Goal: Information Seeking & Learning: Learn about a topic

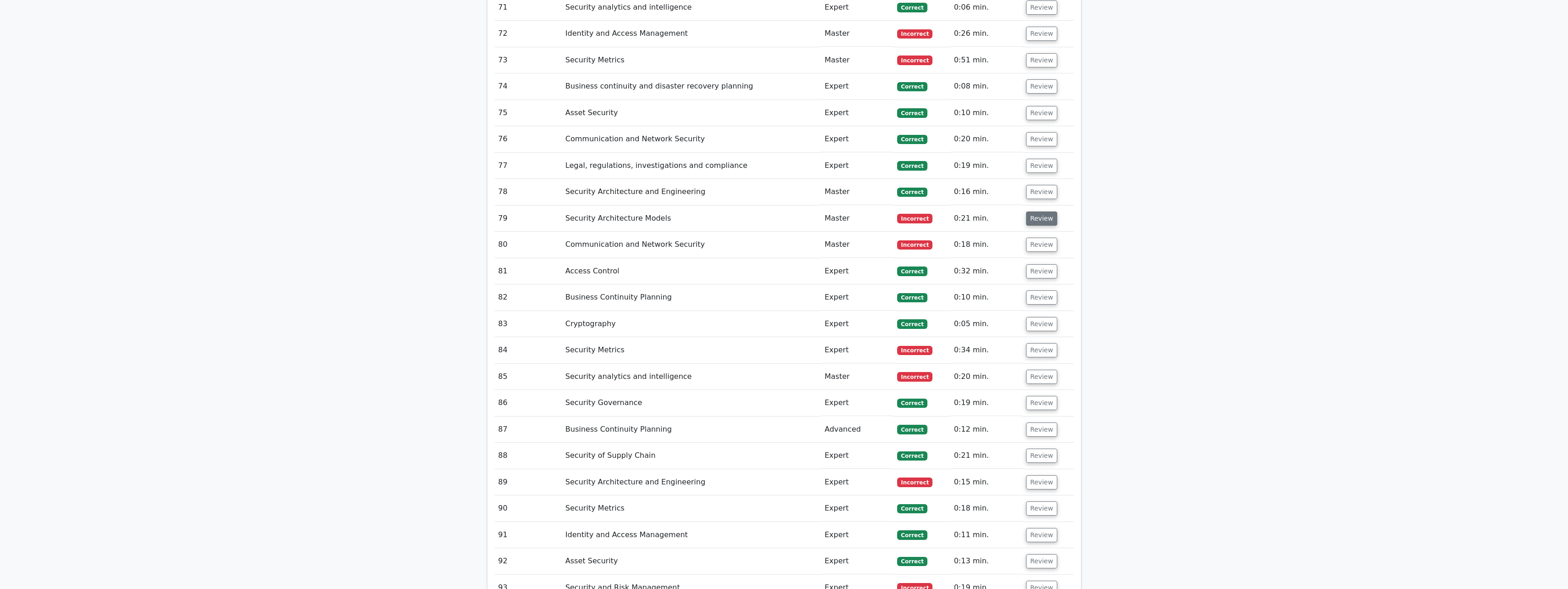
click at [576, 211] on button "Review" at bounding box center [1041, 218] width 31 height 14
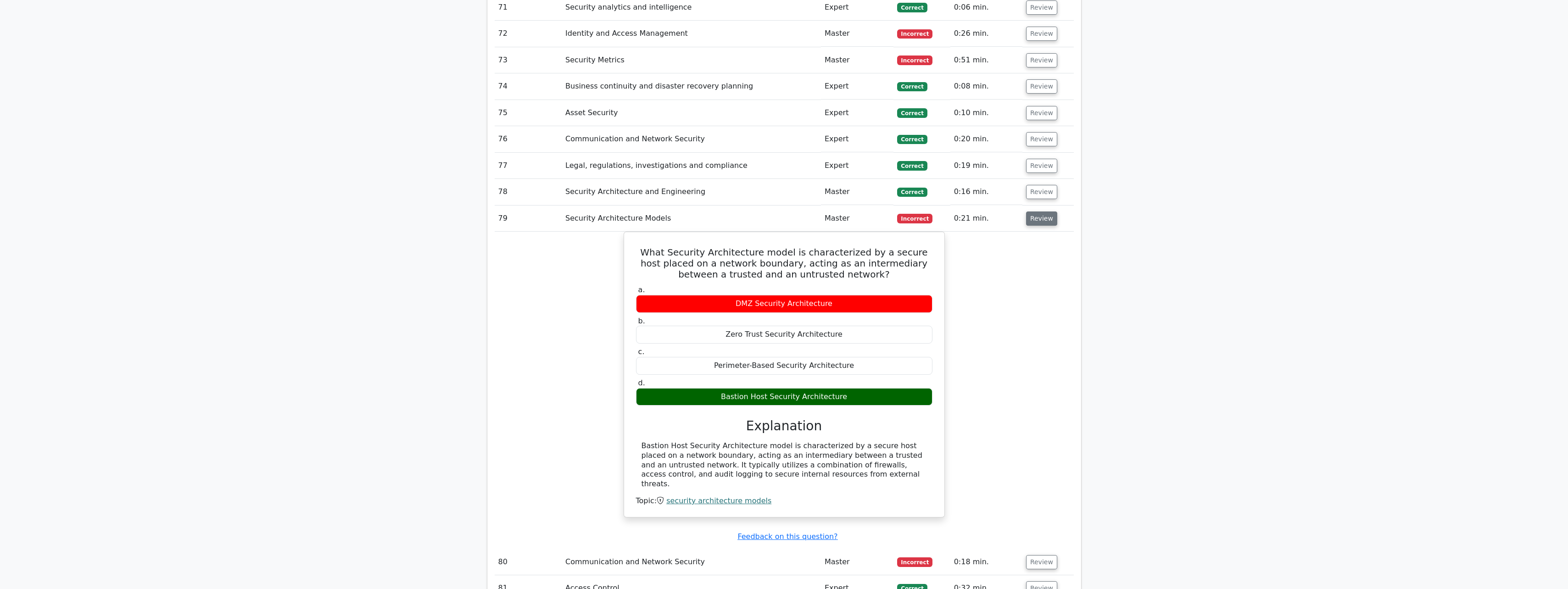
click at [576, 211] on button "Review" at bounding box center [1041, 218] width 31 height 14
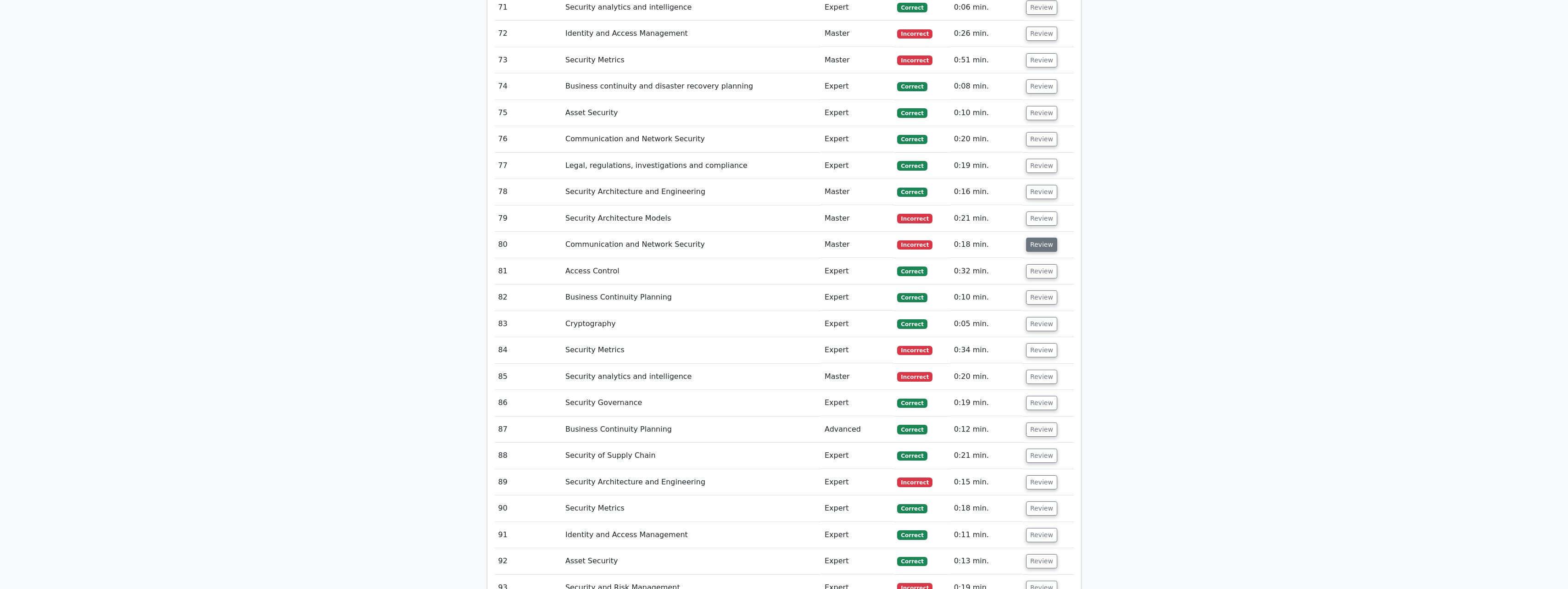
click at [576, 238] on button "Review" at bounding box center [1041, 244] width 31 height 14
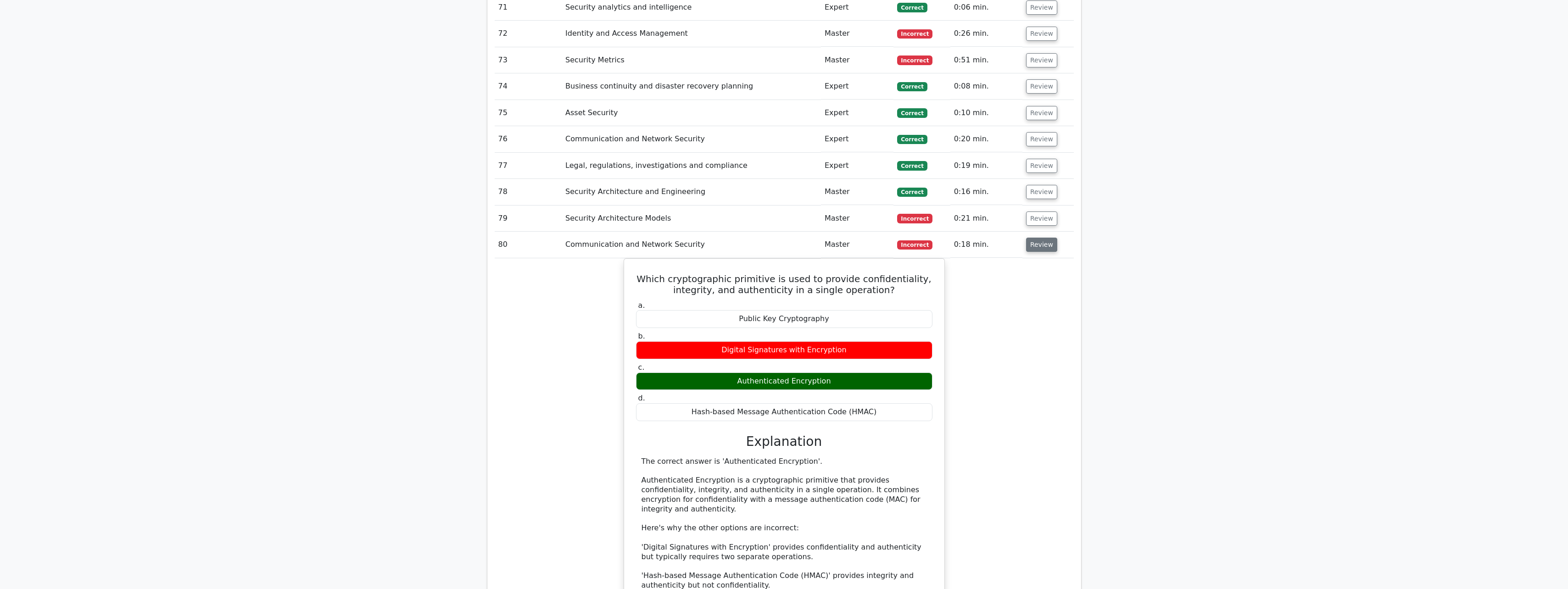
click at [576, 238] on button "Review" at bounding box center [1041, 244] width 31 height 14
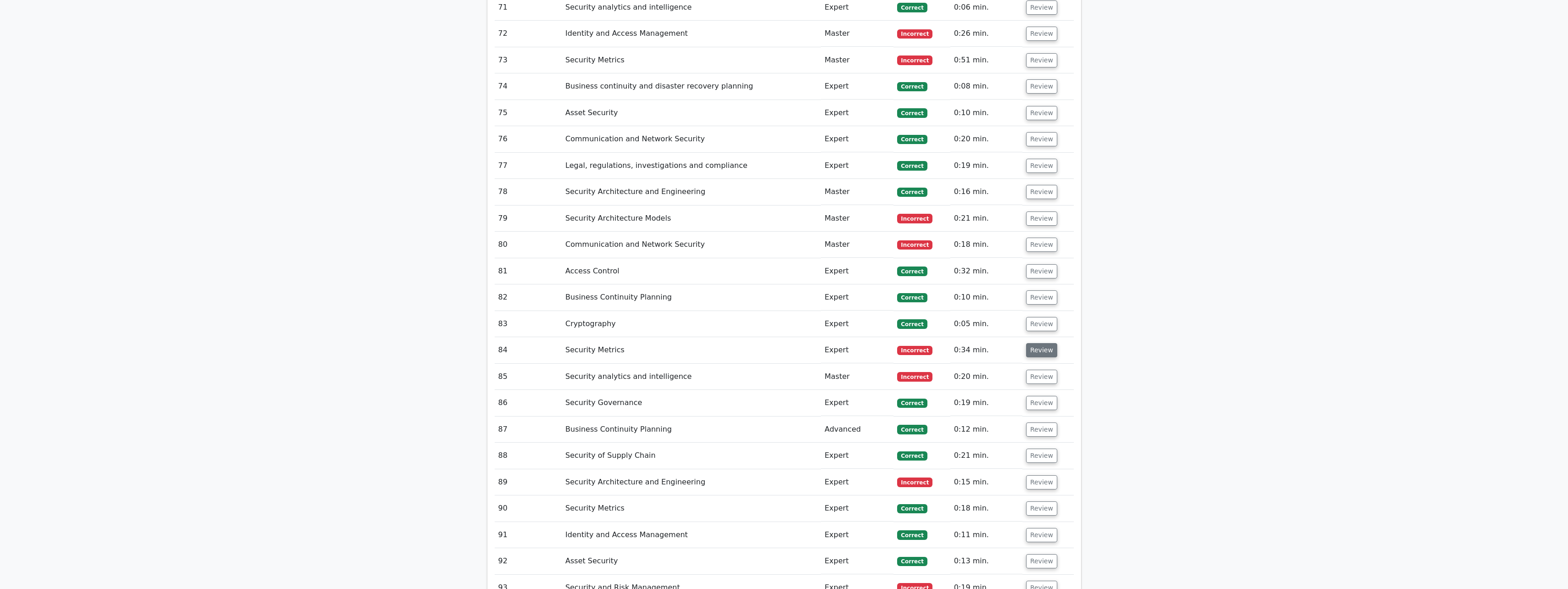
click at [576, 258] on button "Review" at bounding box center [1041, 349] width 31 height 14
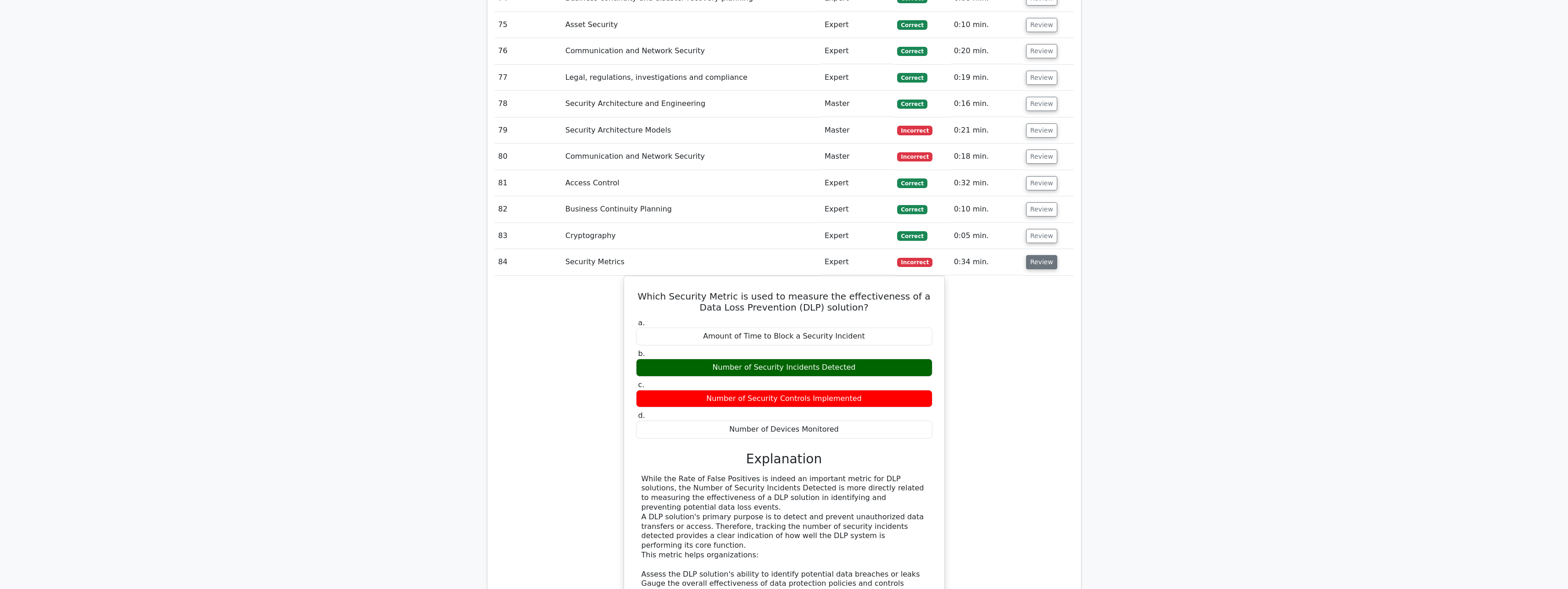
scroll to position [3340, 0]
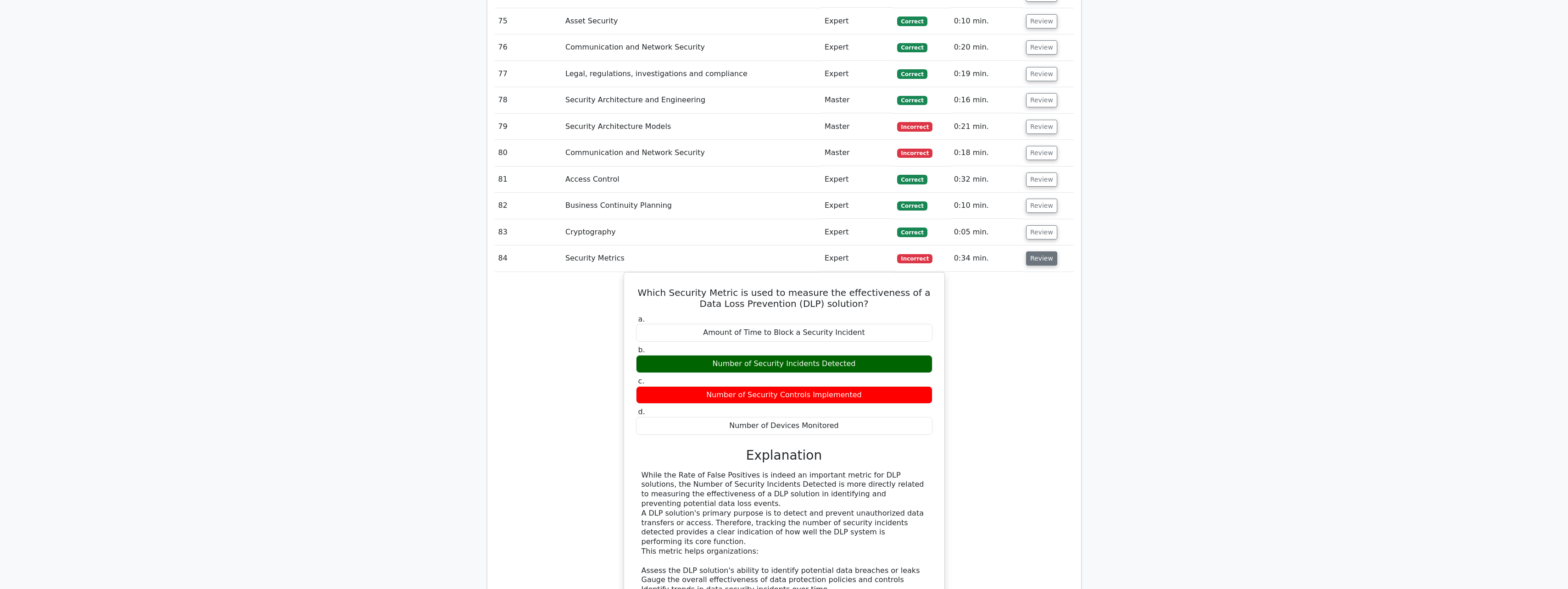
click at [576, 251] on button "Review" at bounding box center [1041, 258] width 31 height 14
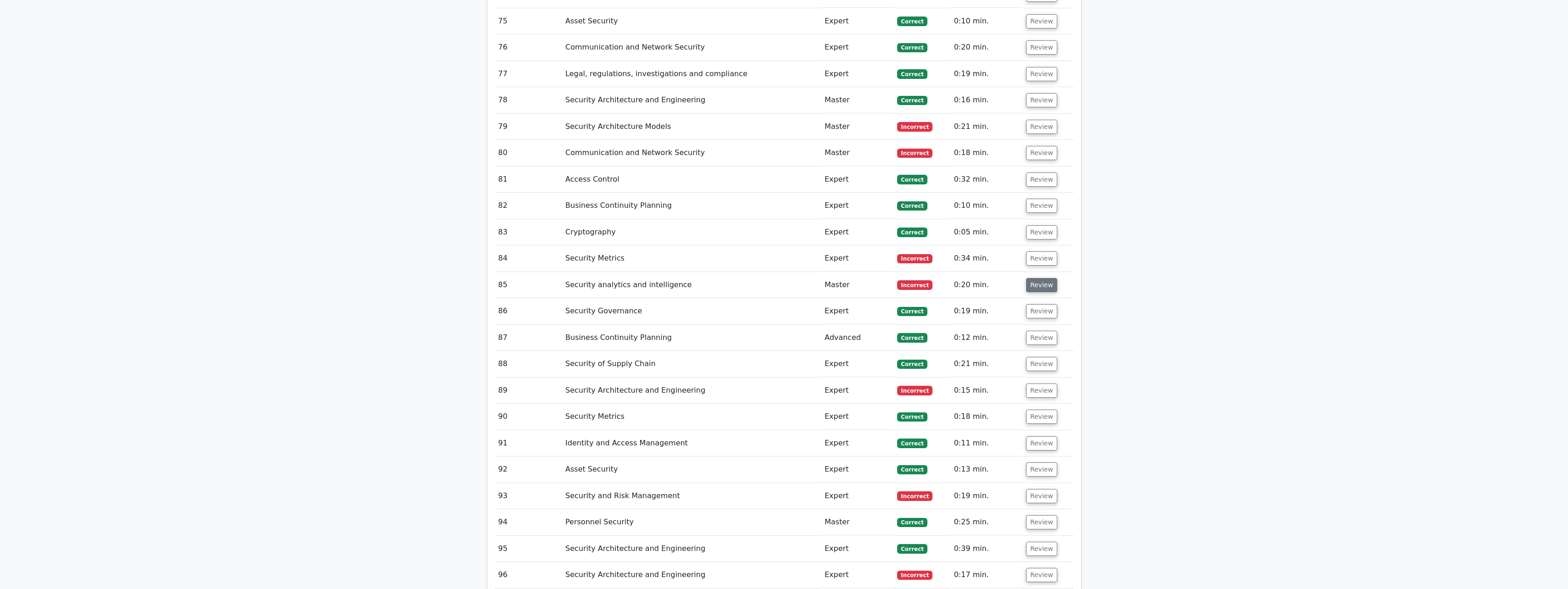
click at [576, 258] on button "Review" at bounding box center [1041, 285] width 31 height 14
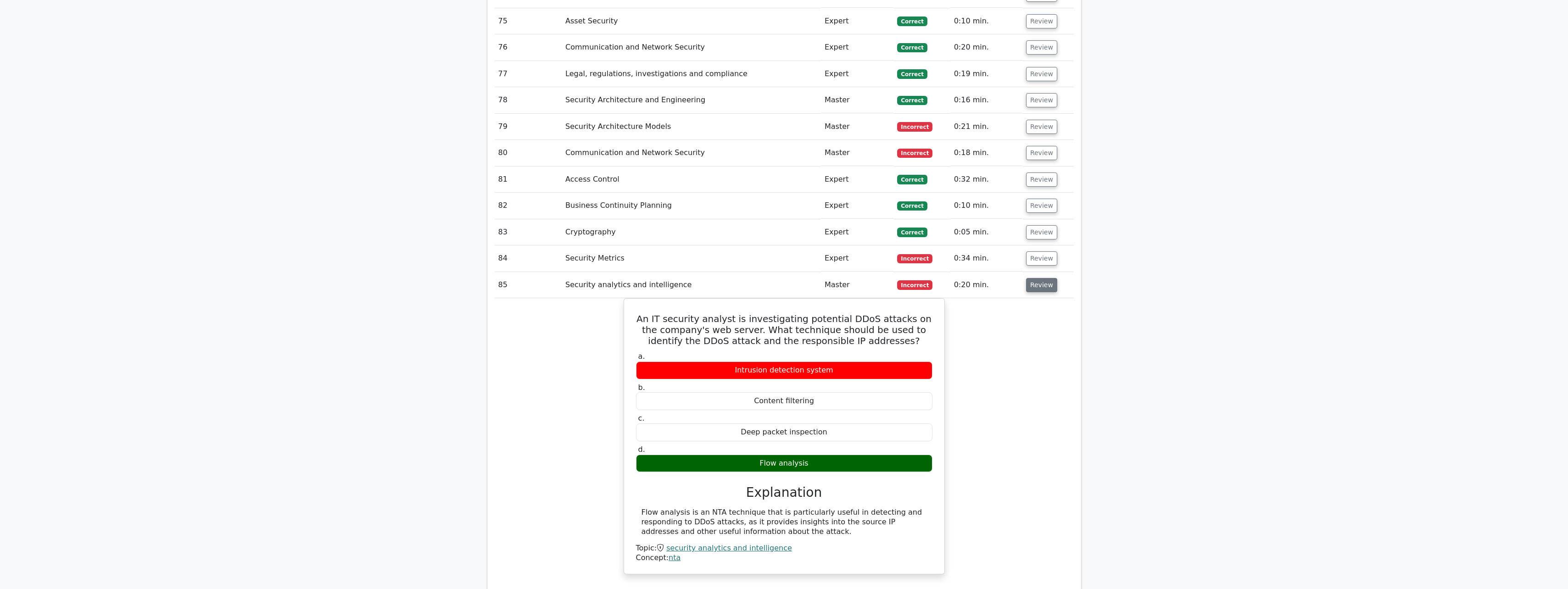
click at [576, 258] on button "Review" at bounding box center [1041, 285] width 31 height 14
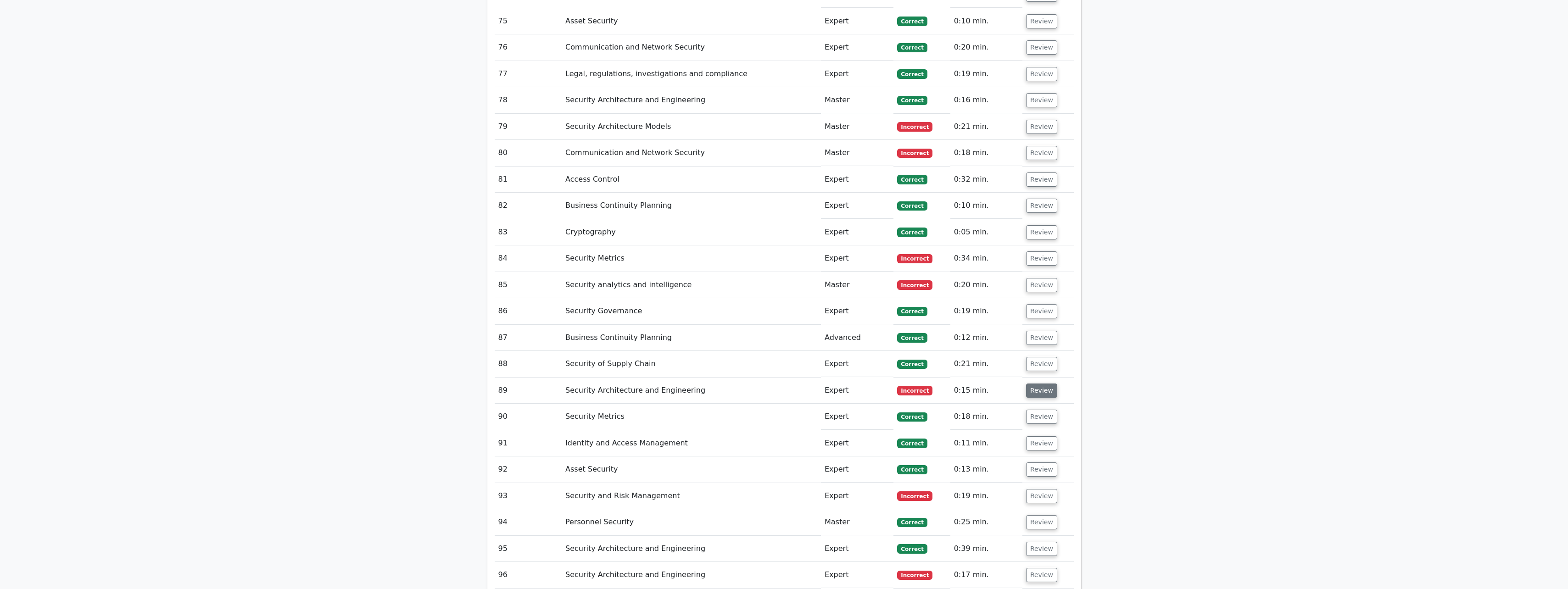
click at [576, 258] on button "Review" at bounding box center [1041, 390] width 31 height 14
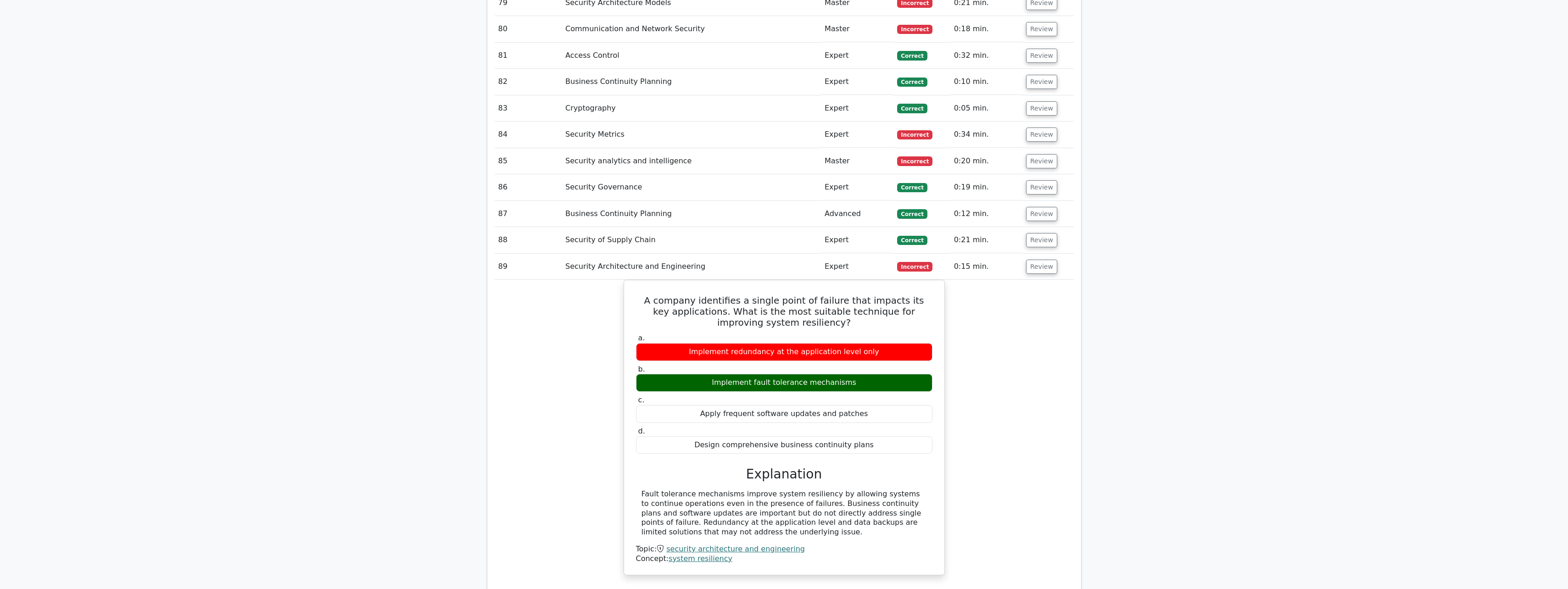
scroll to position [3478, 0]
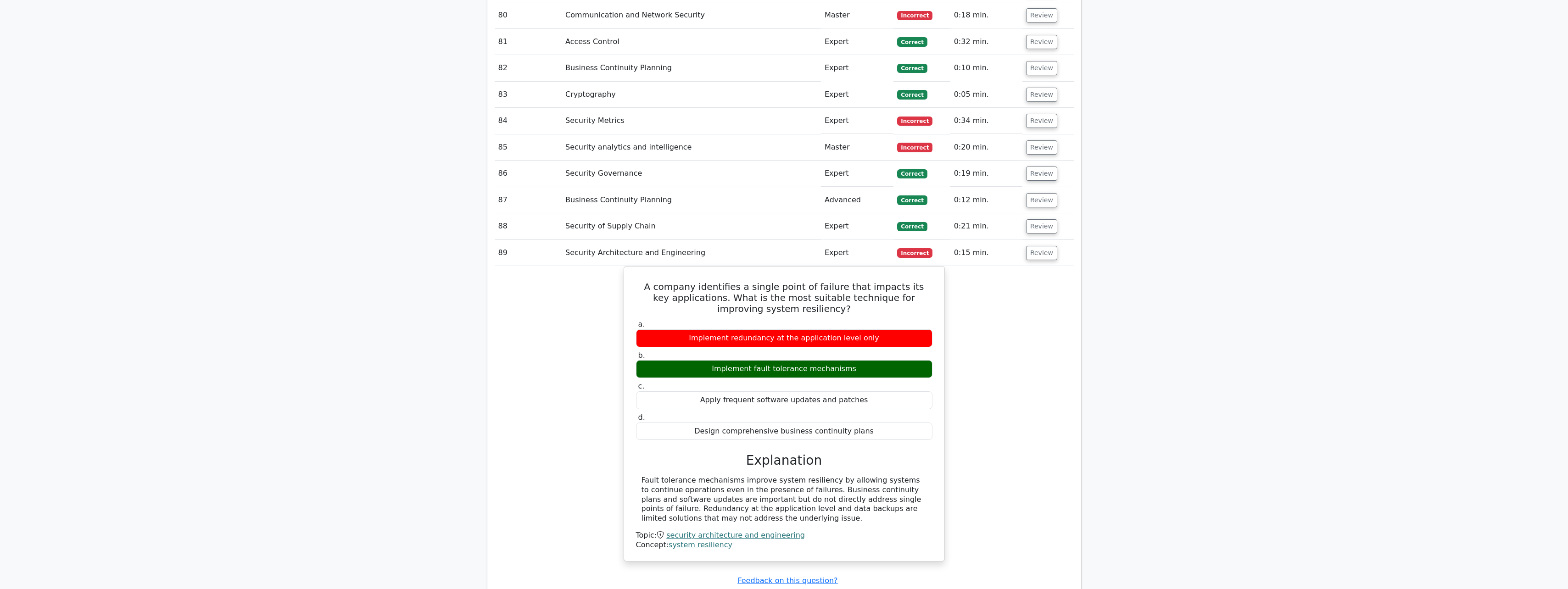
click at [576, 246] on td "Review" at bounding box center [1048, 253] width 51 height 26
click at [576, 246] on button "Review" at bounding box center [1041, 252] width 31 height 14
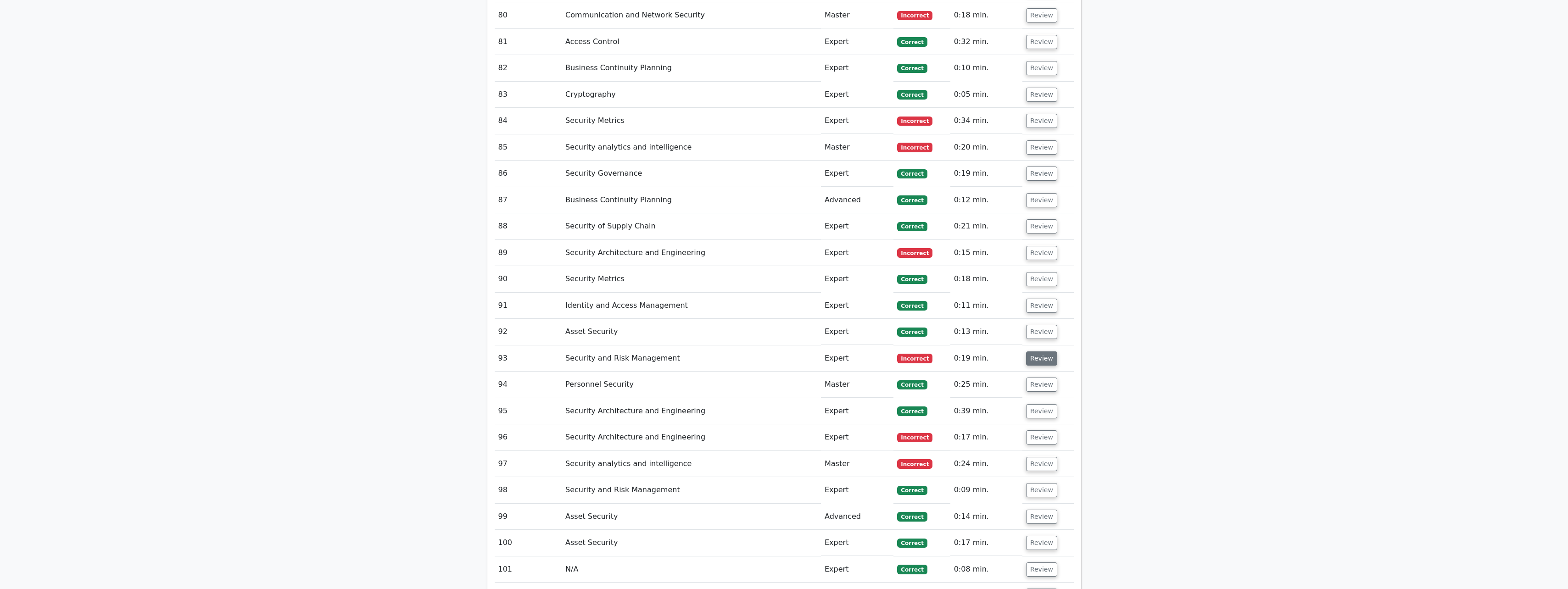
click at [576, 258] on button "Review" at bounding box center [1041, 358] width 31 height 14
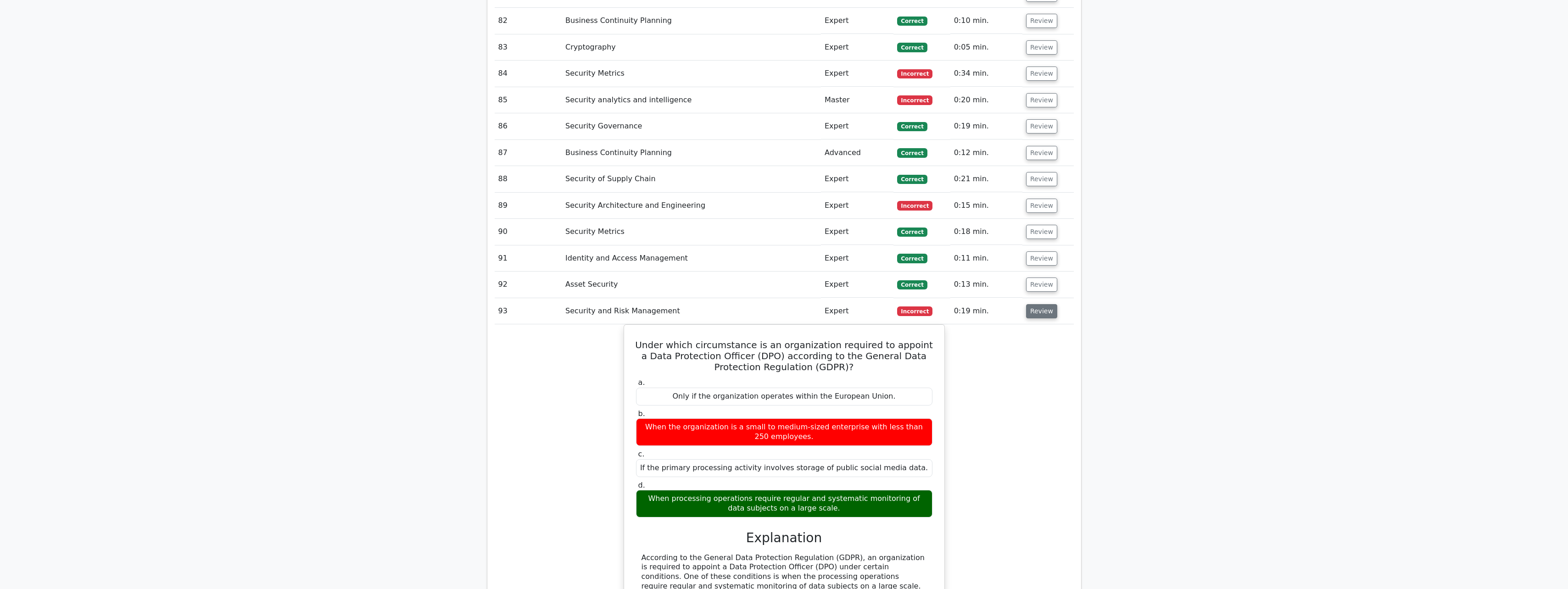
scroll to position [3524, 0]
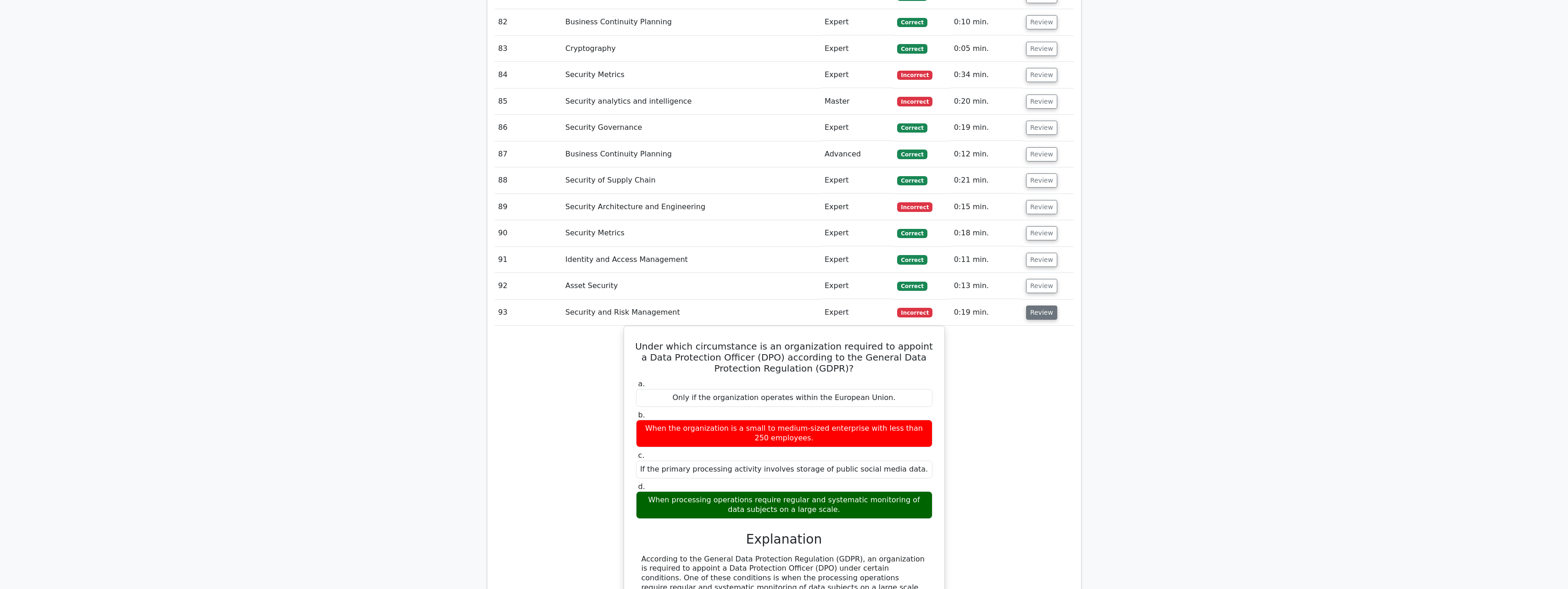
click at [576, 258] on button "Review" at bounding box center [1041, 312] width 31 height 14
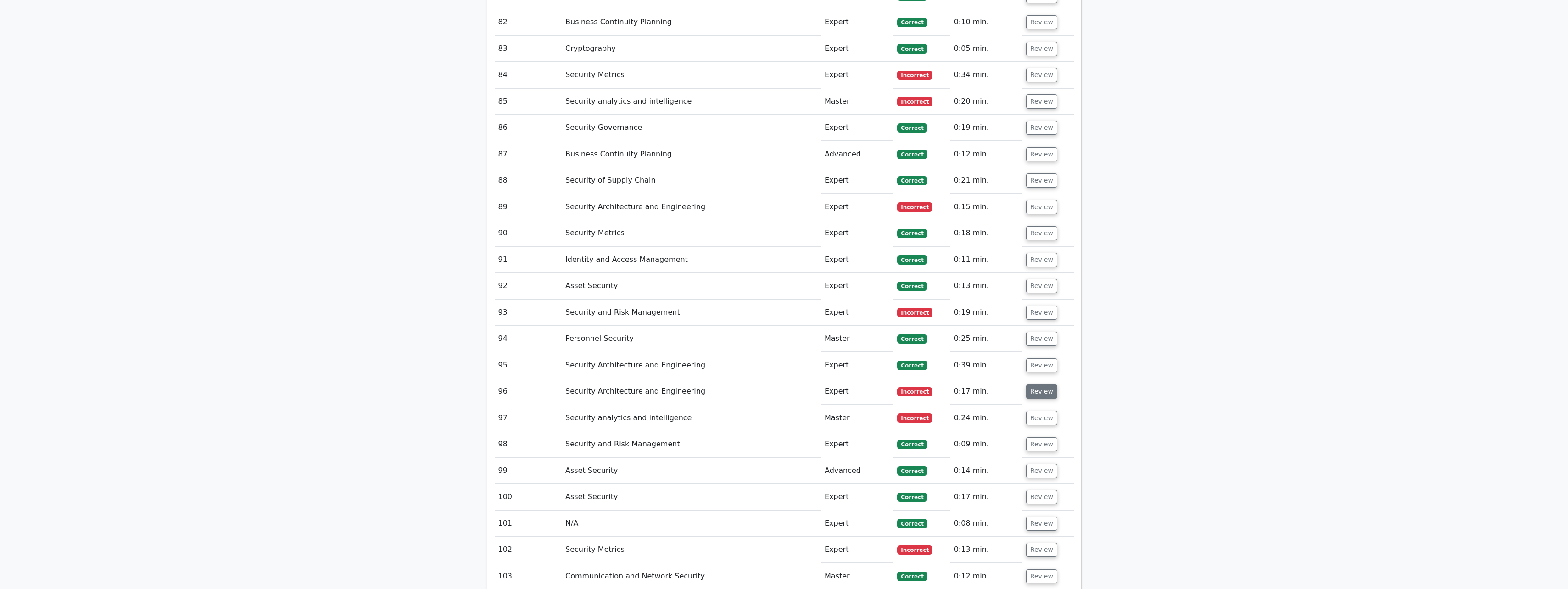
click at [576, 258] on button "Review" at bounding box center [1041, 391] width 31 height 14
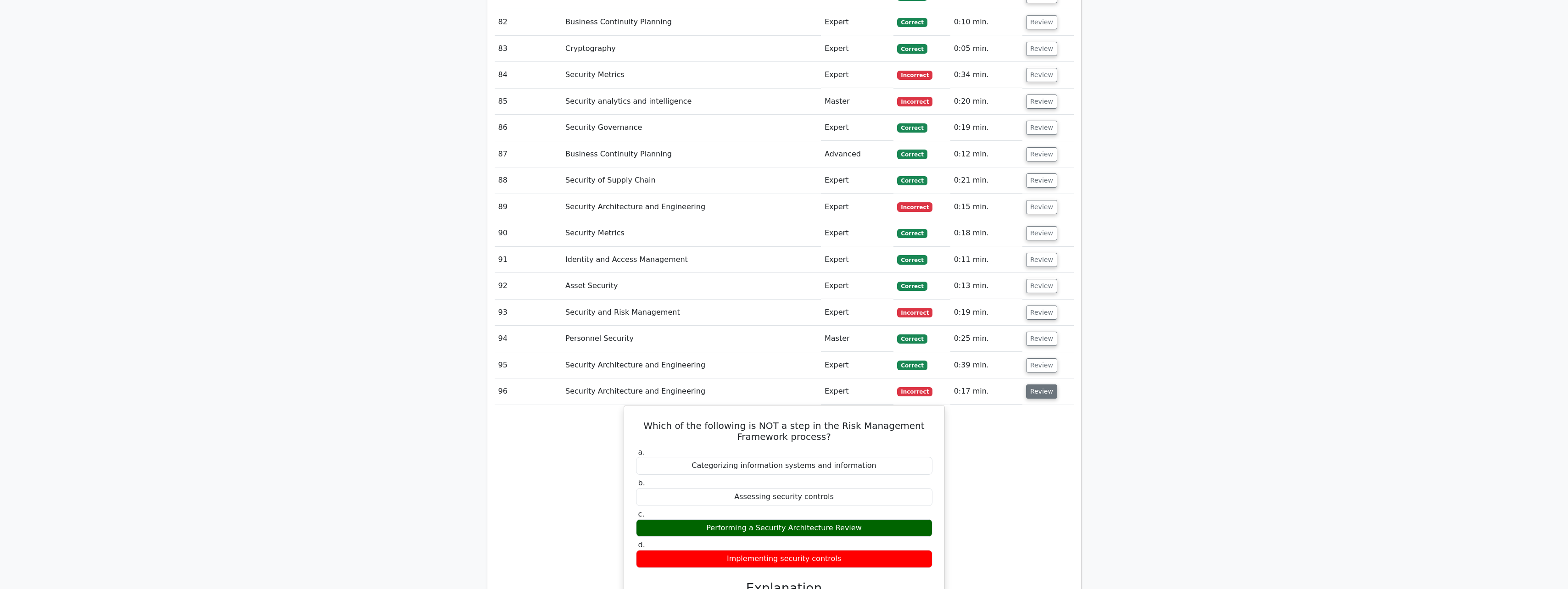
click at [576, 258] on button "Review" at bounding box center [1041, 391] width 31 height 14
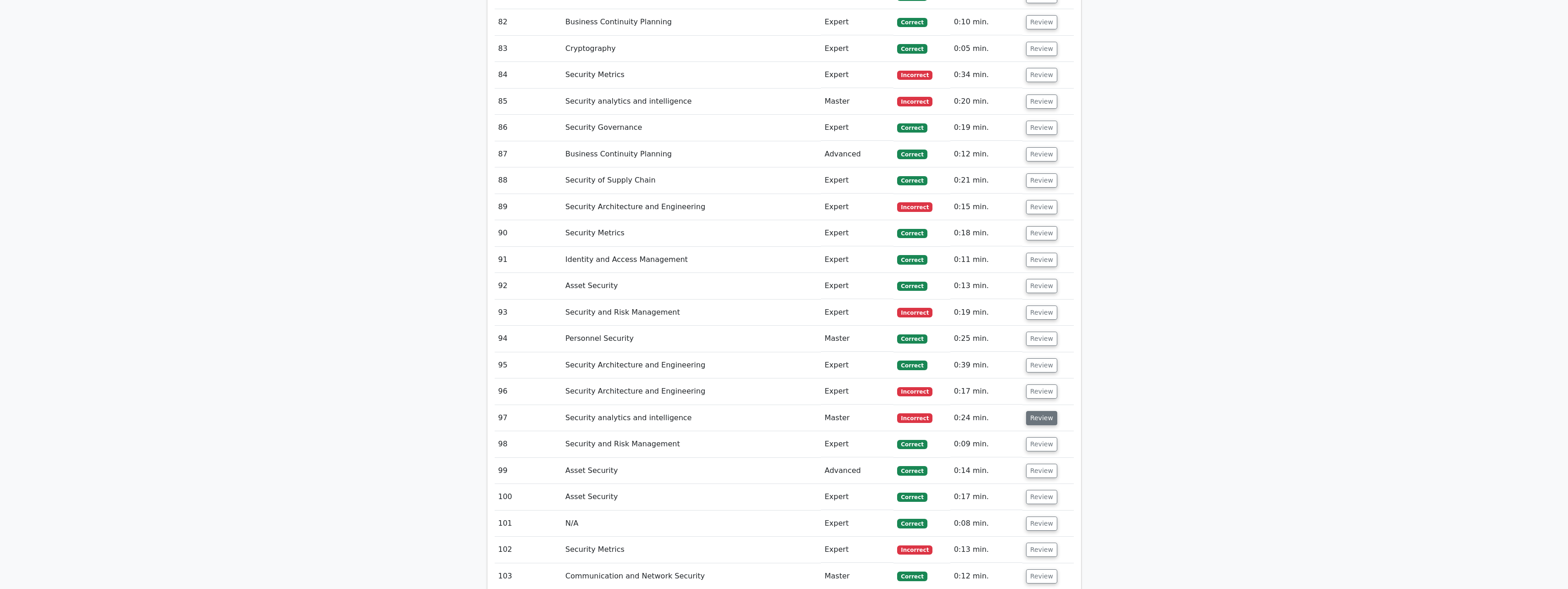
click at [576, 258] on button "Review" at bounding box center [1041, 418] width 31 height 14
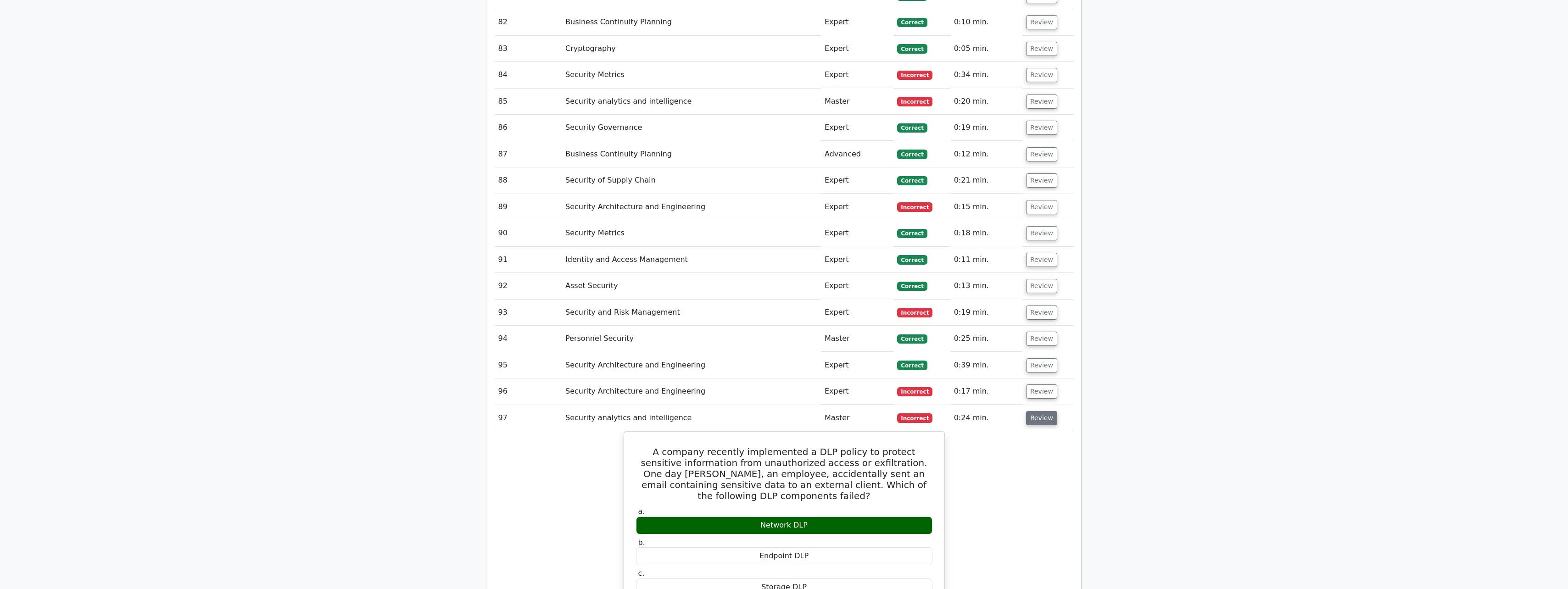
scroll to position [3570, 0]
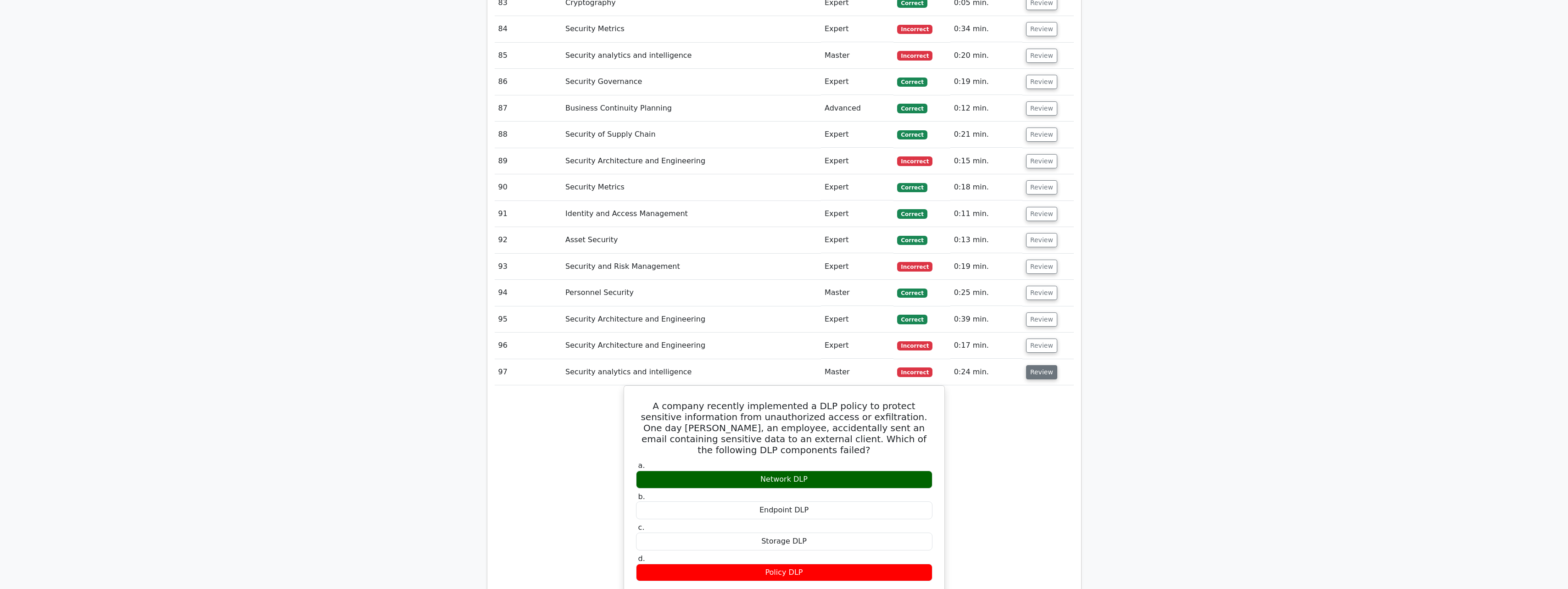
click at [576, 258] on button "Review" at bounding box center [1041, 371] width 31 height 14
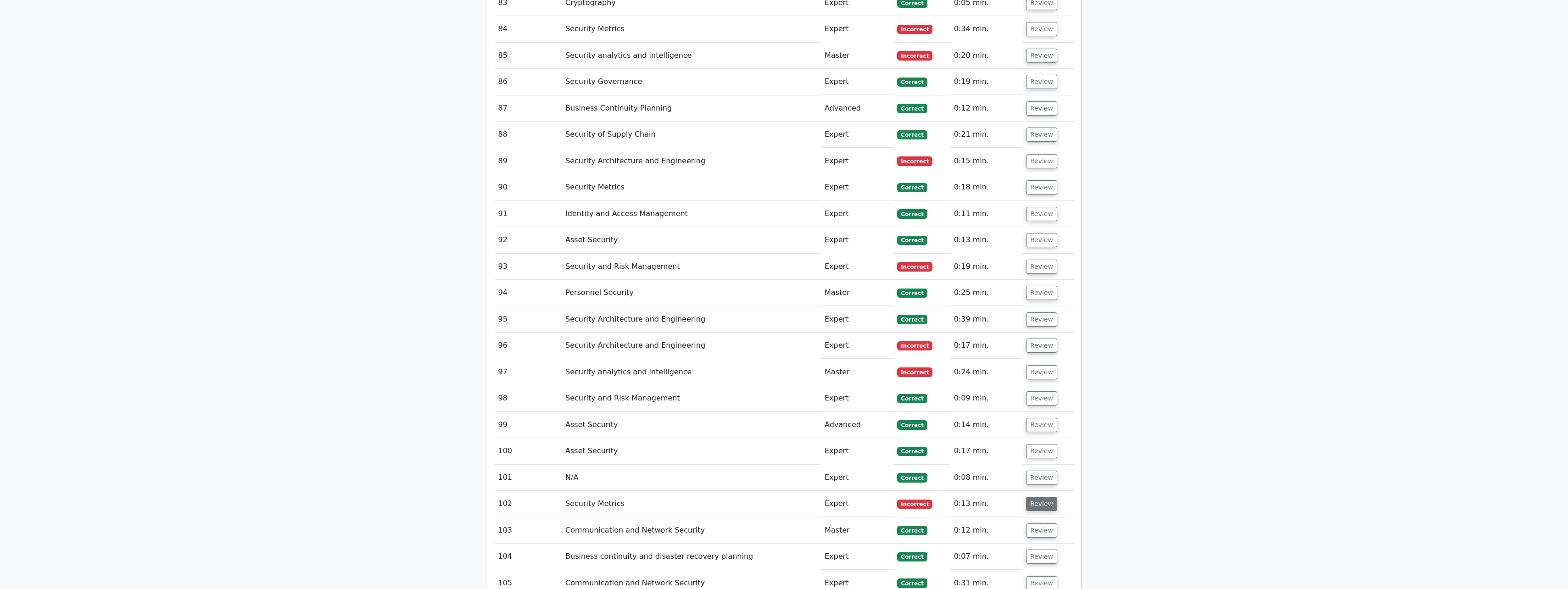
click at [576, 258] on button "Review" at bounding box center [1041, 503] width 31 height 14
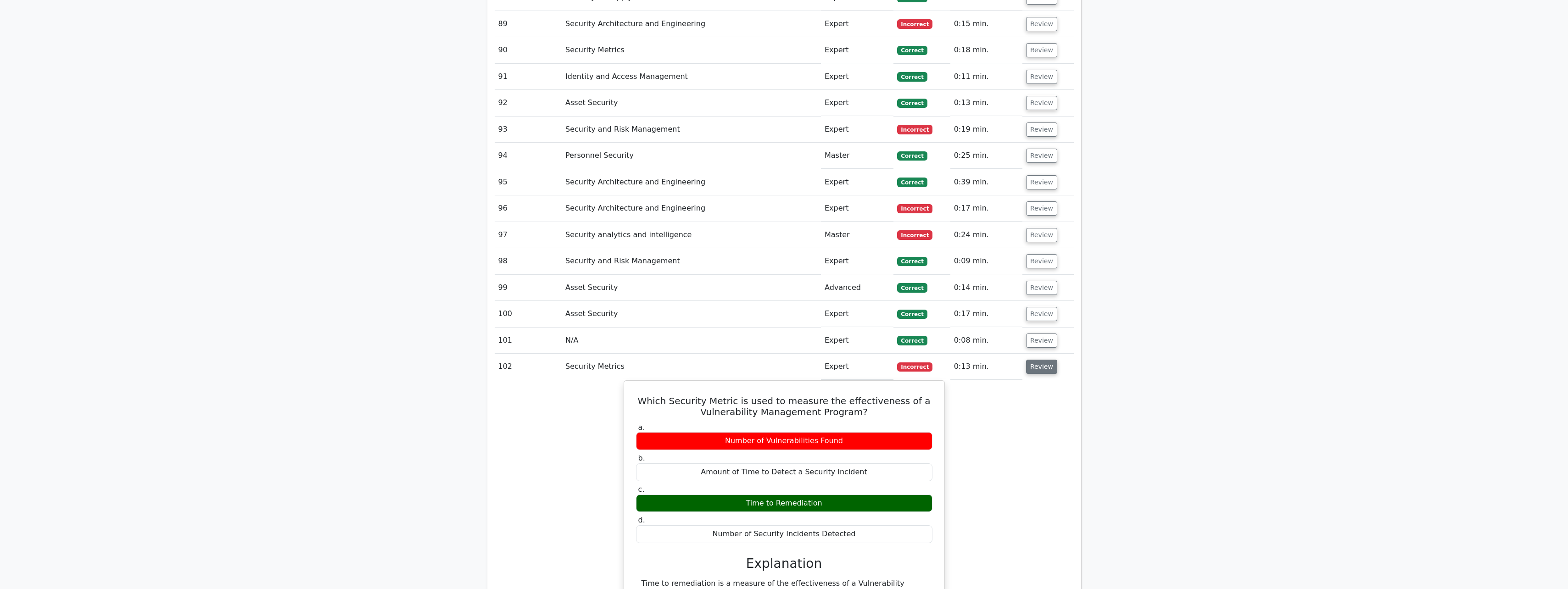
scroll to position [3708, 0]
click at [576, 258] on button "Review" at bounding box center [1041, 366] width 31 height 14
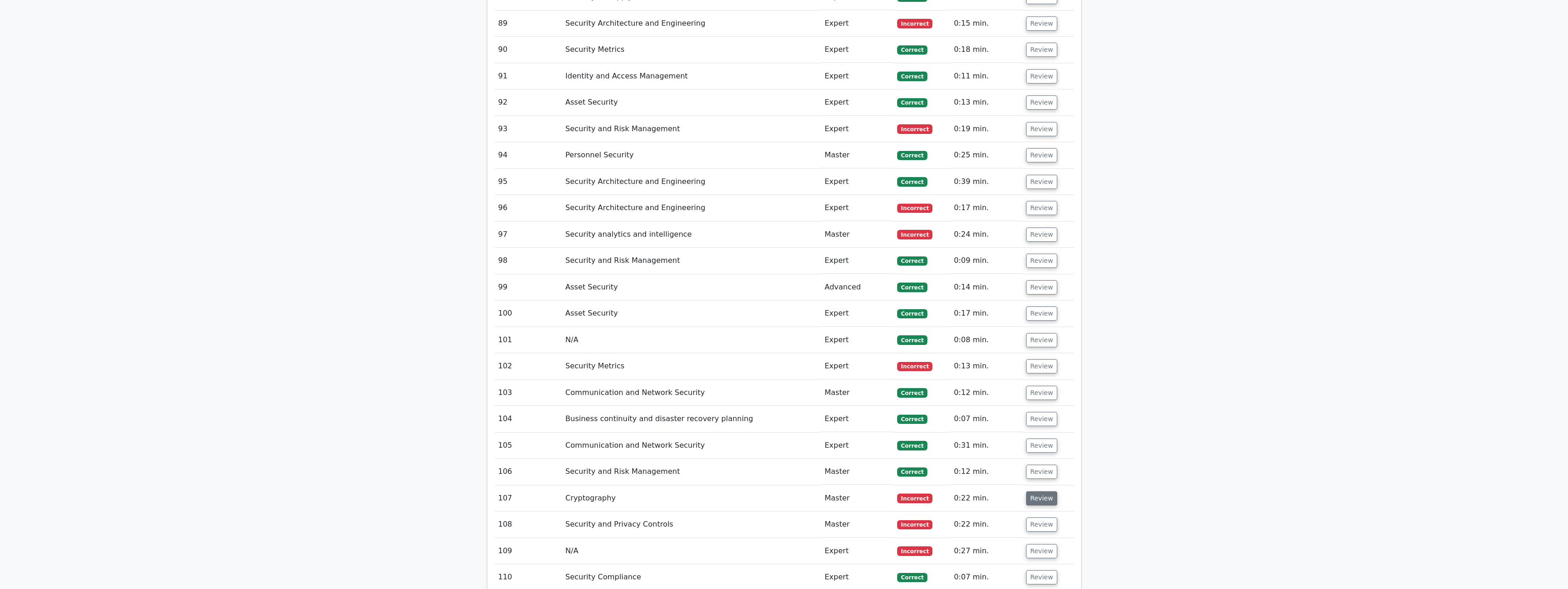
click at [576, 258] on button "Review" at bounding box center [1041, 498] width 31 height 14
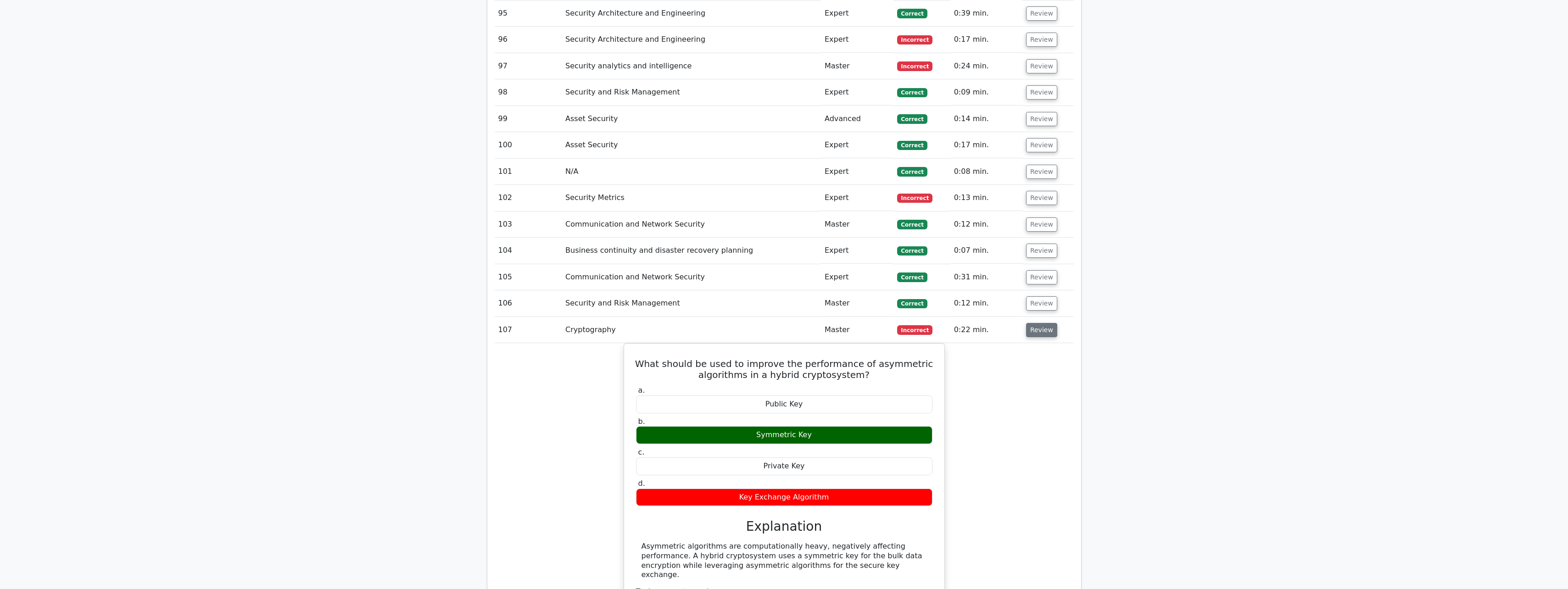
scroll to position [3891, 0]
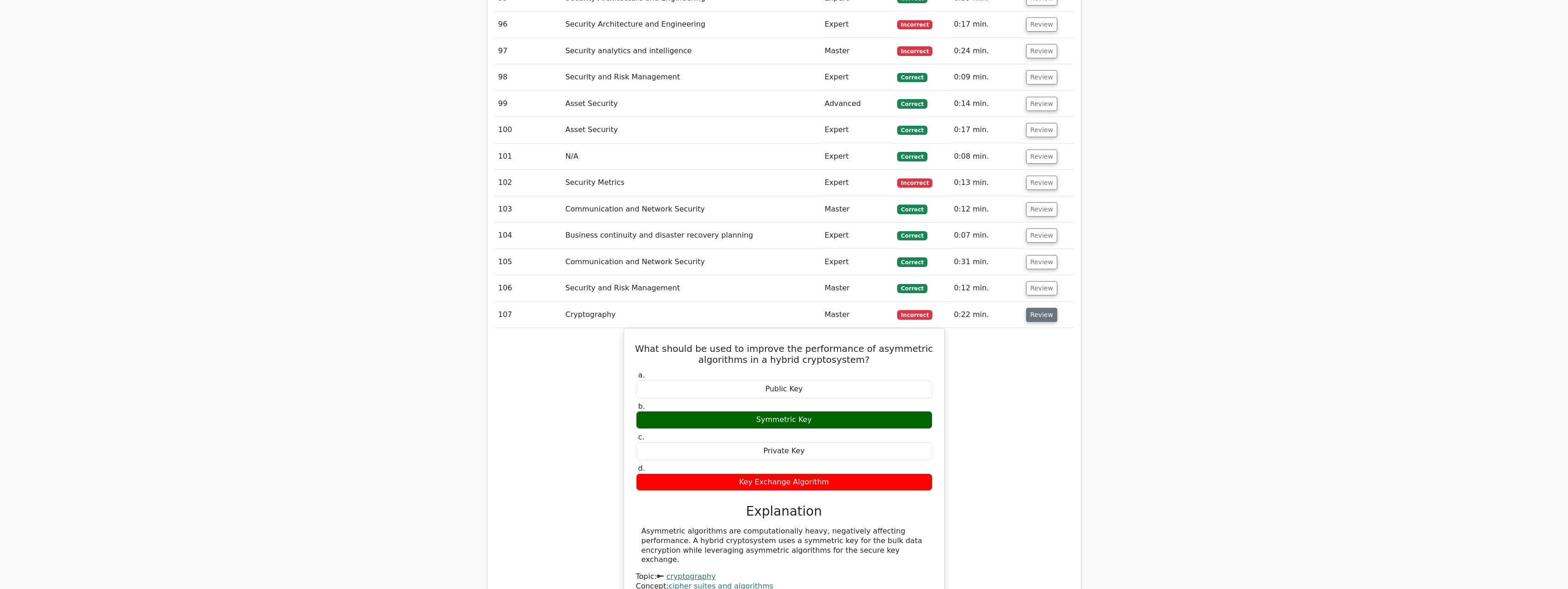
click at [576, 258] on button "Review" at bounding box center [1041, 315] width 31 height 14
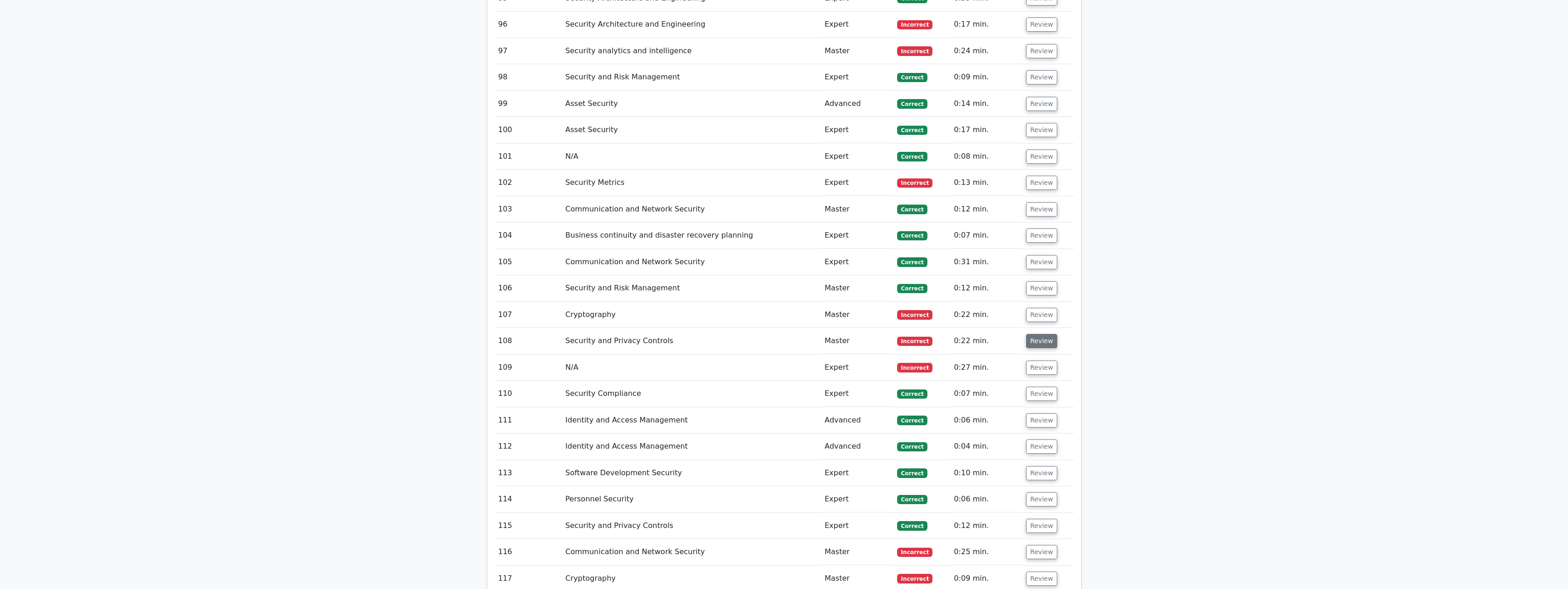
click at [576, 258] on button "Review" at bounding box center [1041, 340] width 31 height 14
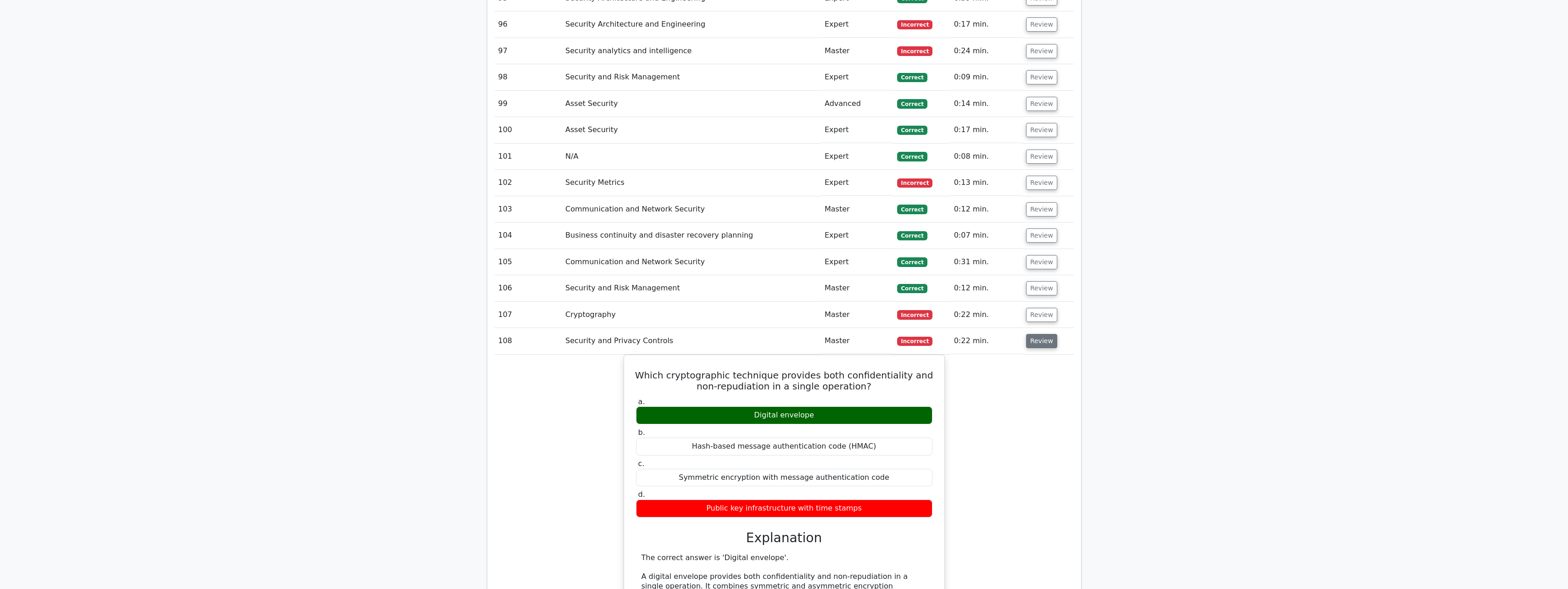
click at [576, 258] on button "Review" at bounding box center [1041, 340] width 31 height 14
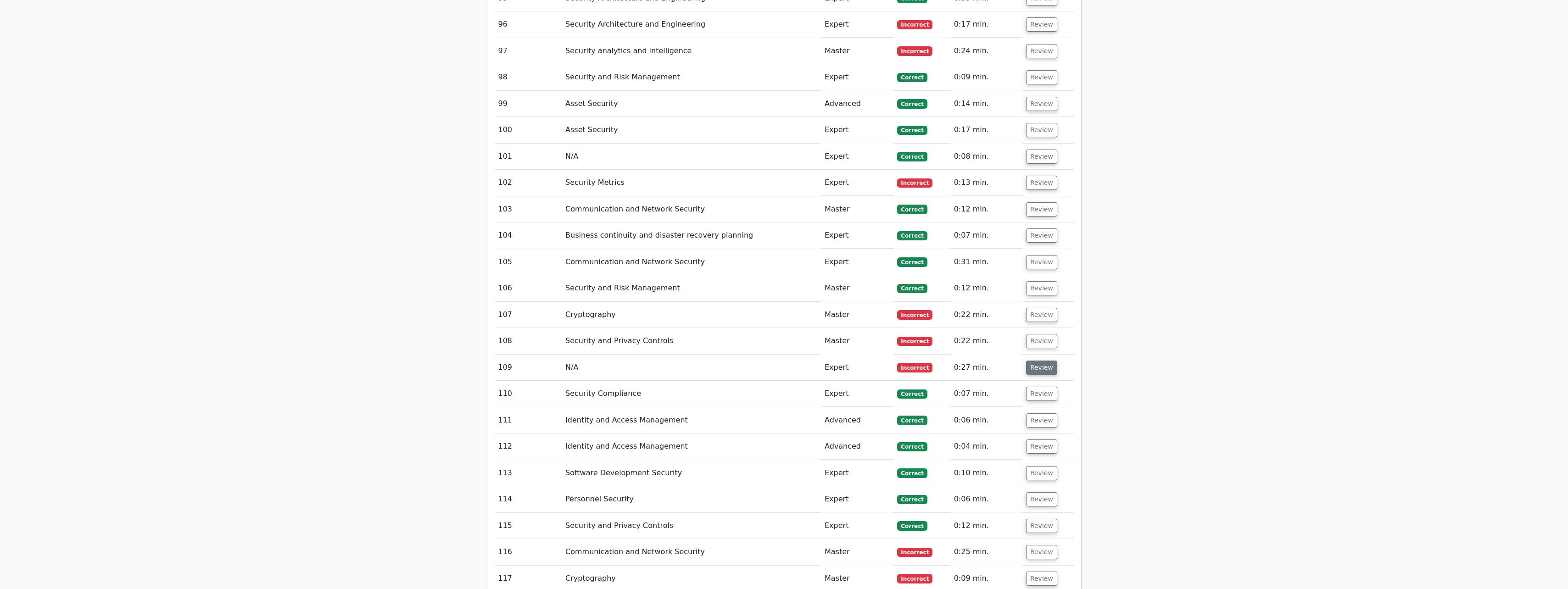
click at [576, 258] on button "Review" at bounding box center [1041, 367] width 31 height 14
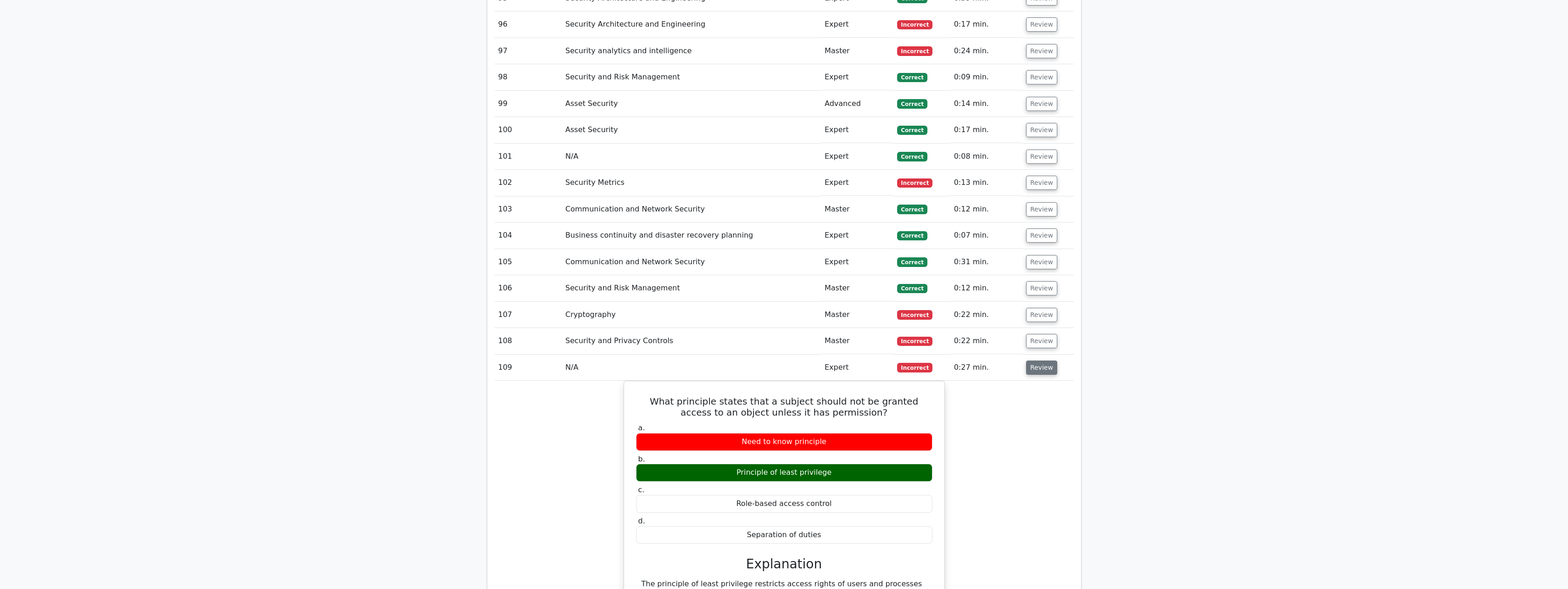
click at [576, 258] on button "Review" at bounding box center [1041, 367] width 31 height 14
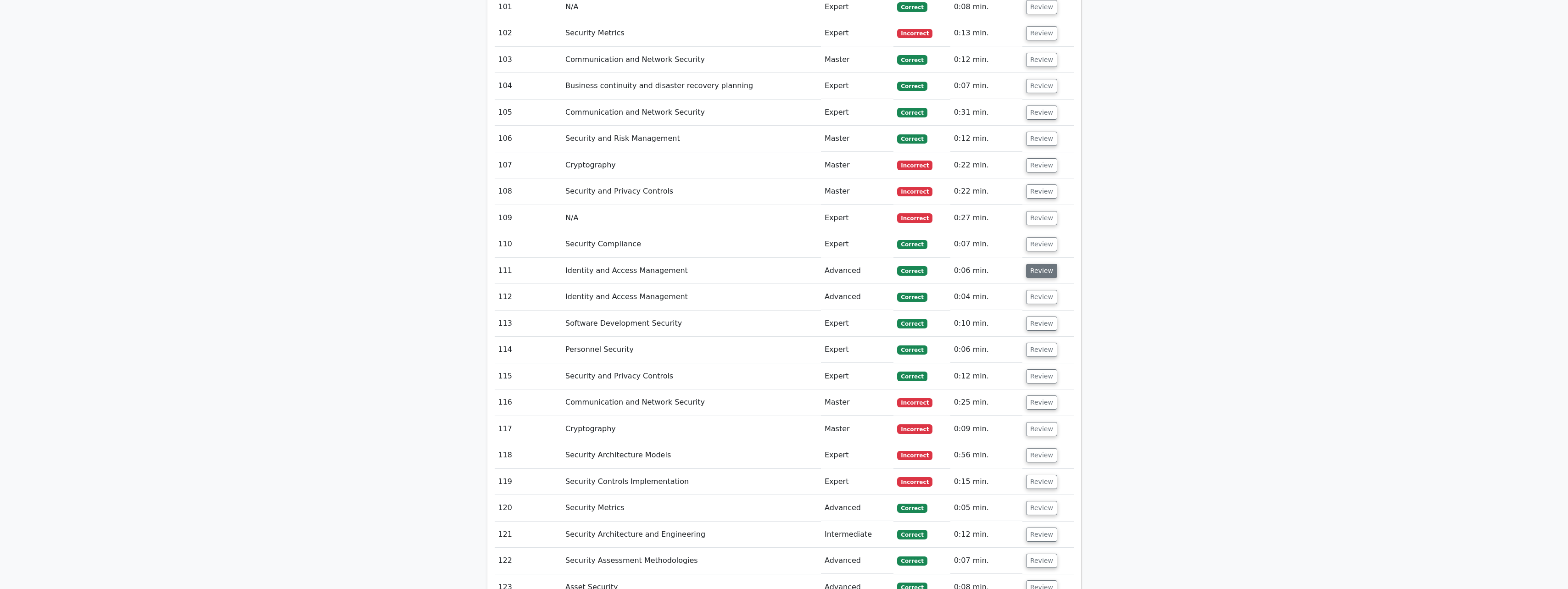
scroll to position [4074, 0]
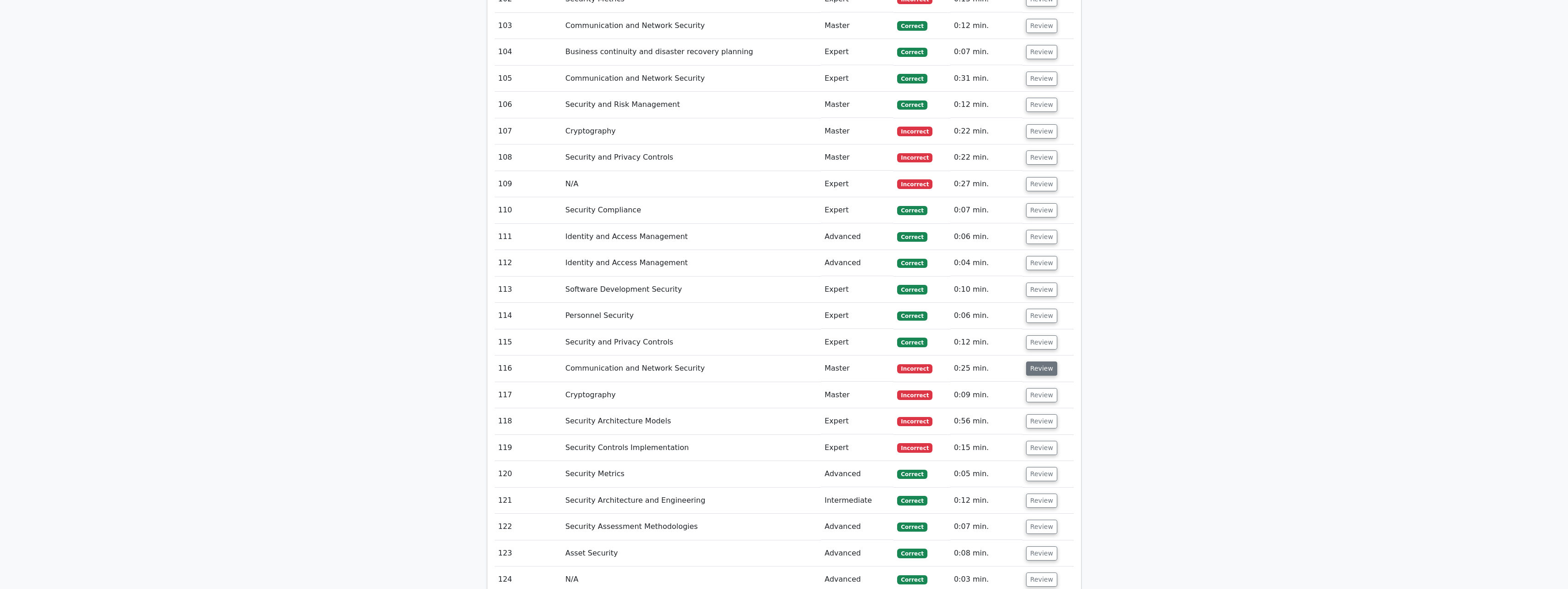
click at [576, 258] on button "Review" at bounding box center [1041, 368] width 31 height 14
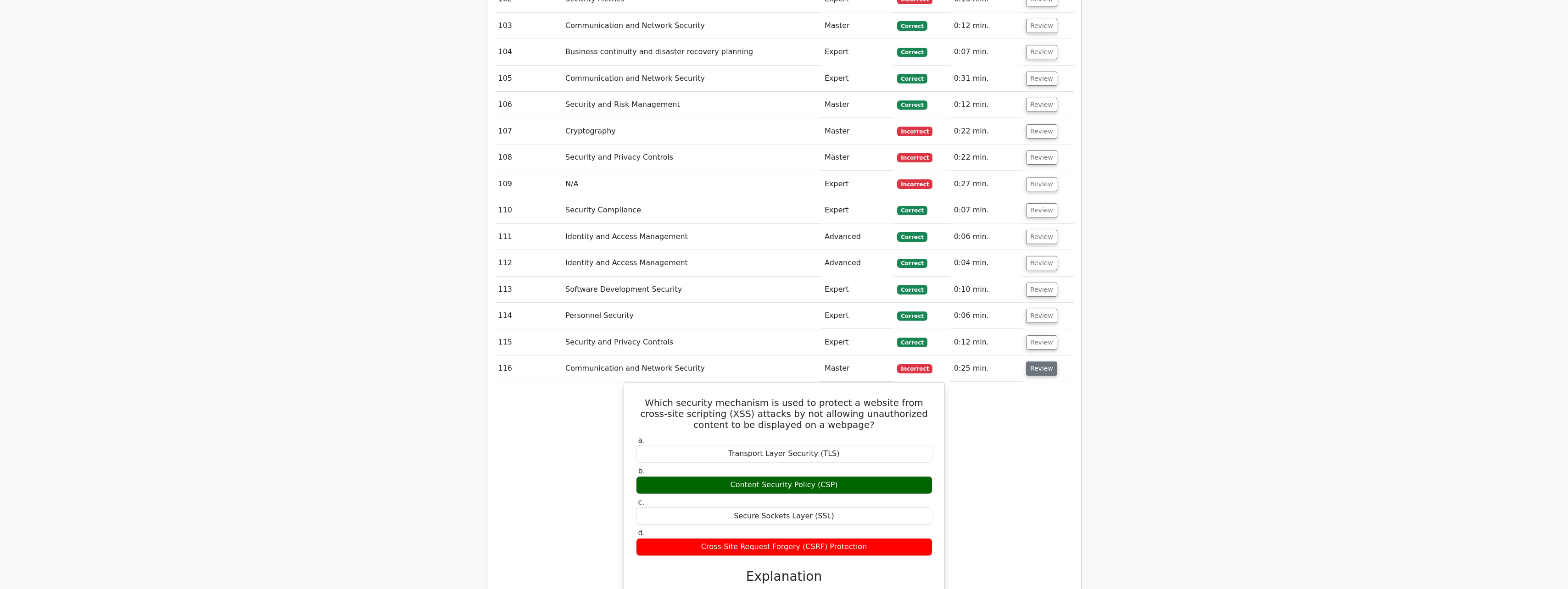
click at [576, 258] on button "Review" at bounding box center [1041, 368] width 31 height 14
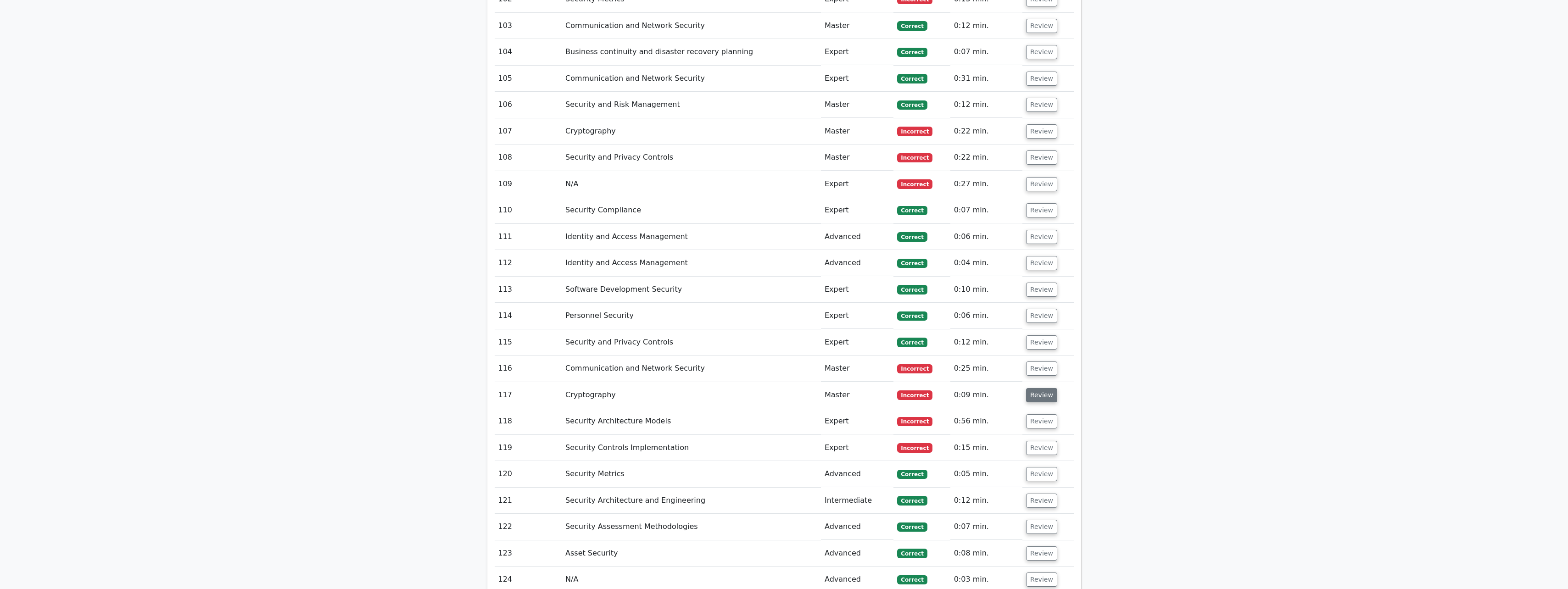
click at [576, 258] on button "Review" at bounding box center [1041, 395] width 31 height 14
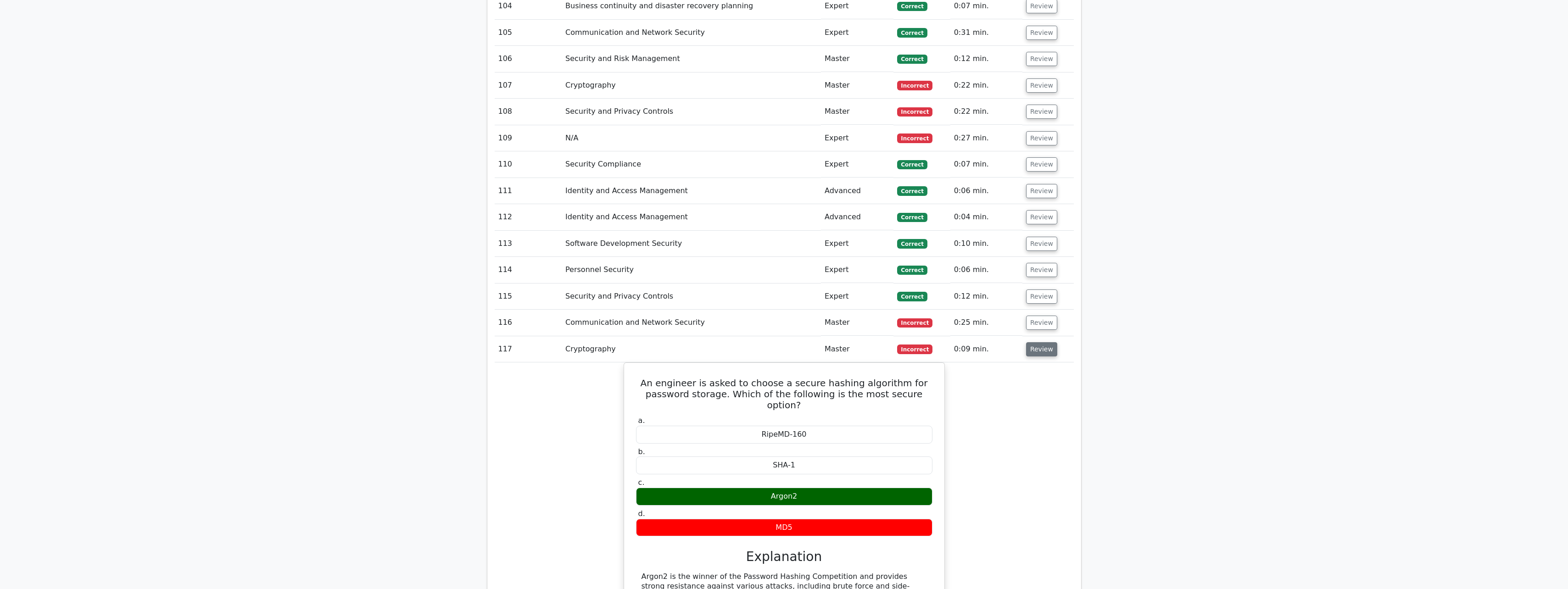
scroll to position [4166, 0]
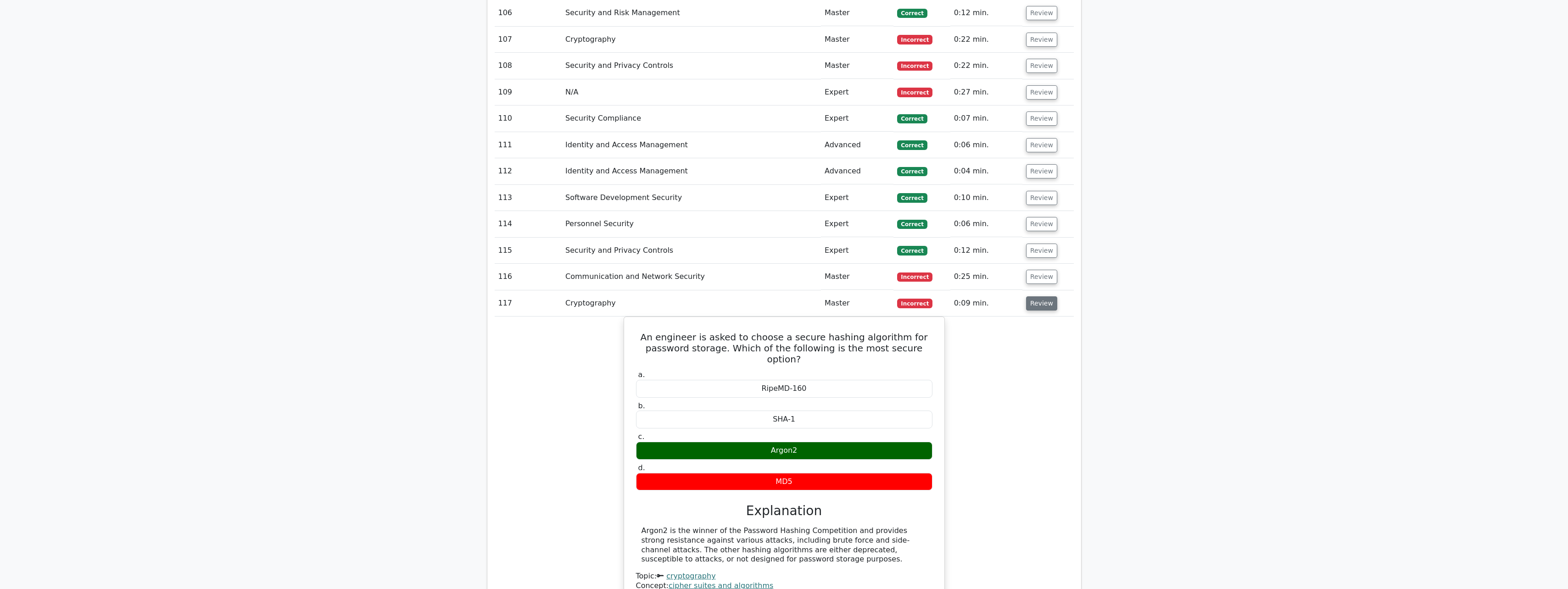
click at [576, 258] on button "Review" at bounding box center [1041, 303] width 31 height 14
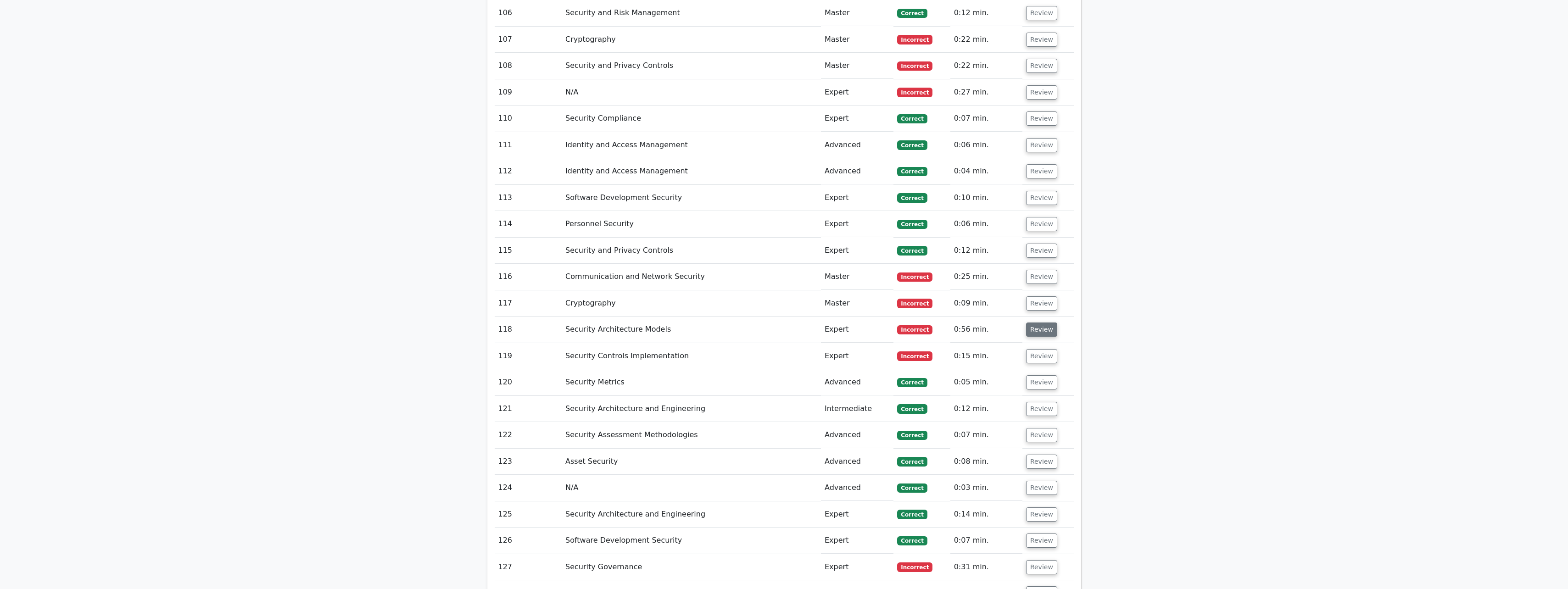
click at [576, 258] on button "Review" at bounding box center [1041, 329] width 31 height 14
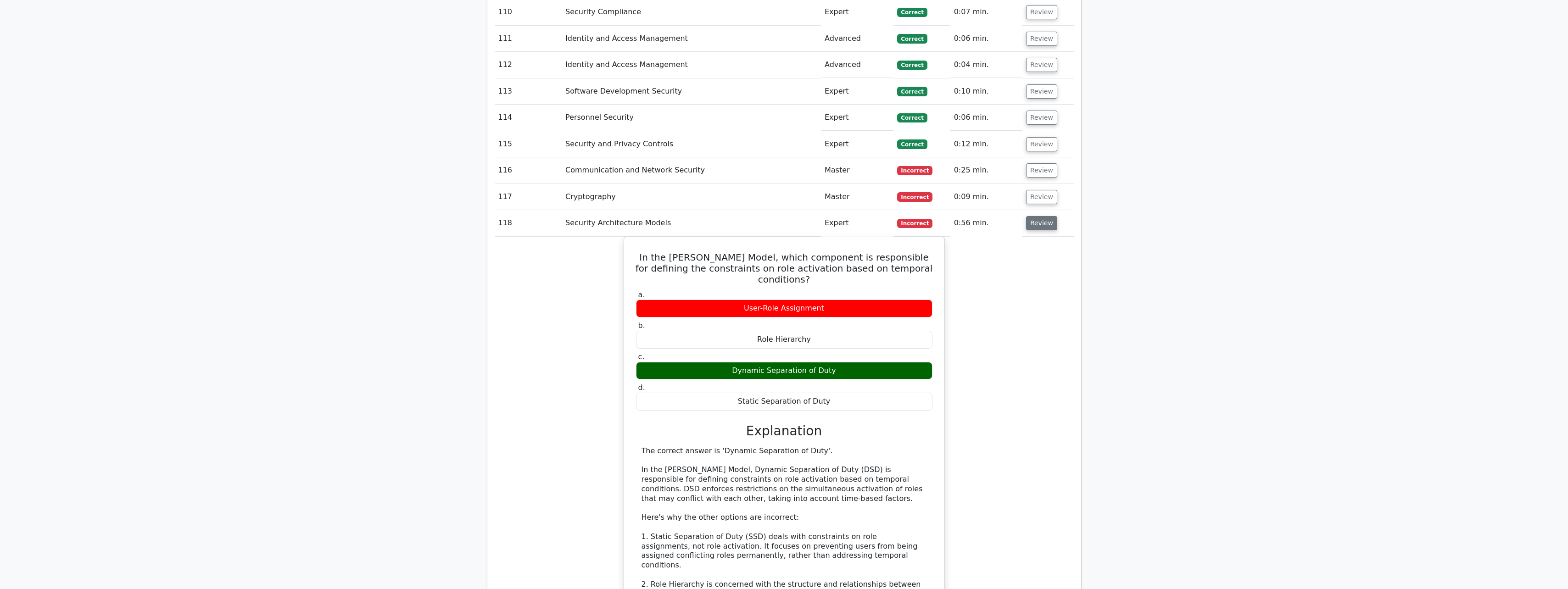
scroll to position [4212, 0]
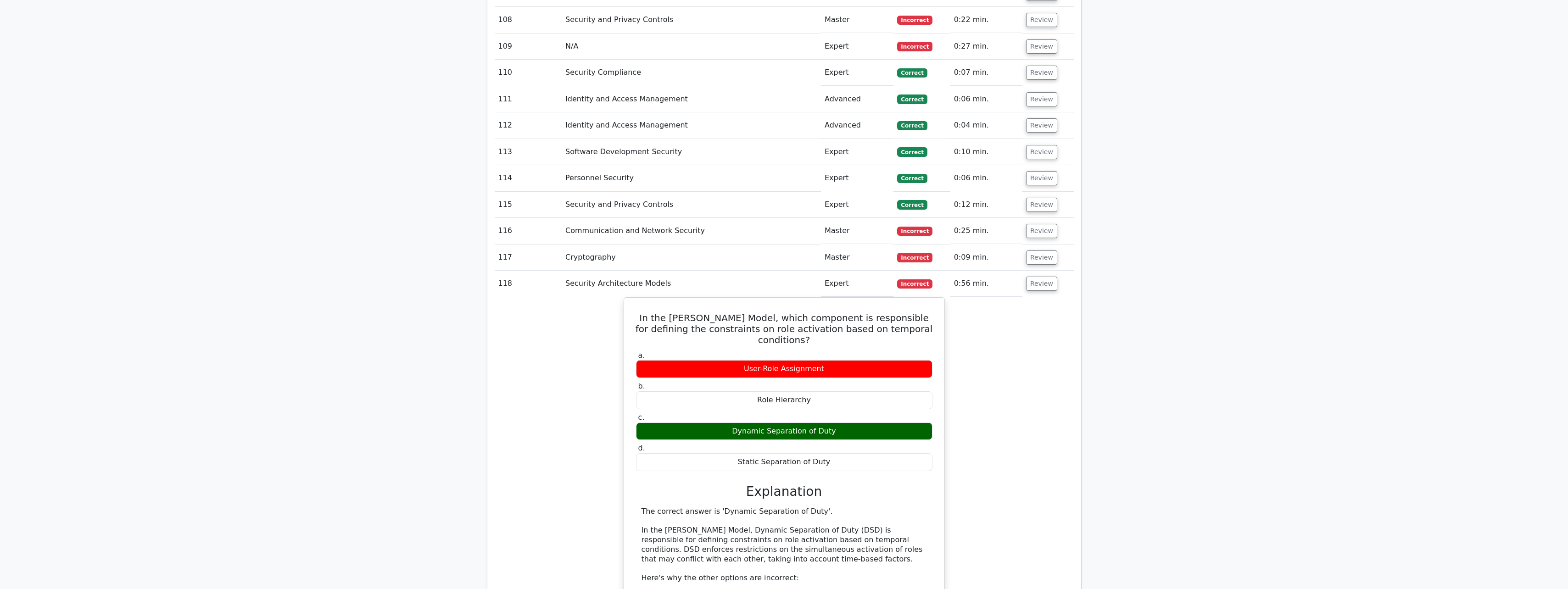
click at [576, 258] on td "Review" at bounding box center [1048, 284] width 51 height 26
click at [576, 258] on button "Review" at bounding box center [1041, 284] width 31 height 14
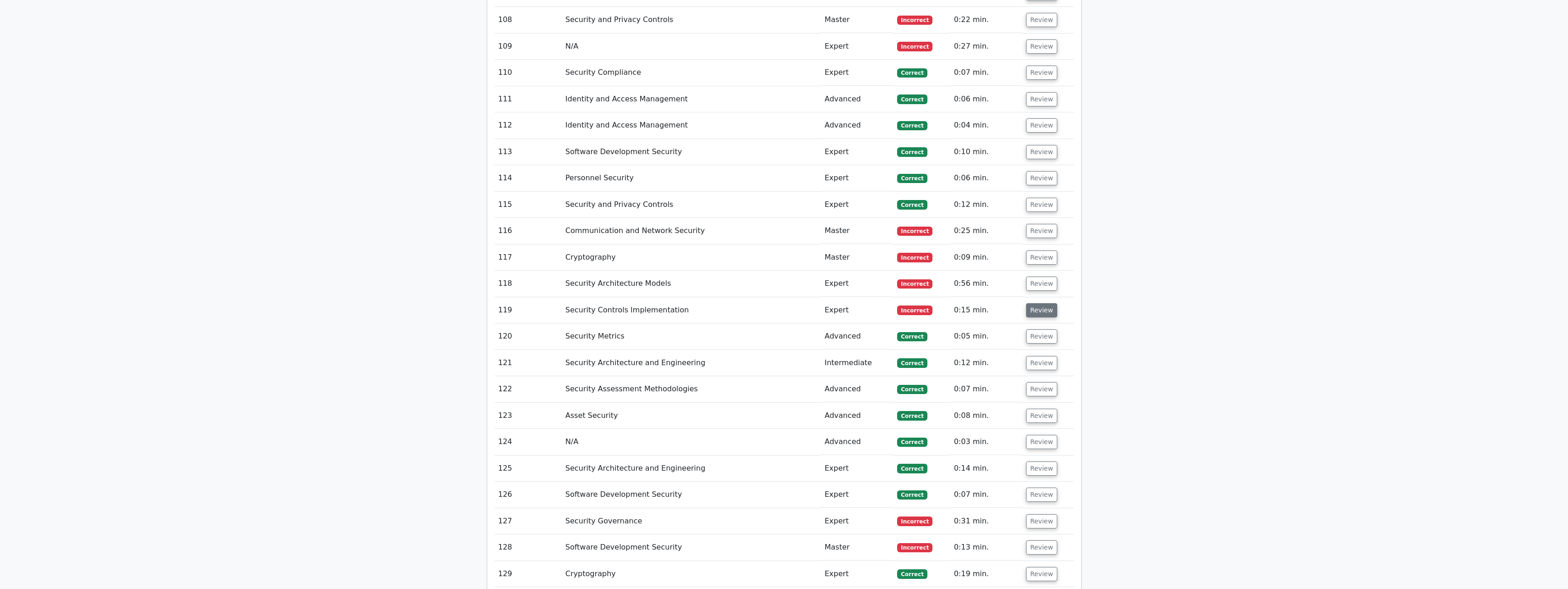
click at [576, 258] on button "Review" at bounding box center [1041, 310] width 31 height 14
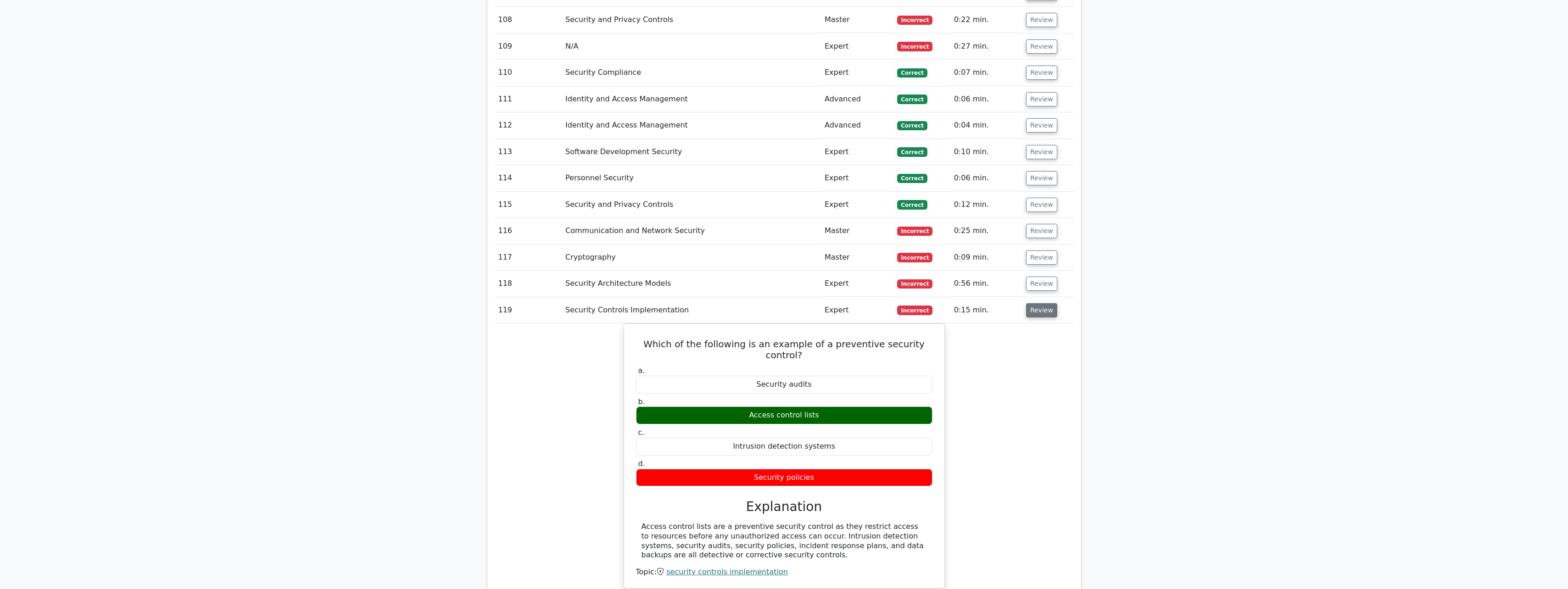
click at [576, 258] on button "Review" at bounding box center [1041, 310] width 31 height 14
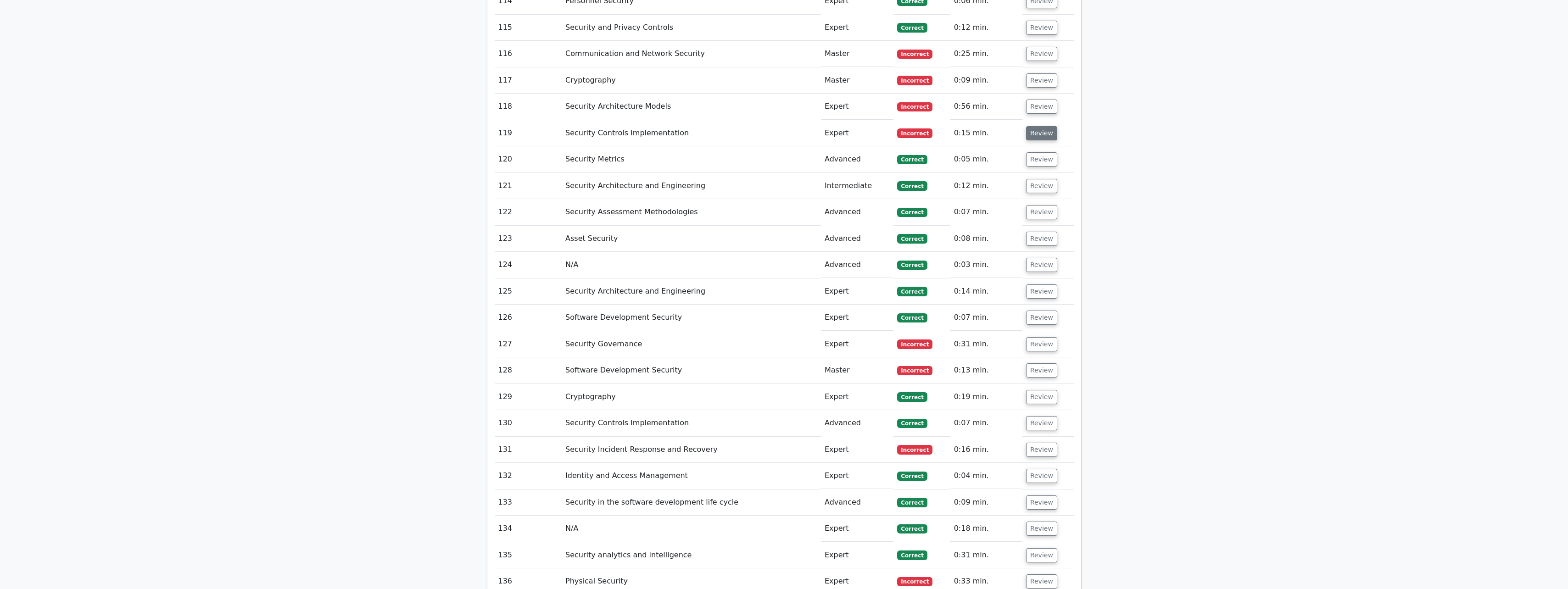
scroll to position [4396, 0]
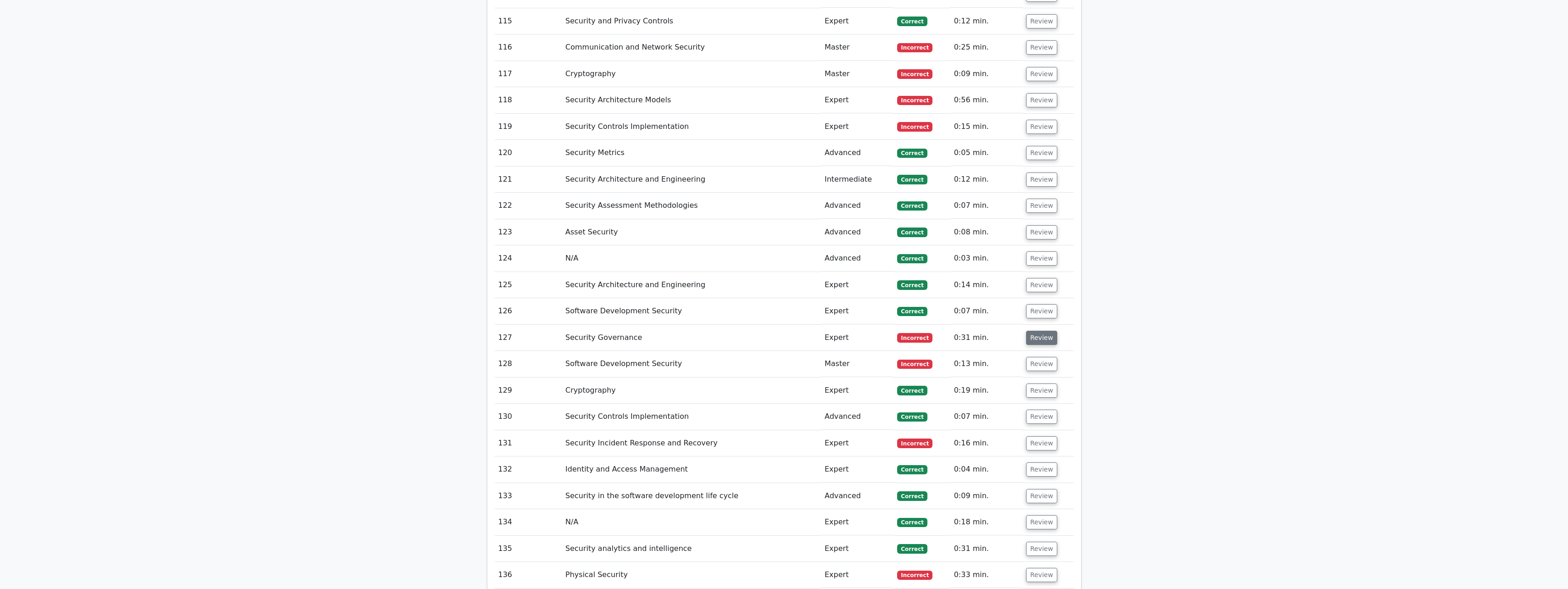
click at [576, 258] on button "Review" at bounding box center [1041, 337] width 31 height 14
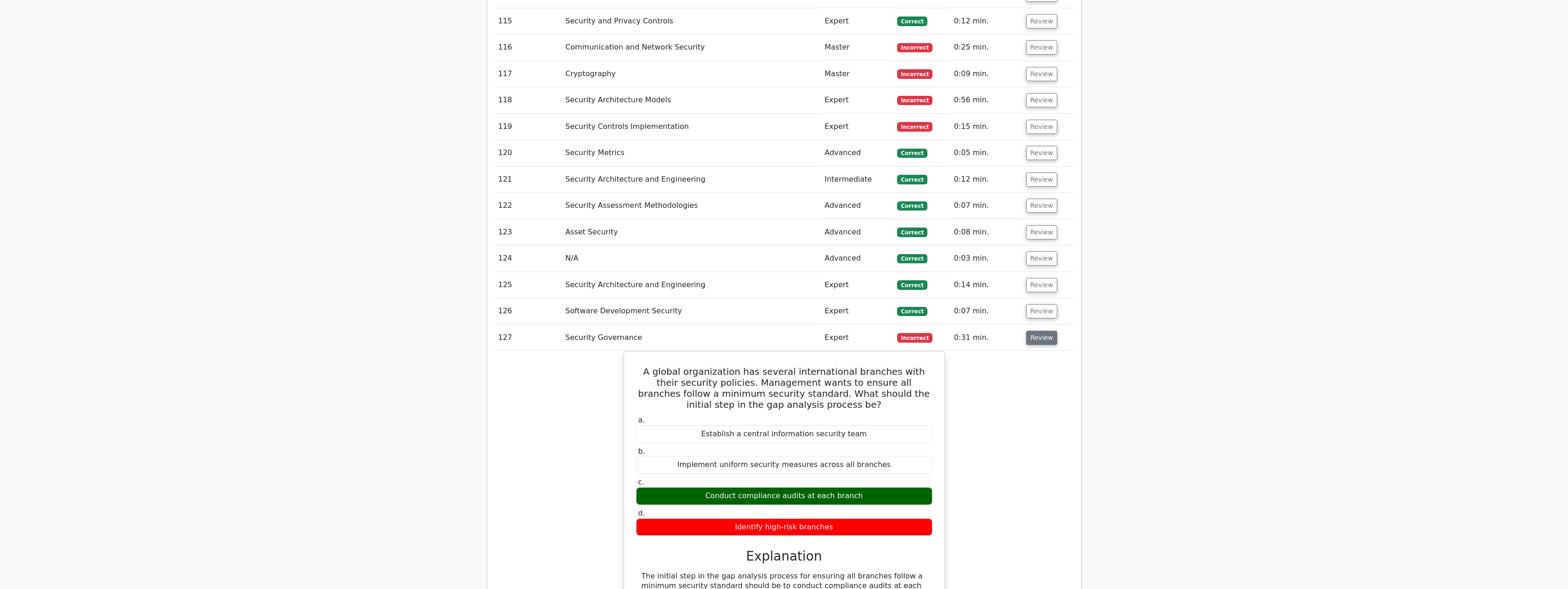
click at [576, 258] on button "Review" at bounding box center [1041, 337] width 31 height 14
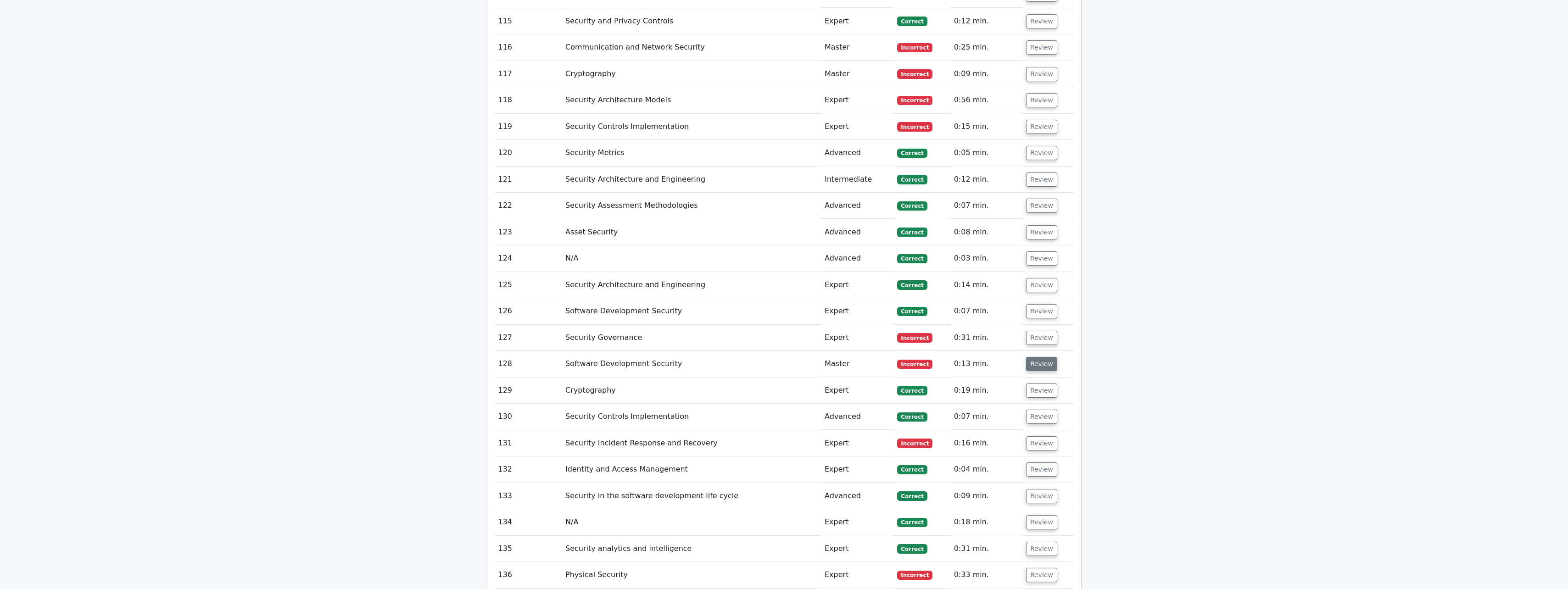
click at [576, 258] on button "Review" at bounding box center [1041, 364] width 31 height 14
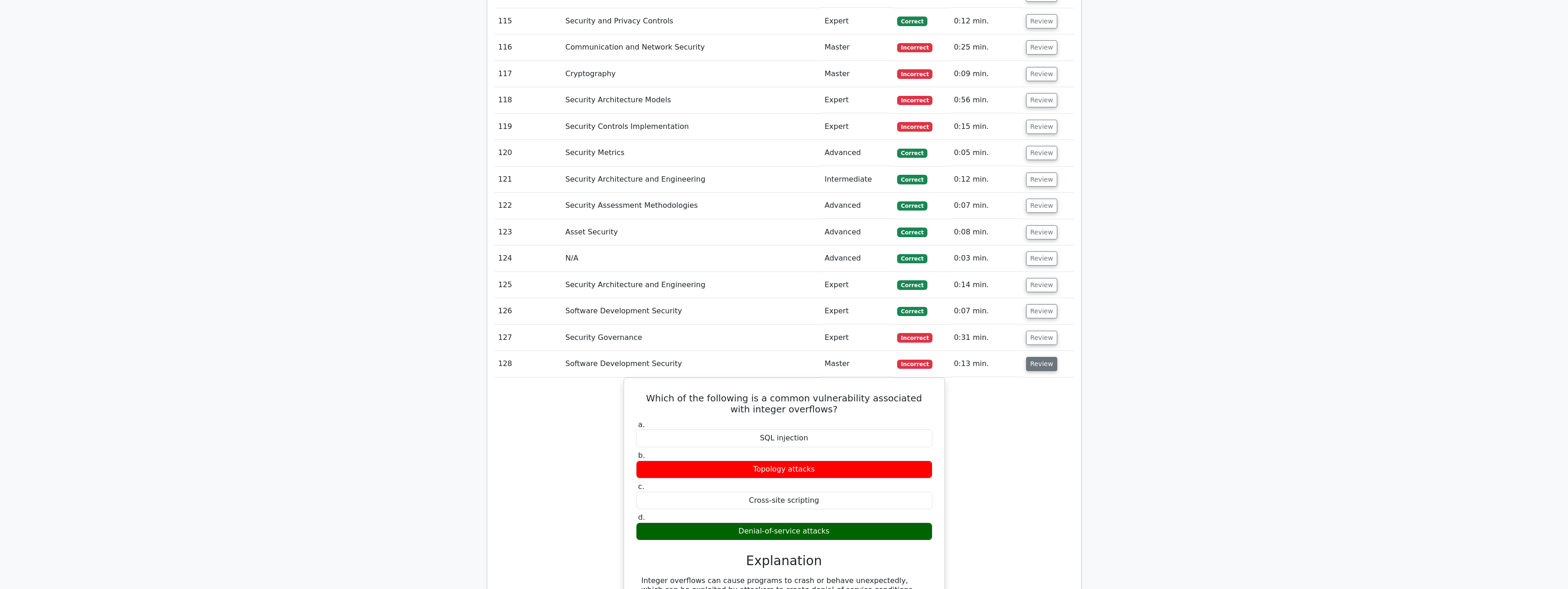
scroll to position [4441, 0]
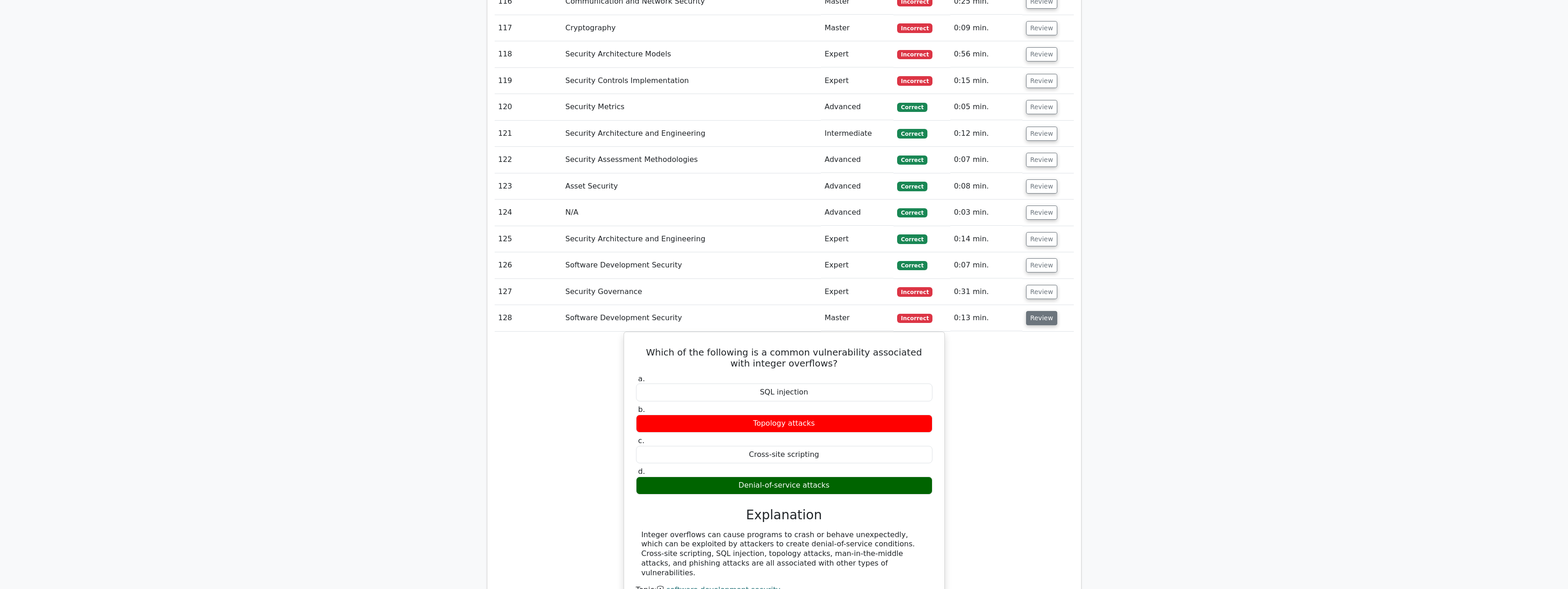
click at [576, 258] on button "Review" at bounding box center [1041, 318] width 31 height 14
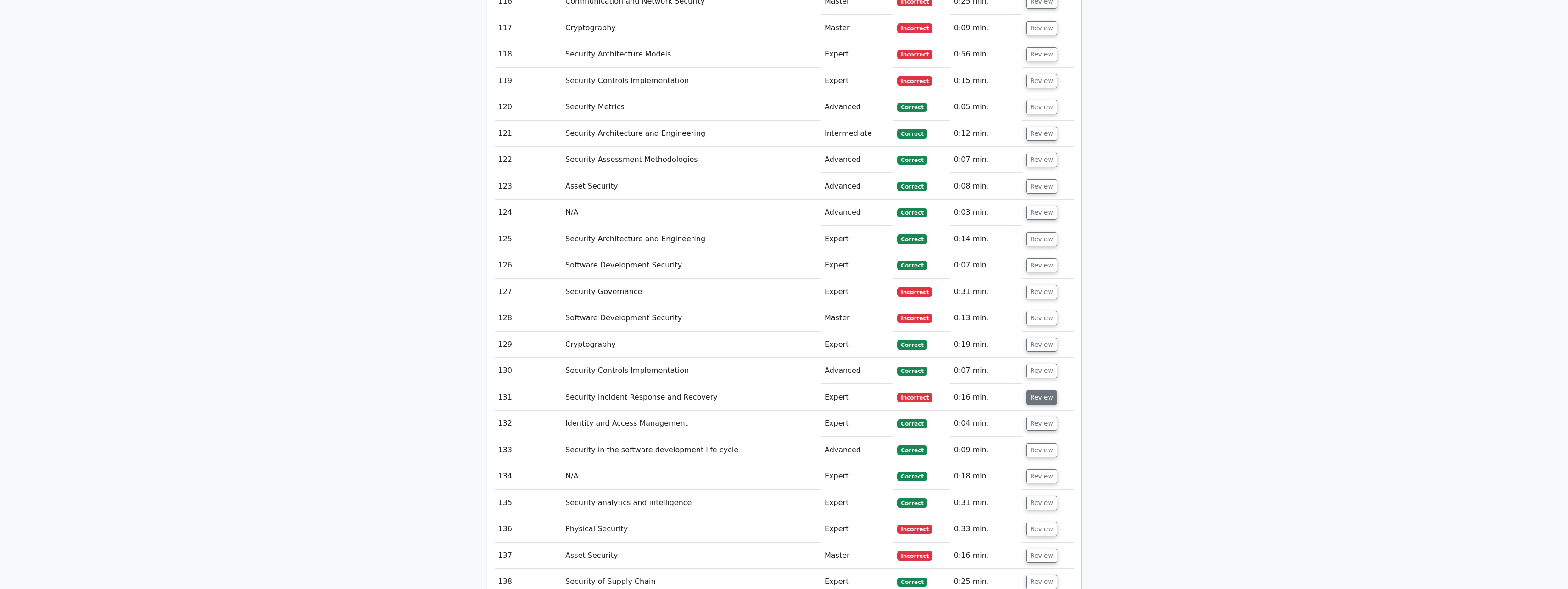
click at [576, 258] on button "Review" at bounding box center [1041, 397] width 31 height 14
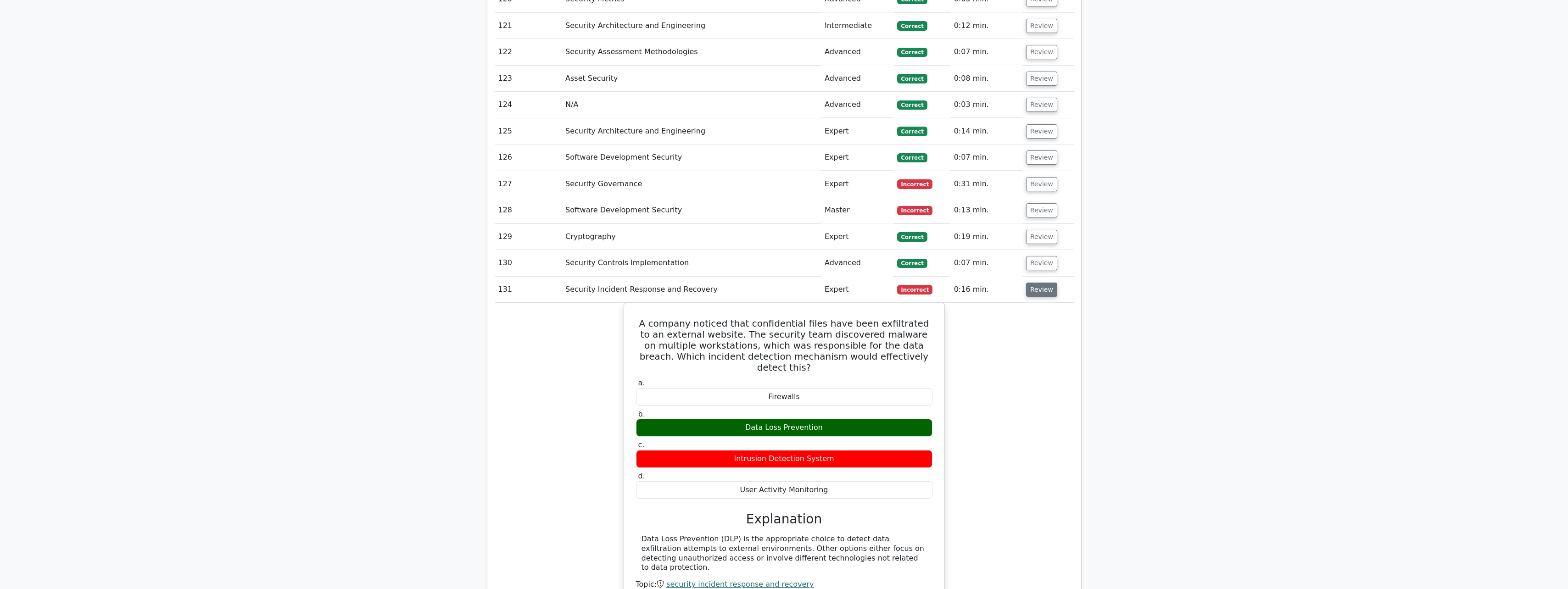
scroll to position [4533, 0]
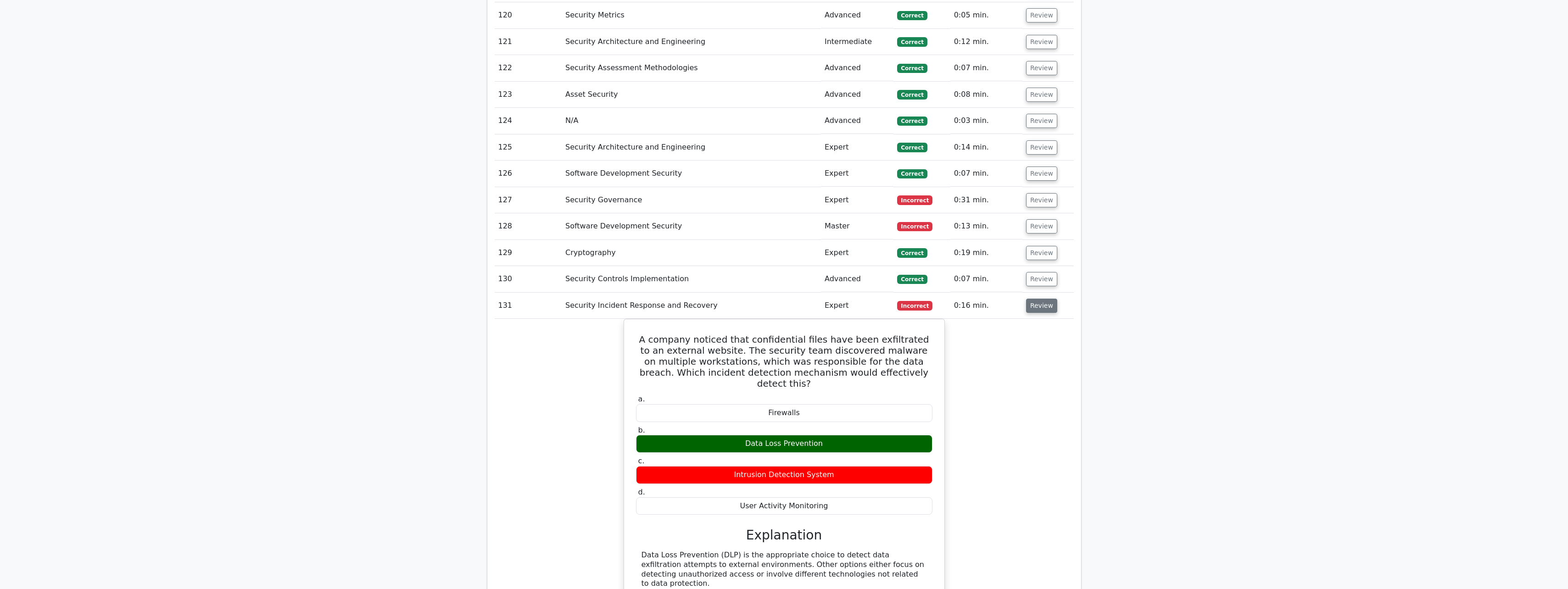
click at [576, 258] on button "Review" at bounding box center [1041, 305] width 31 height 14
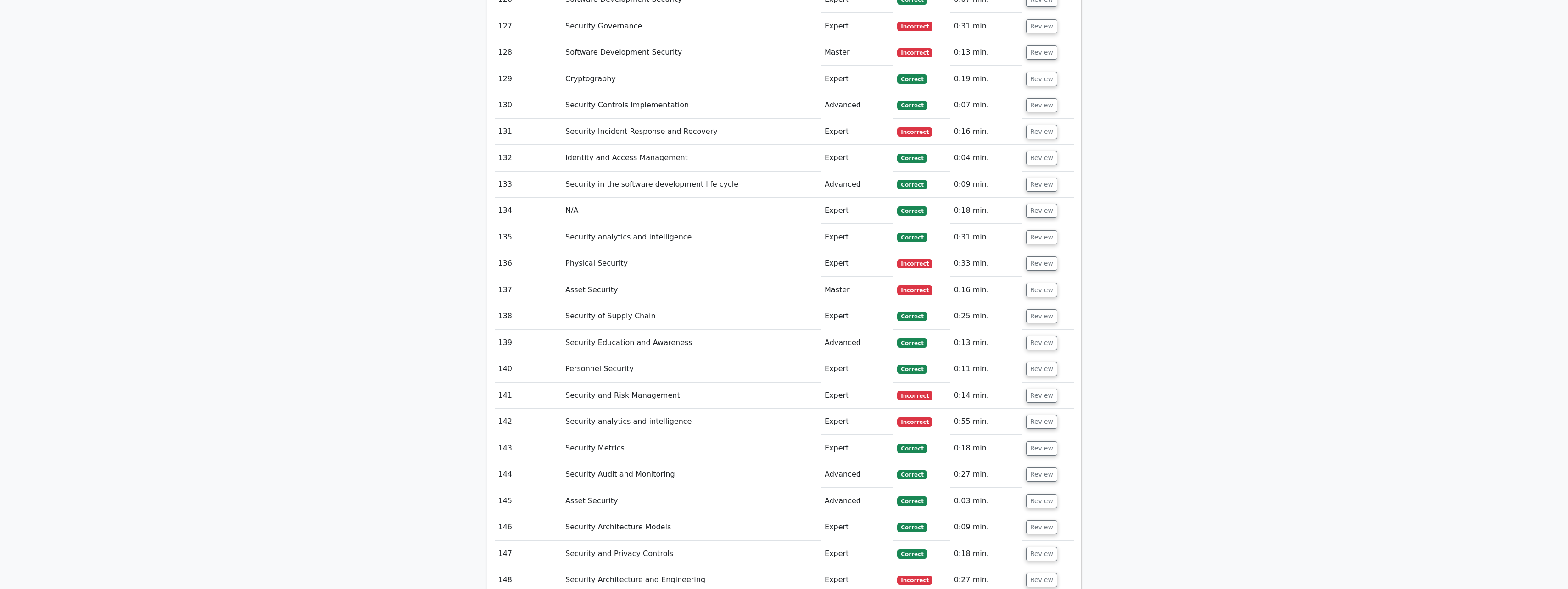
scroll to position [4716, 0]
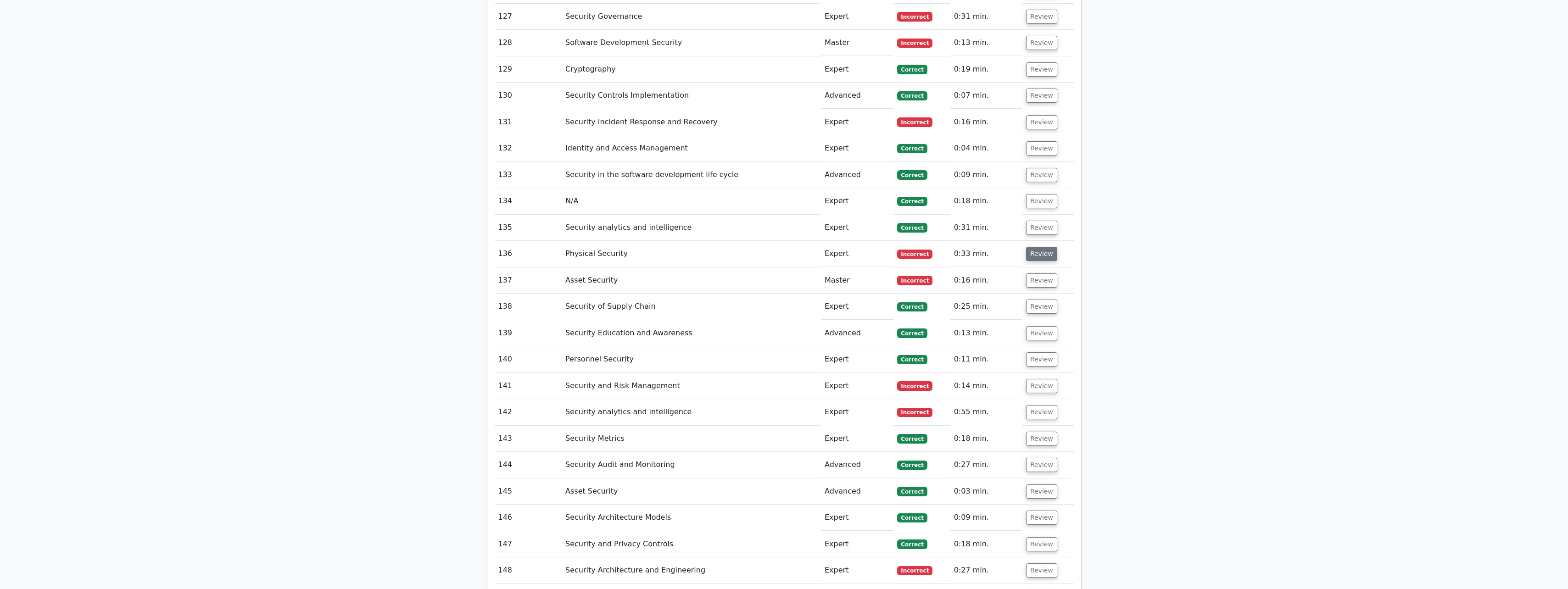
click at [576, 249] on button "Review" at bounding box center [1041, 254] width 31 height 14
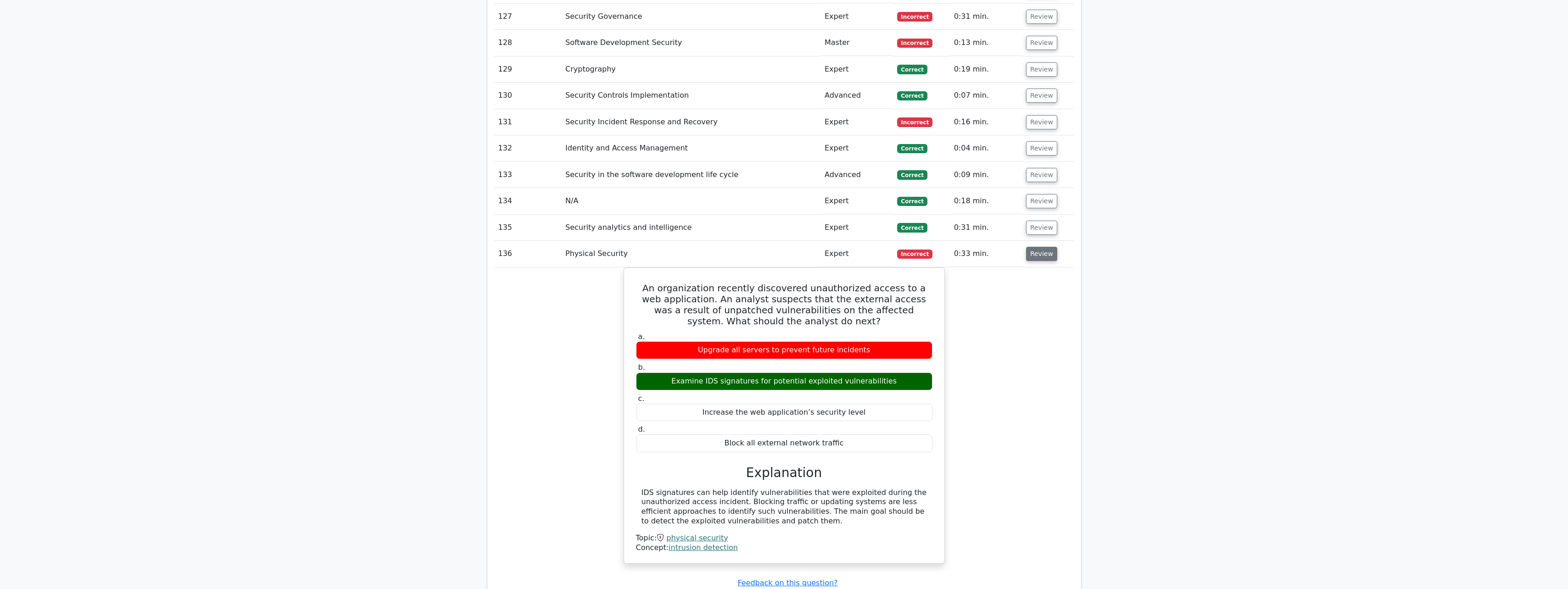
click at [576, 249] on button "Review" at bounding box center [1041, 254] width 31 height 14
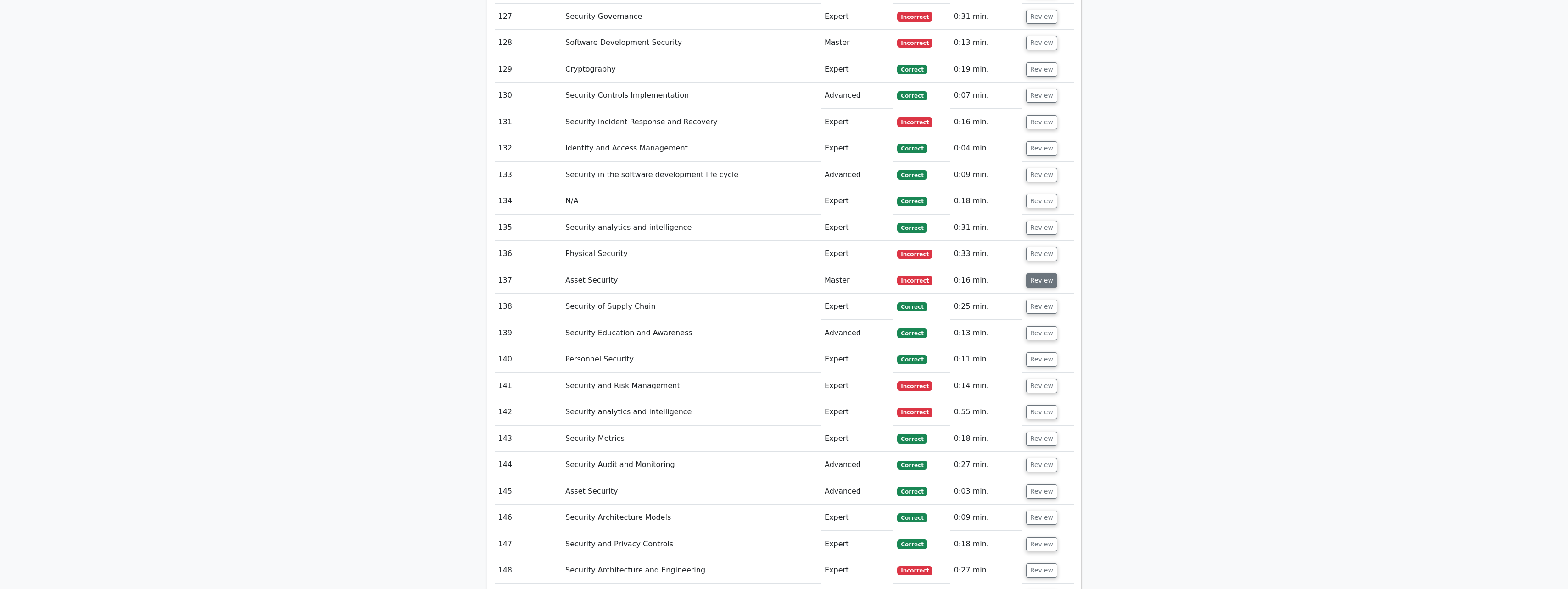
click at [576, 258] on button "Review" at bounding box center [1041, 280] width 31 height 14
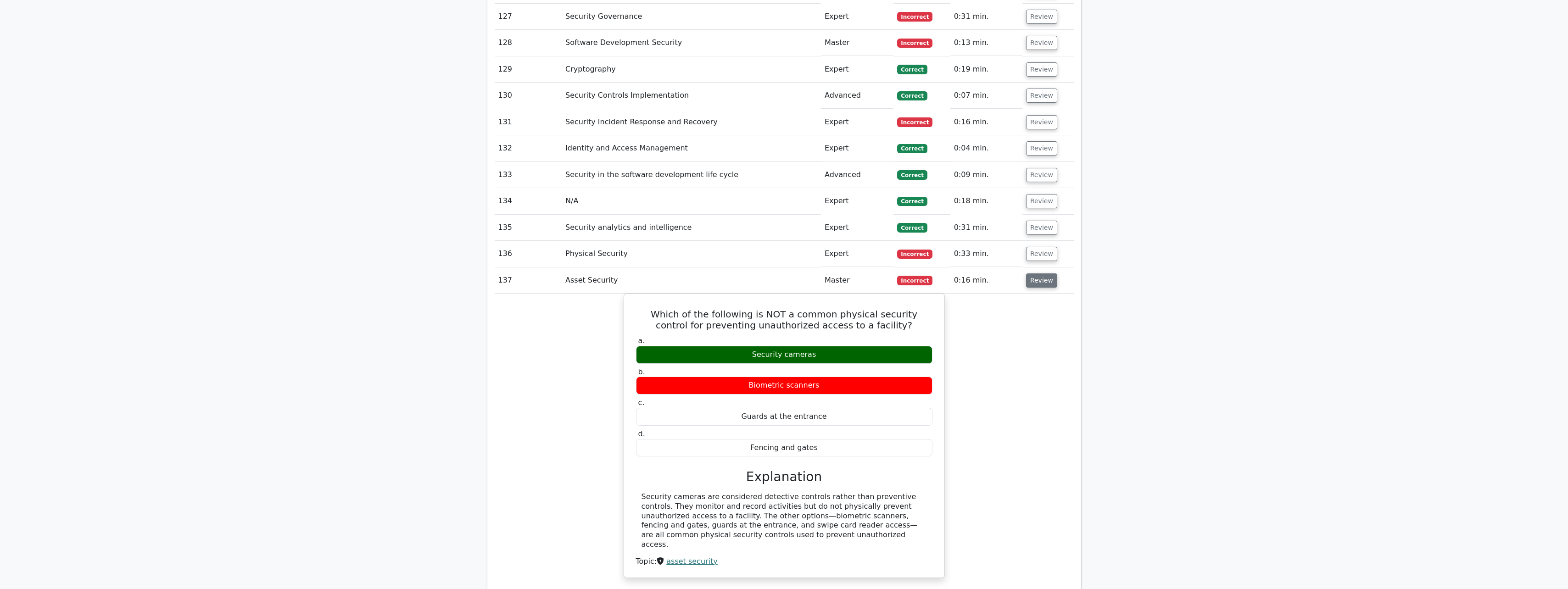
click at [576, 258] on button "Review" at bounding box center [1041, 280] width 31 height 14
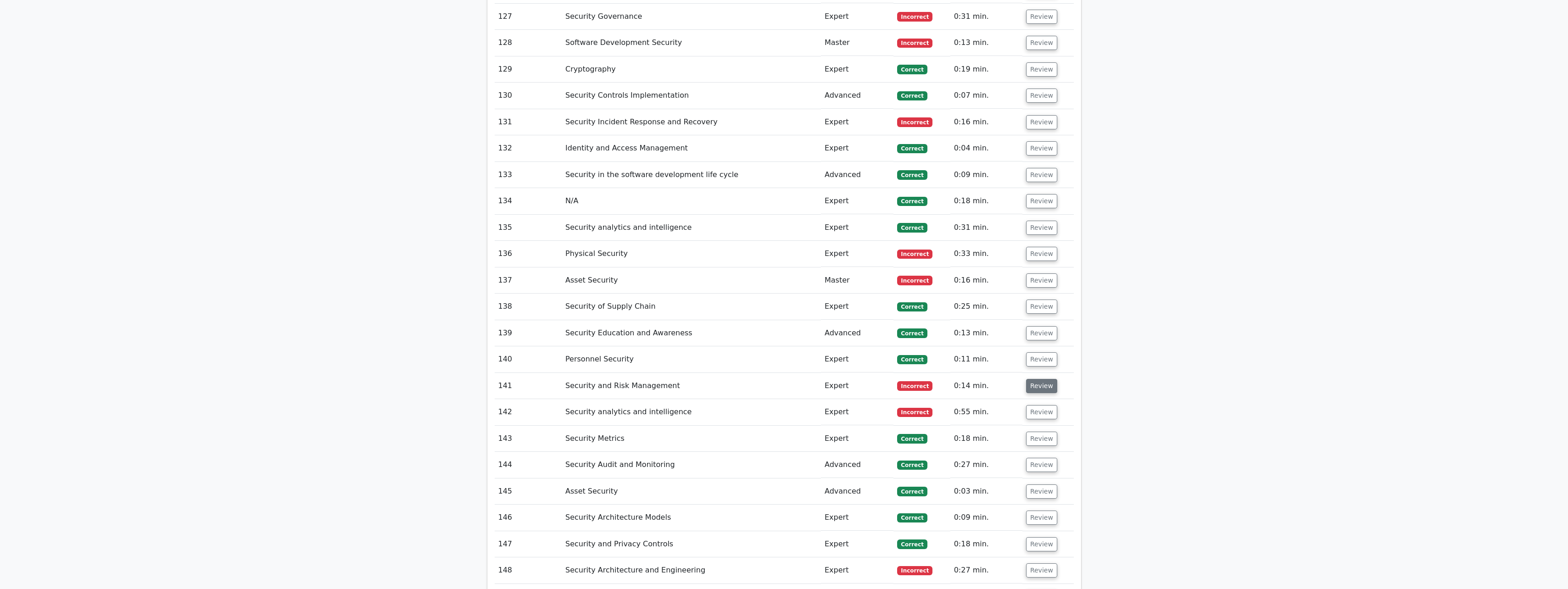
click at [576, 258] on button "Review" at bounding box center [1041, 386] width 31 height 14
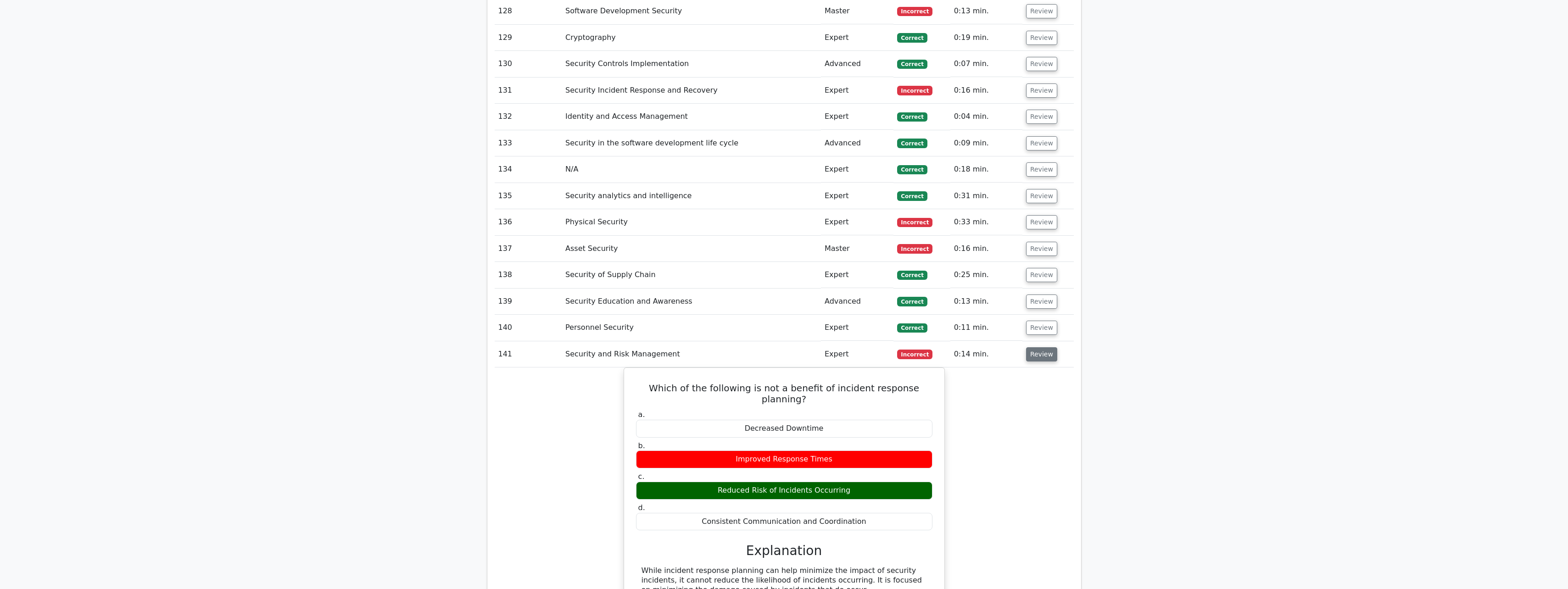
scroll to position [4762, 0]
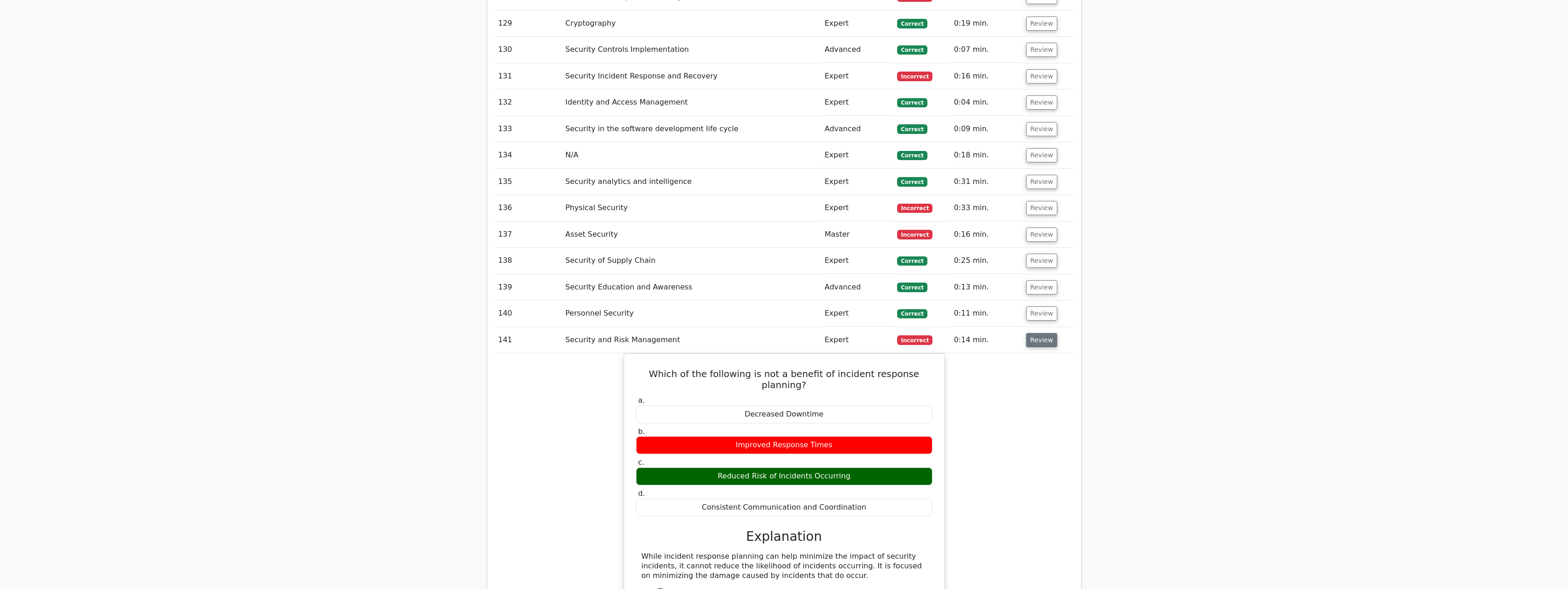
click at [576, 258] on button "Review" at bounding box center [1041, 340] width 31 height 14
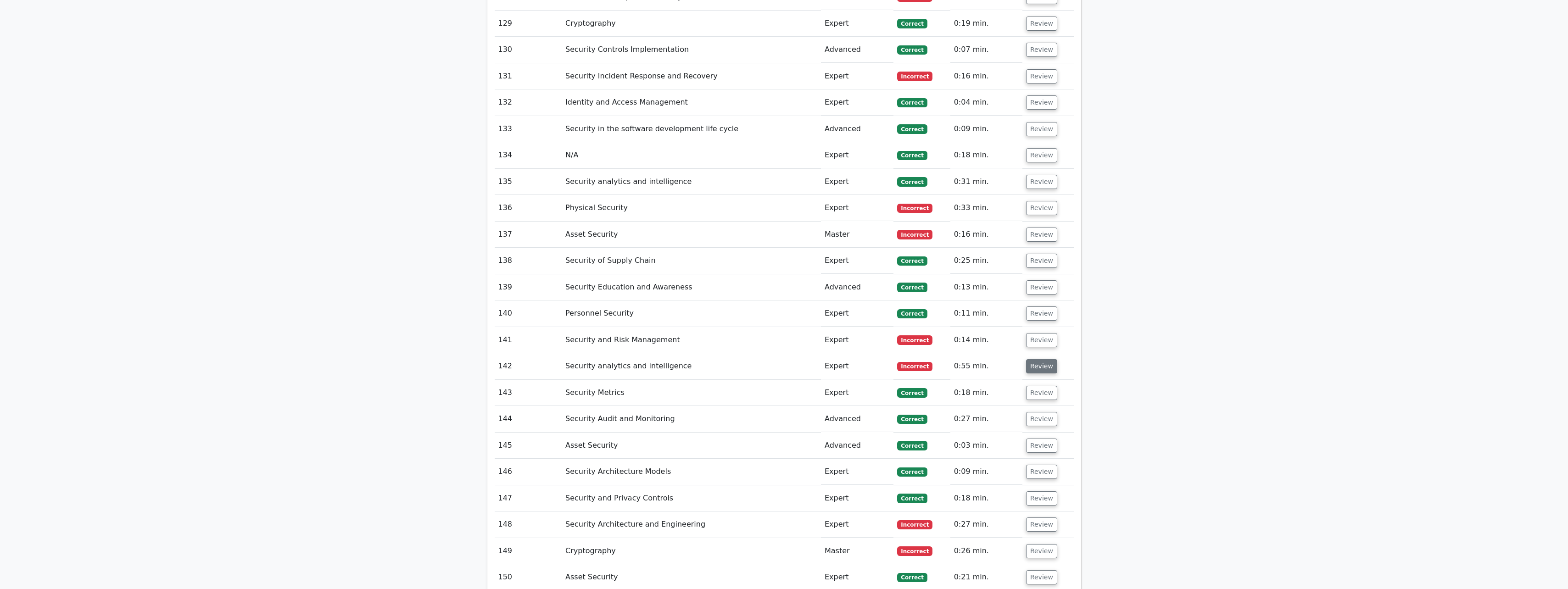
click at [576, 258] on button "Review" at bounding box center [1041, 366] width 31 height 14
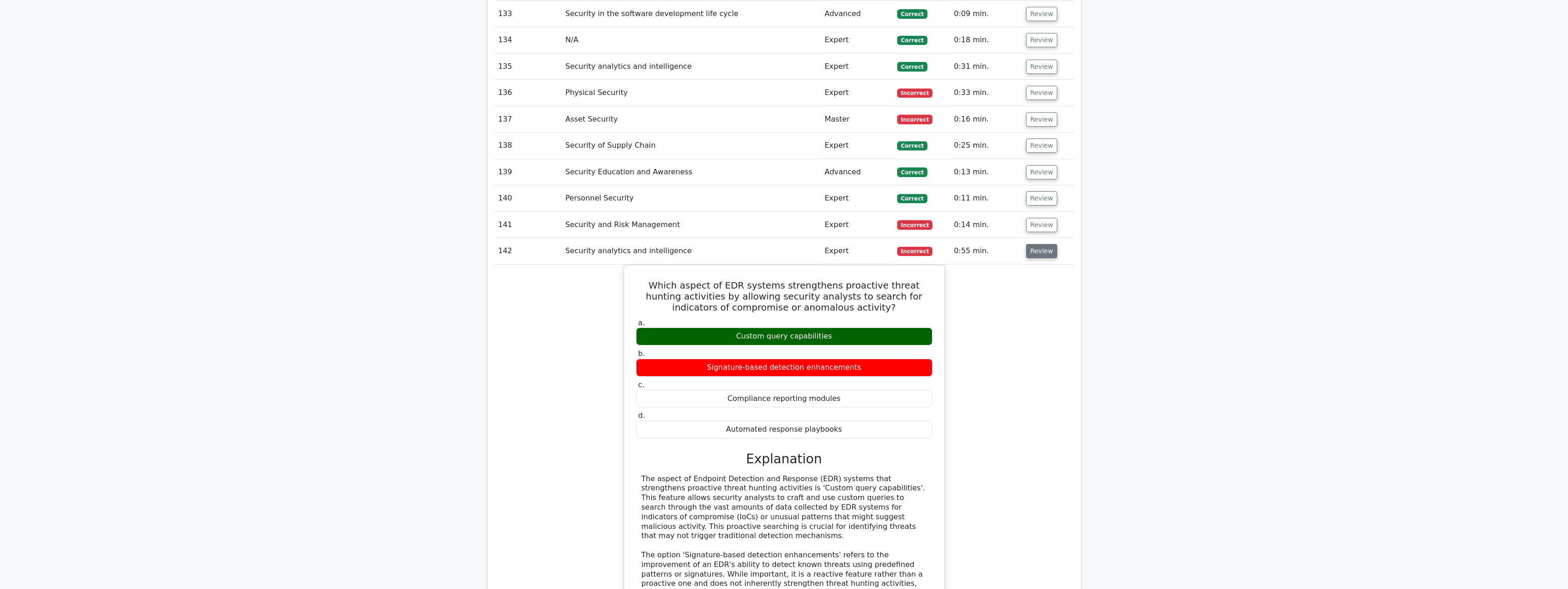
scroll to position [4900, 0]
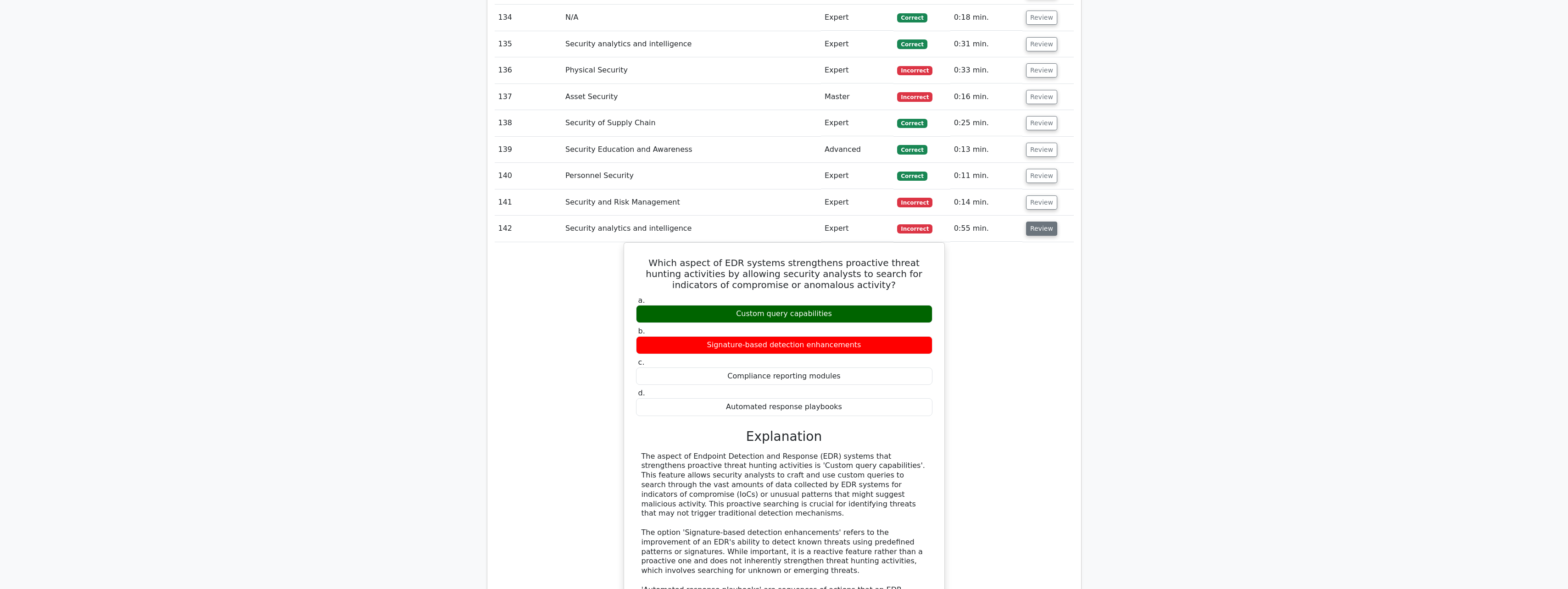
click at [576, 222] on button "Review" at bounding box center [1041, 229] width 31 height 14
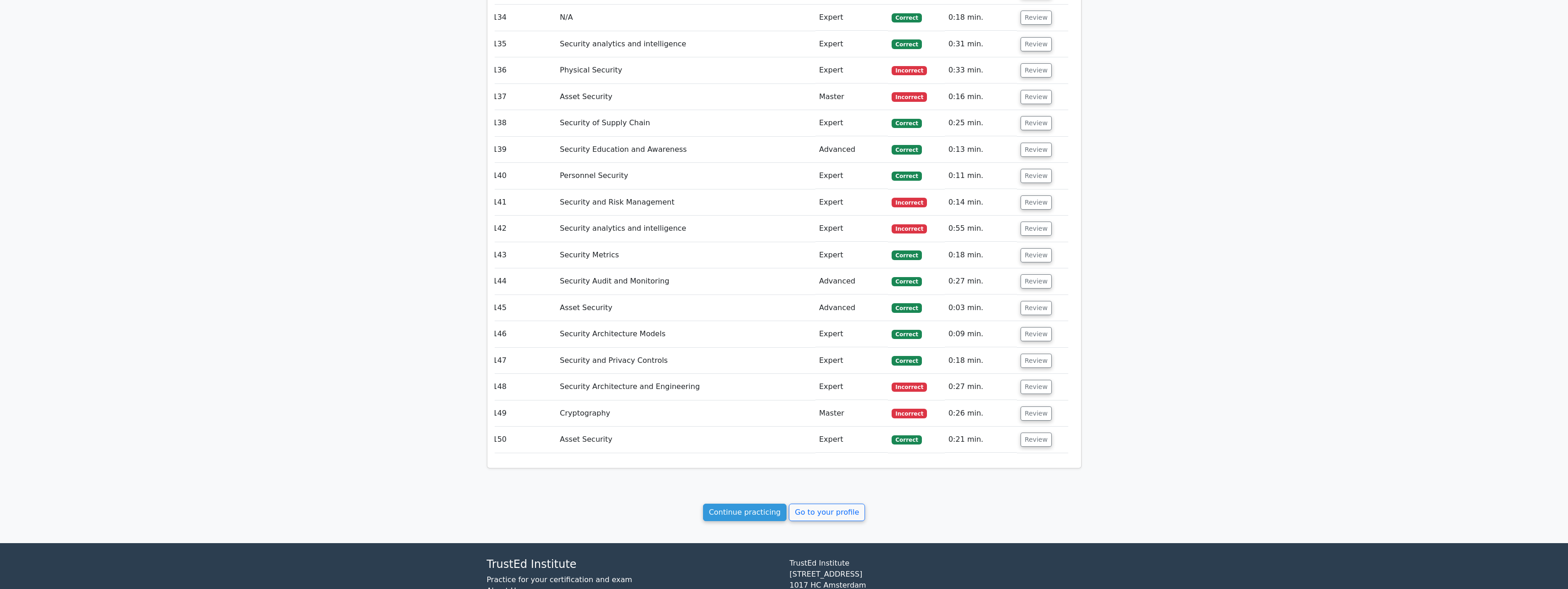
scroll to position [0, 0]
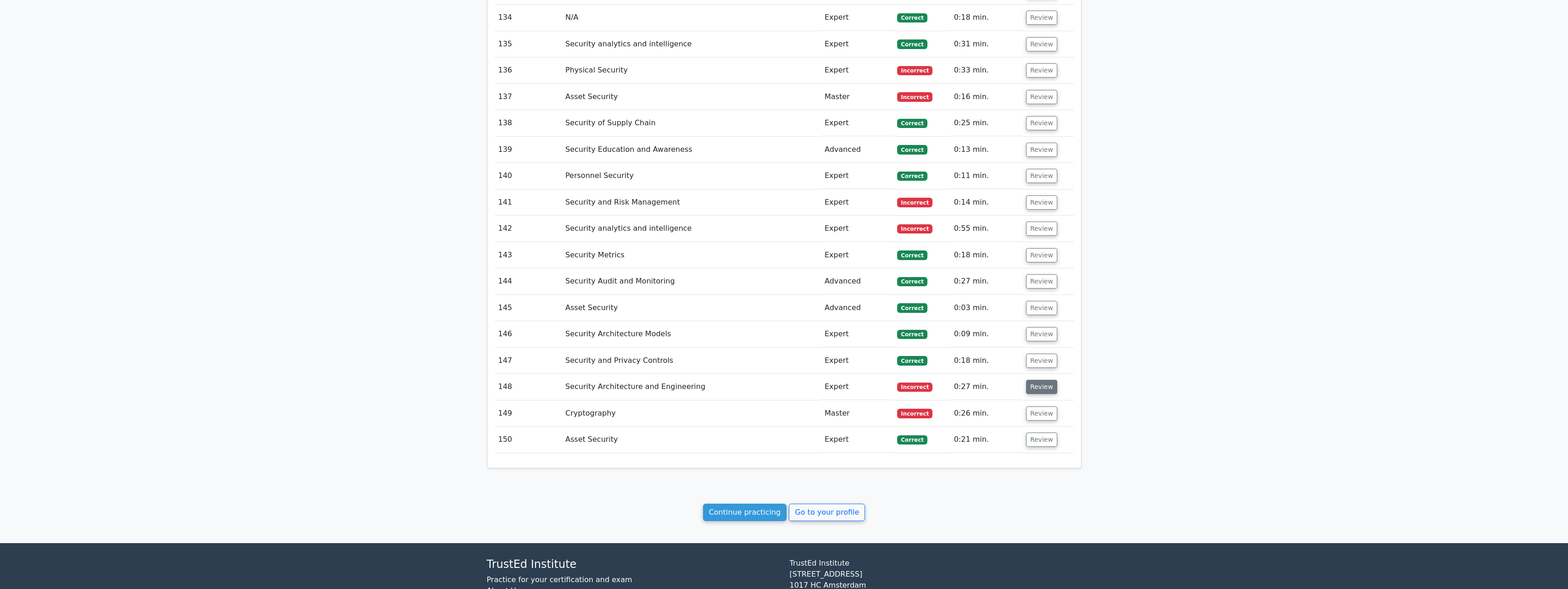
click at [576, 258] on button "Review" at bounding box center [1041, 386] width 31 height 14
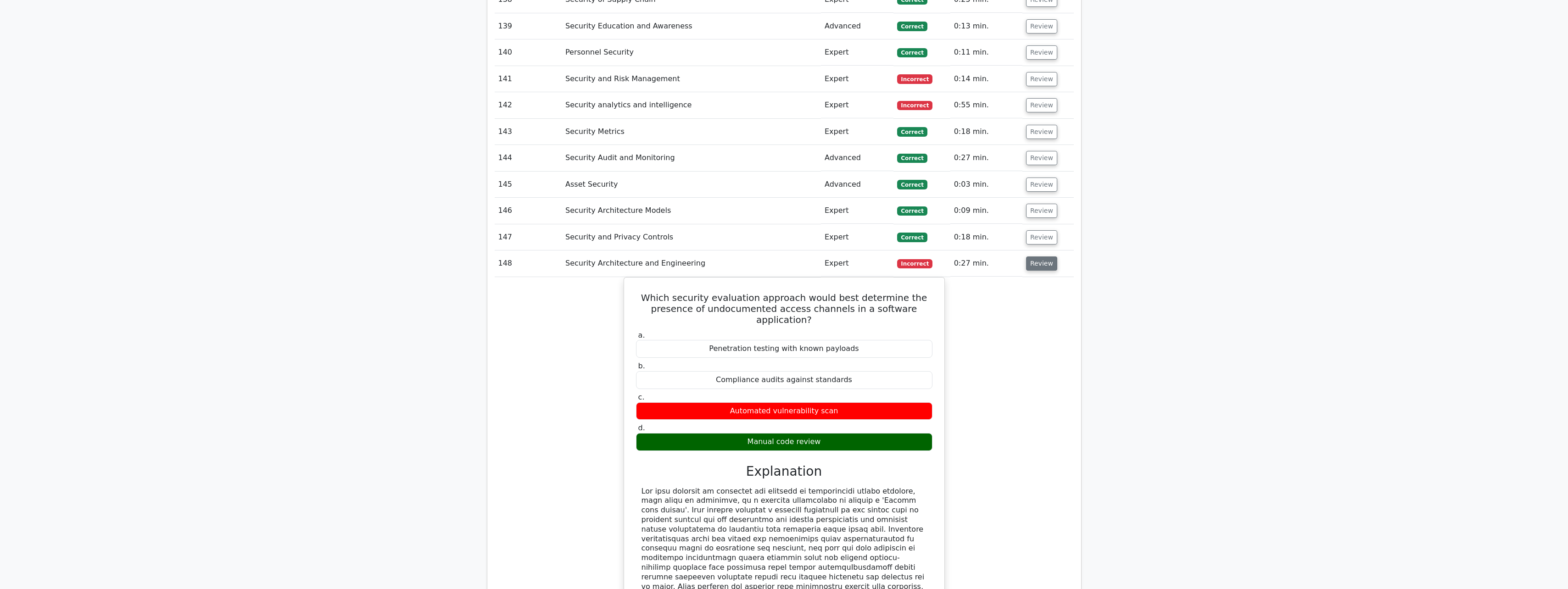
scroll to position [5037, 0]
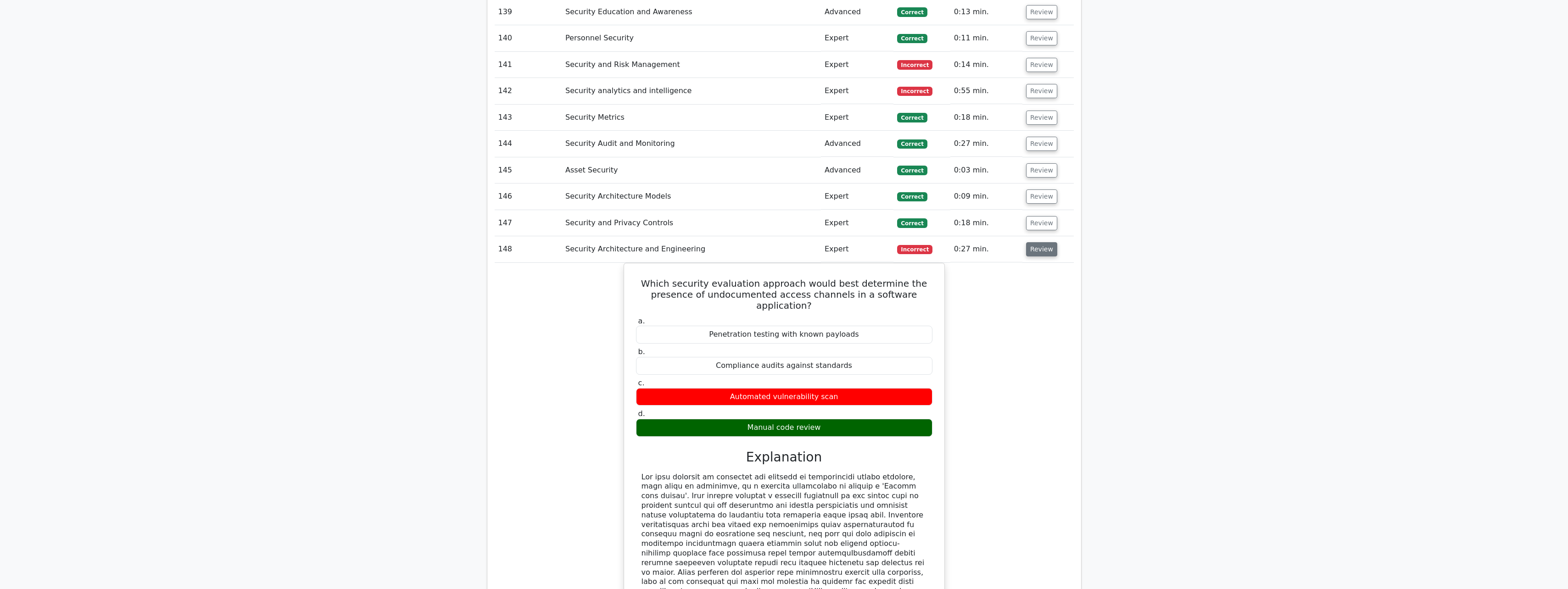
click at [576, 243] on button "Review" at bounding box center [1041, 249] width 31 height 14
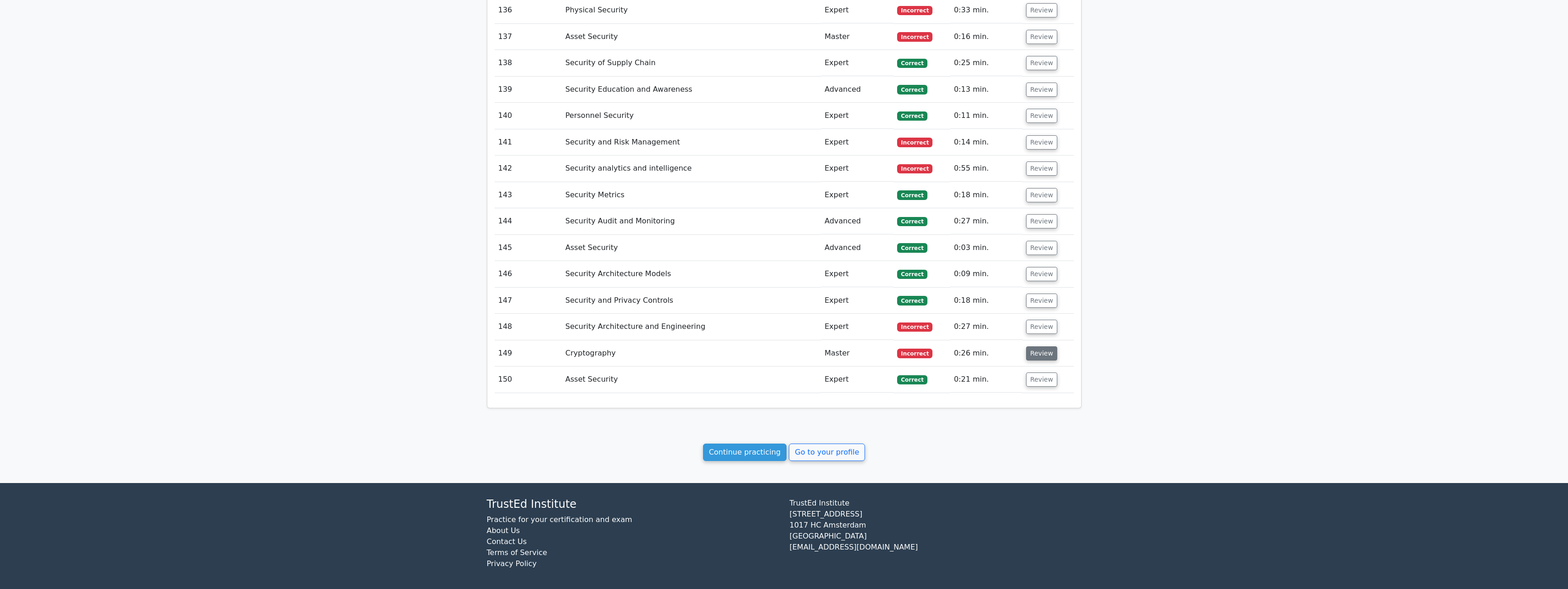
click at [576, 258] on button "Review" at bounding box center [1041, 353] width 31 height 14
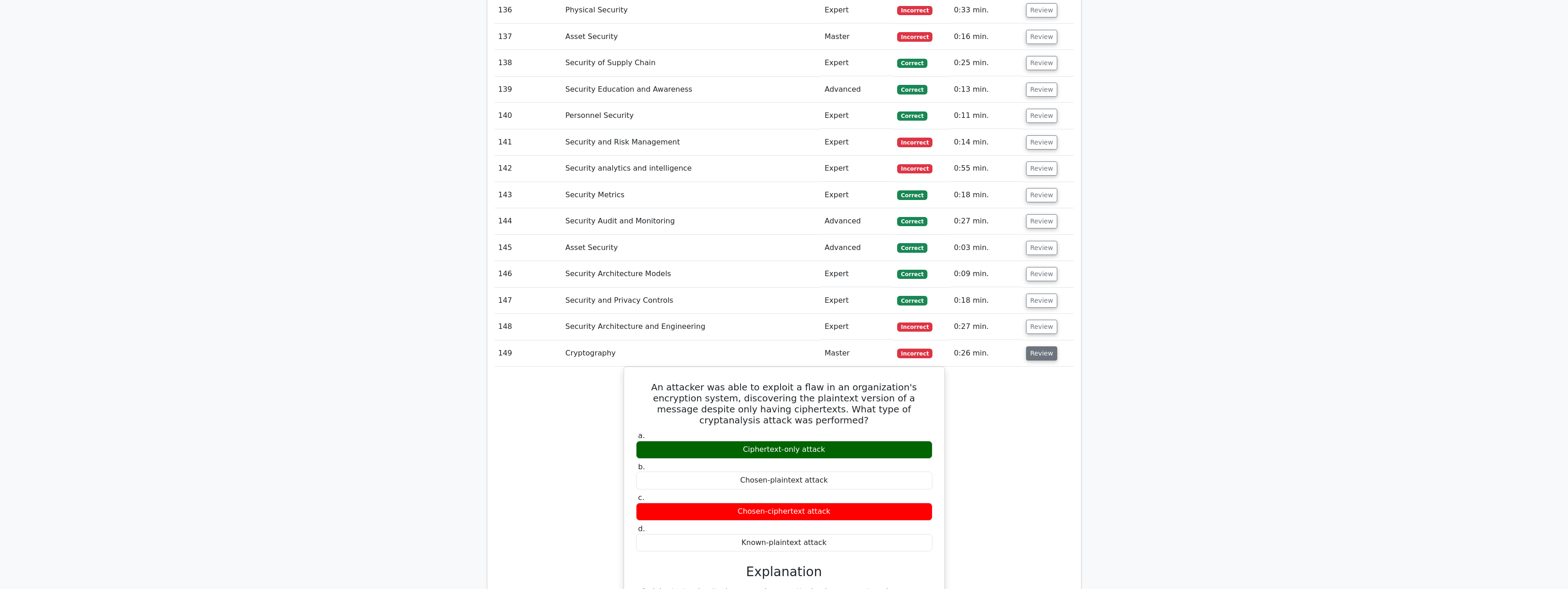
scroll to position [5006, 0]
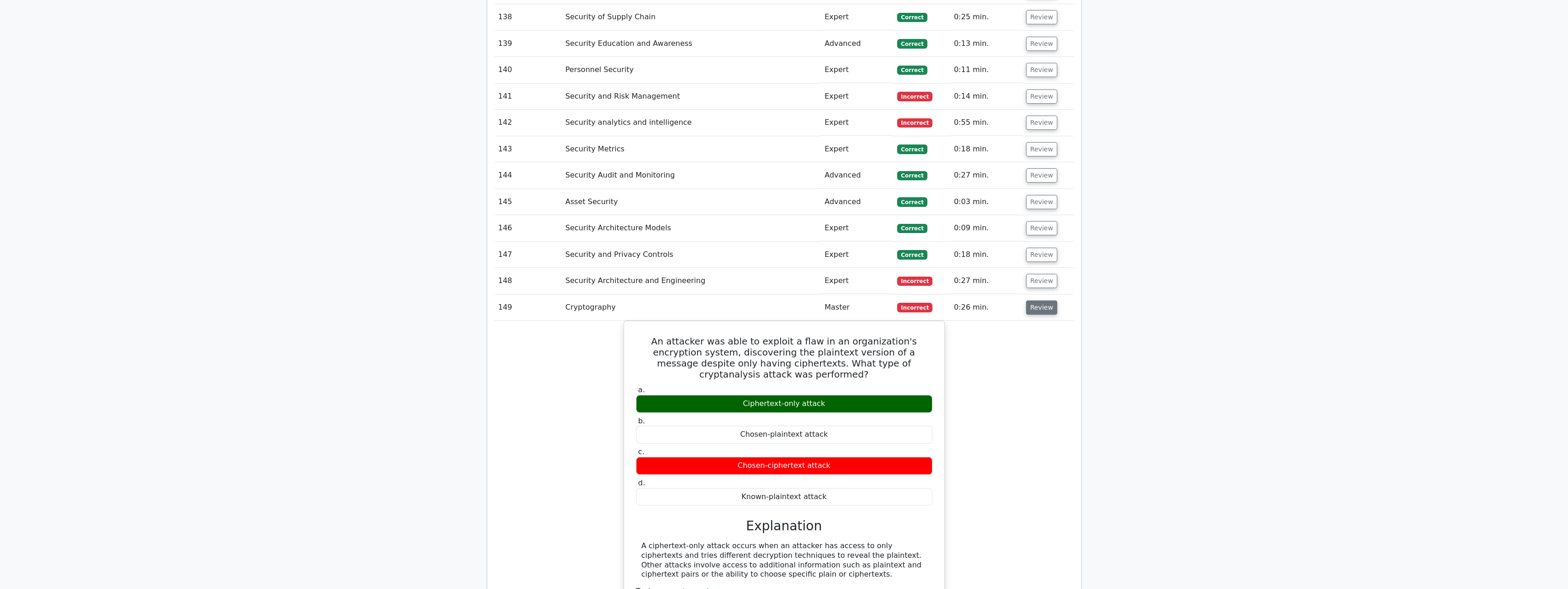
click at [576, 258] on button "Review" at bounding box center [1041, 307] width 31 height 14
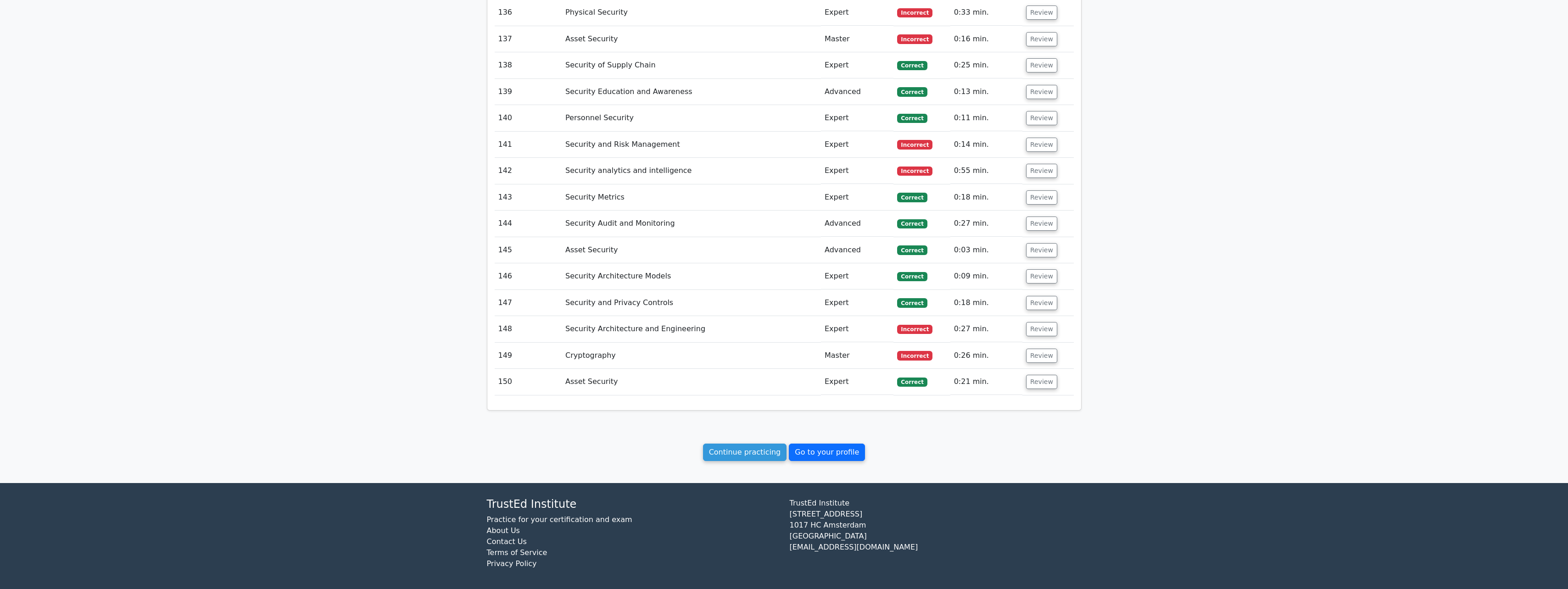
click at [576, 258] on link "Go to your profile" at bounding box center [826, 452] width 76 height 18
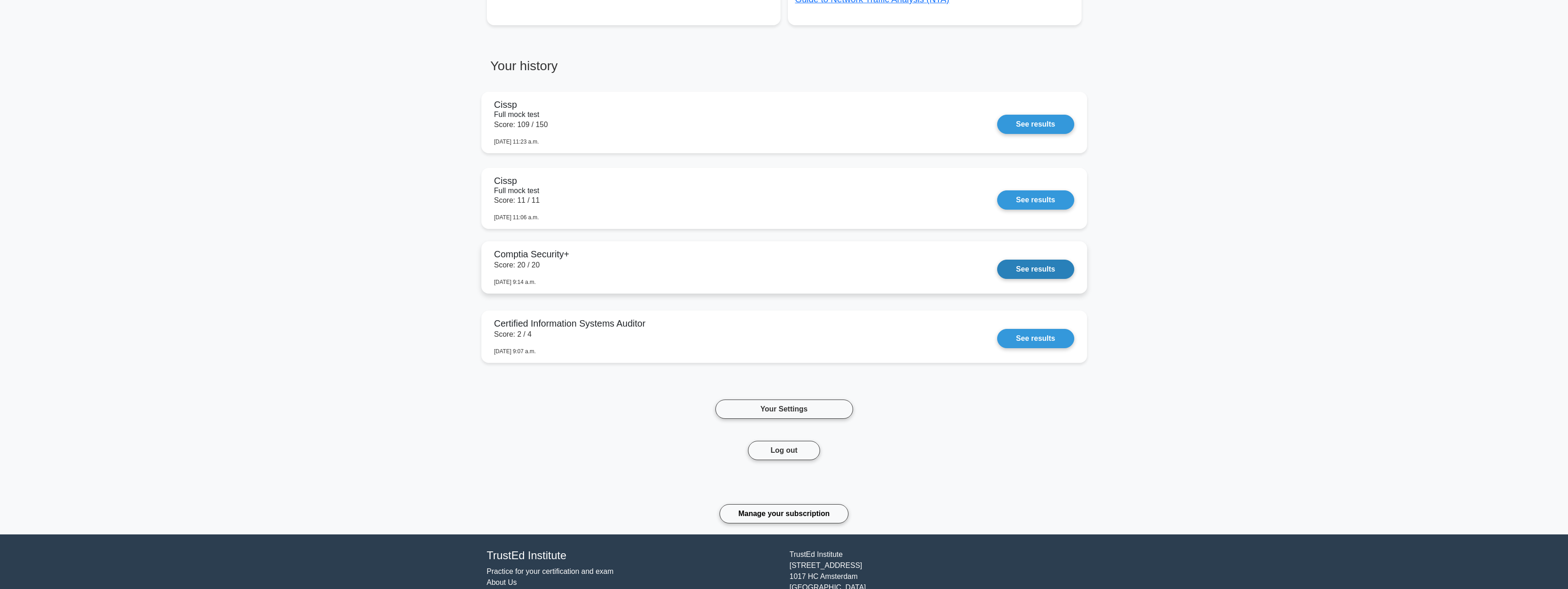
scroll to position [459, 0]
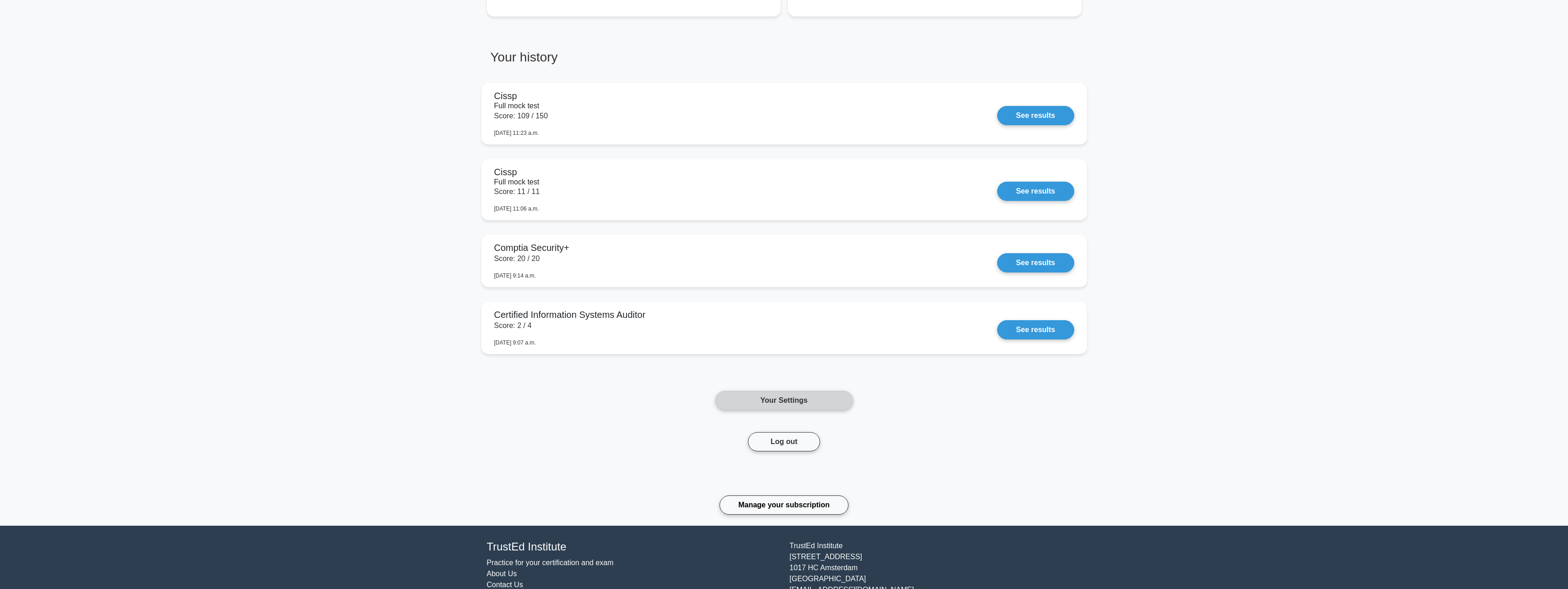
click at [756, 405] on link "Your Settings" at bounding box center [784, 400] width 138 height 20
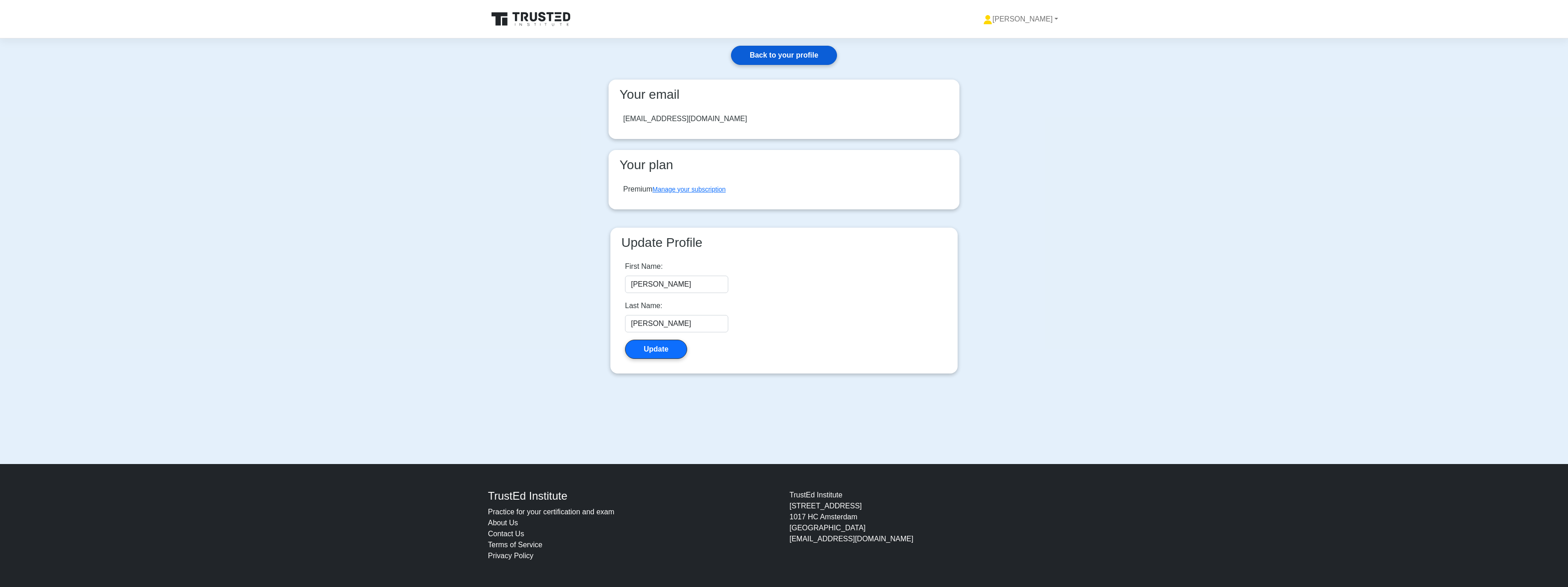
click at [755, 54] on link "Back to your profile" at bounding box center [784, 55] width 106 height 19
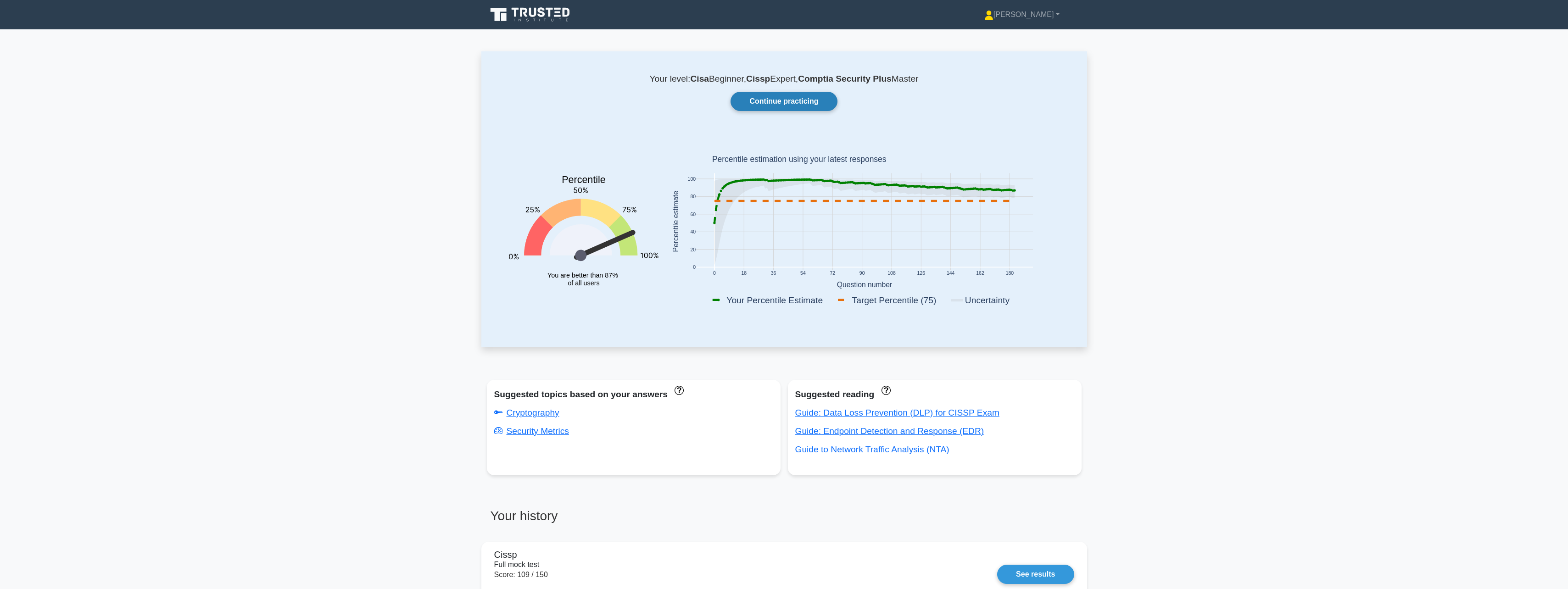
click at [770, 95] on link "Continue practicing" at bounding box center [784, 101] width 106 height 20
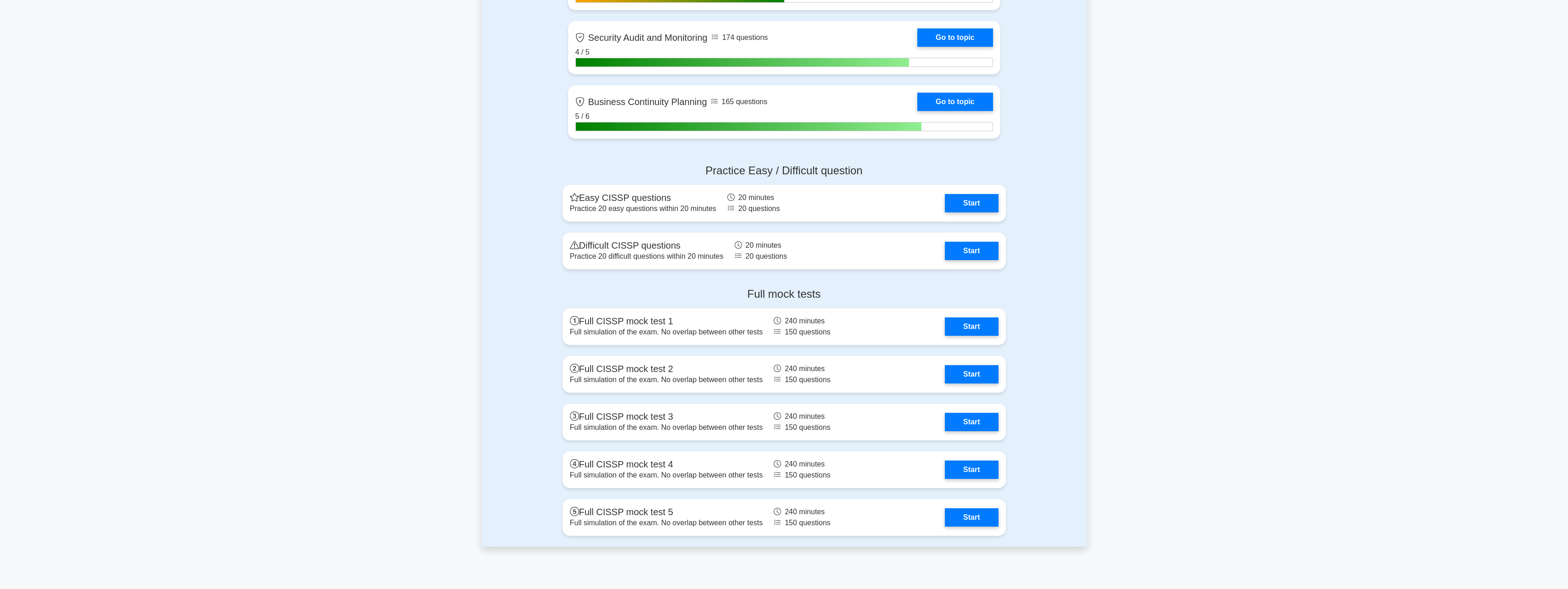
scroll to position [2156, 0]
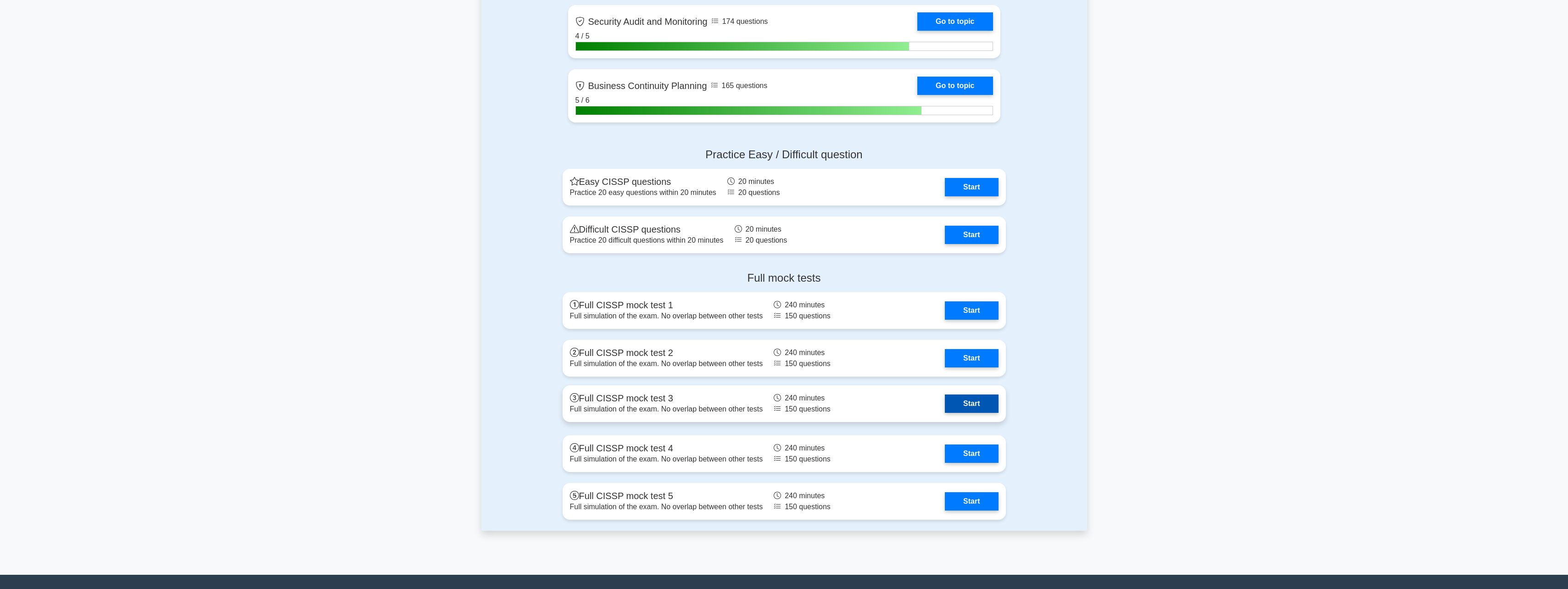
click at [963, 401] on link "Start" at bounding box center [971, 404] width 53 height 18
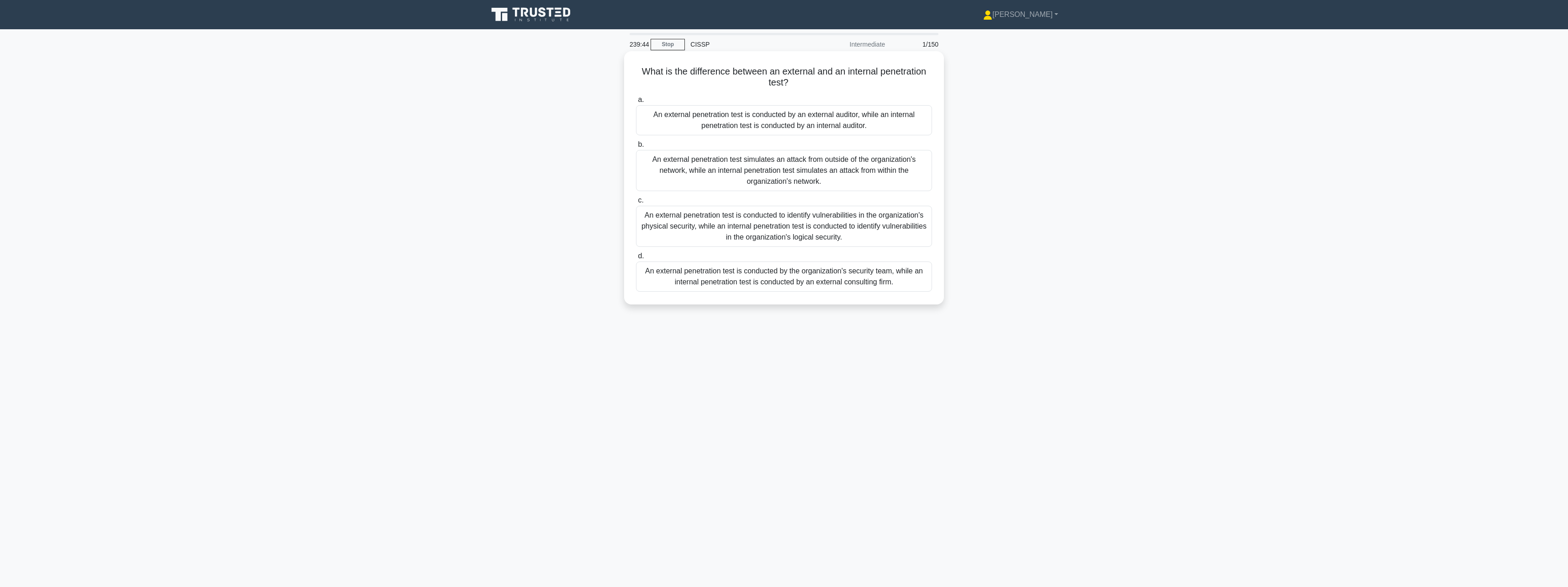
click at [828, 174] on div "An external penetration test simulates an attack from outside of the organizati…" at bounding box center [784, 170] width 296 height 41
click at [636, 147] on input "b. An external penetration test simulates an attack from outside of the organiz…" at bounding box center [636, 145] width 0 height 6
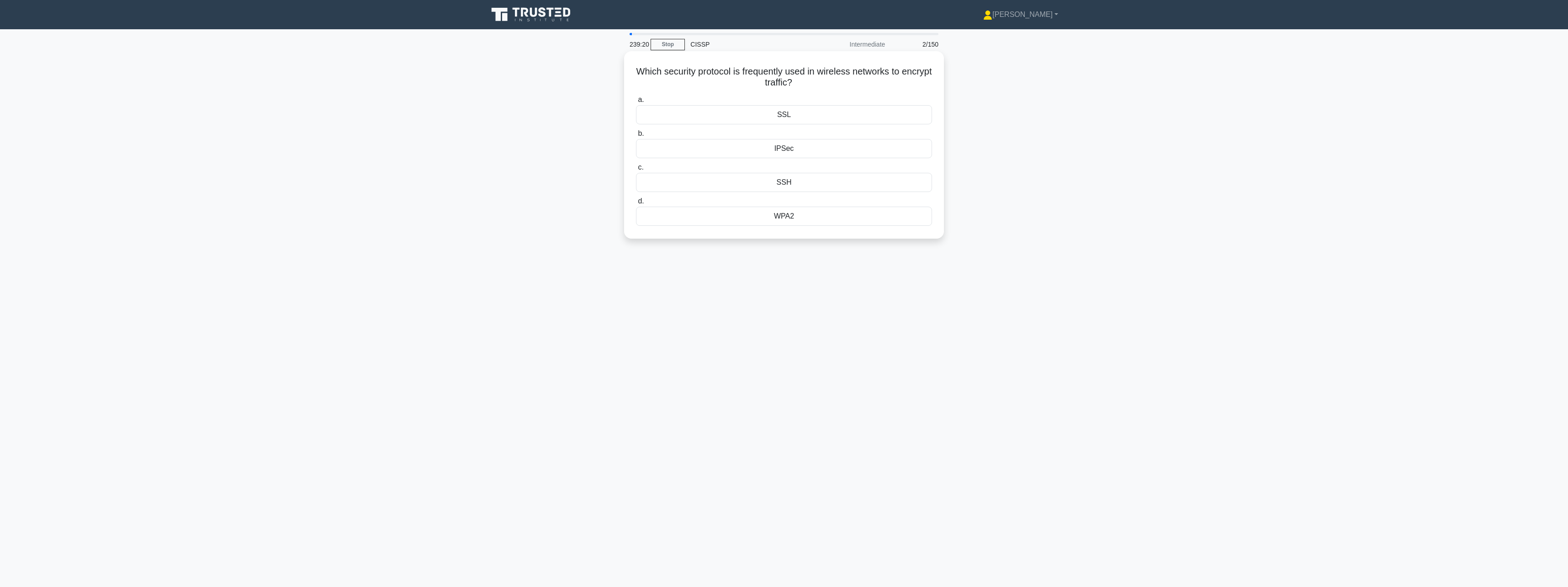
click at [801, 219] on div "WPA2" at bounding box center [784, 216] width 296 height 19
click at [636, 205] on input "d. WPA2" at bounding box center [636, 202] width 0 height 6
click at [816, 113] on div "To ensure authenticity, integrity and non-repudiation of the message" at bounding box center [784, 104] width 296 height 19
click at [636, 92] on input "a. To ensure authenticity, integrity and non-repudiation of the message" at bounding box center [636, 89] width 0 height 6
click at [871, 180] on div "To determine an individual's suitability for access to classified information o…" at bounding box center [784, 177] width 296 height 30
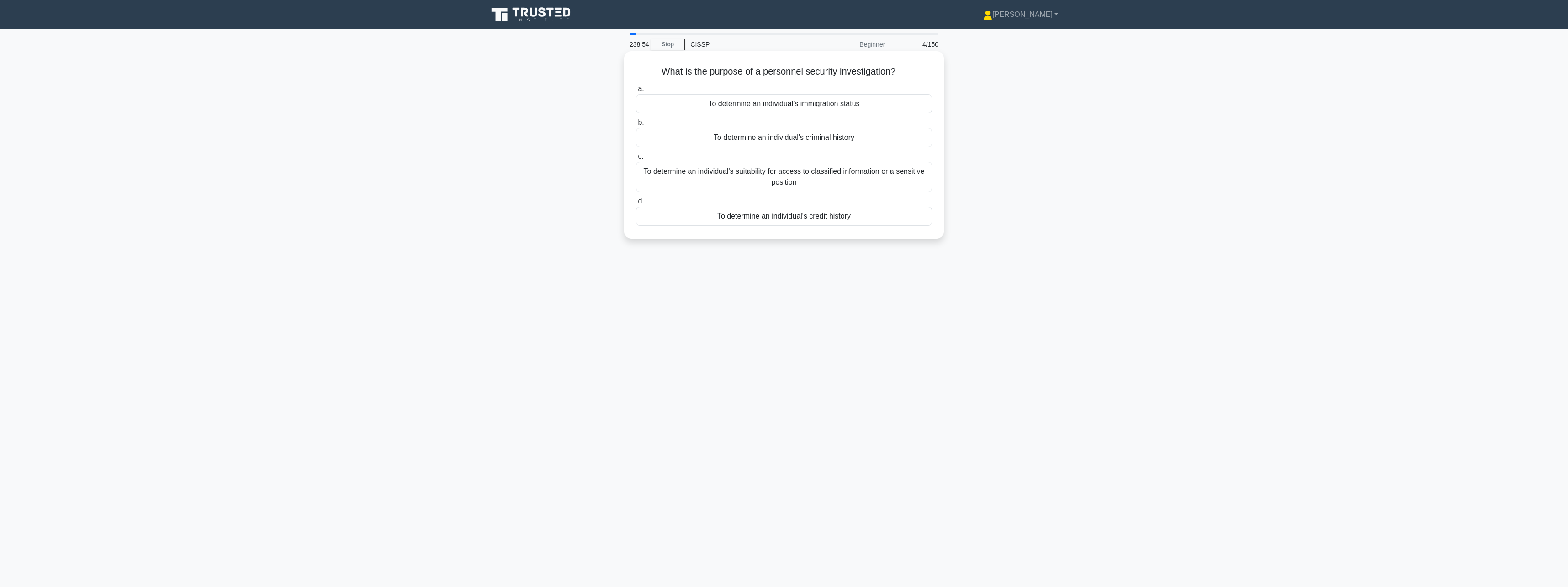
click at [636, 160] on input "c. To determine an individual's suitability for access to classified informatio…" at bounding box center [636, 156] width 0 height 6
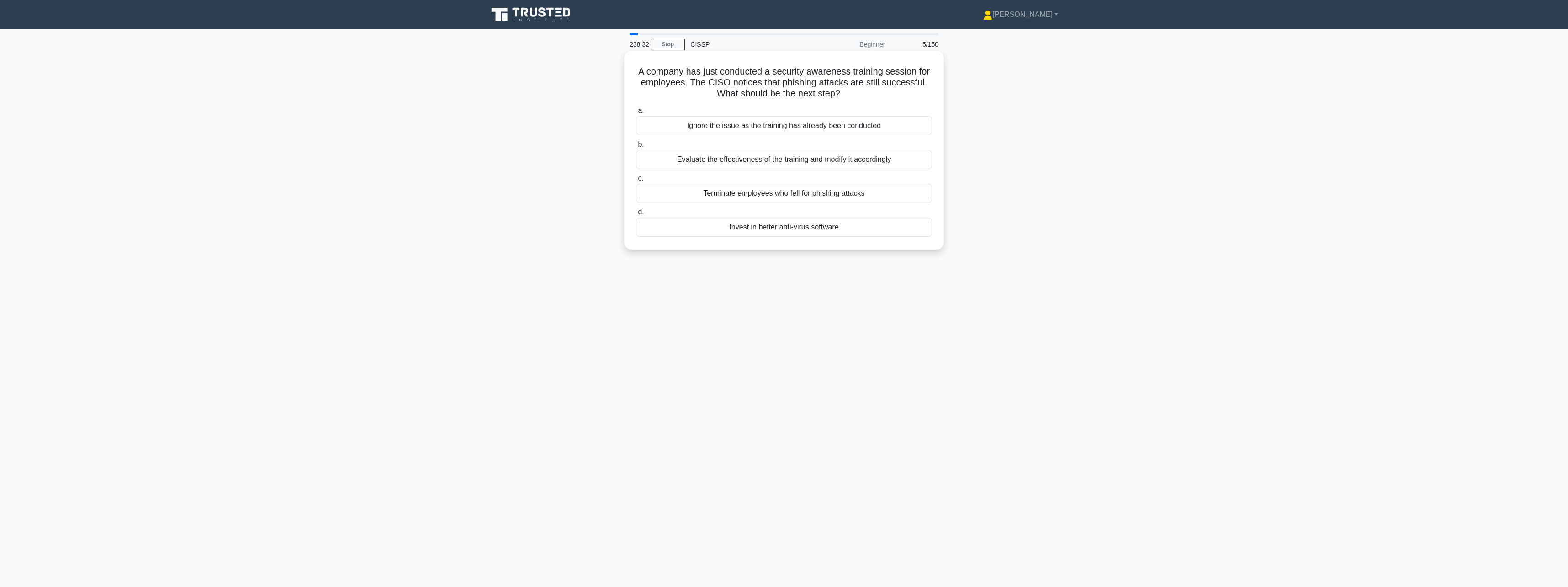
click at [875, 160] on div "Evaluate the effectiveness of the training and modify it accordingly" at bounding box center [784, 160] width 296 height 19
click at [636, 147] on input "b. Evaluate the effectiveness of the training and modify it accordingly" at bounding box center [636, 145] width 0 height 6
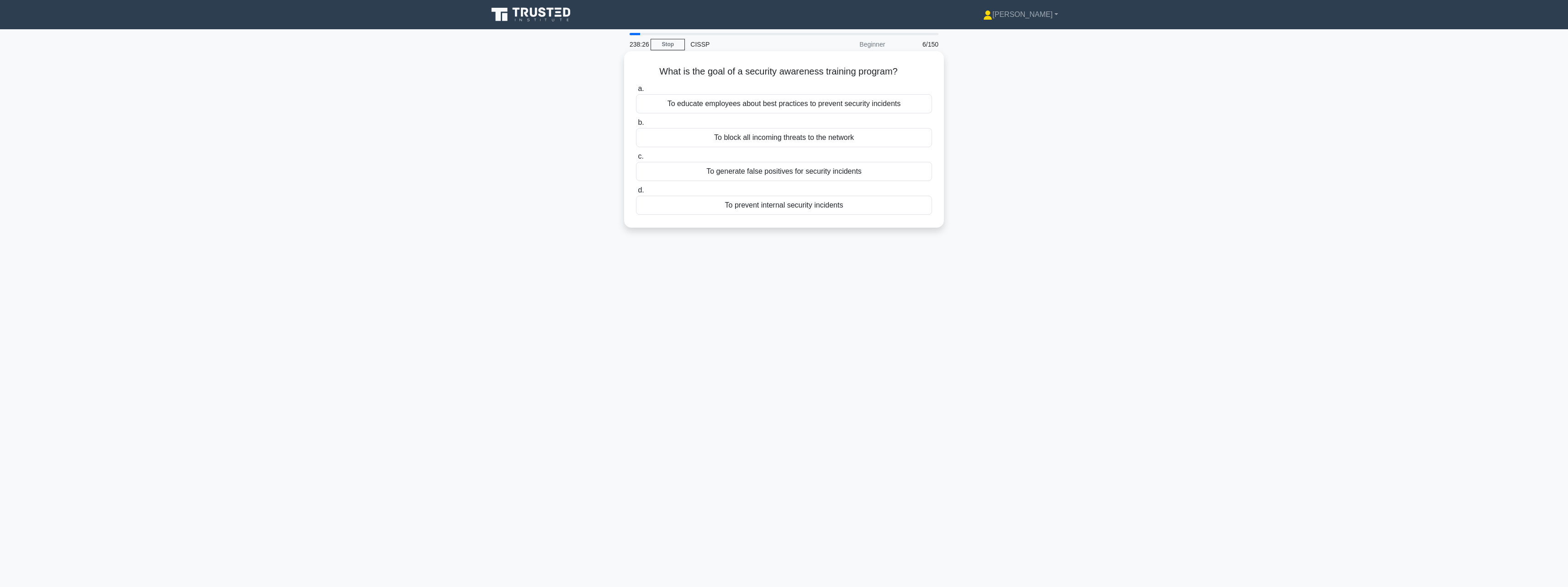
click at [900, 109] on div "To educate employees about best practices to prevent security incidents" at bounding box center [784, 104] width 296 height 19
click at [636, 92] on input "a. To educate employees about best practices to prevent security incidents" at bounding box center [636, 89] width 0 height 6
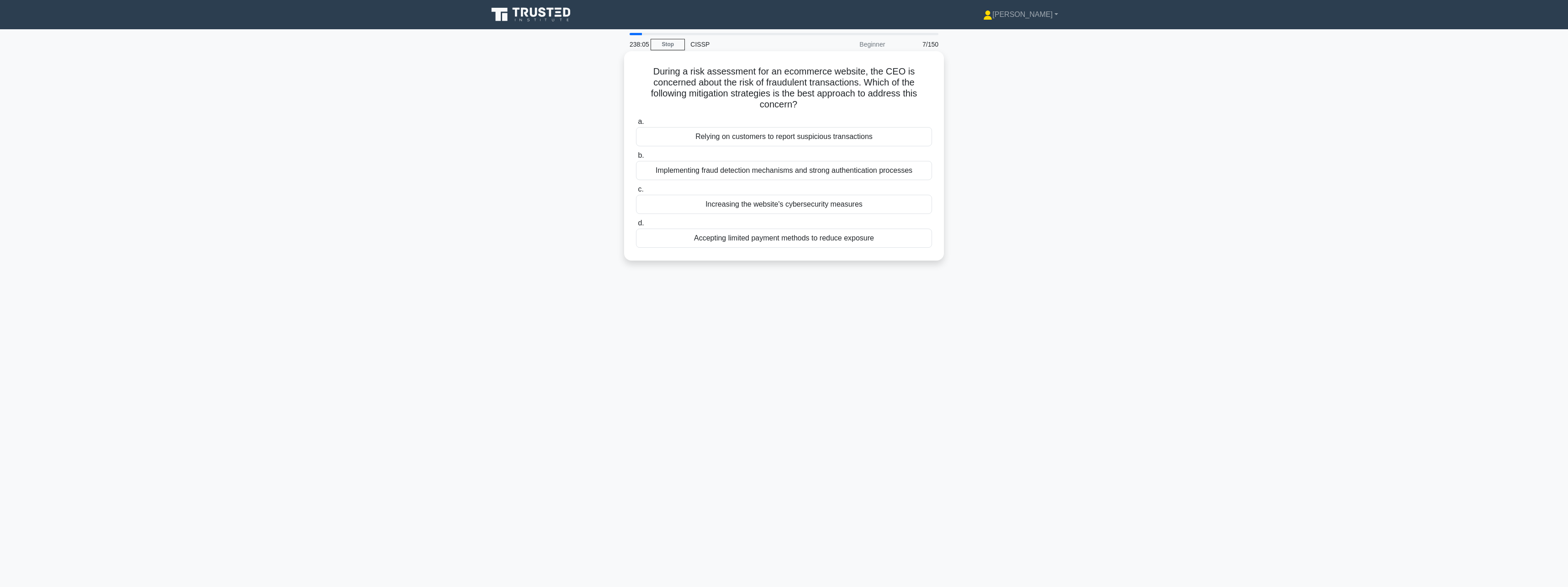
click at [876, 166] on div "Implementing fraud detection mechanisms and strong authentication processes" at bounding box center [784, 170] width 296 height 19
click at [636, 158] on input "b. Implementing fraud detection mechanisms and strong authentication processes" at bounding box center [636, 156] width 0 height 6
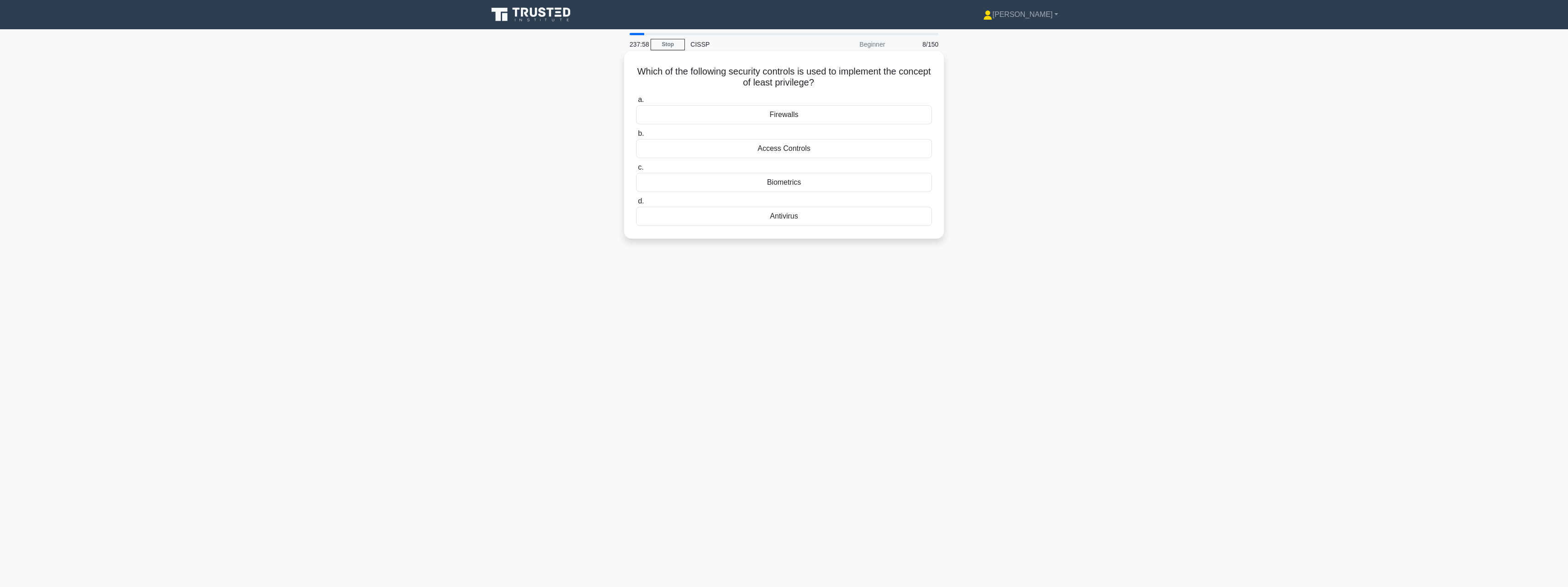
click at [877, 153] on div "Access Controls" at bounding box center [784, 149] width 296 height 19
click at [636, 136] on input "b. Access Controls" at bounding box center [636, 134] width 0 height 6
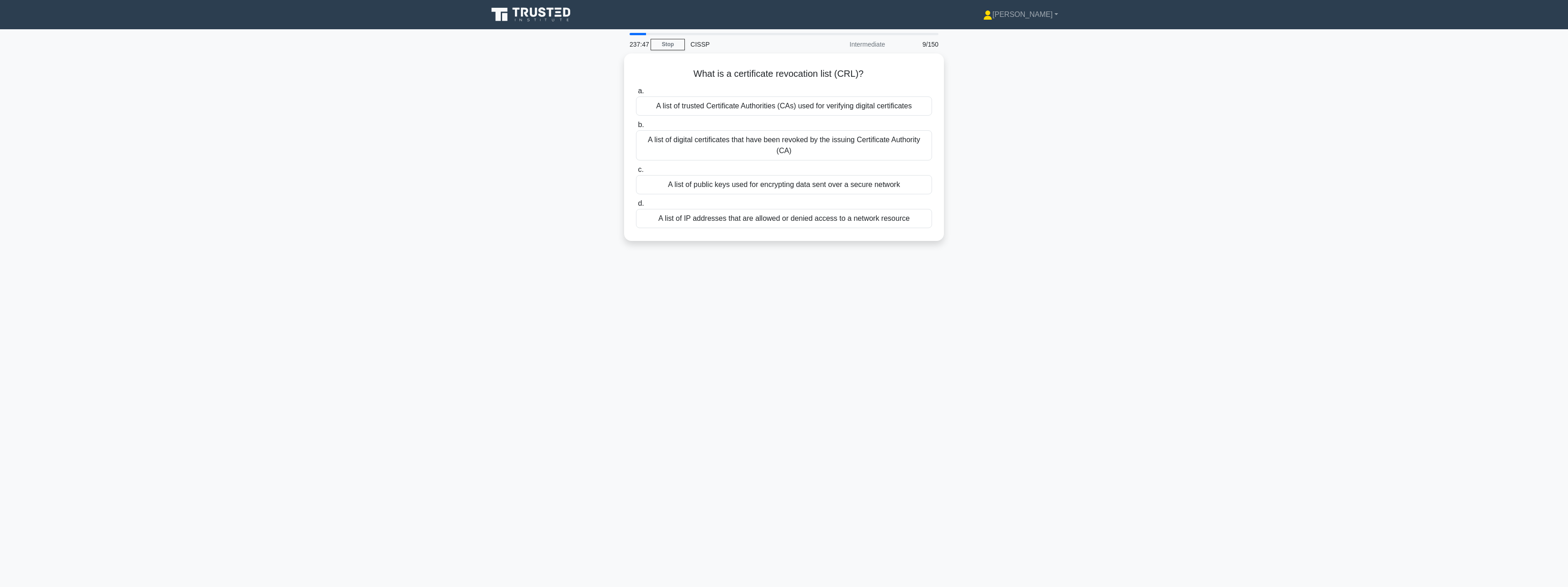
click at [877, 153] on div "A list of digital certificates that have been revoked by the issuing Certificat…" at bounding box center [784, 146] width 296 height 30
click at [636, 128] on input "b. A list of digital certificates that have been revoked by the issuing Certifi…" at bounding box center [636, 125] width 0 height 6
click at [871, 236] on div "A threat is a potential danger or harm, while a vulnerability is a weakness or …" at bounding box center [784, 233] width 296 height 30
click at [636, 216] on input "d. A threat is a potential danger or harm, while a vulnerability is a weakness …" at bounding box center [636, 213] width 0 height 6
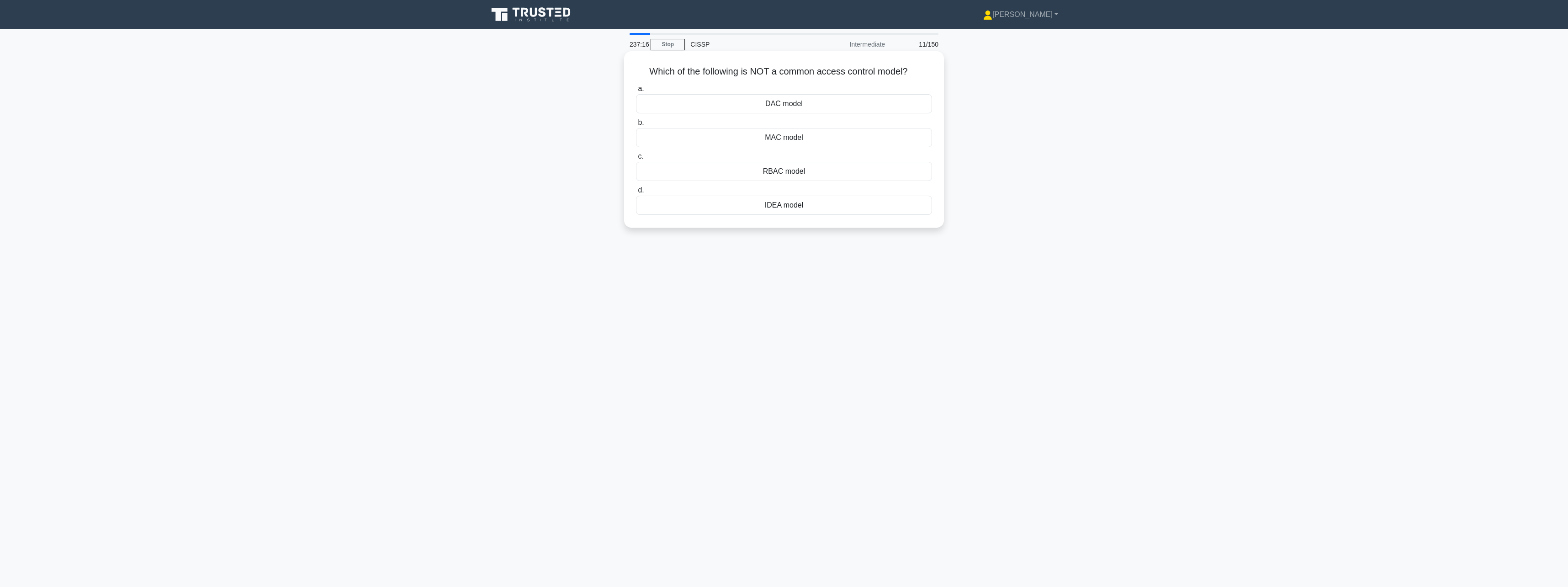
click at [868, 213] on div "IDEA model" at bounding box center [784, 205] width 296 height 19
click at [636, 193] on input "d. IDEA model" at bounding box center [636, 191] width 0 height 6
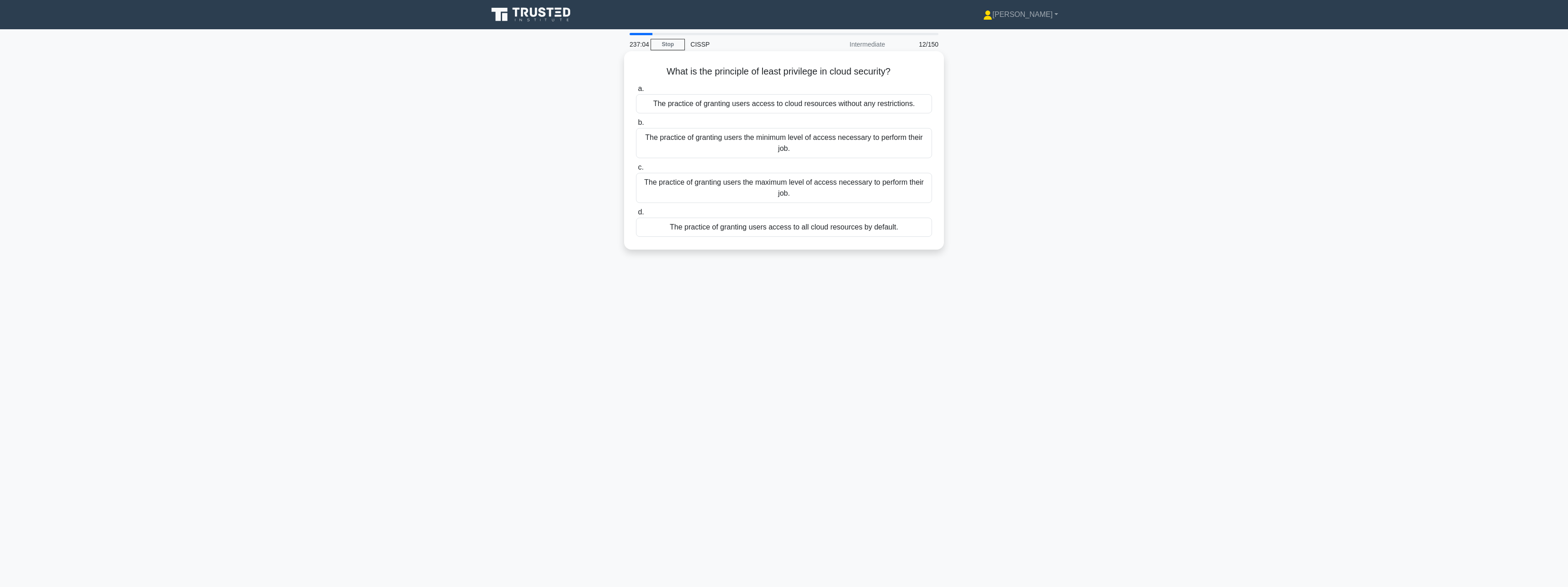
click at [876, 147] on div "The practice of granting users the minimum level of access necessary to perform…" at bounding box center [784, 143] width 296 height 30
click at [636, 125] on input "b. The practice of granting users the minimum level of access necessary to perf…" at bounding box center [636, 123] width 0 height 6
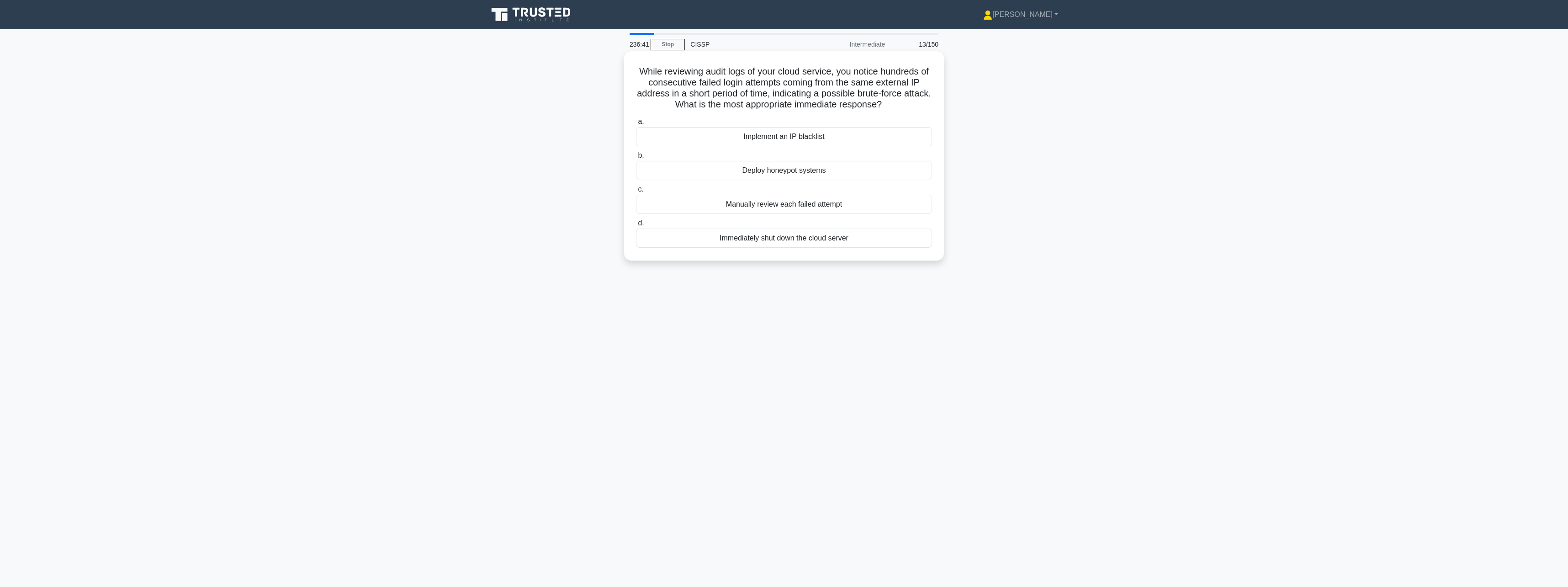
click at [873, 139] on div "Implement an IP blacklist" at bounding box center [784, 137] width 296 height 19
click at [636, 125] on input "a. Implement an IP blacklist" at bounding box center [636, 122] width 0 height 6
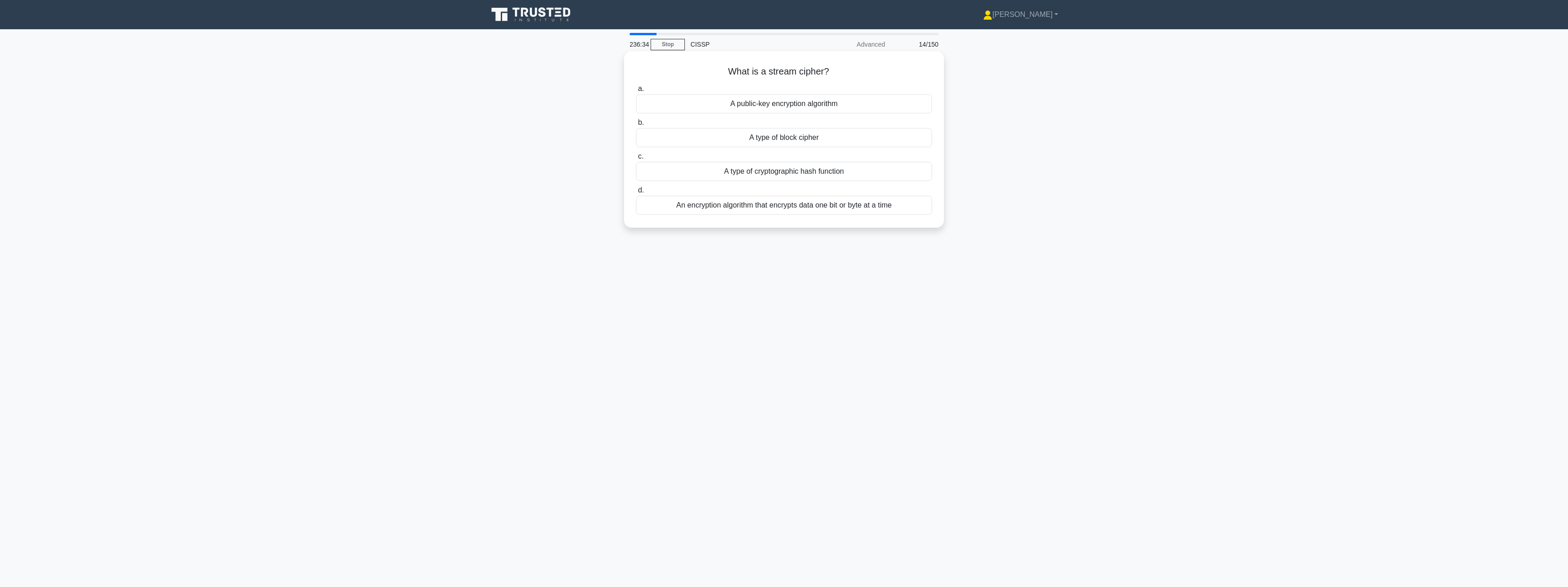
click at [833, 209] on div "An encryption algorithm that encrypts data one bit or byte at a time" at bounding box center [784, 205] width 296 height 19
click at [636, 193] on input "d. An encryption algorithm that encrypts data one bit or byte at a time" at bounding box center [636, 191] width 0 height 6
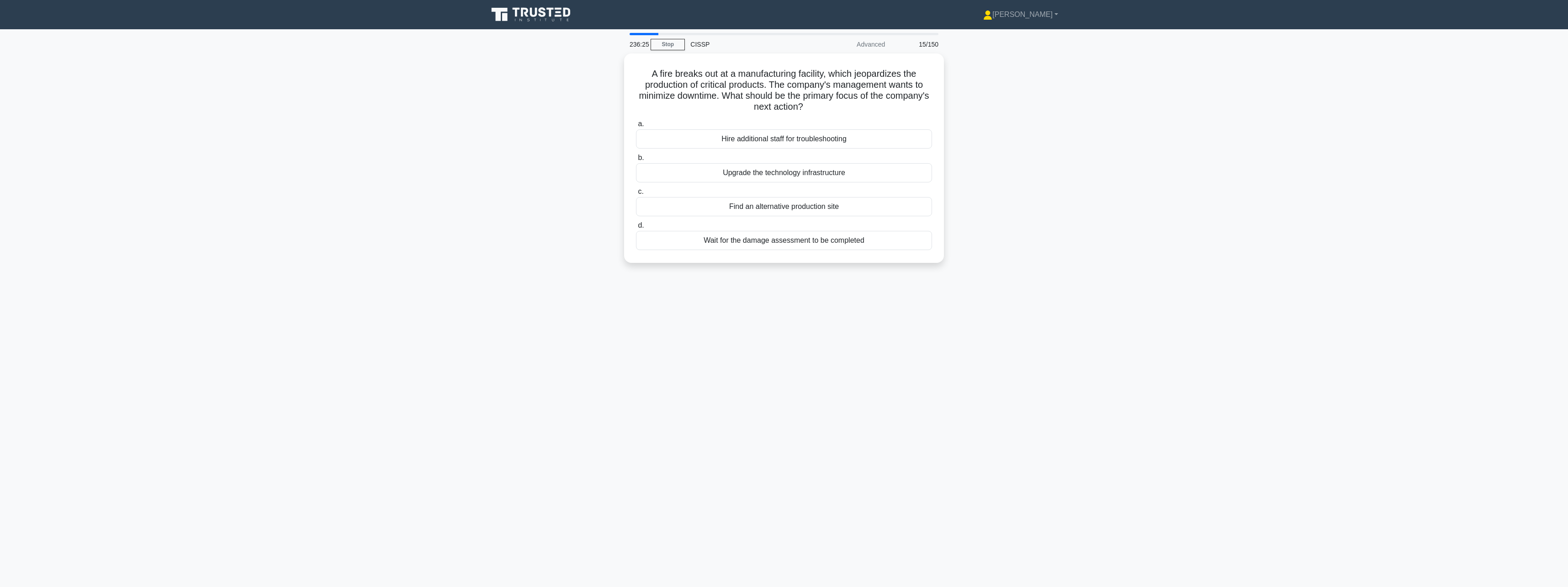
click at [833, 209] on div "Find an alternative production site" at bounding box center [784, 207] width 296 height 19
click at [636, 195] on input "c. Find an alternative production site" at bounding box center [636, 192] width 0 height 6
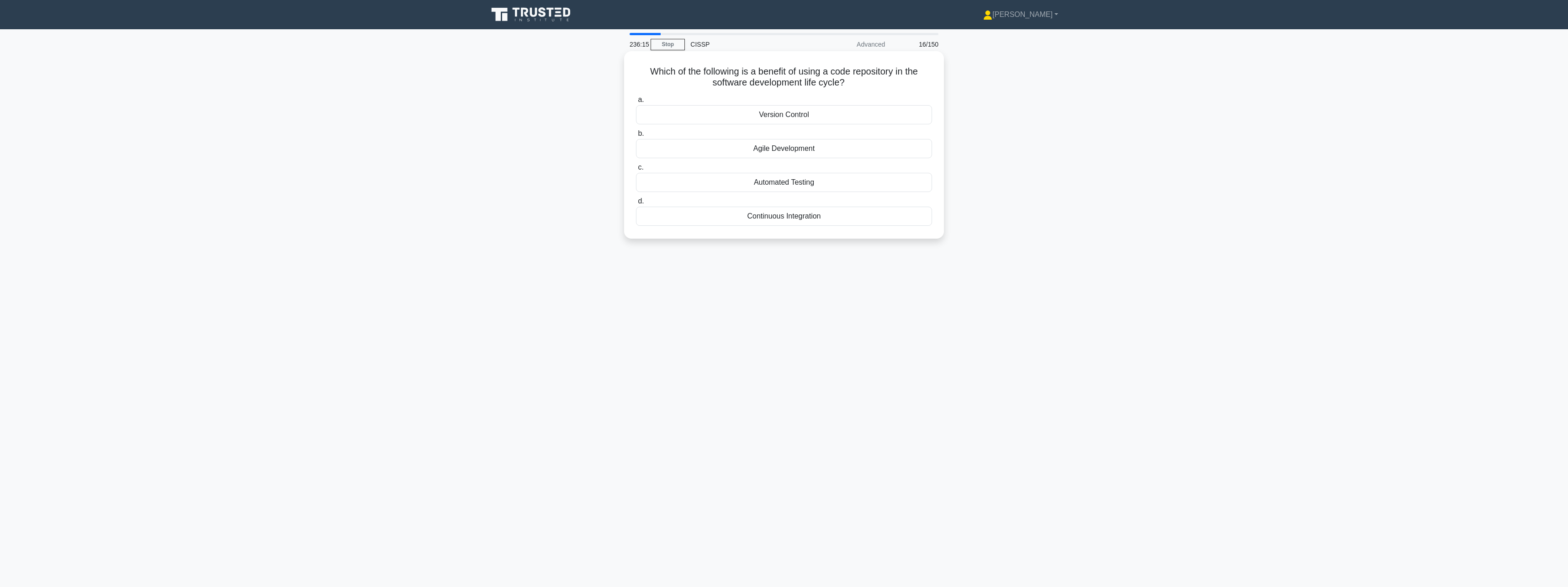
click at [835, 116] on div "Version Control" at bounding box center [784, 115] width 296 height 19
click at [636, 103] on input "a. Version Control" at bounding box center [636, 100] width 0 height 6
click at [789, 188] on div "Blowfish" at bounding box center [784, 194] width 296 height 19
click at [636, 181] on input "c. Blowfish" at bounding box center [636, 178] width 0 height 6
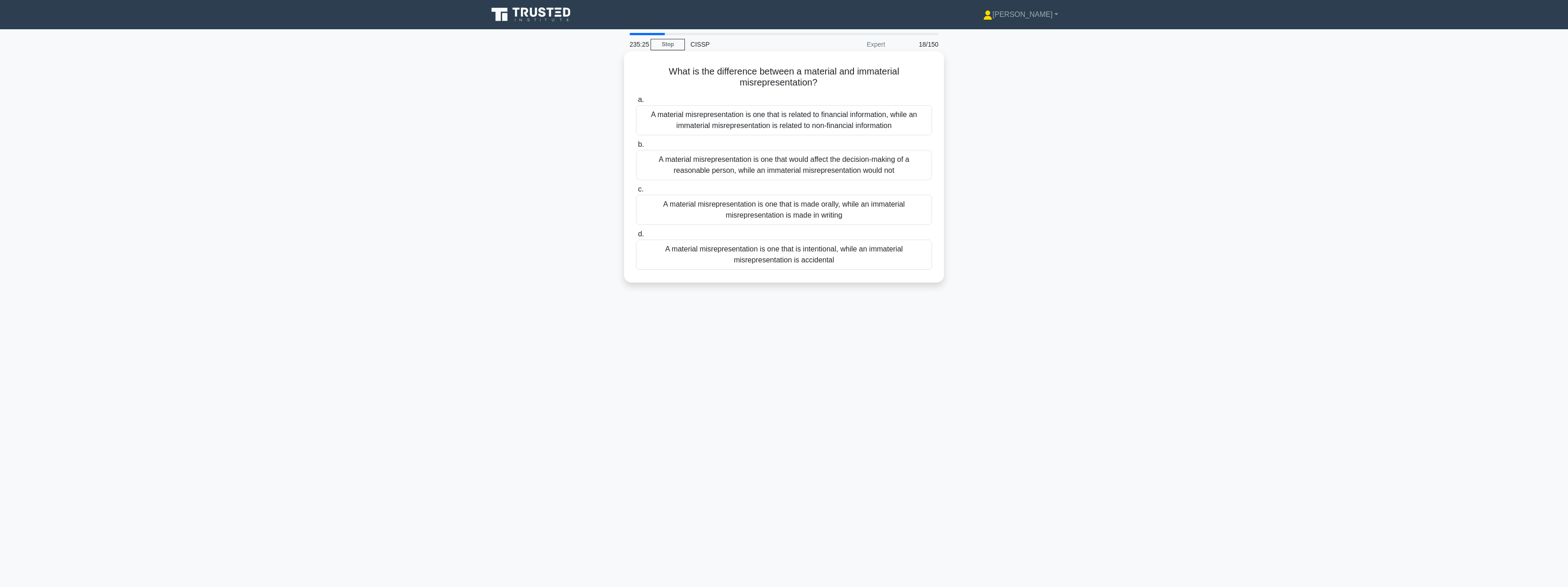
click at [886, 164] on div "A material misrepresentation is one that would affect the decision-making of a …" at bounding box center [784, 165] width 296 height 30
click at [636, 147] on input "b. A material misrepresentation is one that would affect the decision-making of…" at bounding box center [636, 145] width 0 height 6
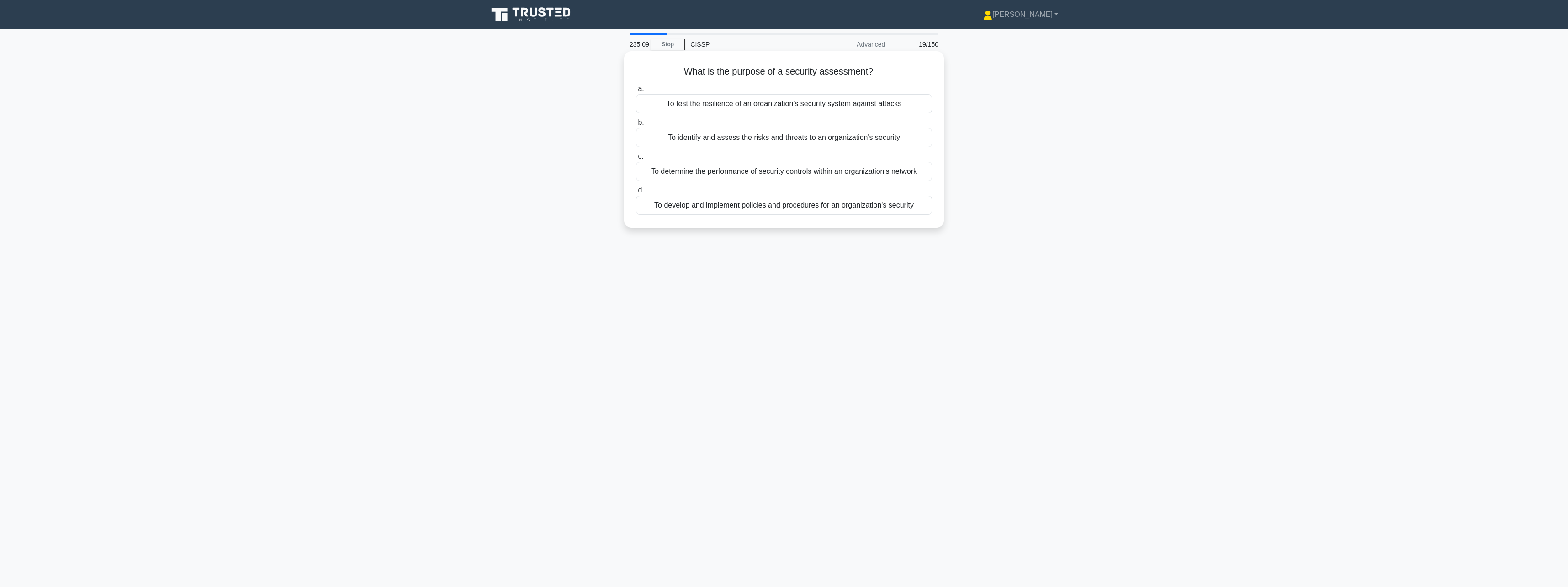
click at [866, 97] on div "To test the resilience of an organization's security system against attacks" at bounding box center [784, 104] width 296 height 19
click at [636, 92] on input "a. To test the resilience of an organization's security system against attacks" at bounding box center [636, 89] width 0 height 6
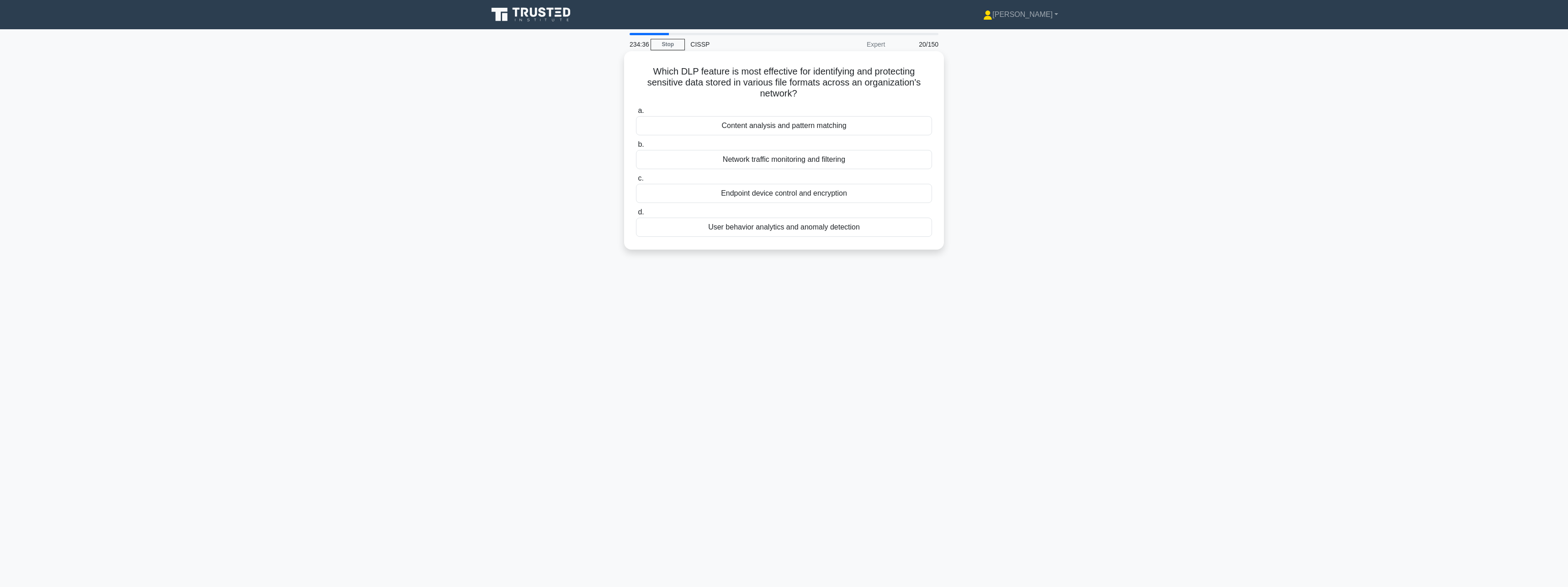
click at [858, 165] on div "Network traffic monitoring and filtering" at bounding box center [784, 160] width 296 height 19
click at [636, 147] on input "b. Network traffic monitoring and filtering" at bounding box center [636, 145] width 0 height 6
click at [823, 245] on div "Federated single sign-on (SSO)" at bounding box center [784, 249] width 296 height 19
click at [636, 237] on input "d. Federated single sign-on (SSO)" at bounding box center [636, 234] width 0 height 6
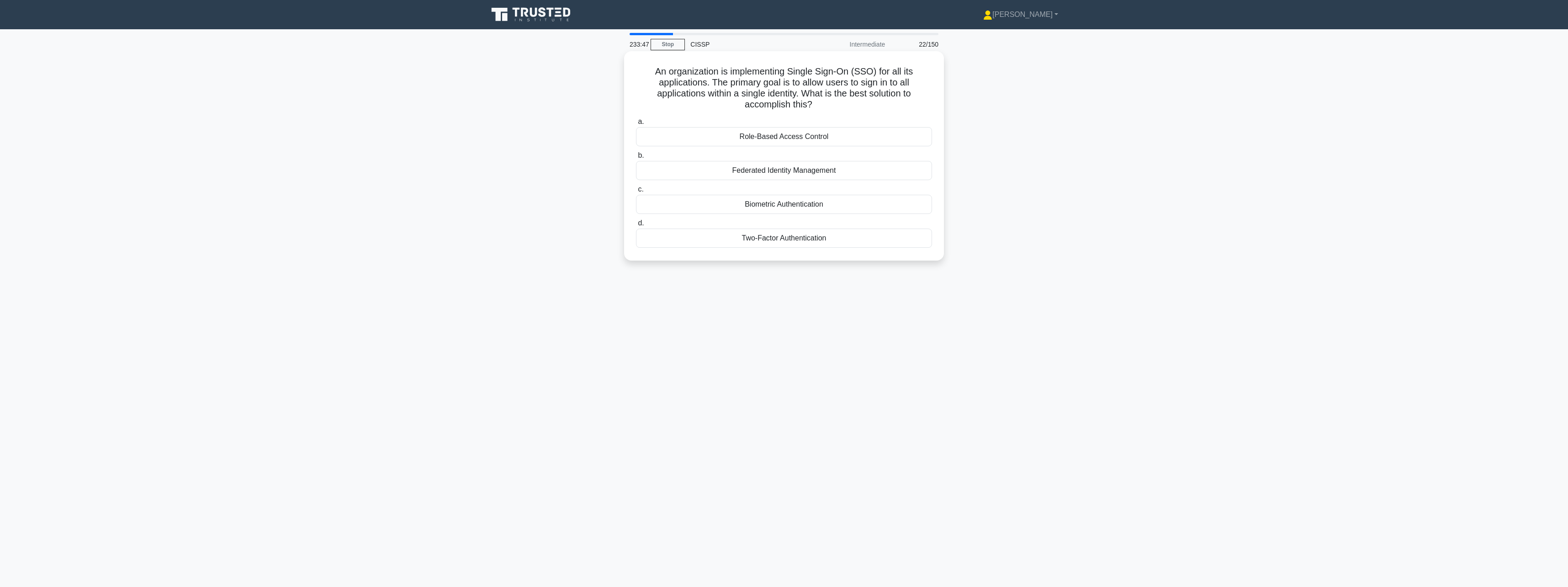
click at [858, 142] on div "Role-Based Access Control" at bounding box center [784, 137] width 296 height 19
click at [636, 125] on input "a. Role-Based Access Control" at bounding box center [636, 122] width 0 height 6
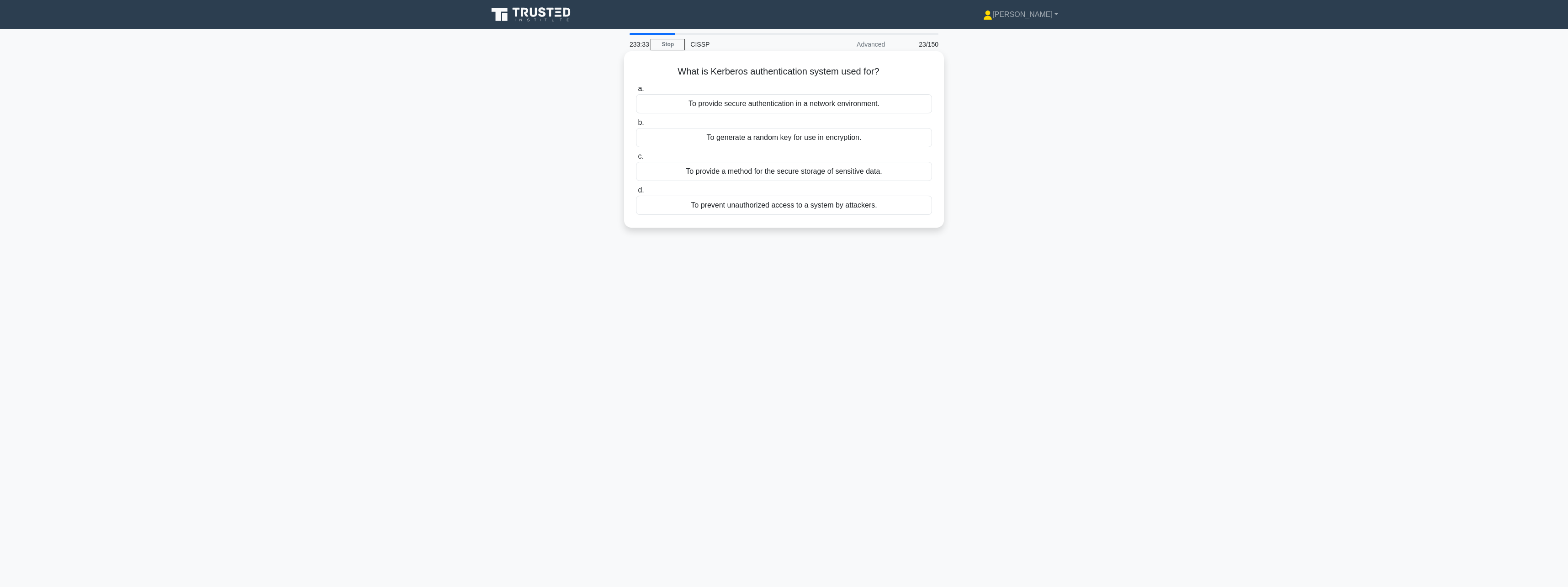
click at [863, 106] on div "To provide secure authentication in a network environment." at bounding box center [784, 104] width 296 height 19
click at [636, 92] on input "a. To provide secure authentication in a network environment." at bounding box center [636, 89] width 0 height 6
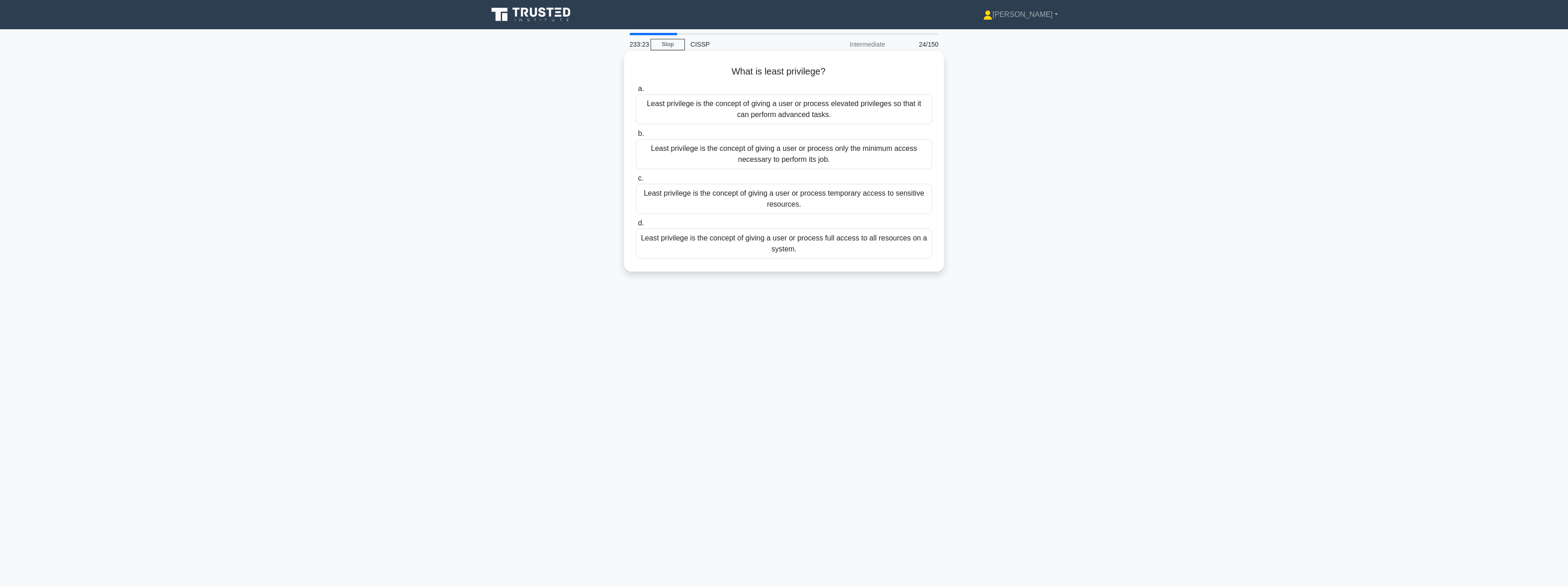
click at [835, 160] on div "Least privilege is the concept of giving a user or process only the minimum acc…" at bounding box center [784, 154] width 296 height 30
click at [636, 136] on input "b. Least privilege is the concept of giving a user or process only the minimum …" at bounding box center [636, 134] width 0 height 6
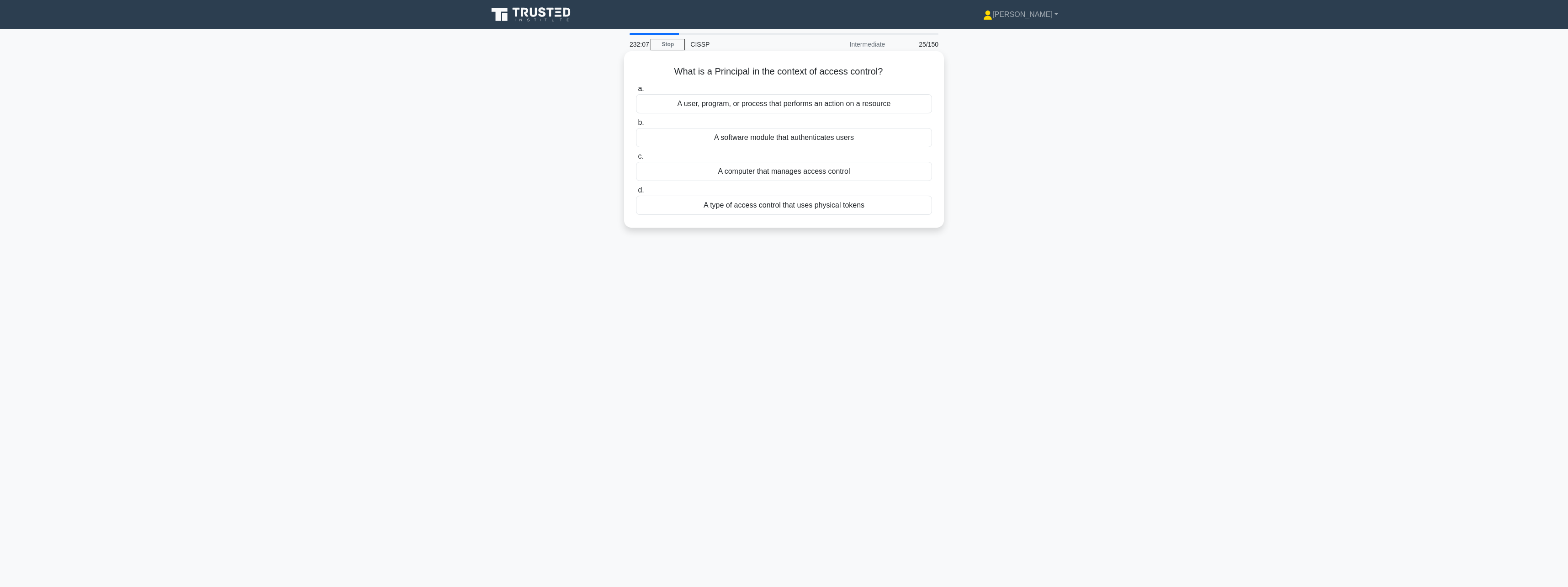
click at [897, 107] on div "A user, program, or process that performs an action on a resource" at bounding box center [784, 104] width 296 height 19
click at [636, 92] on input "a. A user, program, or process that performs an action on a resource" at bounding box center [636, 89] width 0 height 6
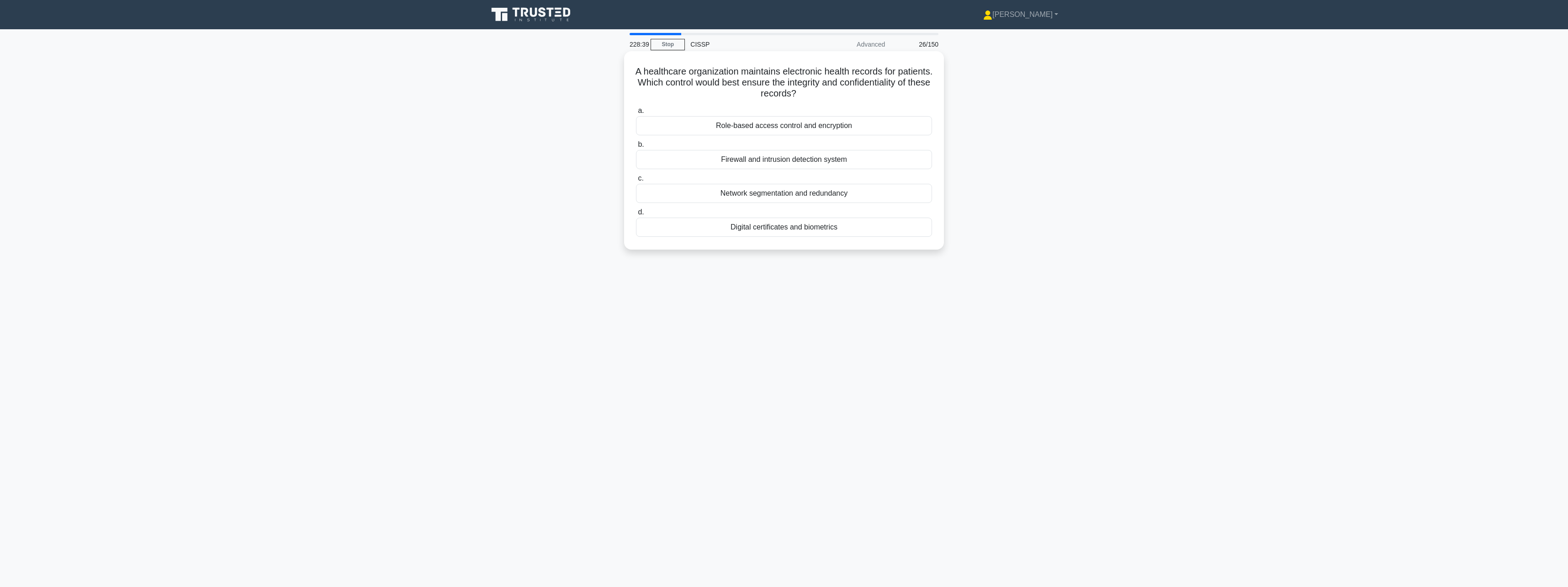
click at [889, 122] on div "Role-based access control and encryption" at bounding box center [784, 126] width 296 height 19
click at [636, 114] on input "a. Role-based access control and encryption" at bounding box center [636, 111] width 0 height 6
click at [862, 182] on div "Tabletop Exercise" at bounding box center [784, 183] width 296 height 19
click at [636, 170] on input "c. Tabletop Exercise" at bounding box center [636, 167] width 0 height 6
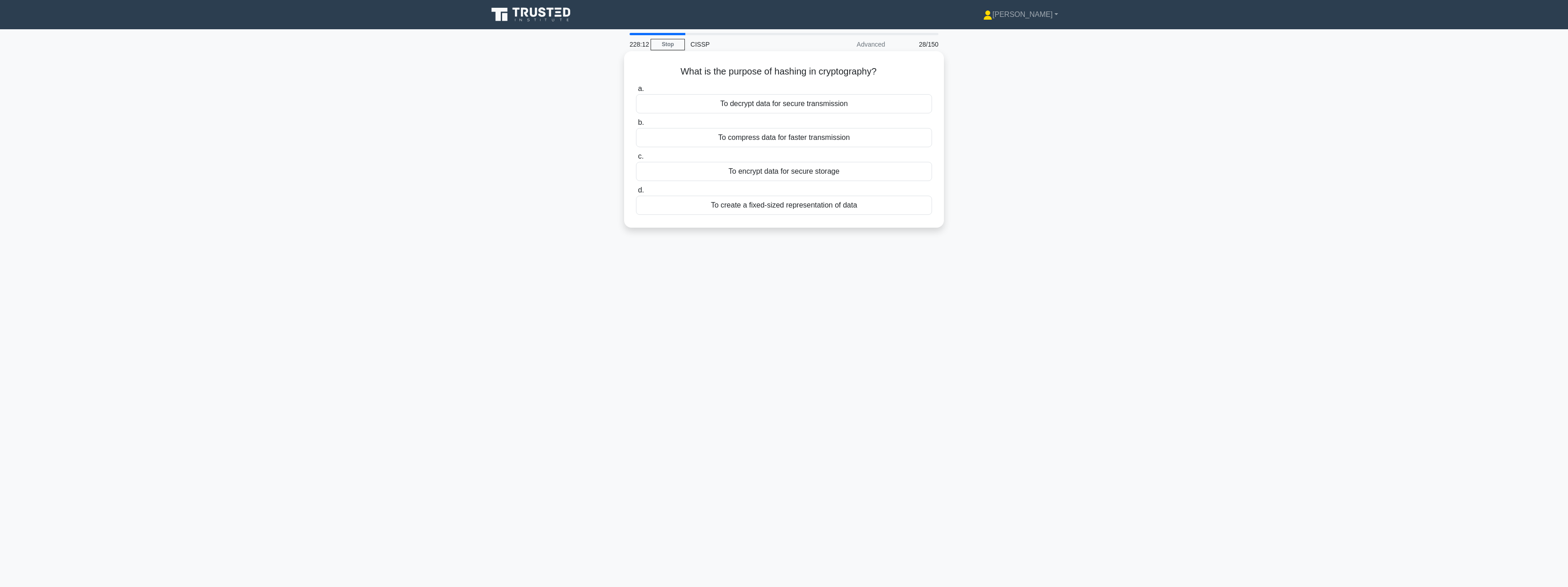
click at [869, 144] on div "To compress data for faster transmission" at bounding box center [784, 138] width 296 height 19
click at [636, 125] on input "b. To compress data for faster transmission" at bounding box center [636, 123] width 0 height 6
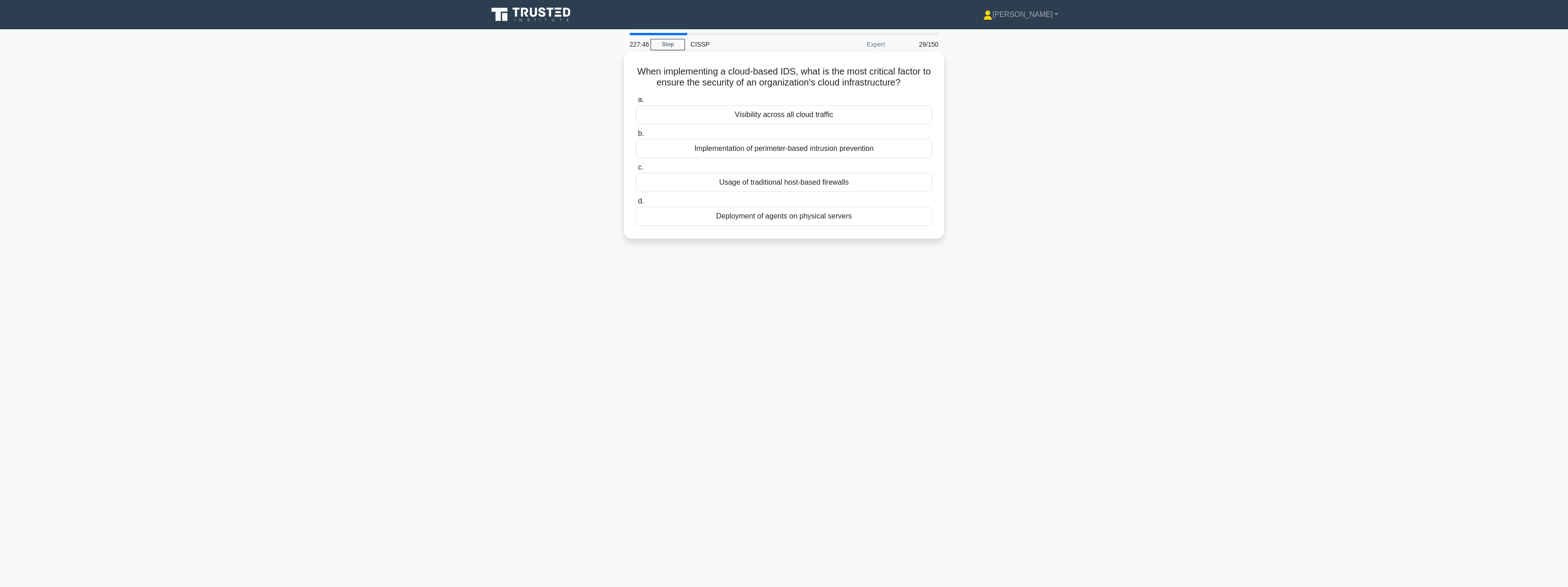
click at [874, 123] on div "Visibility across all cloud traffic" at bounding box center [784, 115] width 296 height 19
click at [636, 103] on input "a. Visibility across all cloud traffic" at bounding box center [636, 100] width 0 height 6
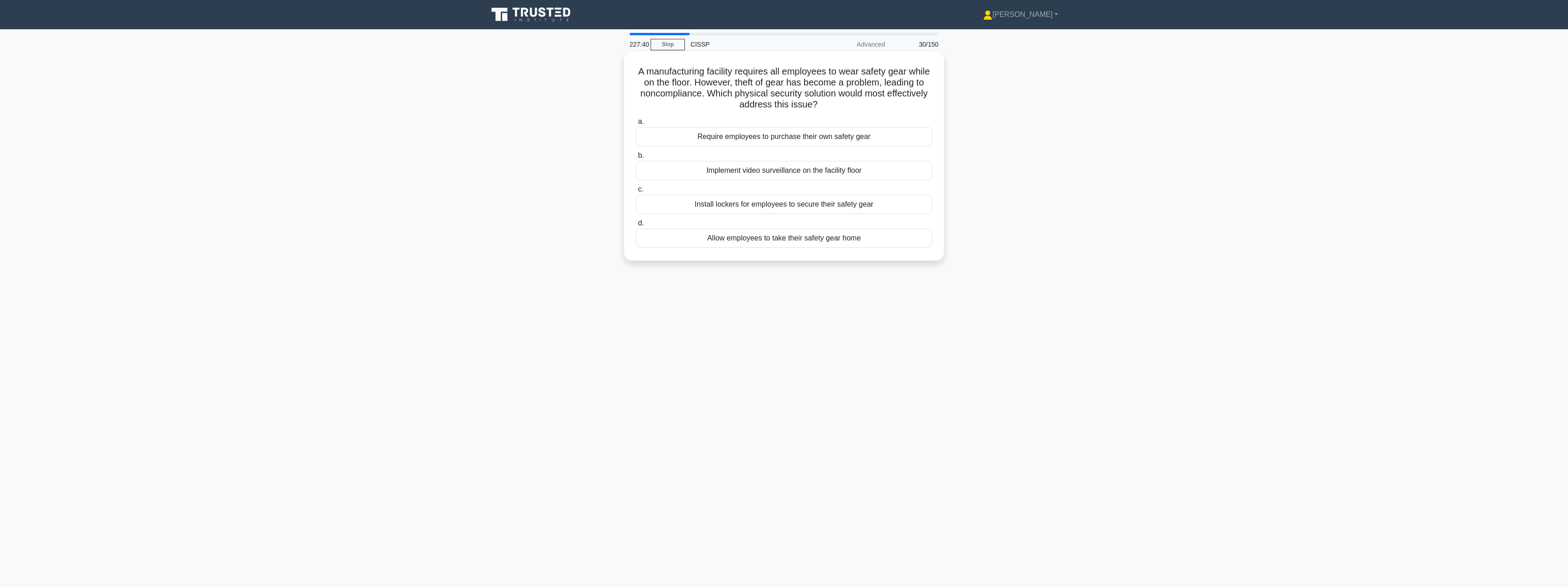
click at [820, 209] on div "Install lockers for employees to secure their safety gear" at bounding box center [784, 205] width 296 height 19
click at [636, 192] on input "c. Install lockers for employees to secure their safety gear" at bounding box center [636, 189] width 0 height 6
click at [800, 239] on div "Stateful inspection" at bounding box center [784, 238] width 296 height 19
click at [636, 227] on input "d. Stateful inspection" at bounding box center [636, 223] width 0 height 6
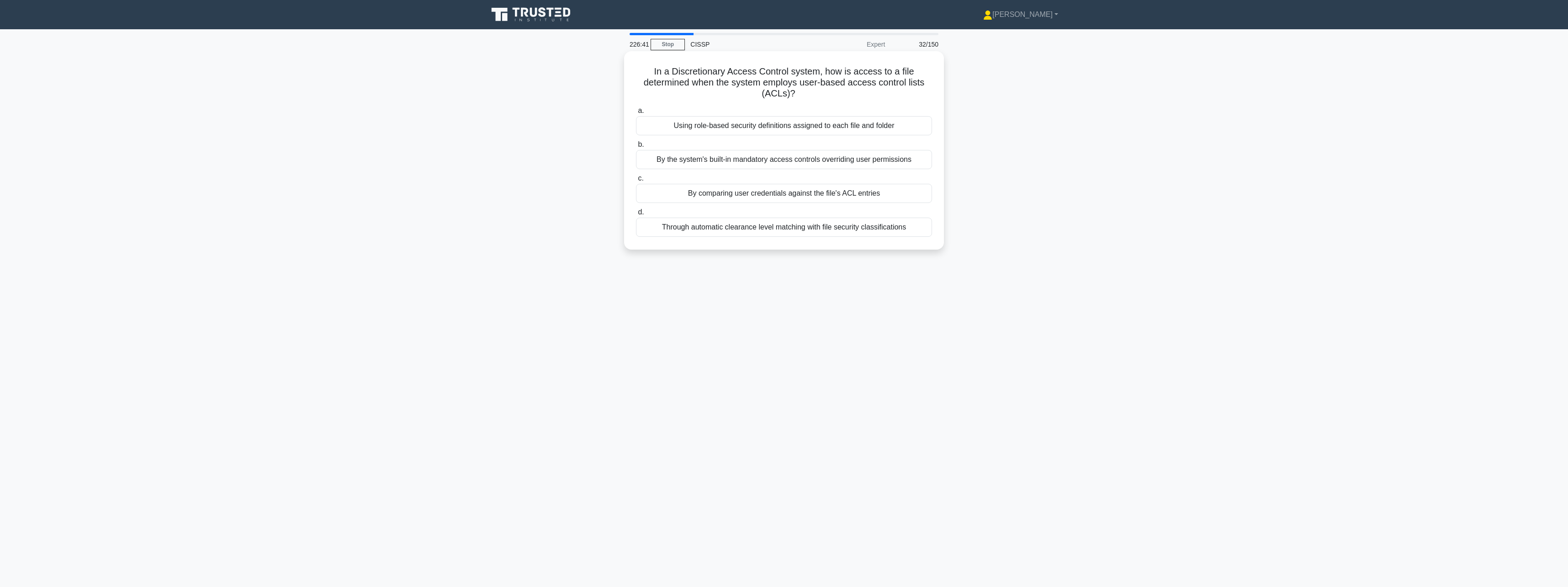
click at [831, 196] on div "By comparing user credentials against the file's ACL entries" at bounding box center [784, 194] width 296 height 19
click at [636, 181] on input "c. By comparing user credentials against the file's ACL entries" at bounding box center [636, 178] width 0 height 6
click at [831, 196] on div "Identify the compromised system and fix the vulnerability" at bounding box center [784, 195] width 296 height 19
click at [636, 184] on input "c. Identify the compromised system and fix the vulnerability" at bounding box center [636, 181] width 0 height 6
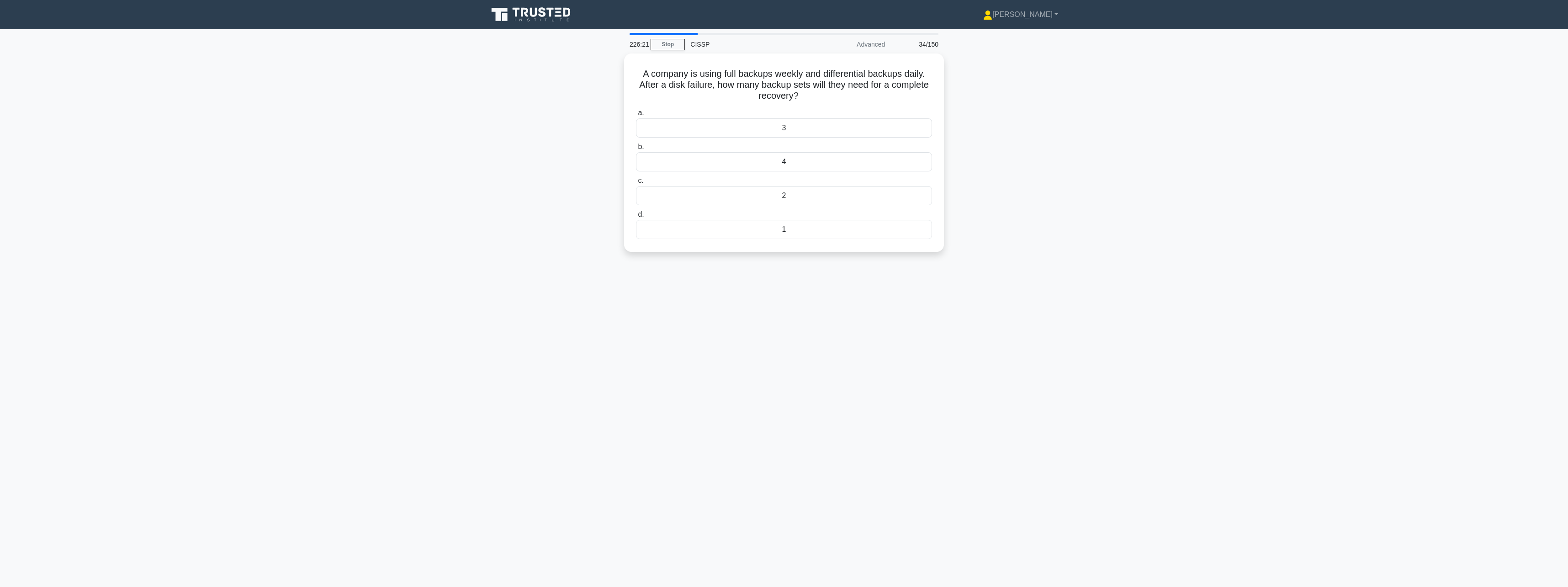
click at [831, 196] on div "2" at bounding box center [784, 195] width 296 height 19
click at [636, 184] on input "c. 2" at bounding box center [636, 181] width 0 height 6
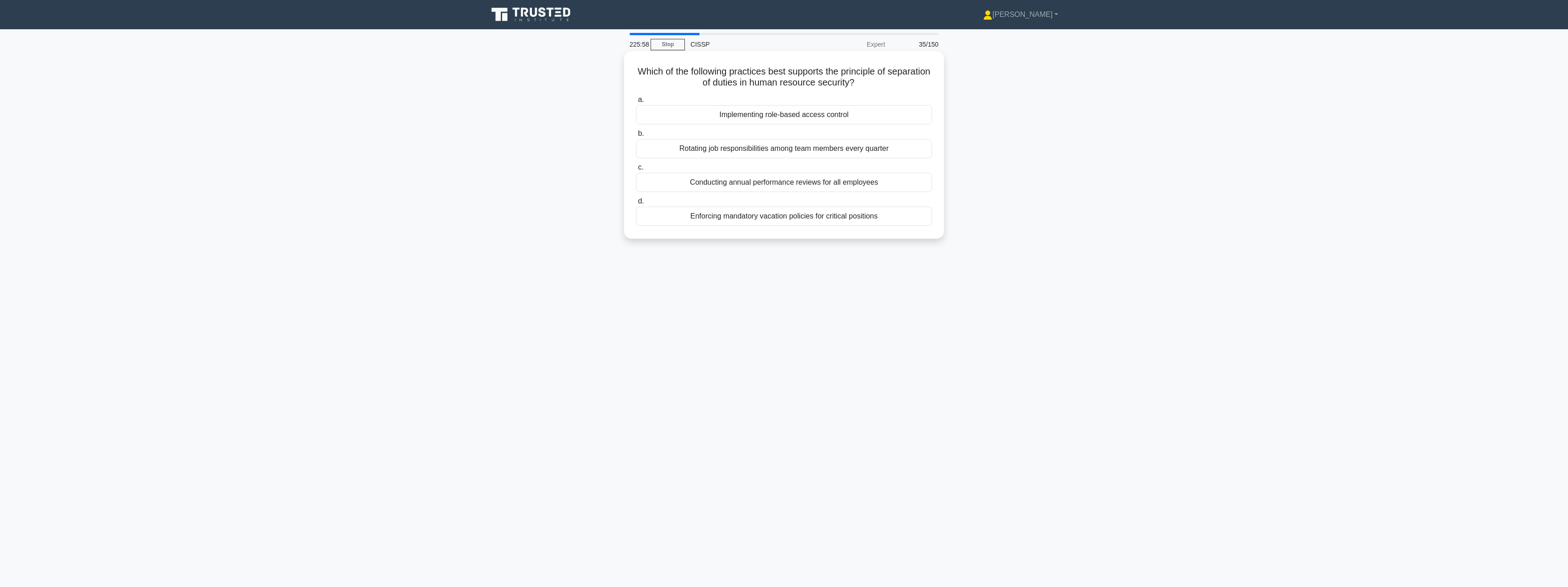
click at [849, 156] on div "Rotating job responsibilities among team members every quarter" at bounding box center [784, 149] width 296 height 19
click at [636, 136] on input "b. Rotating job responsibilities among team members every quarter" at bounding box center [636, 134] width 0 height 6
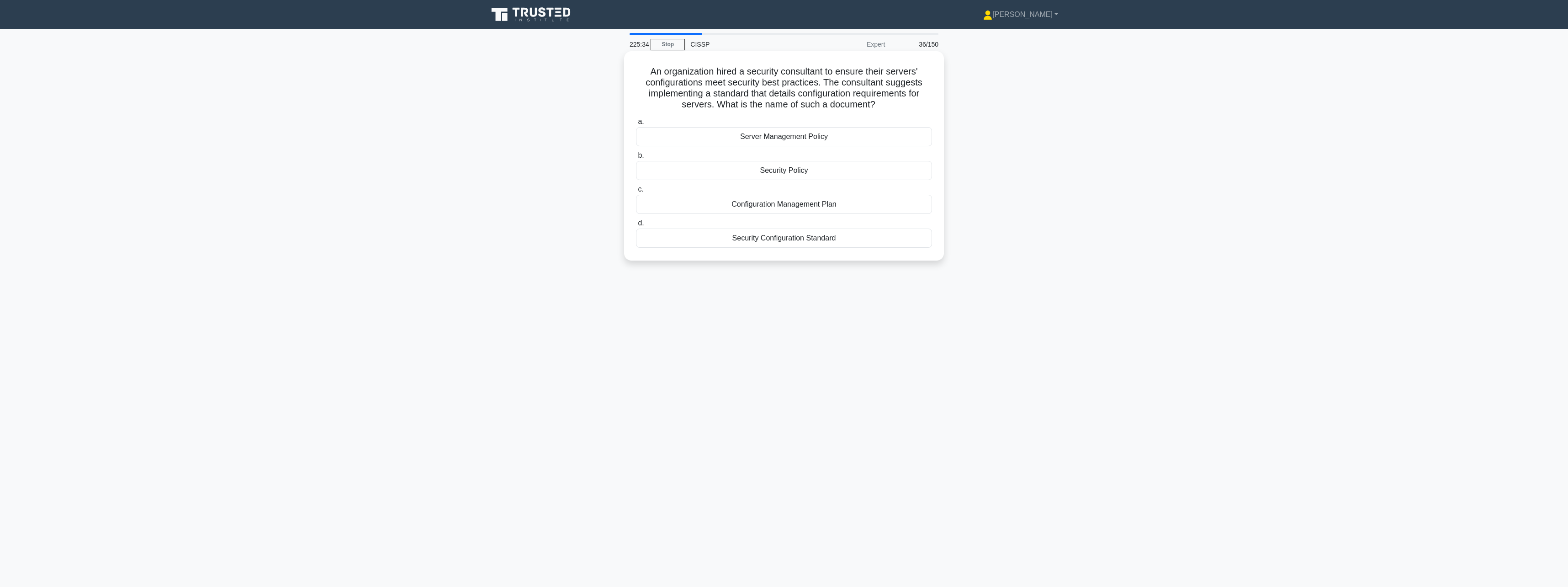
click at [831, 237] on div "Security Configuration Standard" at bounding box center [784, 238] width 296 height 19
click at [636, 227] on input "d. Security Configuration Standard" at bounding box center [636, 223] width 0 height 6
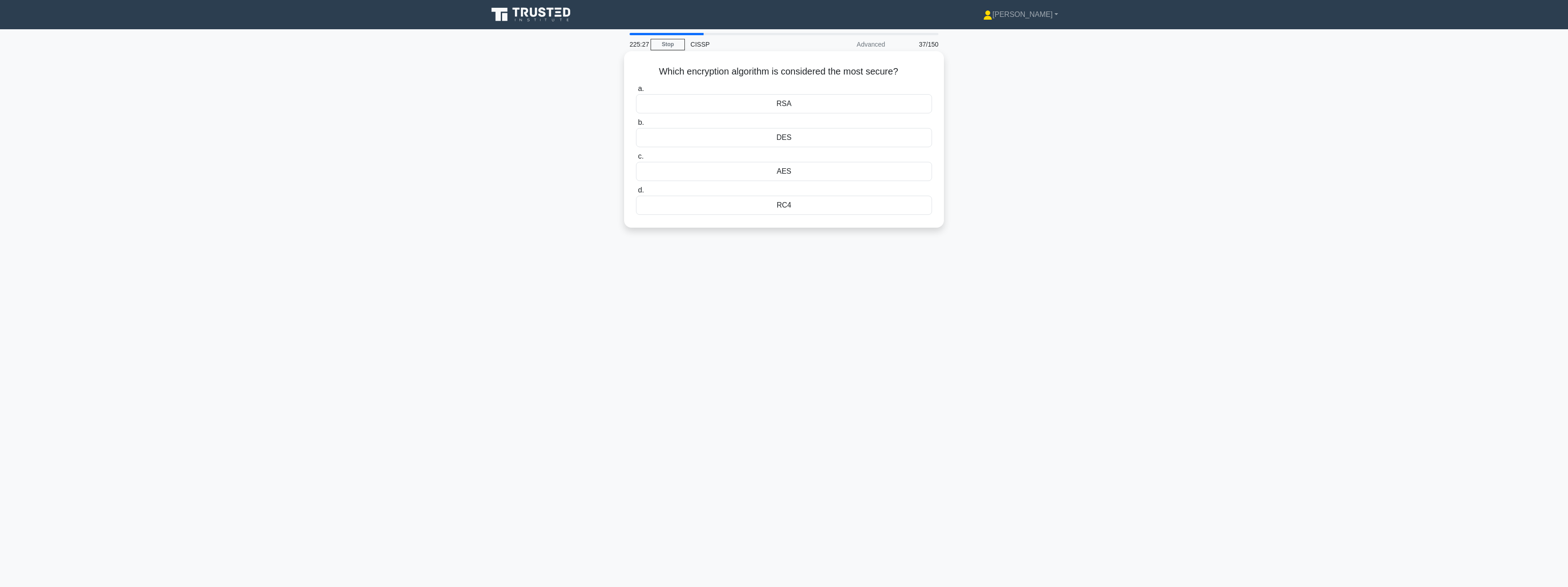
click at [835, 174] on div "AES" at bounding box center [784, 172] width 296 height 19
click at [636, 160] on input "c. AES" at bounding box center [636, 156] width 0 height 6
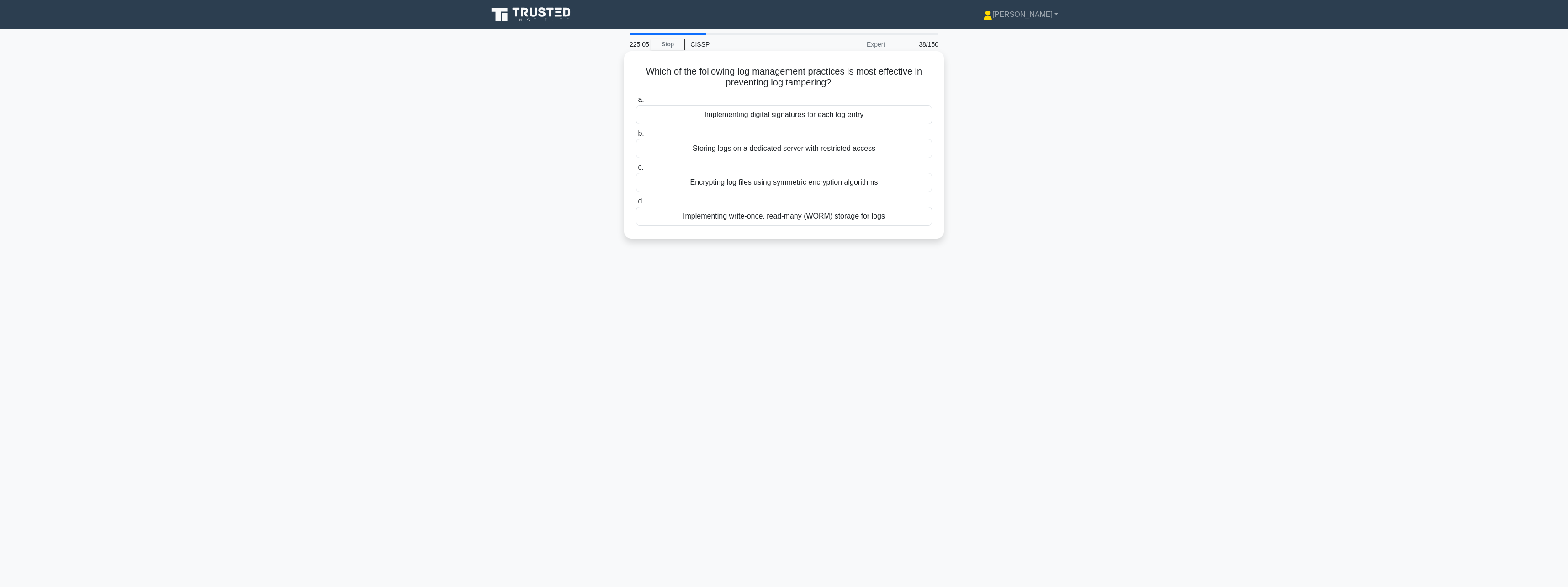
click at [810, 215] on div "Implementing write-once, read-many (WORM) storage for logs" at bounding box center [784, 216] width 296 height 19
click at [636, 205] on input "d. Implementing write-once, read-many (WORM) storage for logs" at bounding box center [636, 202] width 0 height 6
click at [770, 114] on div "Dynamic Application Security Testing (DAST)" at bounding box center [784, 115] width 296 height 19
click at [636, 103] on input "a. Dynamic Application Security Testing (DAST)" at bounding box center [636, 100] width 0 height 6
click at [898, 146] on div "Conducting quarterly audits to assess policy adherence" at bounding box center [784, 149] width 296 height 19
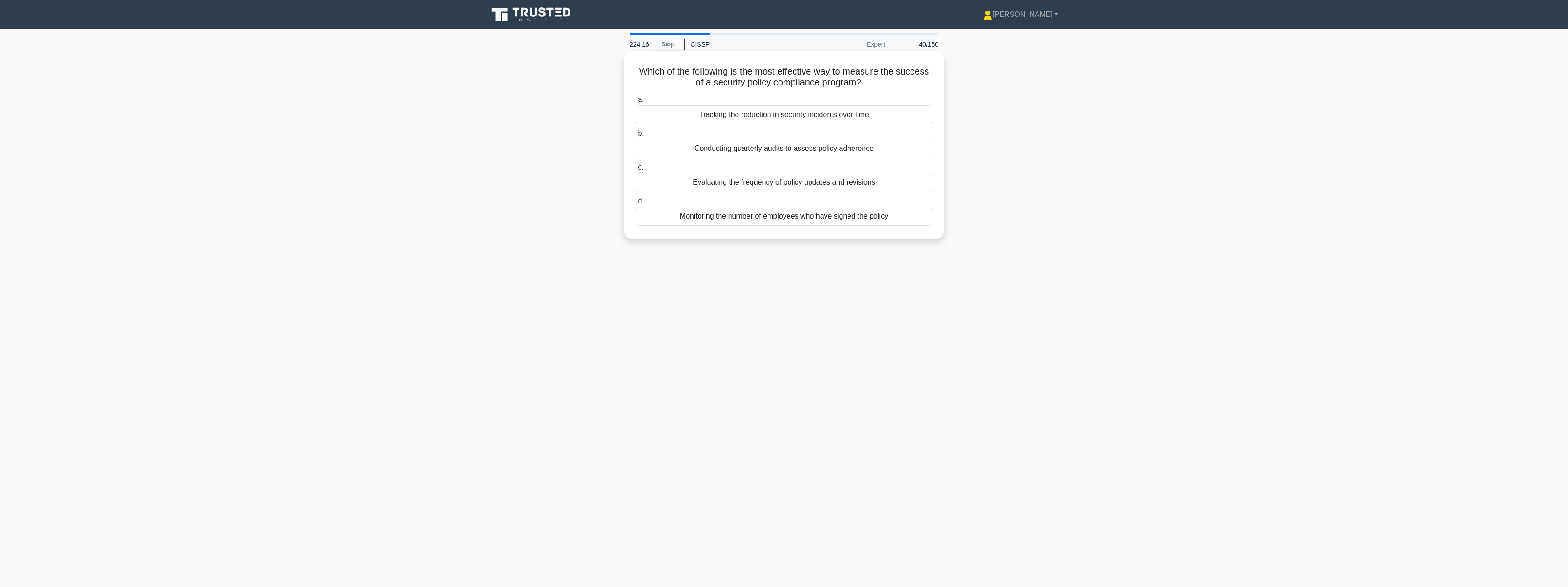
click at [636, 136] on input "b. Conducting quarterly audits to assess policy adherence" at bounding box center [636, 134] width 0 height 6
click at [831, 220] on div "AES-256" at bounding box center [784, 216] width 296 height 19
click at [636, 205] on input "d. AES-256" at bounding box center [636, 202] width 0 height 6
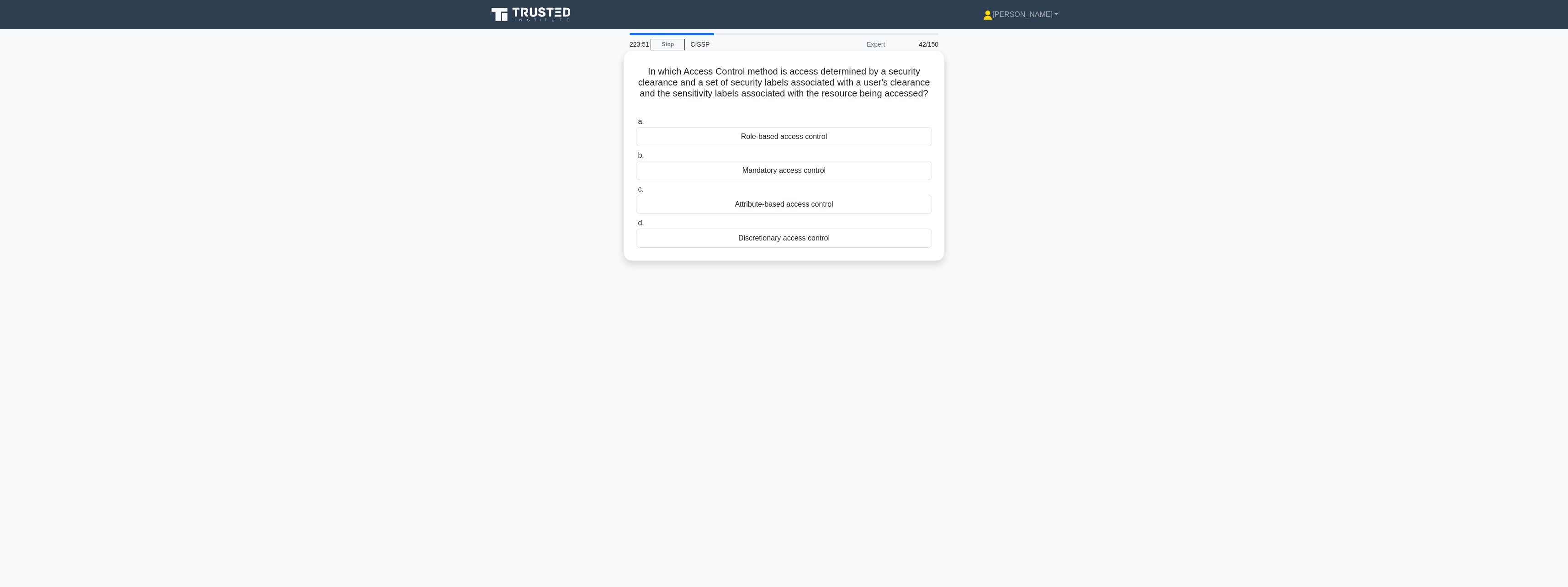
click at [835, 212] on div "Attribute-based access control" at bounding box center [784, 205] width 296 height 19
click at [636, 192] on input "c. Attribute-based access control" at bounding box center [636, 189] width 0 height 6
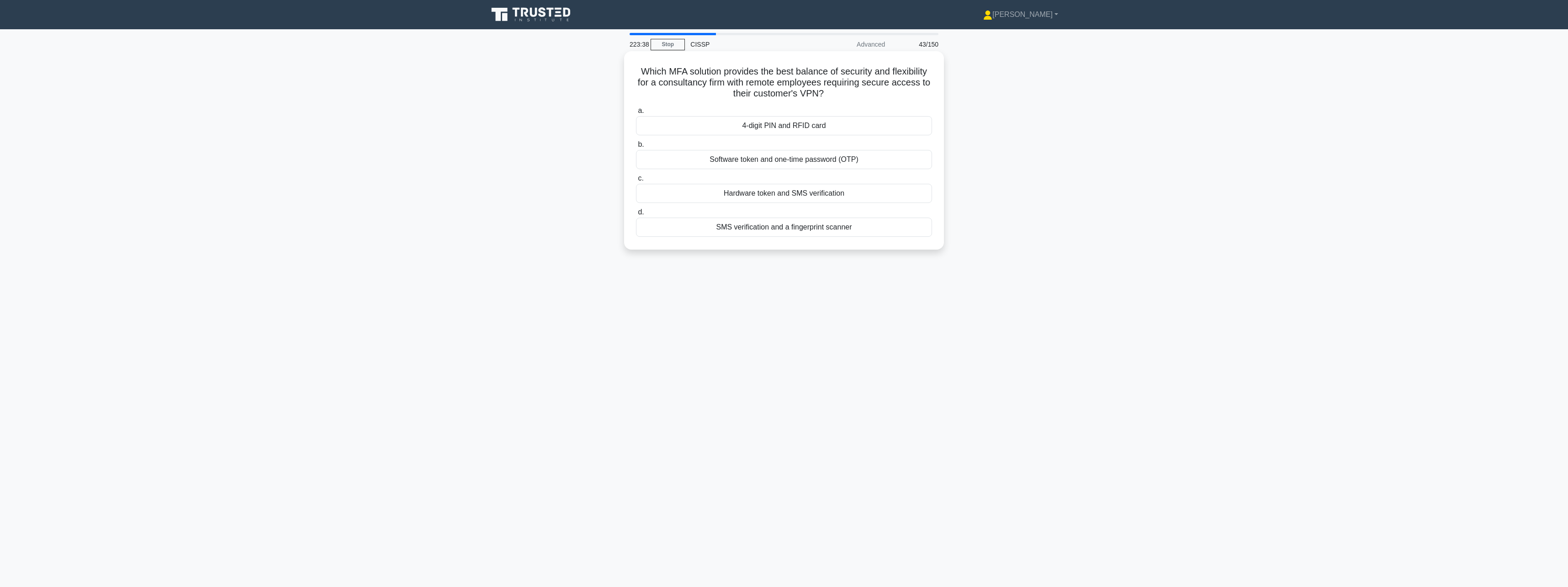
click at [830, 225] on div "SMS verification and a fingerprint scanner" at bounding box center [784, 227] width 296 height 19
click at [636, 216] on input "d. SMS verification and a fingerprint scanner" at bounding box center [636, 213] width 0 height 6
click at [882, 156] on div "Sender Policy Framework (SPF)" at bounding box center [784, 160] width 296 height 19
click at [636, 147] on input "b. Sender Policy Framework (SPF)" at bounding box center [636, 145] width 0 height 6
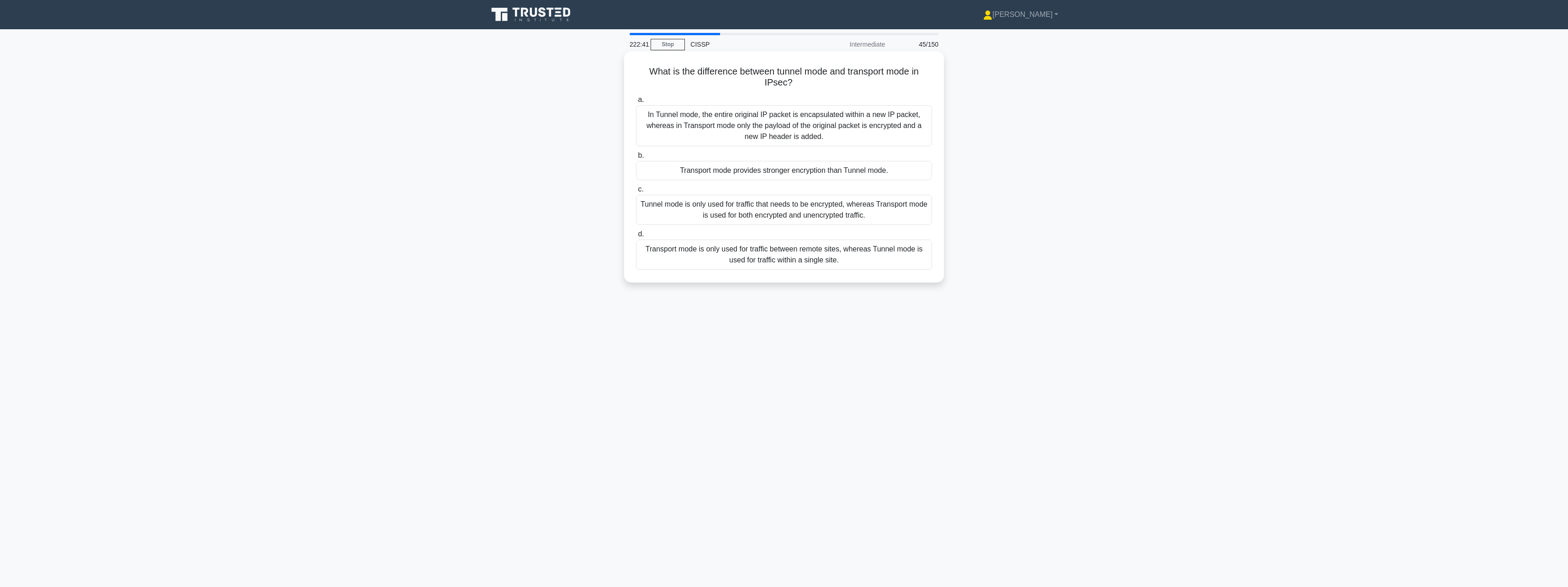
click at [884, 132] on div "In Tunnel mode, the entire original IP packet is encapsulated within a new IP p…" at bounding box center [784, 126] width 296 height 41
click at [636, 103] on input "a. In Tunnel mode, the entire original IP packet is encapsulated within a new I…" at bounding box center [636, 100] width 0 height 6
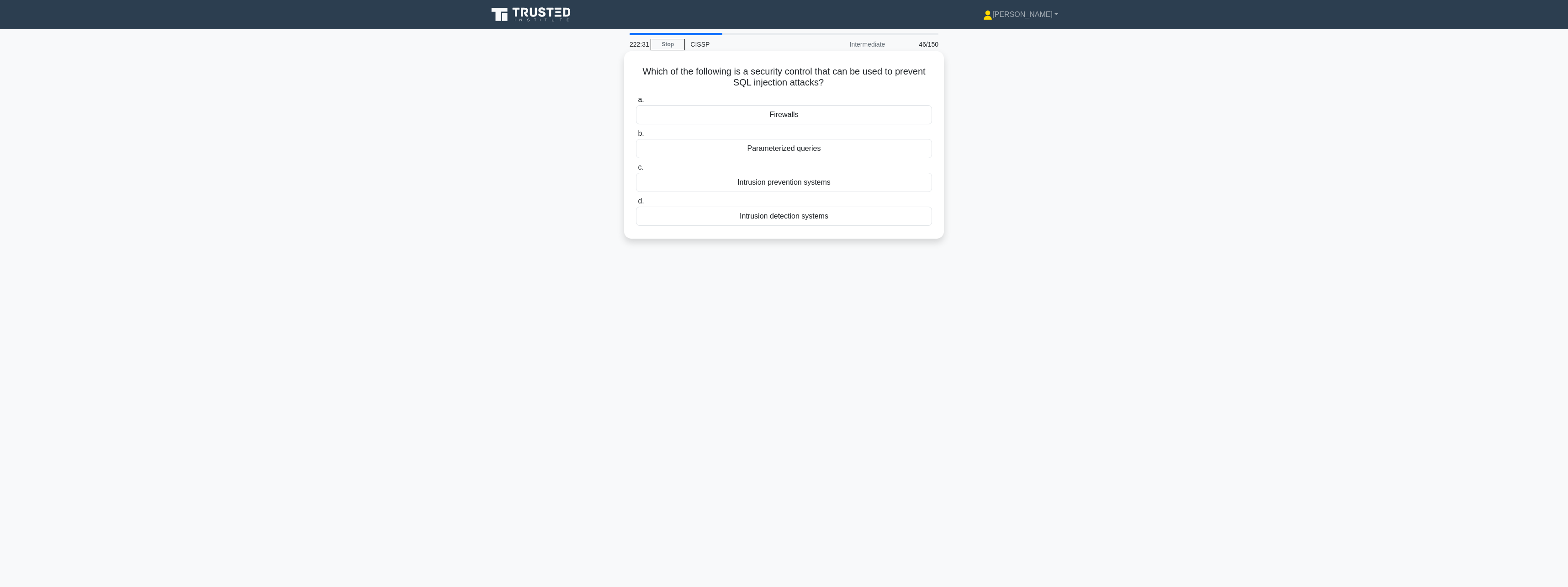
click at [850, 150] on div "Parameterized queries" at bounding box center [784, 149] width 296 height 19
click at [636, 136] on input "b. Parameterized queries" at bounding box center [636, 134] width 0 height 6
click at [844, 217] on div "Performing regular password resets" at bounding box center [784, 216] width 296 height 19
click at [636, 205] on input "d. Performing regular password resets" at bounding box center [636, 202] width 0 height 6
click at [850, 181] on div "Regular audits and assessments" at bounding box center [784, 183] width 296 height 19
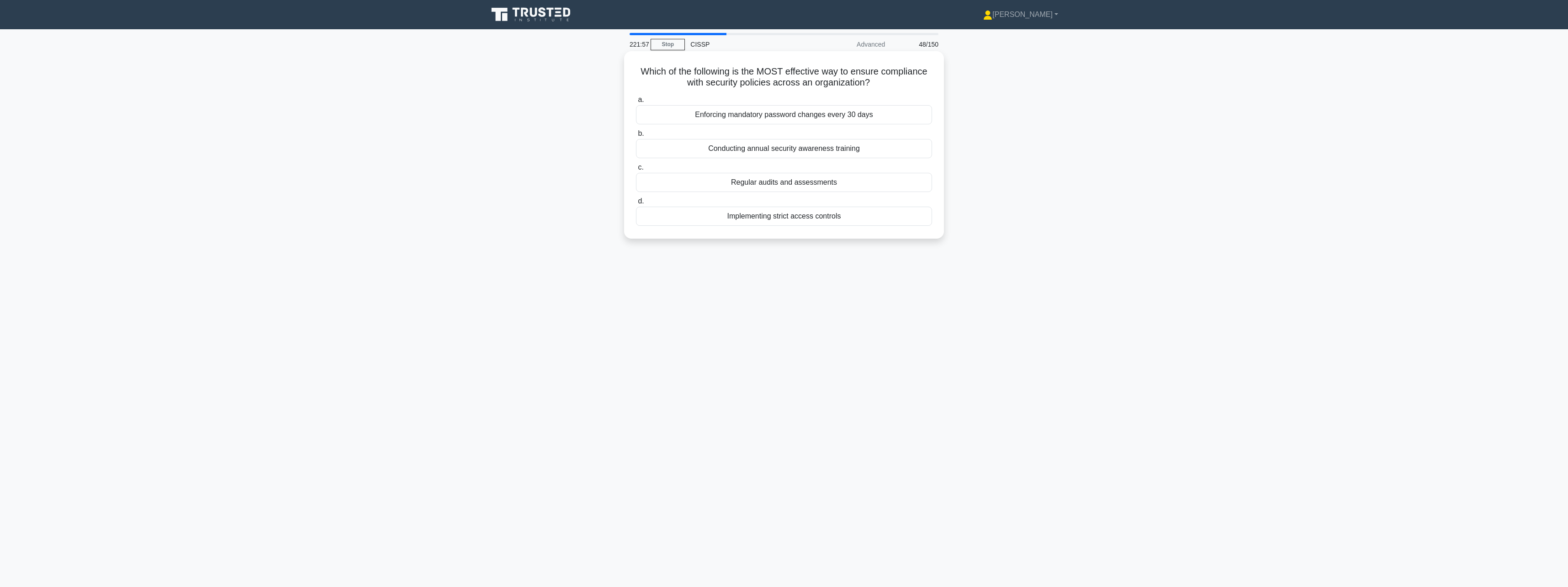
click at [636, 170] on input "c. Regular audits and assessments" at bounding box center [636, 167] width 0 height 6
click at [853, 154] on div "Encrypt with the client's public key" at bounding box center [784, 149] width 296 height 19
click at [636, 136] on input "b. Encrypt with the client's public key" at bounding box center [636, 134] width 0 height 6
click at [796, 221] on div "Replace doors with revolving doors" at bounding box center [784, 216] width 296 height 19
click at [636, 205] on input "d. Replace doors with revolving doors" at bounding box center [636, 202] width 0 height 6
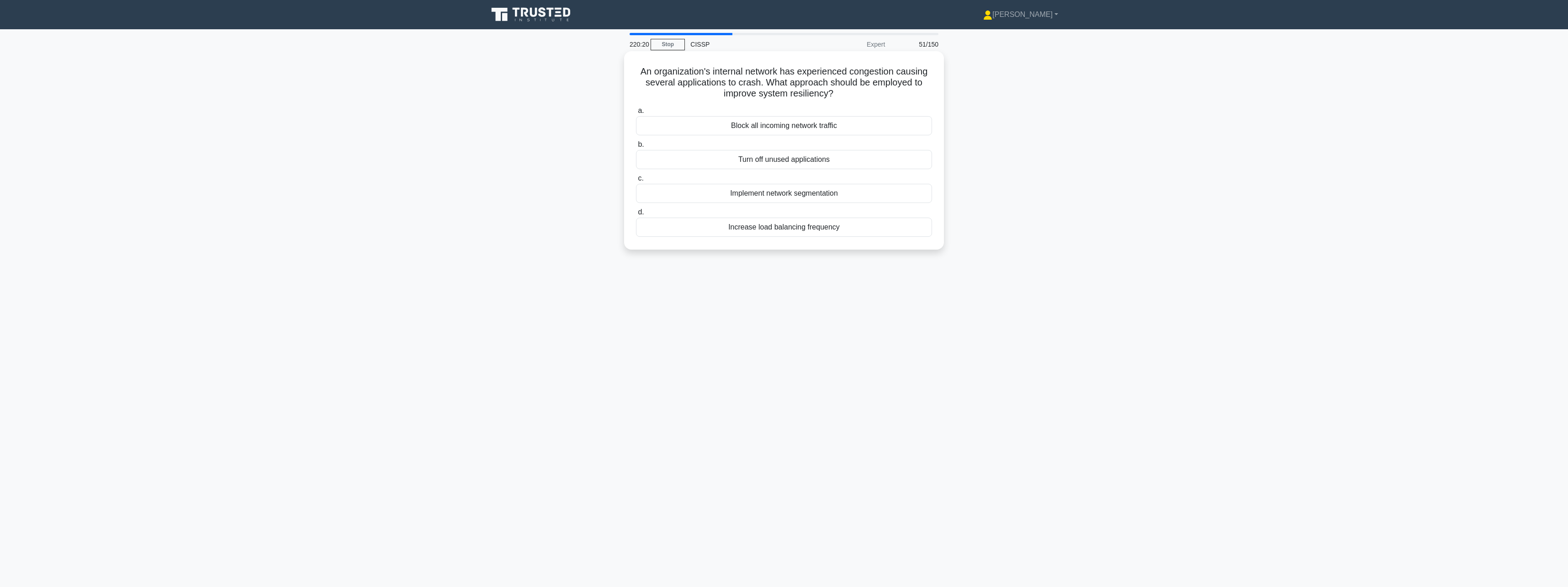
click at [799, 195] on div "Implement network segmentation" at bounding box center [784, 194] width 296 height 19
click at [636, 181] on input "c. Implement network segmentation" at bounding box center [636, 178] width 0 height 6
click at [806, 140] on div "RADIUS" at bounding box center [784, 137] width 296 height 19
click at [636, 125] on input "a. RADIUS" at bounding box center [636, 122] width 0 height 6
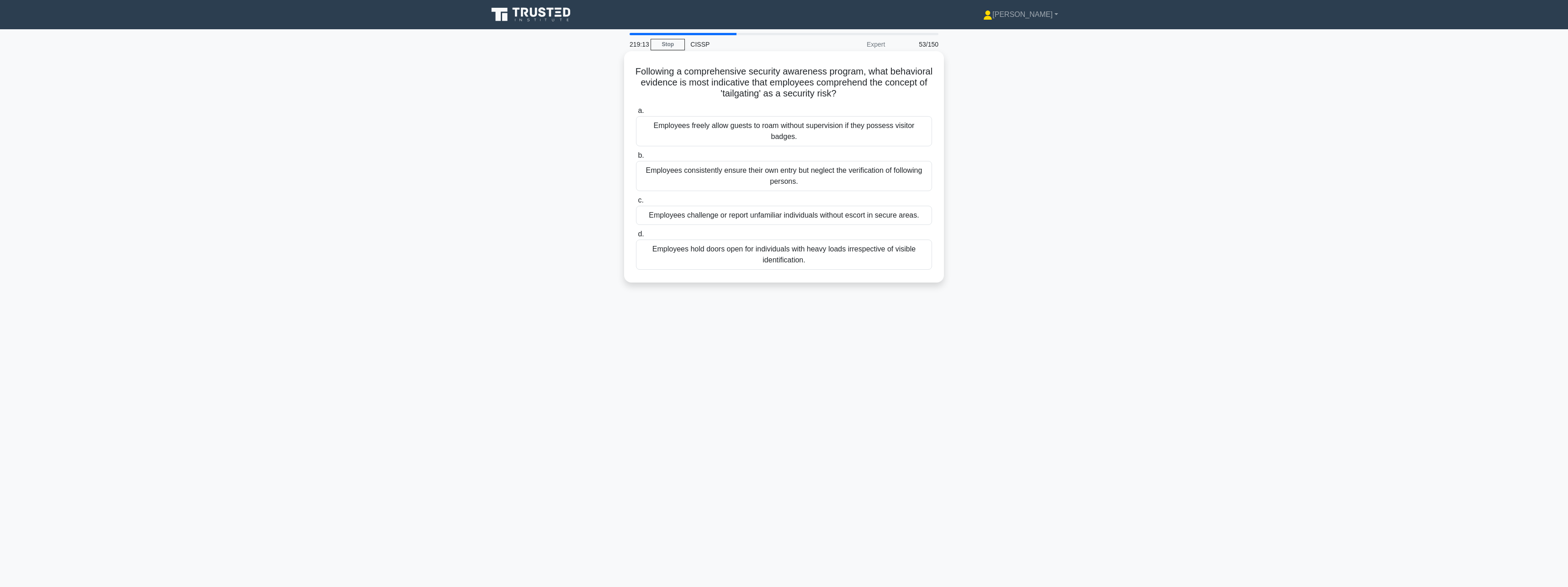
click at [816, 256] on div "Employees hold doors open for individuals with heavy loads irrespective of visi…" at bounding box center [784, 255] width 296 height 30
click at [636, 237] on input "d. Employees hold doors open for individuals with heavy loads irrespective of v…" at bounding box center [636, 234] width 0 height 6
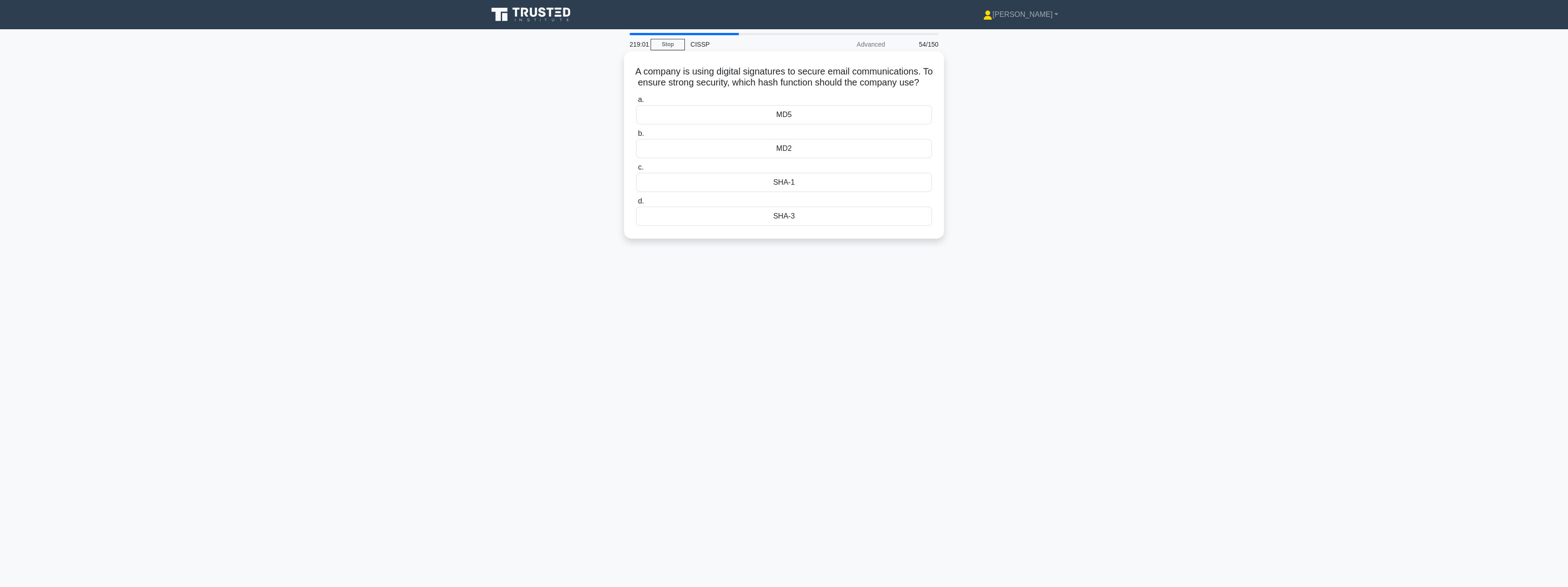
click at [867, 226] on div "SHA-3" at bounding box center [784, 216] width 296 height 19
click at [636, 205] on input "d. SHA-3" at bounding box center [636, 202] width 0 height 6
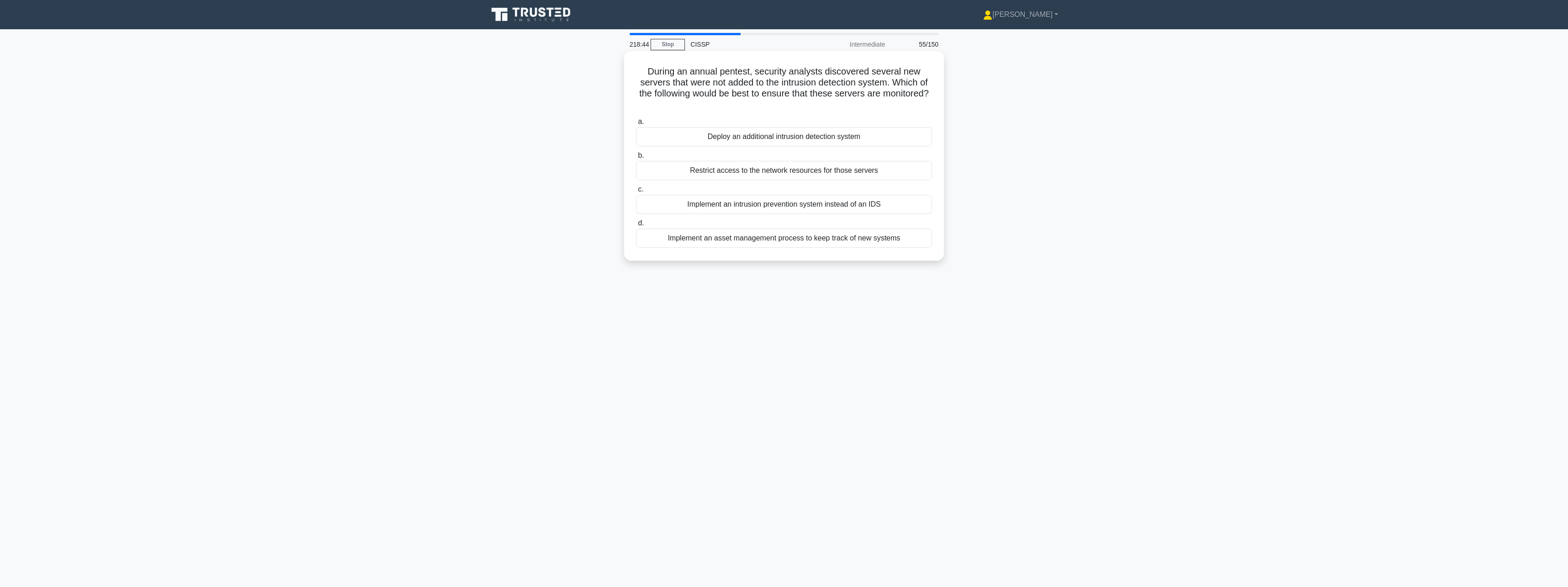
click at [858, 239] on div "Implement an asset management process to keep track of new systems" at bounding box center [784, 238] width 296 height 19
click at [636, 227] on input "d. Implement an asset management process to keep track of new systems" at bounding box center [636, 223] width 0 height 6
click at [876, 140] on div "Leave a non-malicious note indicating that the red team was here and report fin…" at bounding box center [784, 132] width 296 height 30
click at [636, 114] on input "a. Leave a non-malicious note indicating that the red team was here and report …" at bounding box center [636, 111] width 0 height 6
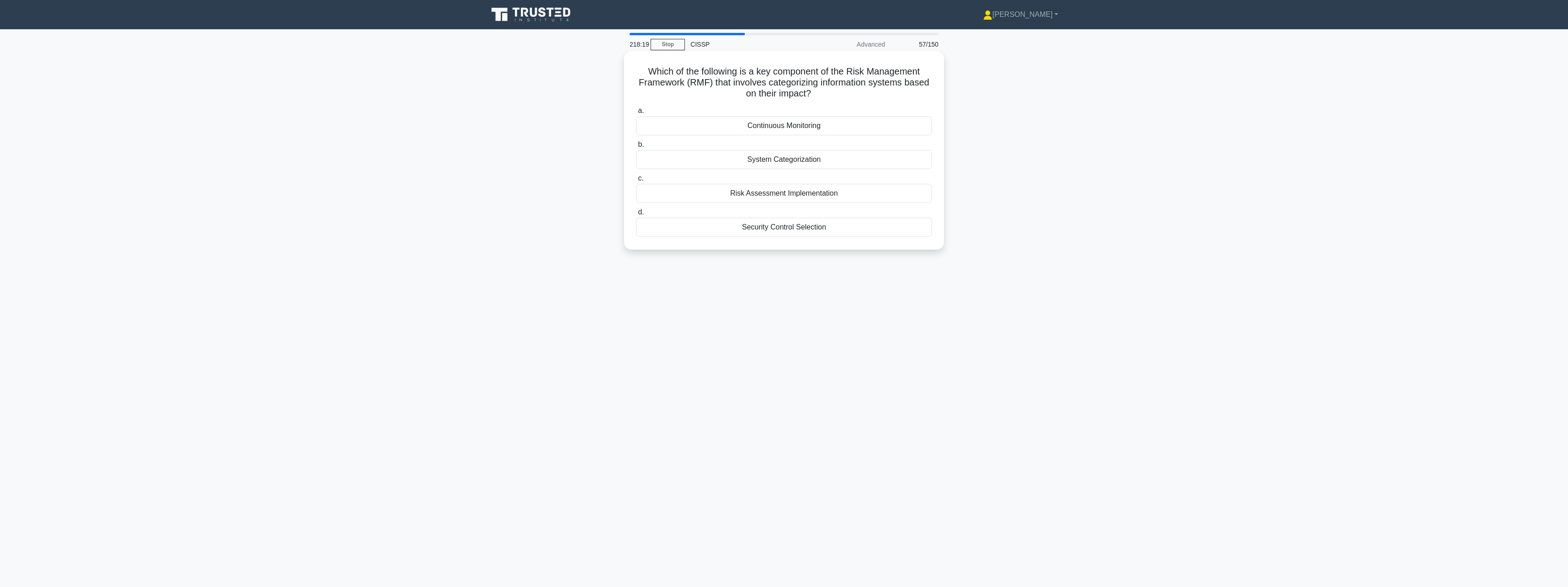
click at [866, 163] on div "System Categorization" at bounding box center [784, 160] width 296 height 19
click at [636, 147] on input "b. System Categorization" at bounding box center [636, 145] width 0 height 6
click at [887, 127] on div "Requiring the supplier to submit detailed security reports quarterly" at bounding box center [784, 126] width 296 height 19
click at [636, 114] on input "a. Requiring the supplier to submit detailed security reports quarterly" at bounding box center [636, 111] width 0 height 6
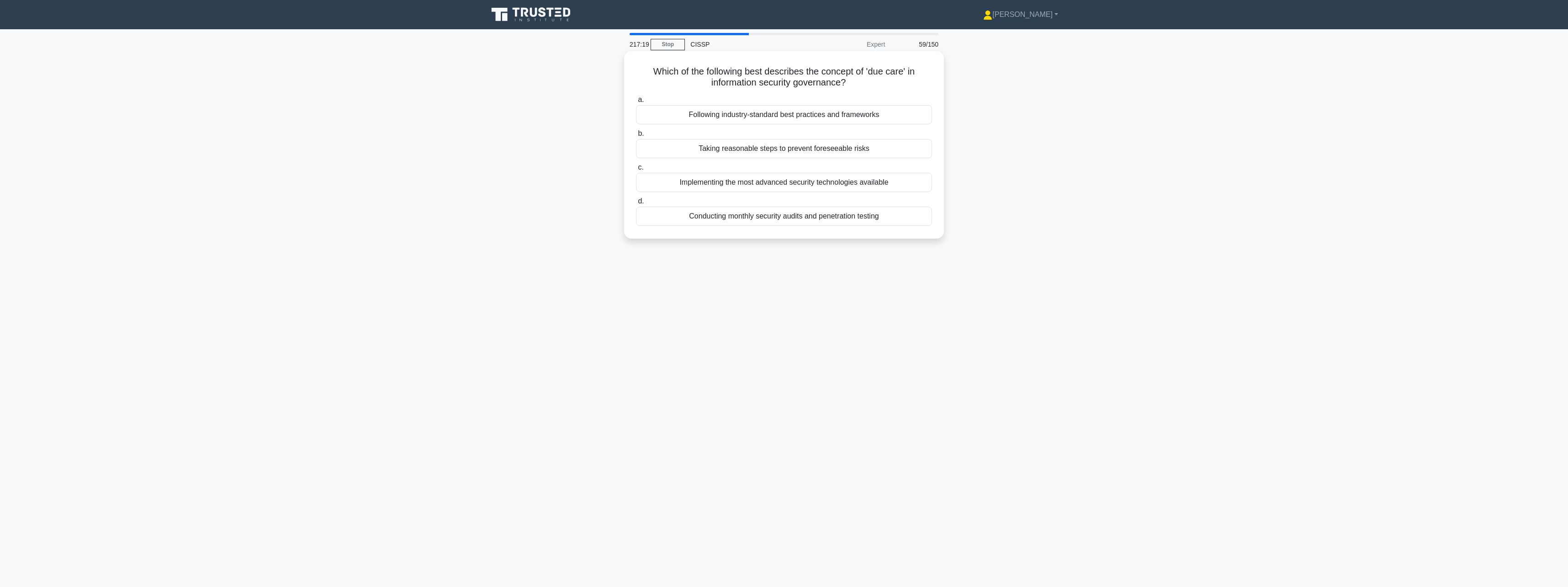
click at [891, 122] on div "Following industry-standard best practices and frameworks" at bounding box center [784, 115] width 296 height 19
click at [636, 103] on input "a. Following industry-standard best practices and frameworks" at bounding box center [636, 100] width 0 height 6
click at [876, 152] on div "To provide high-level direction for information security" at bounding box center [784, 149] width 296 height 19
click at [636, 136] on input "b. To provide high-level direction for information security" at bounding box center [636, 134] width 0 height 6
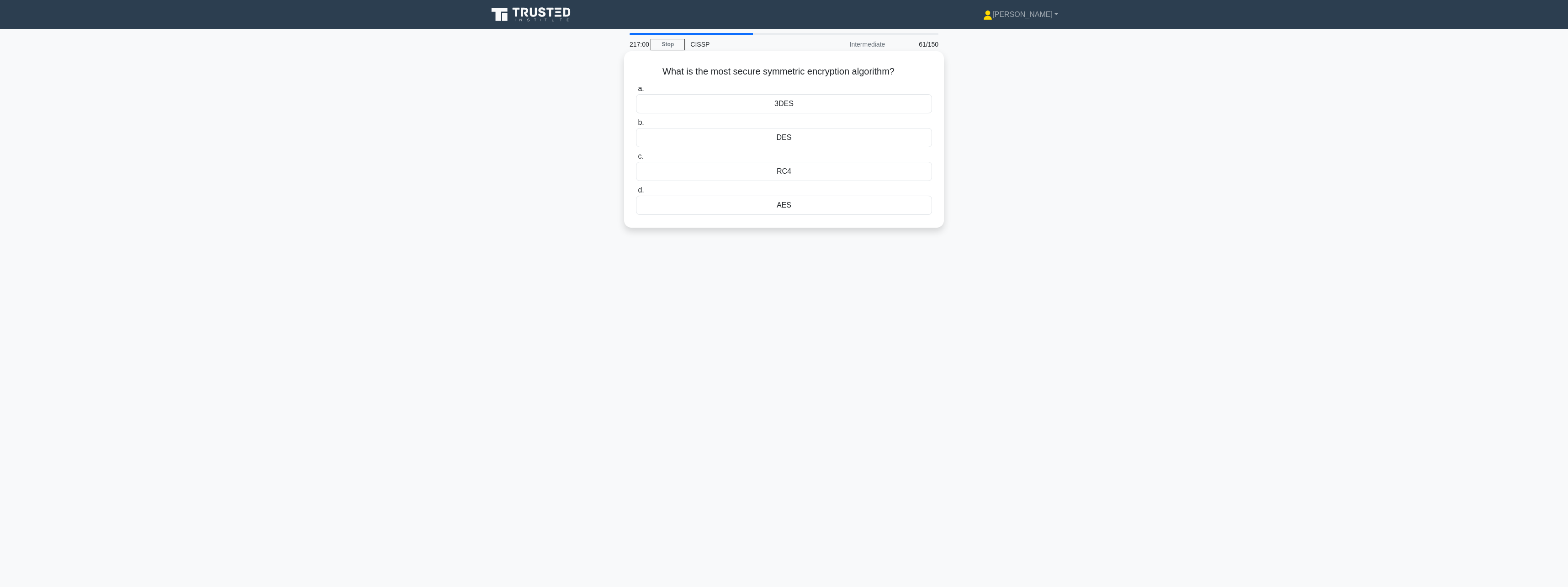
click at [818, 208] on div "AES" at bounding box center [784, 205] width 296 height 19
click at [636, 193] on input "d. AES" at bounding box center [636, 191] width 0 height 6
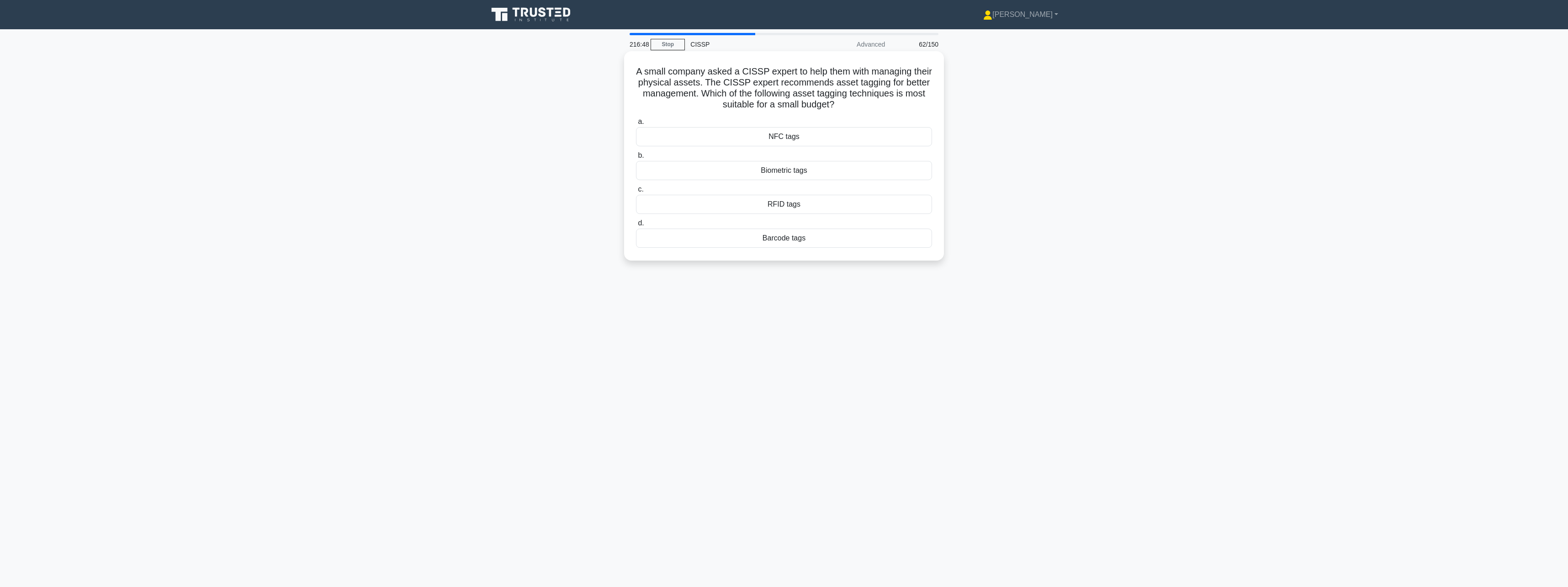
click at [805, 232] on div "Barcode tags" at bounding box center [784, 238] width 296 height 19
click at [636, 227] on input "d. Barcode tags" at bounding box center [636, 223] width 0 height 6
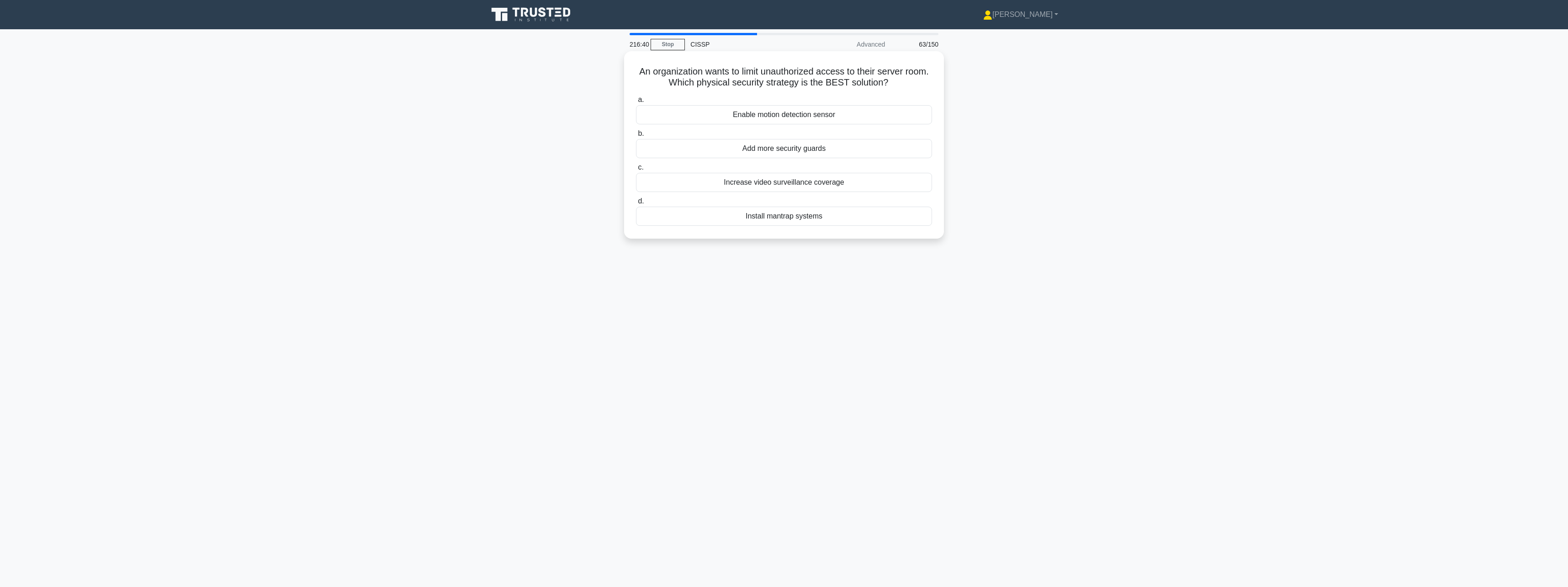
click at [940, 66] on div "An organization wants to limit unauthorized access to their server room. Which …" at bounding box center [783, 145] width 320 height 188
click at [780, 219] on div "Install mantrap systems" at bounding box center [784, 216] width 296 height 19
click at [636, 205] on input "d. Install mantrap systems" at bounding box center [636, 202] width 0 height 6
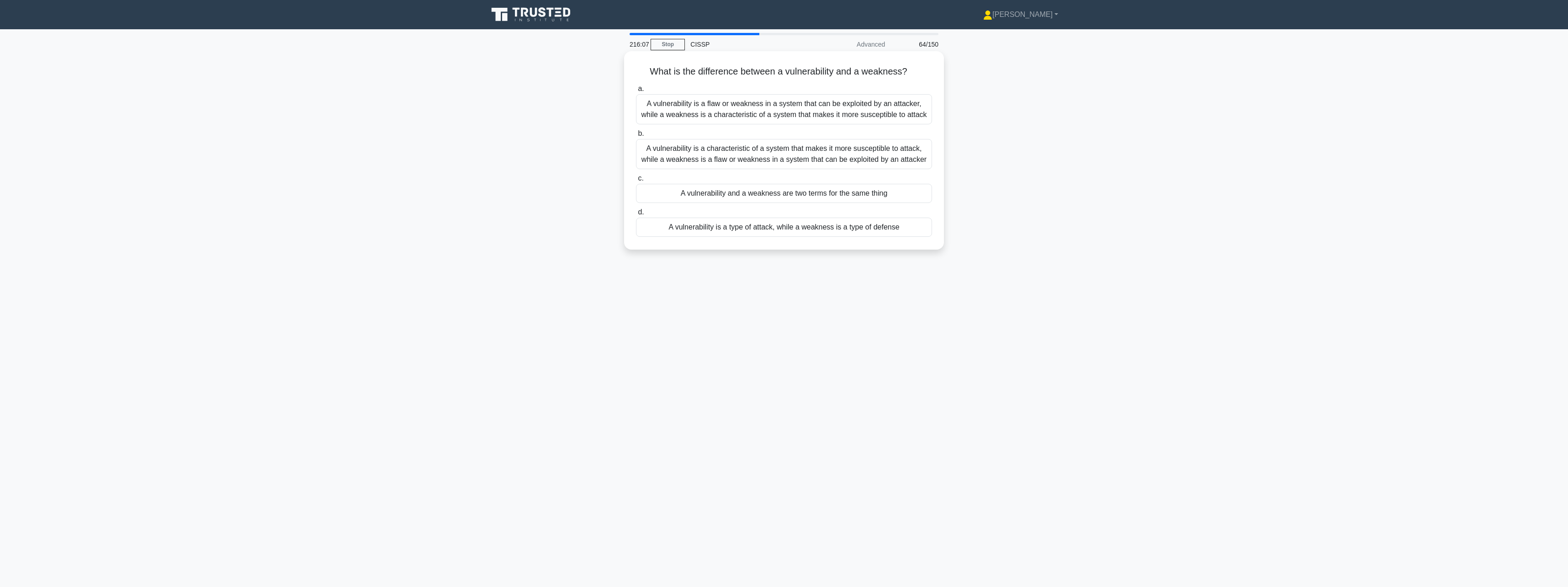
click at [822, 156] on div "A vulnerability is a characteristic of a system that makes it more susceptible …" at bounding box center [784, 154] width 296 height 30
click at [636, 136] on input "b. A vulnerability is a characteristic of a system that makes it more susceptib…" at bounding box center [636, 134] width 0 height 6
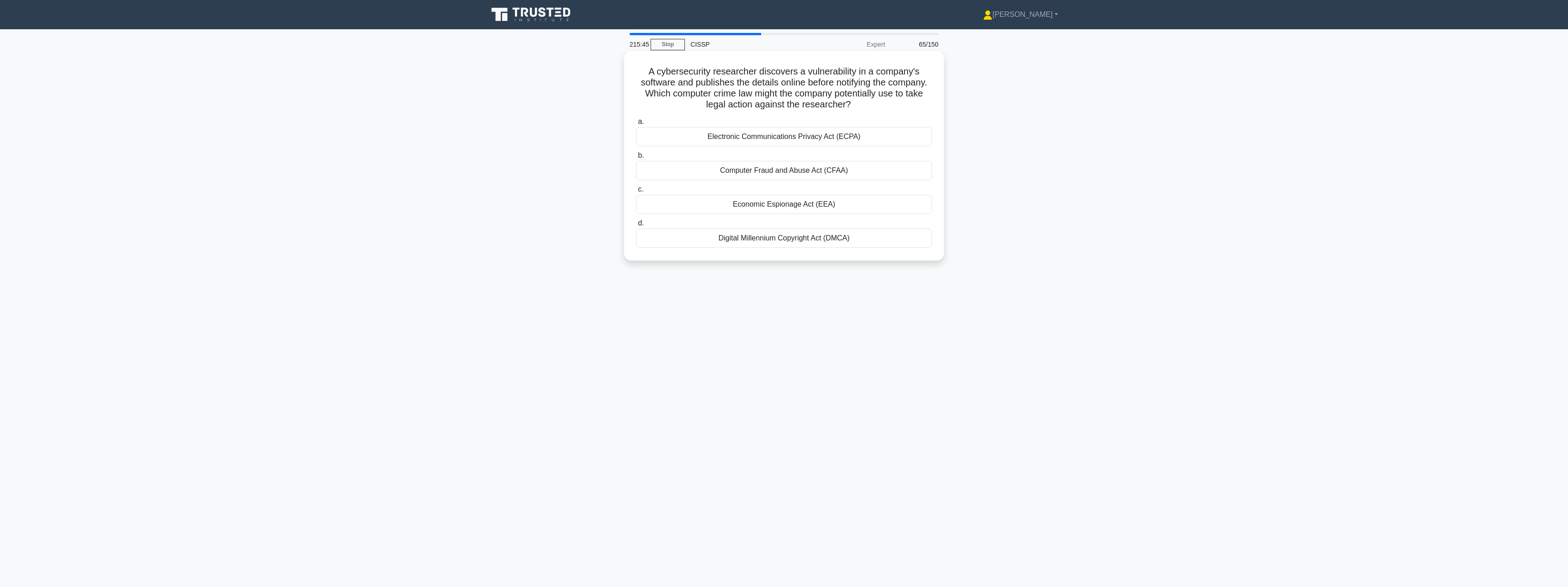
click at [866, 136] on div "Electronic Communications Privacy Act (ECPA)" at bounding box center [784, 137] width 296 height 19
click at [636, 125] on input "a. Electronic Communications Privacy Act (ECPA)" at bounding box center [636, 122] width 0 height 6
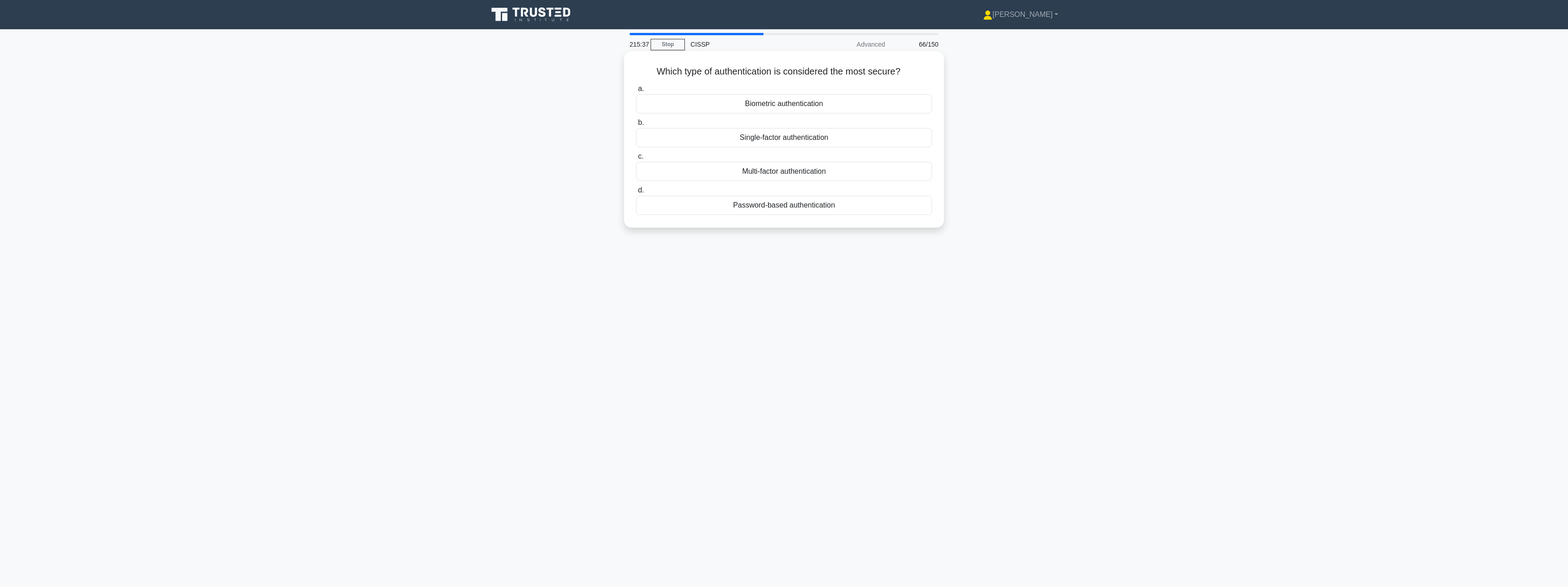
click at [884, 105] on div "Biometric authentication" at bounding box center [784, 104] width 296 height 19
click at [636, 92] on input "a. Biometric authentication" at bounding box center [636, 89] width 0 height 6
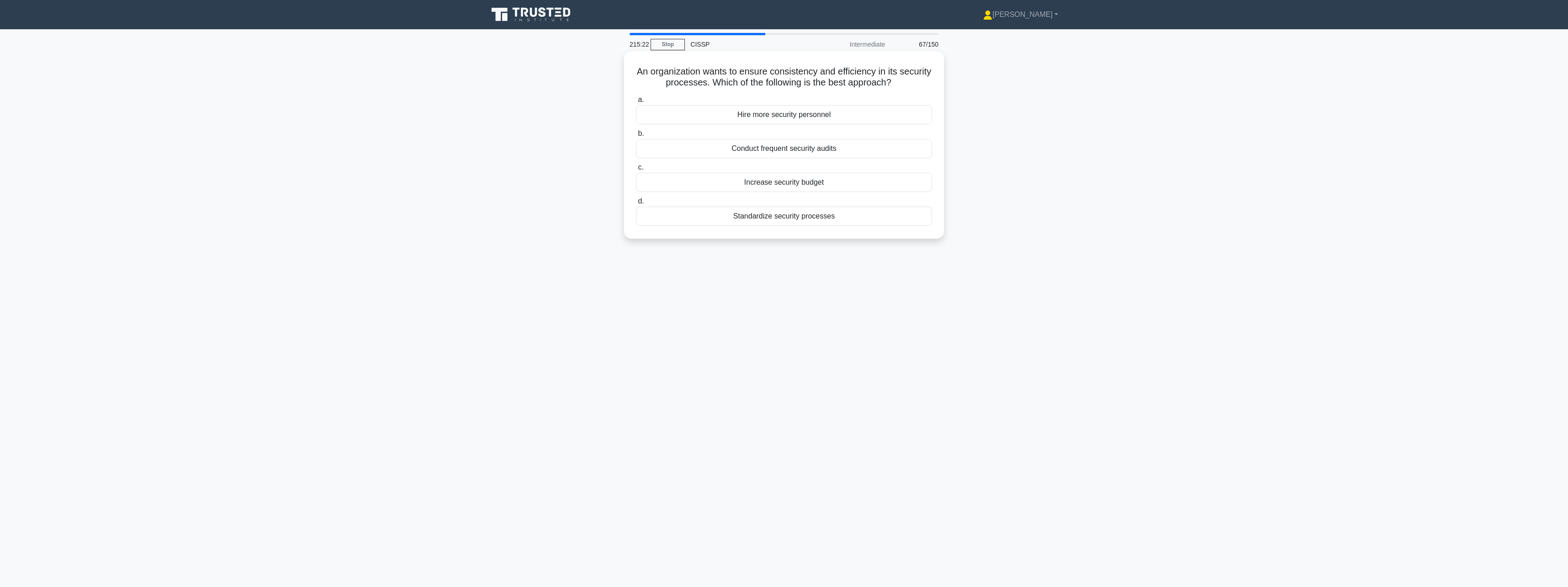
click at [856, 220] on div "Standardize security processes" at bounding box center [784, 216] width 296 height 19
click at [636, 205] on input "d. Standardize security processes" at bounding box center [636, 202] width 0 height 6
click at [869, 186] on div "Risk Assessment" at bounding box center [784, 183] width 296 height 19
click at [636, 170] on input "c. Risk Assessment" at bounding box center [636, 167] width 0 height 6
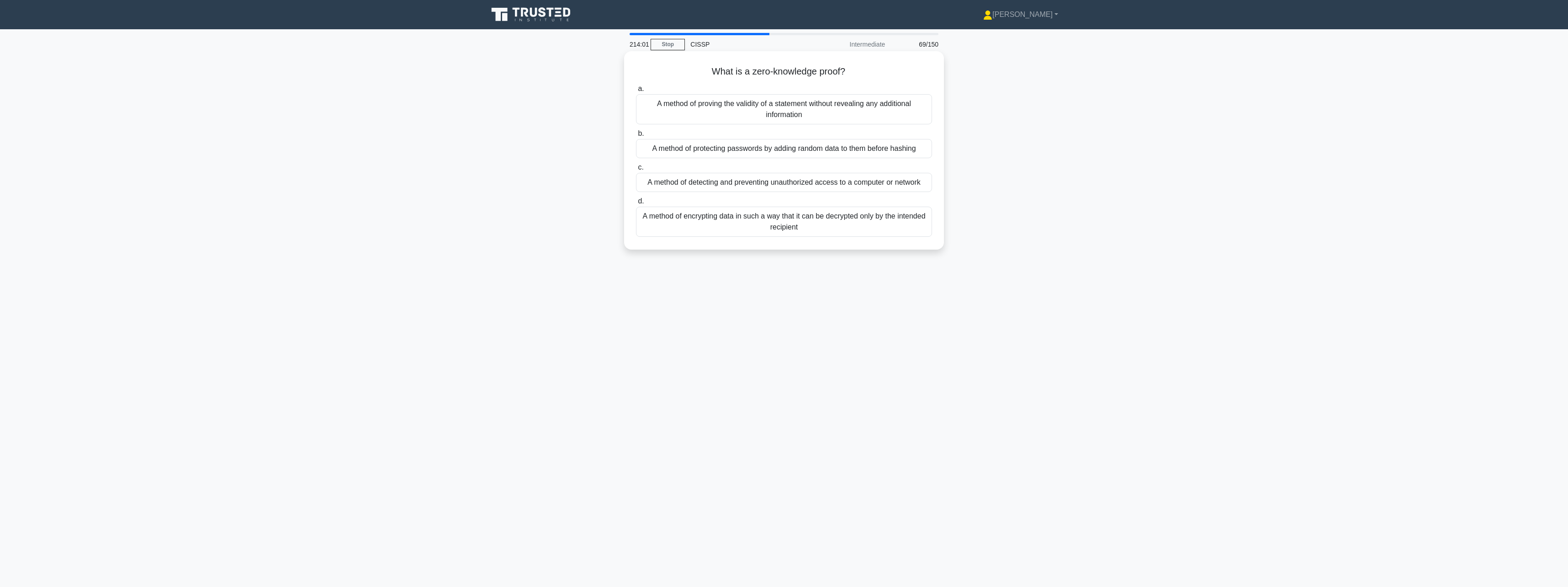
click at [841, 225] on div "A method of encrypting data in such a way that it can be decrypted only by the …" at bounding box center [784, 222] width 296 height 30
click at [636, 205] on input "d. A method of encrypting data in such a way that it can be decrypted only by t…" at bounding box center [636, 202] width 0 height 6
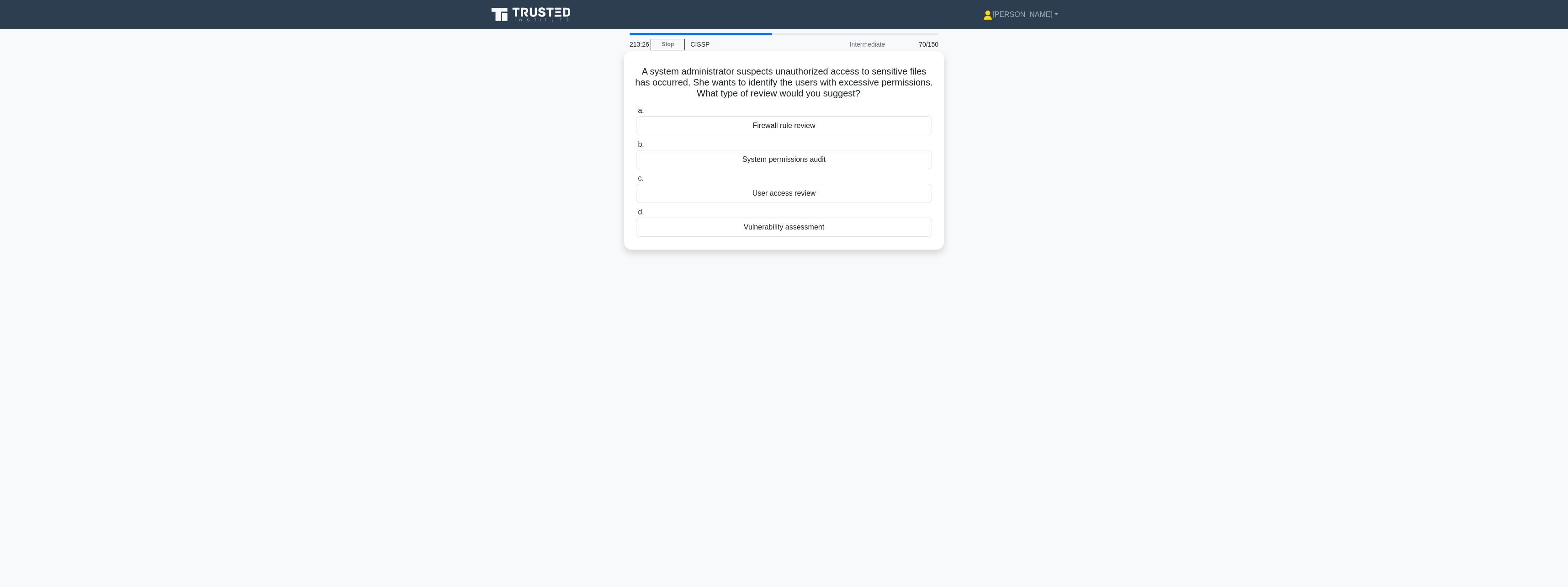
click at [842, 199] on div "User access review" at bounding box center [784, 194] width 296 height 19
click at [636, 181] on input "c. User access review" at bounding box center [636, 178] width 0 height 6
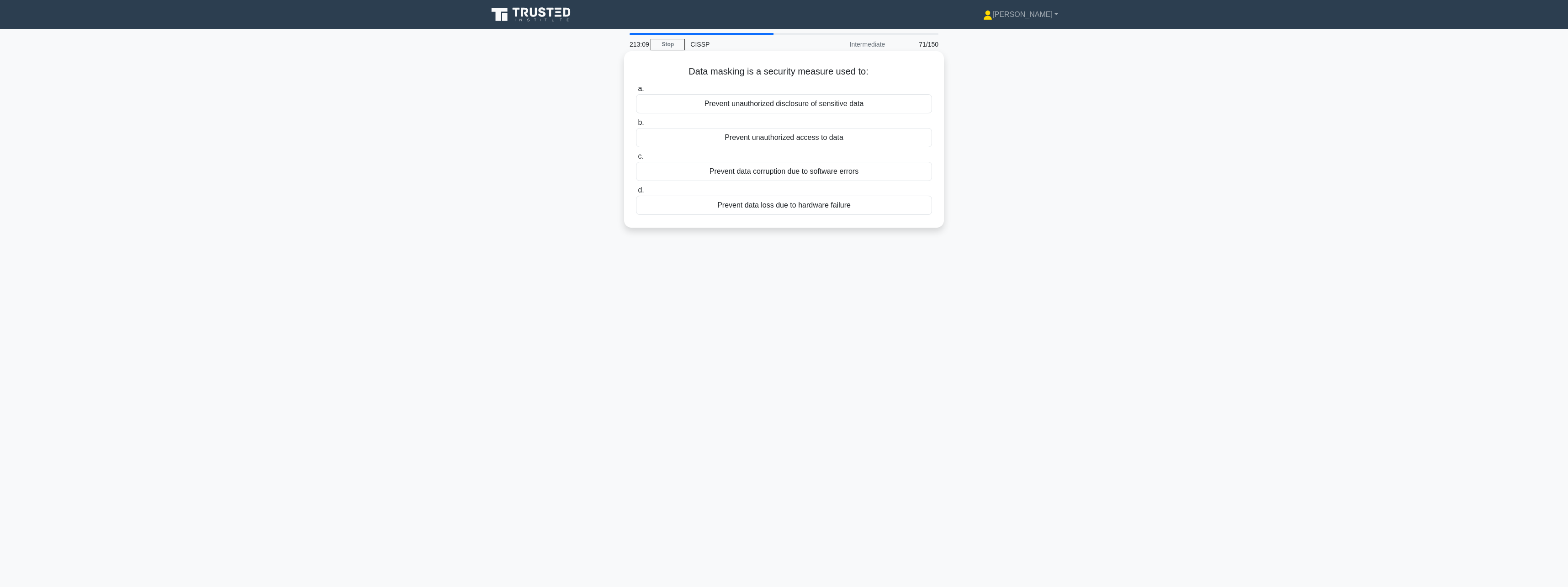
click at [886, 105] on div "Prevent unauthorized disclosure of sensitive data" at bounding box center [784, 104] width 296 height 19
click at [636, 92] on input "a. Prevent unauthorized disclosure of sensitive data" at bounding box center [636, 89] width 0 height 6
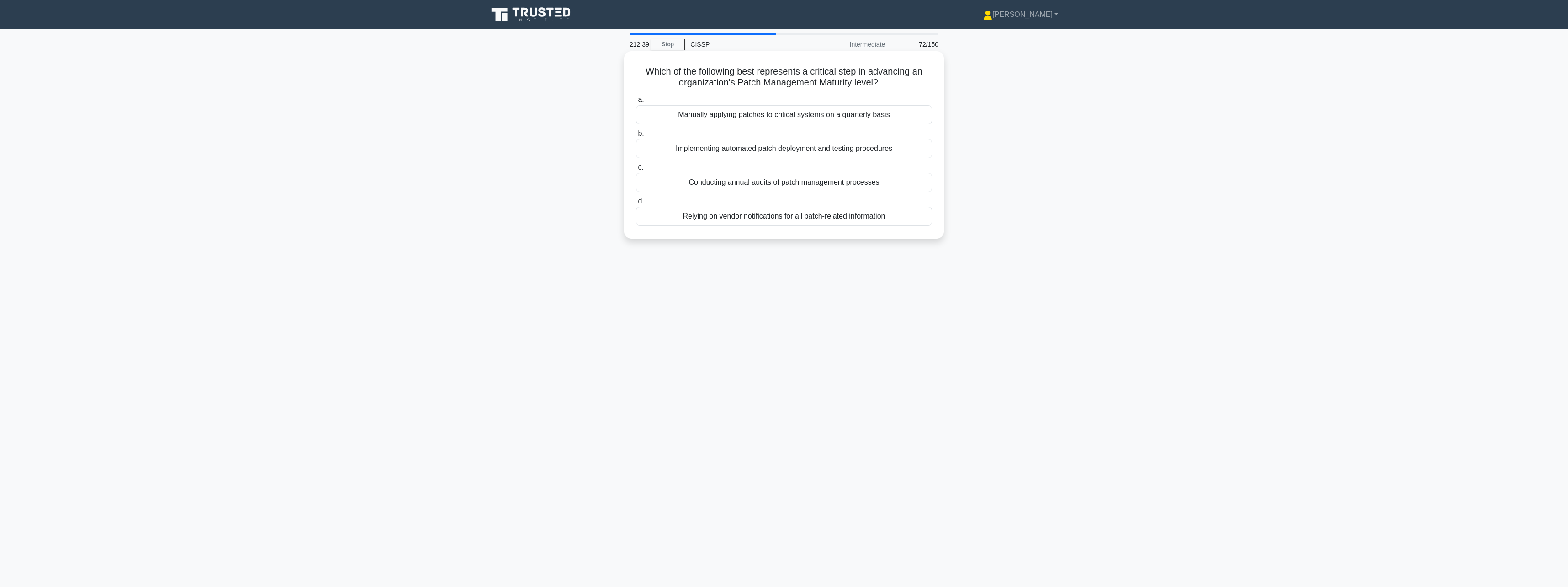
click at [865, 153] on div "Implementing automated patch deployment and testing procedures" at bounding box center [784, 149] width 296 height 19
click at [636, 136] on input "b. Implementing automated patch deployment and testing procedures" at bounding box center [636, 134] width 0 height 6
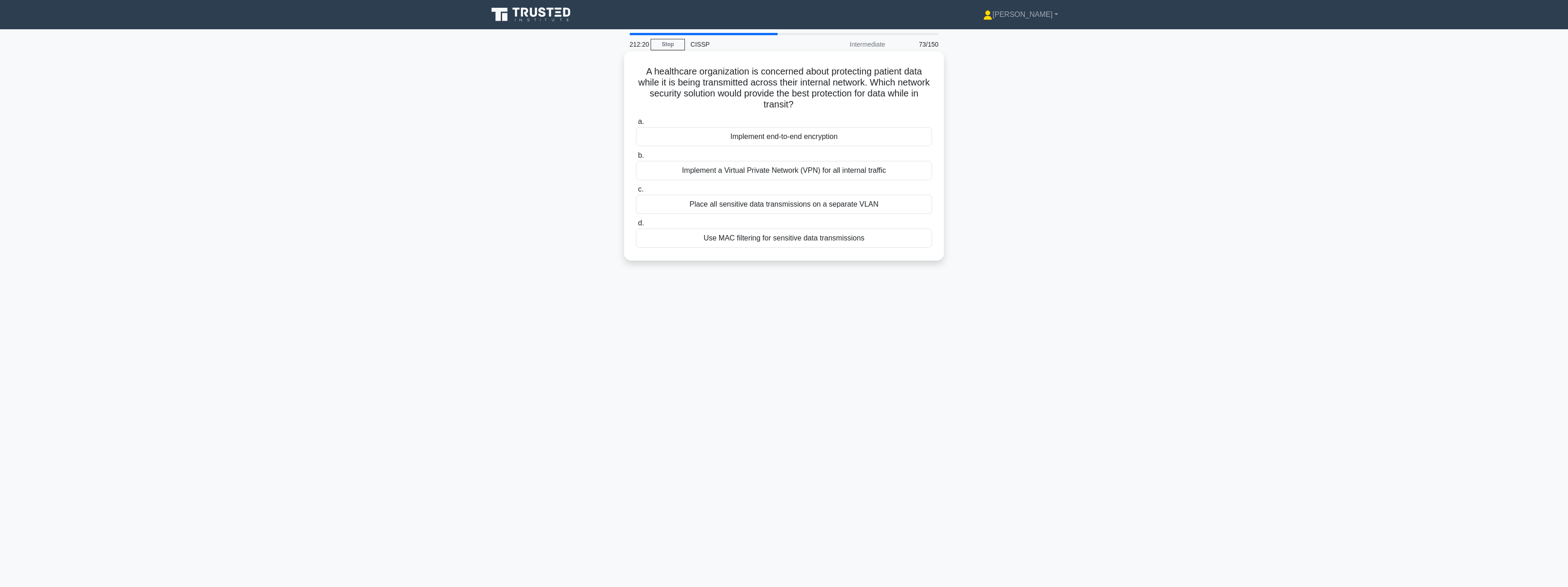
click at [850, 204] on div "Place all sensitive data transmissions on a separate VLAN" at bounding box center [784, 205] width 296 height 19
click at [636, 192] on input "c. Place all sensitive data transmissions on a separate VLAN" at bounding box center [636, 189] width 0 height 6
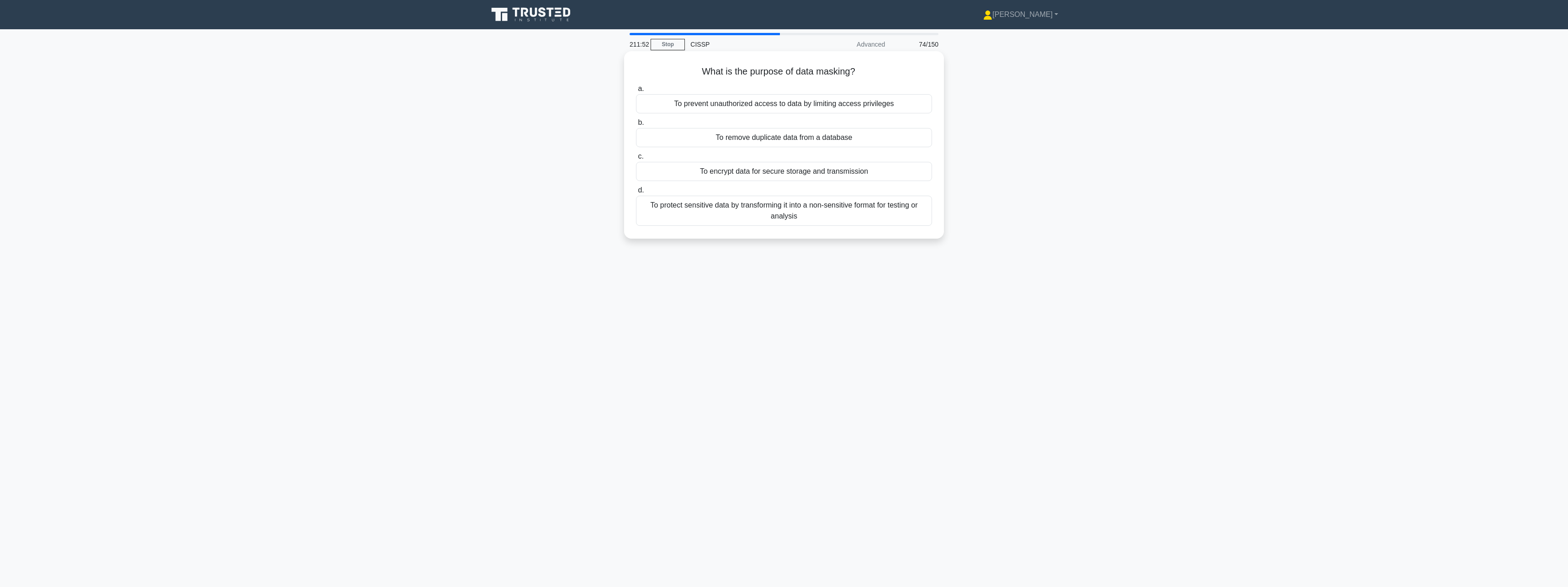
click at [862, 113] on div "To prevent unauthorized access to data by limiting access privileges" at bounding box center [784, 104] width 296 height 19
click at [636, 92] on input "a. To prevent unauthorized access to data by limiting access privileges" at bounding box center [636, 89] width 0 height 6
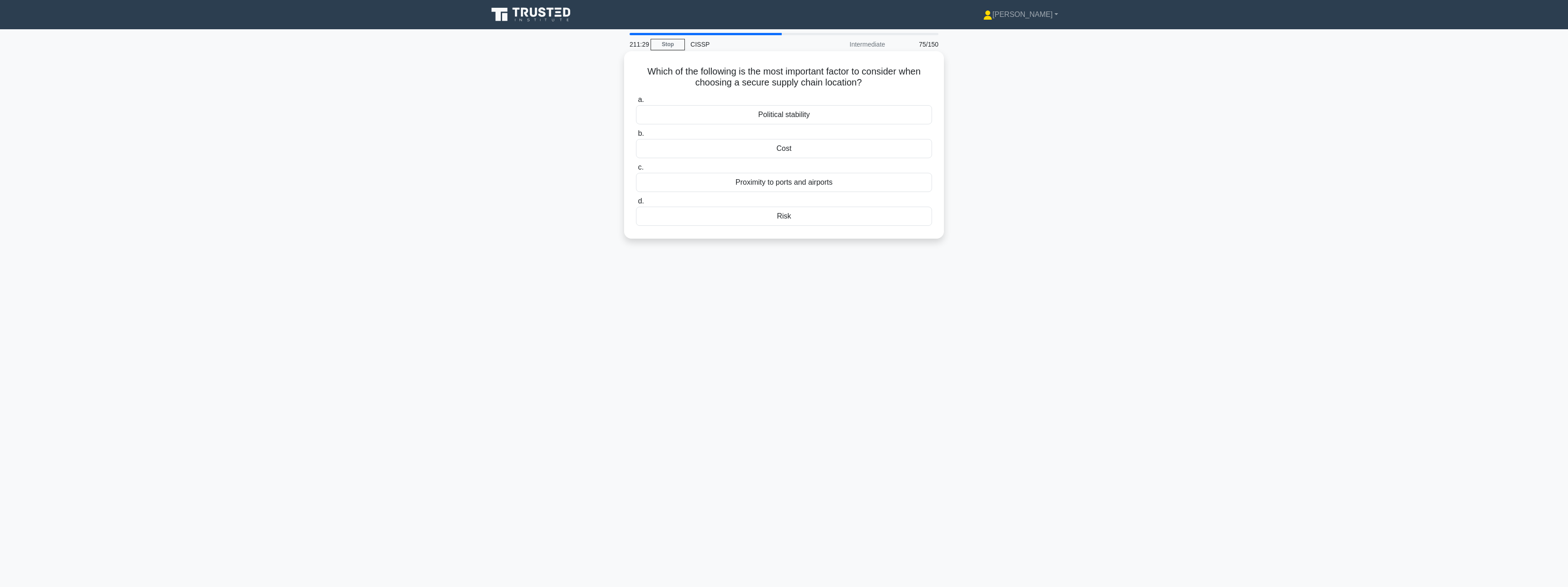
click at [835, 212] on div "Risk" at bounding box center [784, 216] width 296 height 19
click at [636, 205] on input "d. Risk" at bounding box center [636, 202] width 0 height 6
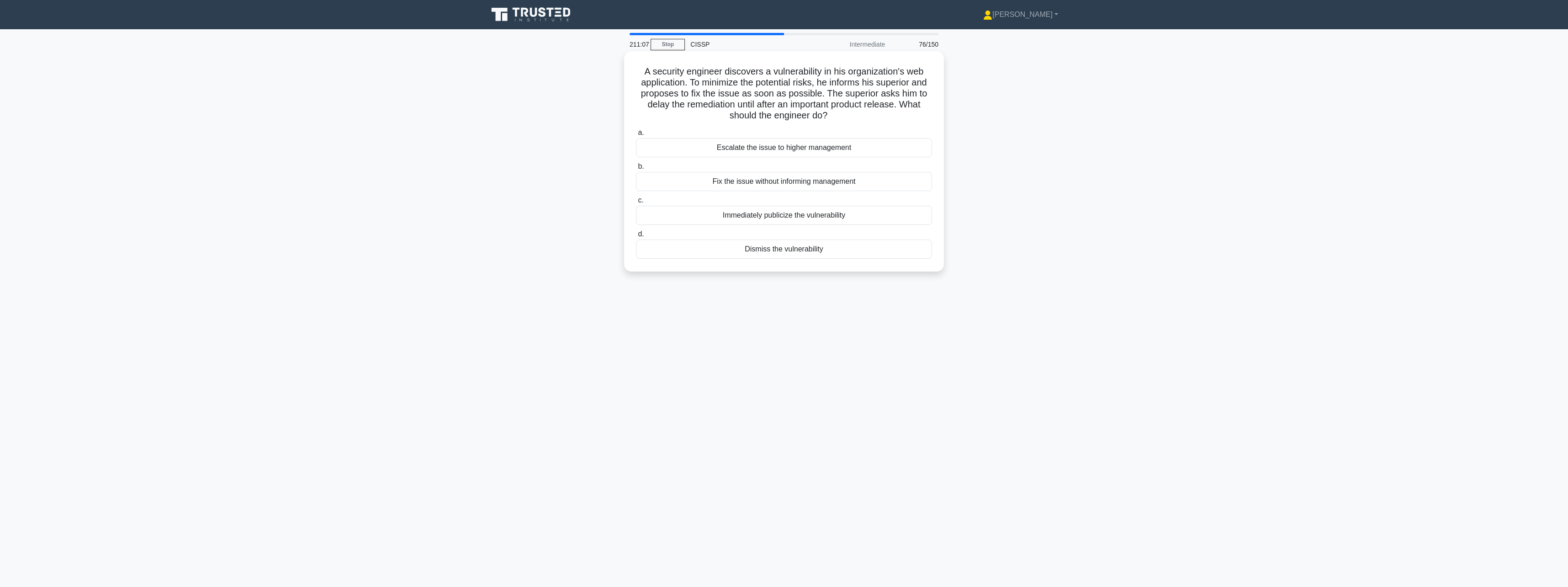
click at [863, 152] on div "Escalate the issue to higher management" at bounding box center [784, 148] width 296 height 19
click at [636, 136] on input "a. Escalate the issue to higher management" at bounding box center [636, 133] width 0 height 6
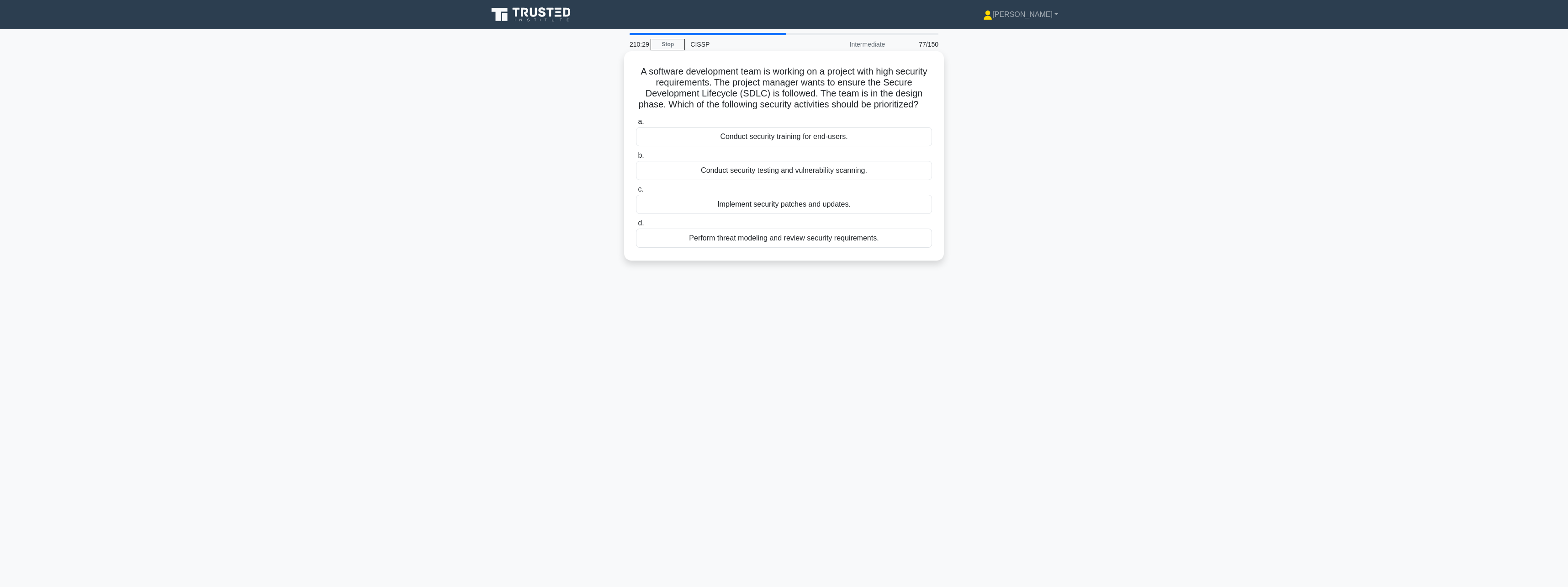
click at [880, 248] on div "Perform threat modeling and review security requirements." at bounding box center [784, 238] width 296 height 19
click at [636, 227] on input "d. Perform threat modeling and review security requirements." at bounding box center [636, 223] width 0 height 6
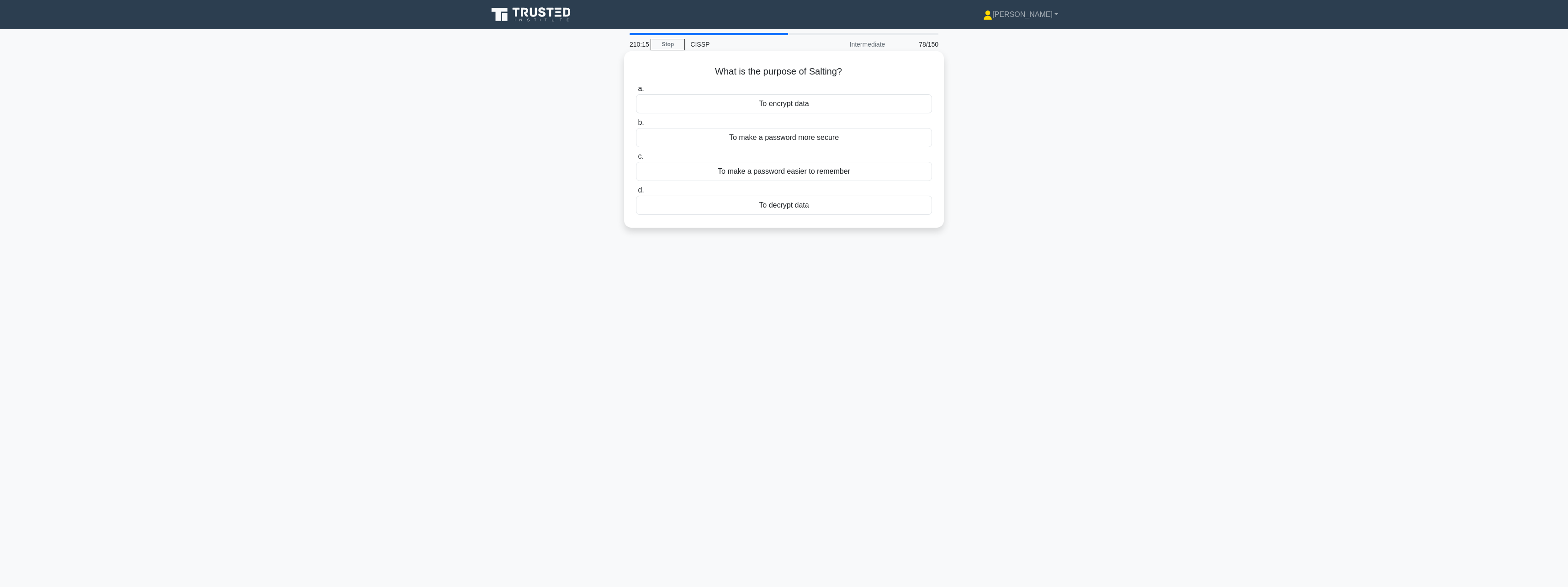
click at [909, 135] on div "To make a password more secure" at bounding box center [784, 138] width 296 height 19
click at [636, 125] on input "b. To make a password more secure" at bounding box center [636, 123] width 0 height 6
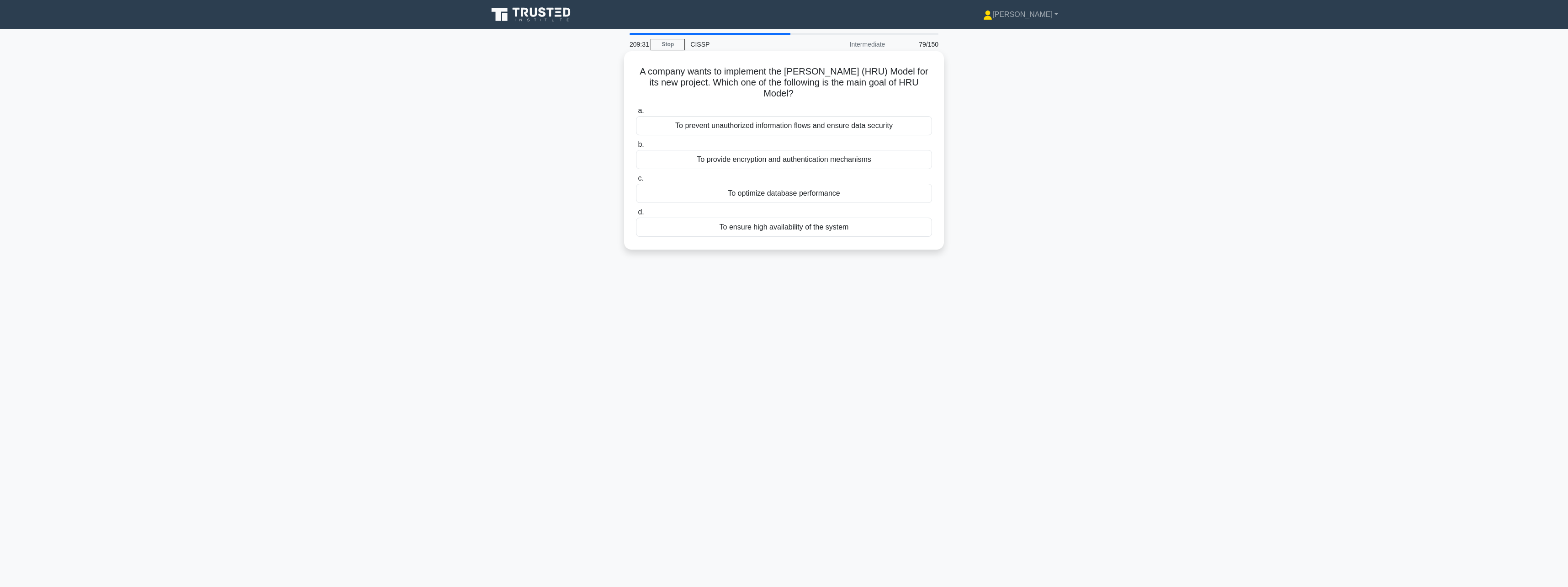
click at [856, 130] on div "To prevent unauthorized information flows and ensure data security" at bounding box center [784, 126] width 296 height 19
click at [636, 114] on input "a. To prevent unauthorized information flows and ensure data security" at bounding box center [636, 111] width 0 height 6
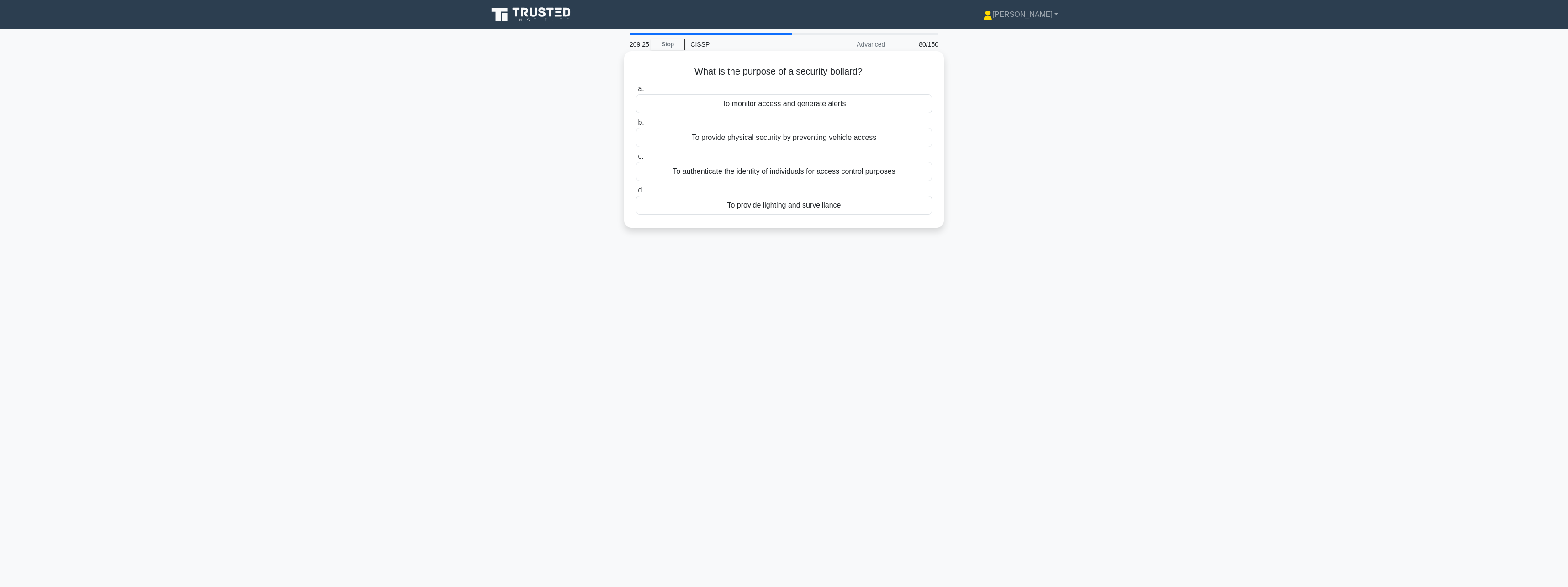
click at [855, 135] on div "To provide physical security by preventing vehicle access" at bounding box center [784, 138] width 296 height 19
click at [636, 125] on input "b. To provide physical security by preventing vehicle access" at bounding box center [636, 123] width 0 height 6
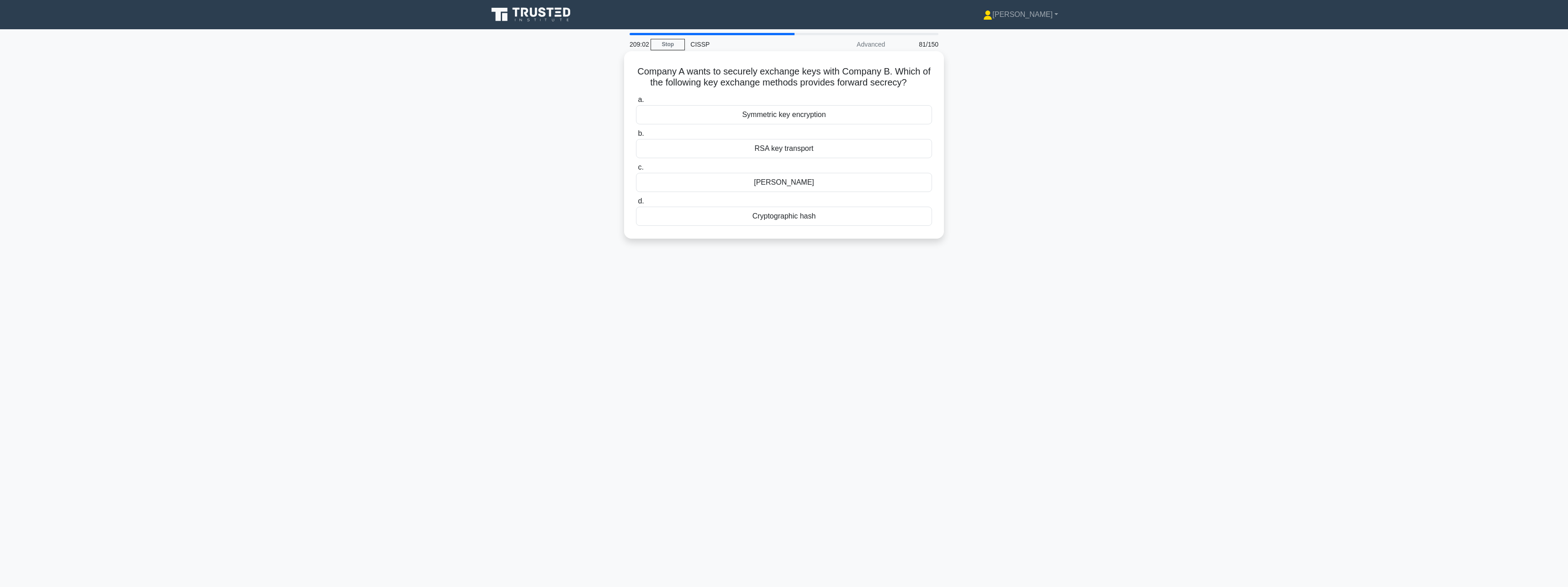
click at [822, 181] on div "Diffie-Hellman" at bounding box center [784, 183] width 296 height 19
click at [636, 170] on input "c. Diffie-Hellman" at bounding box center [636, 167] width 0 height 6
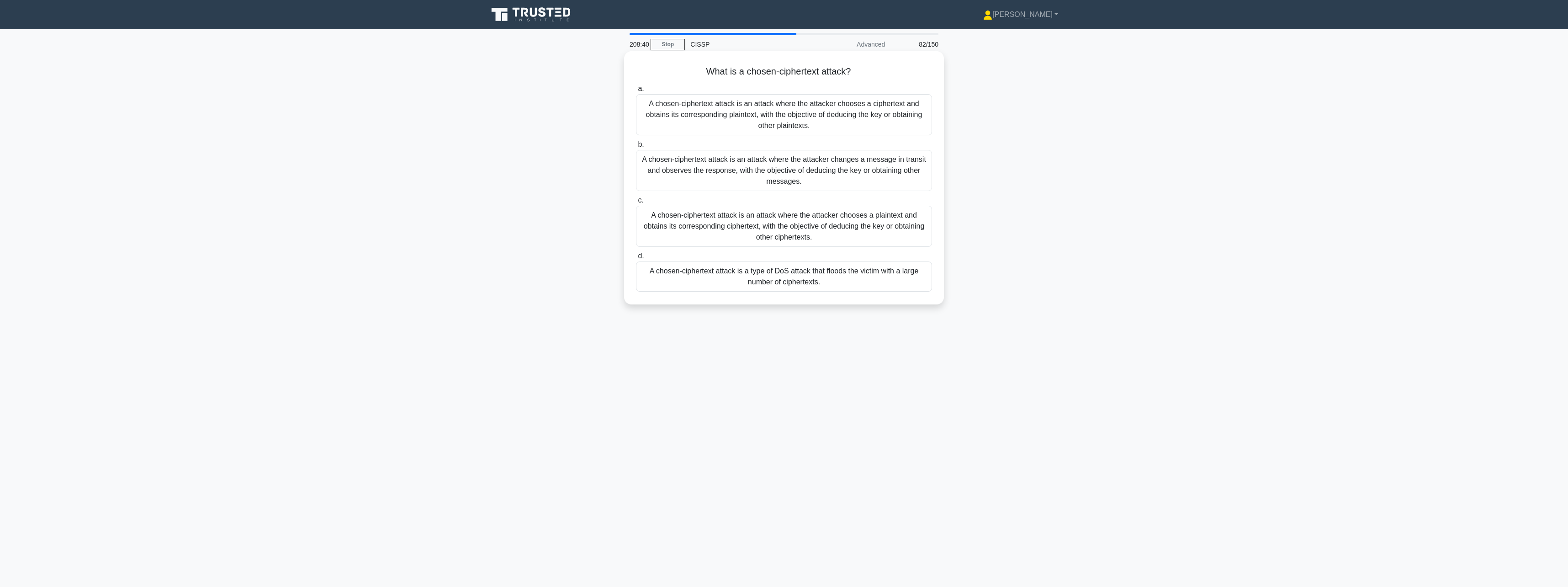
click at [825, 125] on div "A chosen-ciphertext attack is an attack where the attacker chooses a ciphertext…" at bounding box center [784, 115] width 296 height 41
click at [636, 92] on input "a. A chosen-ciphertext attack is an attack where the attacker chooses a ciphert…" at bounding box center [636, 89] width 0 height 6
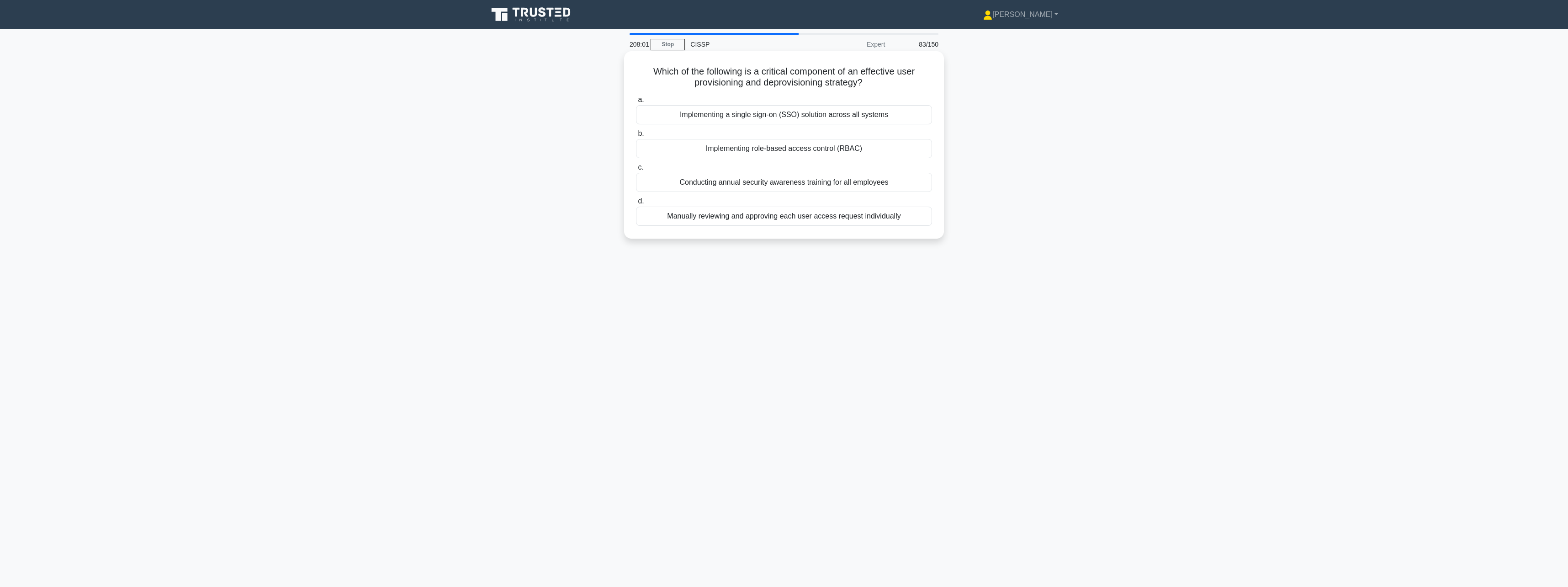
click at [842, 153] on div "Implementing role-based access control (RBAC)" at bounding box center [784, 149] width 296 height 19
click at [636, 136] on input "b. Implementing role-based access control (RBAC)" at bounding box center [636, 134] width 0 height 6
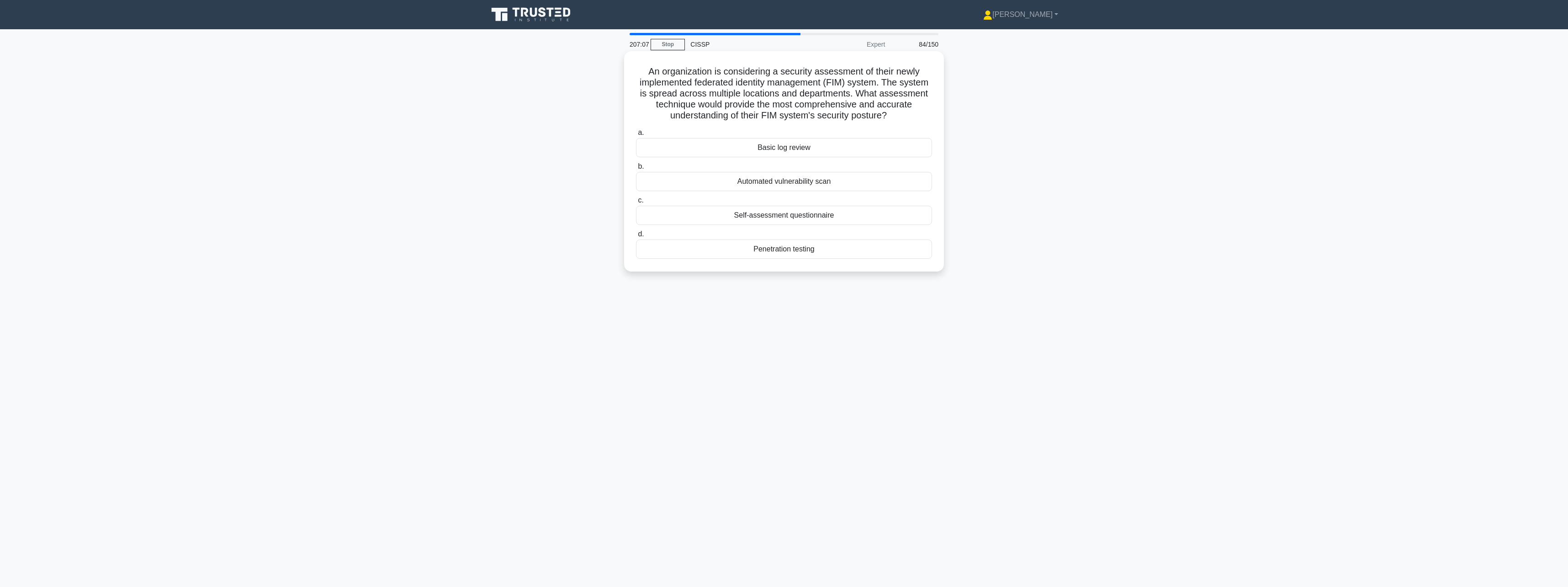
click at [822, 250] on div "Penetration testing" at bounding box center [784, 249] width 296 height 19
click at [636, 237] on input "d. Penetration testing" at bounding box center [636, 234] width 0 height 6
click at [824, 220] on div "Star Property" at bounding box center [784, 216] width 296 height 19
click at [636, 205] on input "d. Star Property" at bounding box center [636, 202] width 0 height 6
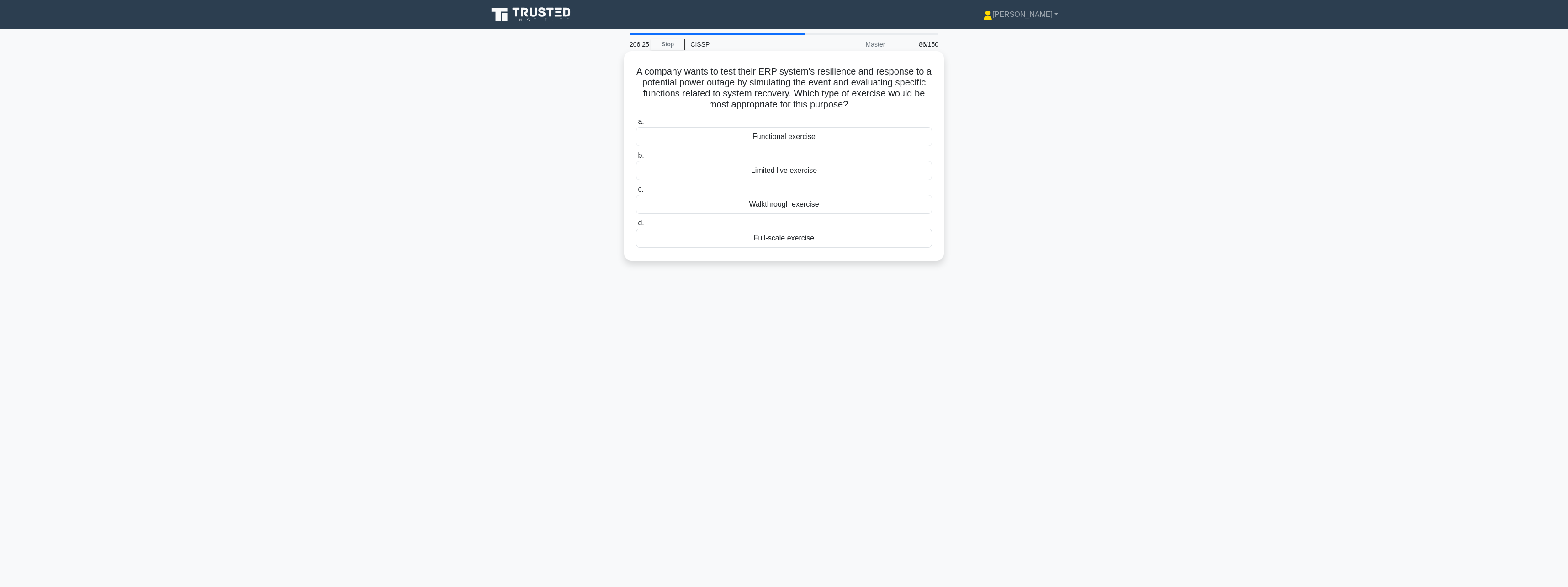
click at [826, 209] on div "Walkthrough exercise" at bounding box center [784, 205] width 296 height 19
click at [636, 192] on input "c. Walkthrough exercise" at bounding box center [636, 189] width 0 height 6
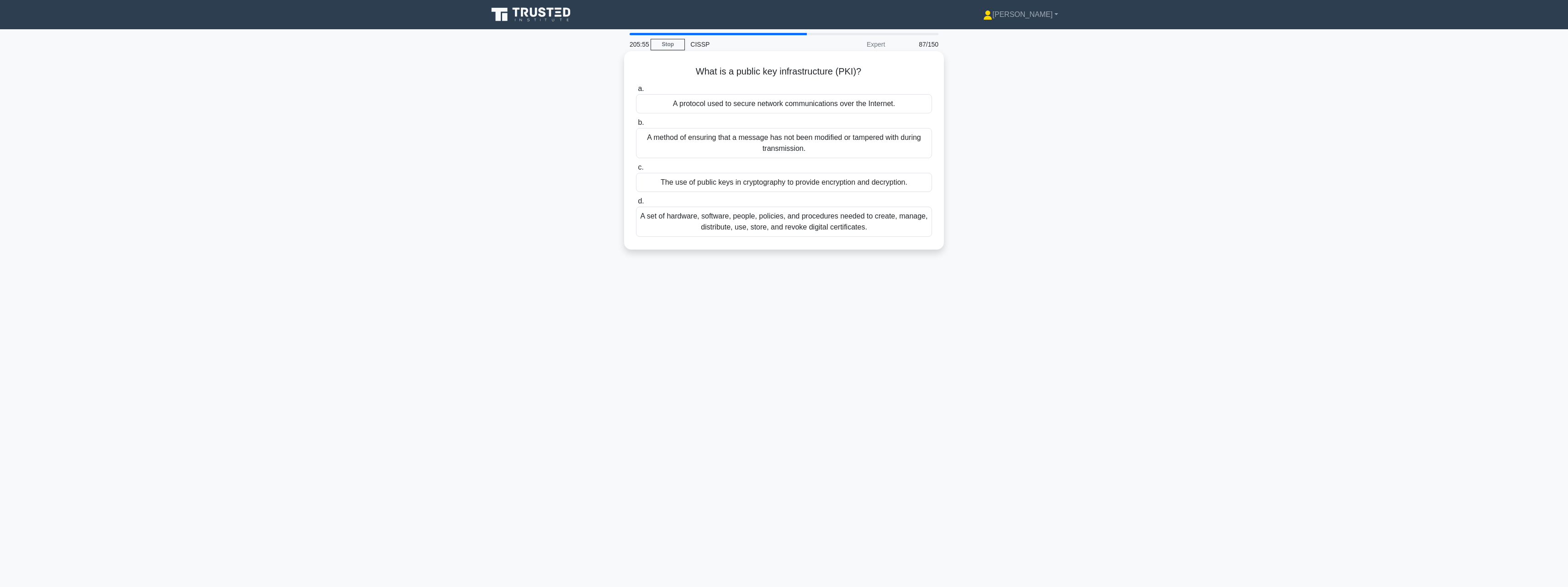
click at [819, 222] on div "A set of hardware, software, people, policies, and procedures needed to create,…" at bounding box center [784, 222] width 296 height 30
click at [636, 205] on input "d. A set of hardware, software, people, policies, and procedures needed to crea…" at bounding box center [636, 202] width 0 height 6
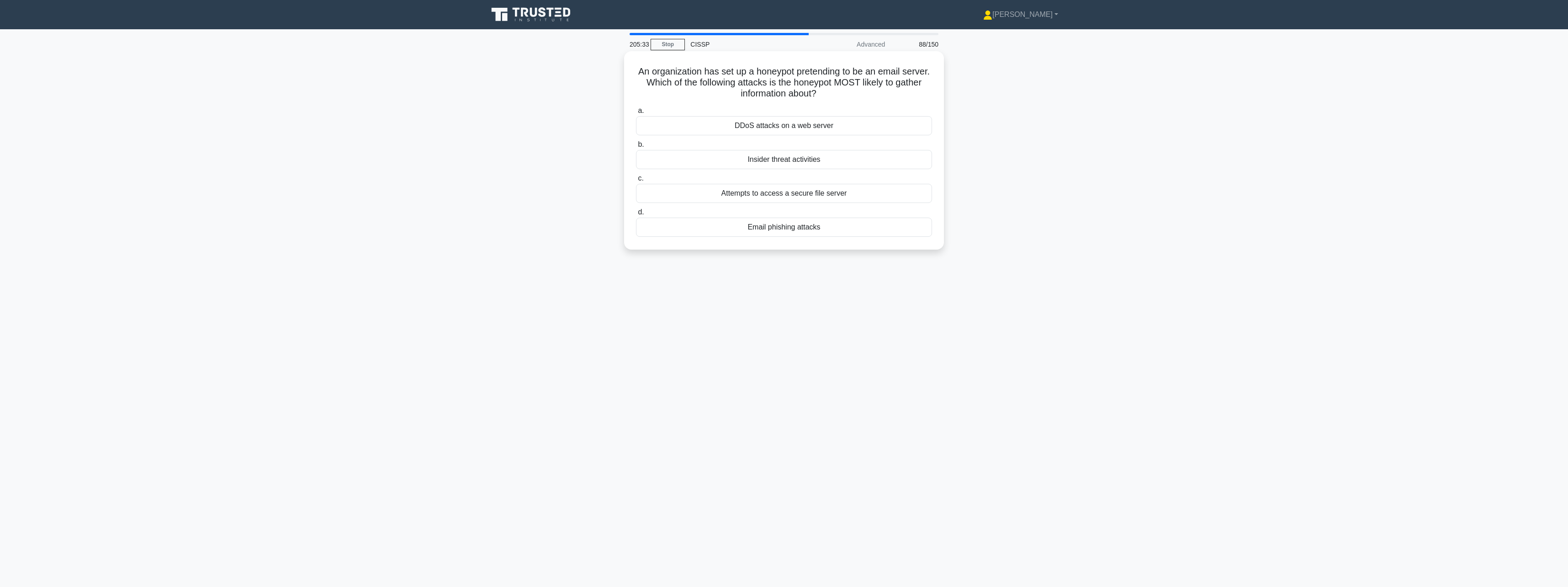
click at [819, 228] on div "Email phishing attacks" at bounding box center [784, 227] width 296 height 19
click at [636, 216] on input "d. Email phishing attacks" at bounding box center [636, 213] width 0 height 6
click at [856, 228] on div "Data protection controls" at bounding box center [784, 227] width 296 height 19
click at [636, 216] on input "d. Data protection controls" at bounding box center [636, 213] width 0 height 6
click at [875, 151] on div "SAML" at bounding box center [784, 160] width 296 height 19
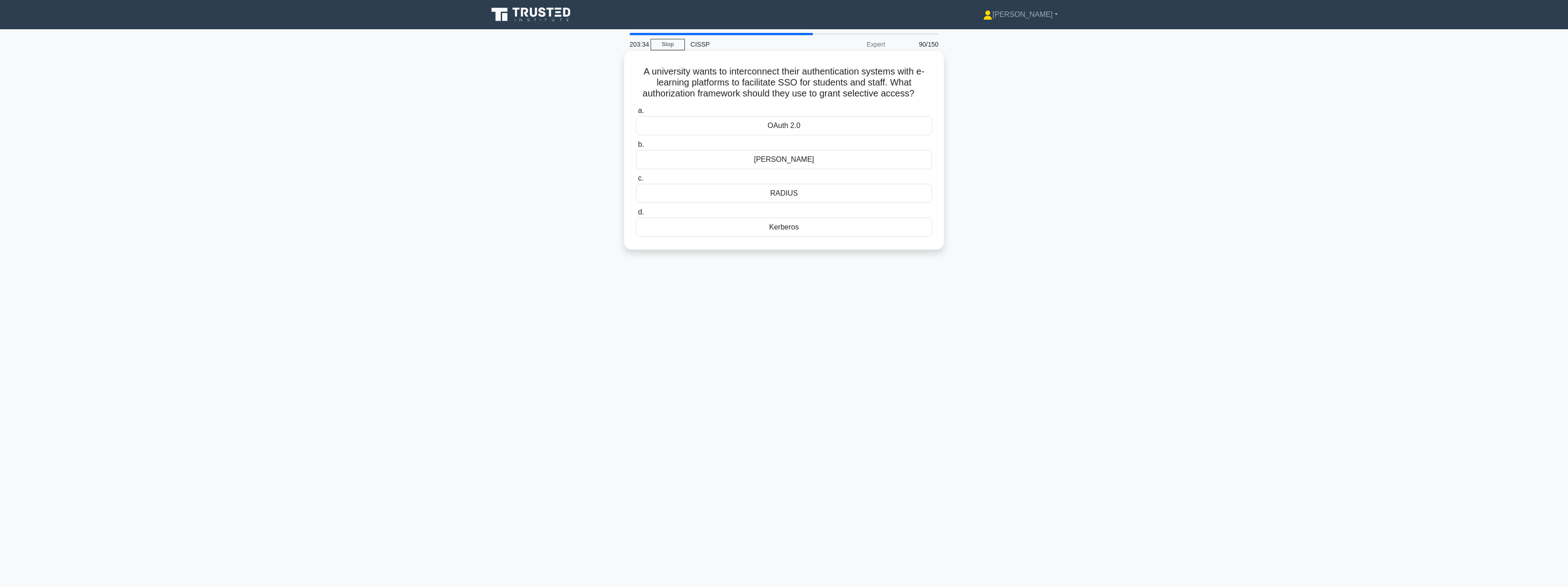
click at [636, 147] on input "b. SAML" at bounding box center [636, 145] width 0 height 6
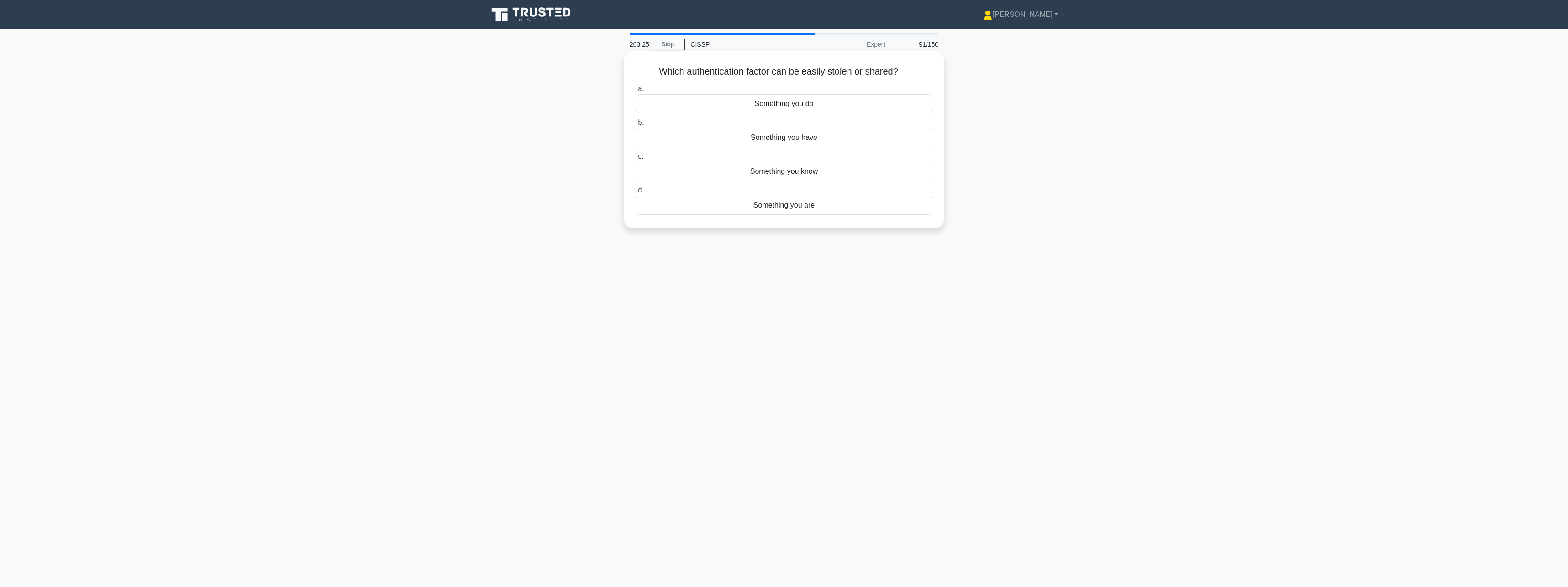
click at [877, 145] on div "Something you have" at bounding box center [784, 138] width 296 height 19
click at [636, 125] on input "b. Something you have" at bounding box center [636, 123] width 0 height 6
click at [838, 223] on div "Threat intelligence integration" at bounding box center [784, 216] width 296 height 19
click at [636, 205] on input "d. Threat intelligence integration" at bounding box center [636, 202] width 0 height 6
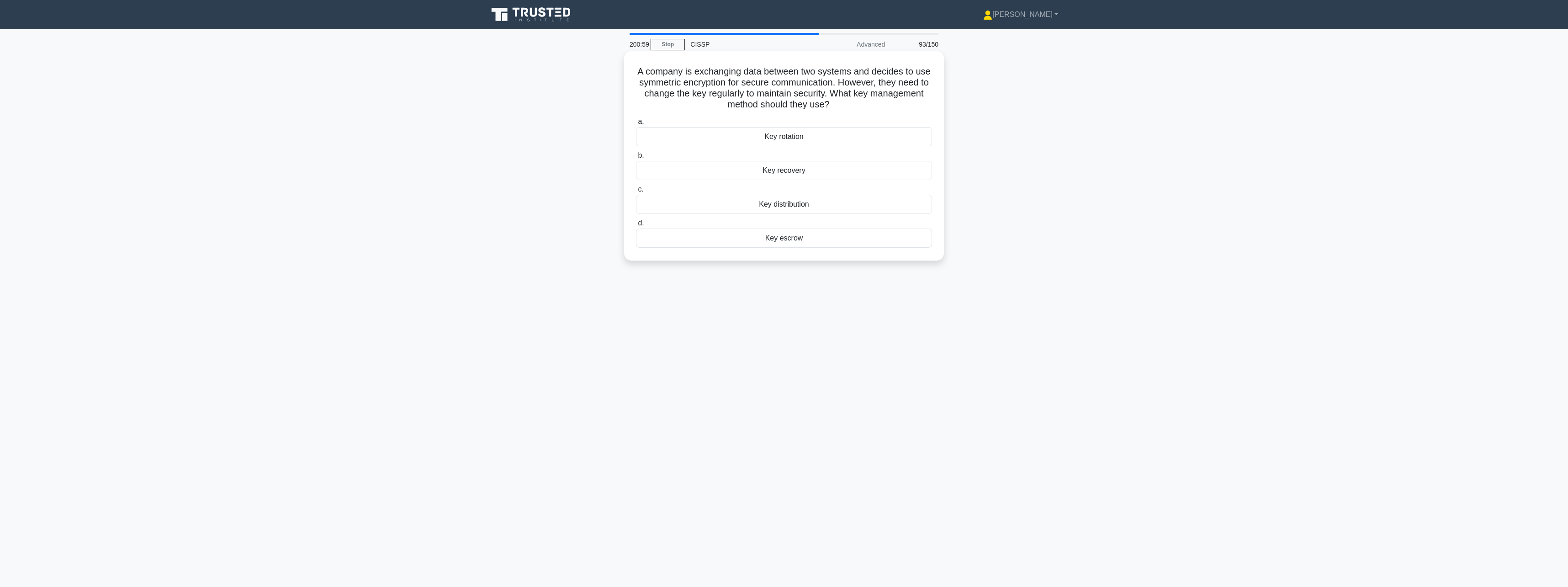
click at [867, 142] on div "Key rotation" at bounding box center [784, 137] width 296 height 19
click at [636, 125] on input "a. Key rotation" at bounding box center [636, 122] width 0 height 6
click at [833, 201] on div "Activate a disaster recovery site with replicated infrastructure" at bounding box center [784, 205] width 296 height 19
click at [636, 192] on input "c. Activate a disaster recovery site with replicated infrastructure" at bounding box center [636, 189] width 0 height 6
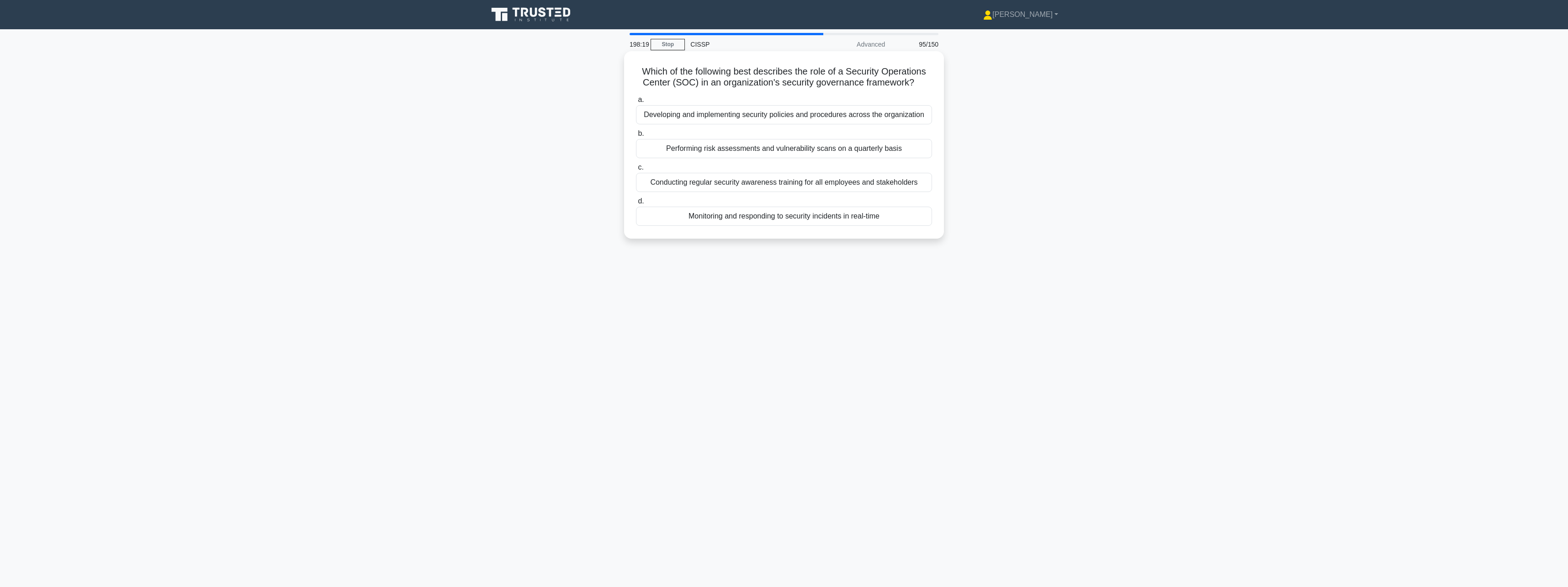
click at [859, 216] on div "Monitoring and responding to security incidents in real-time" at bounding box center [784, 216] width 296 height 19
click at [636, 205] on input "d. Monitoring and responding to security incidents in real-time" at bounding box center [636, 202] width 0 height 6
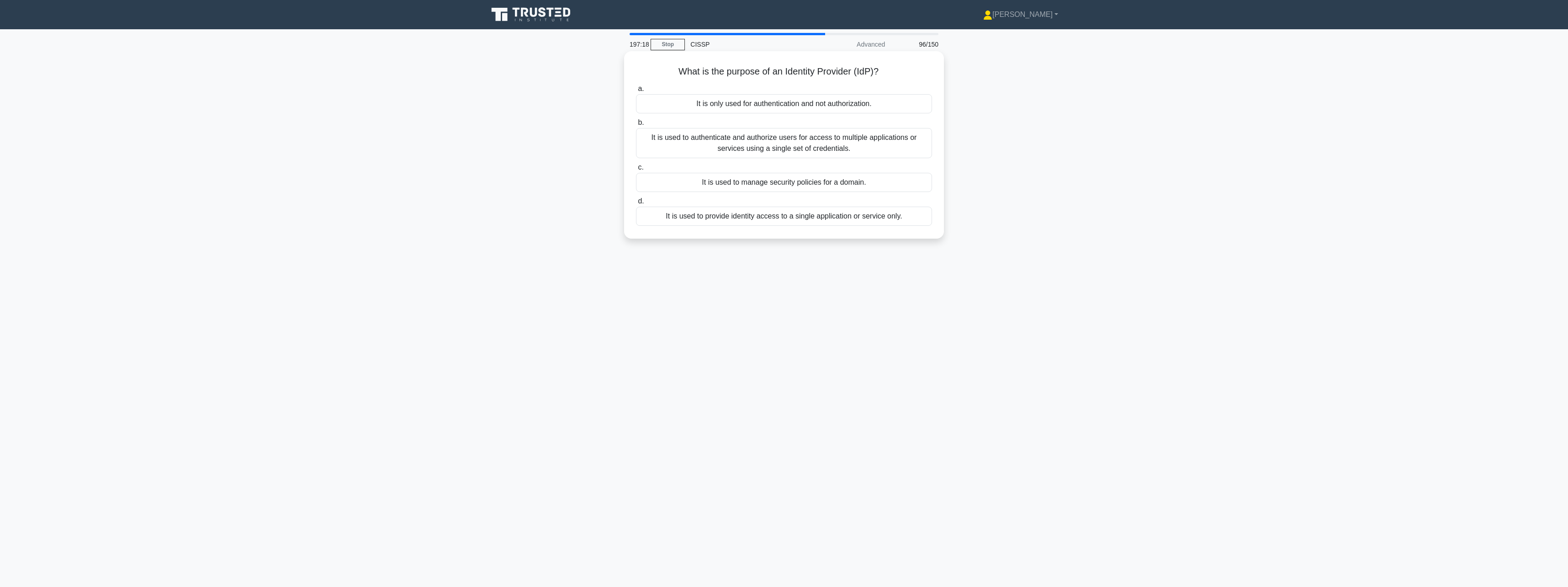
click at [866, 103] on div "It is only used for authentication and not authorization." at bounding box center [784, 104] width 296 height 19
click at [636, 92] on input "a. It is only used for authentication and not authorization." at bounding box center [636, 89] width 0 height 6
click at [821, 177] on div "They automatically enforce security policies through technological means" at bounding box center [784, 183] width 296 height 19
click at [636, 170] on input "c. They automatically enforce security policies through technological means" at bounding box center [636, 167] width 0 height 6
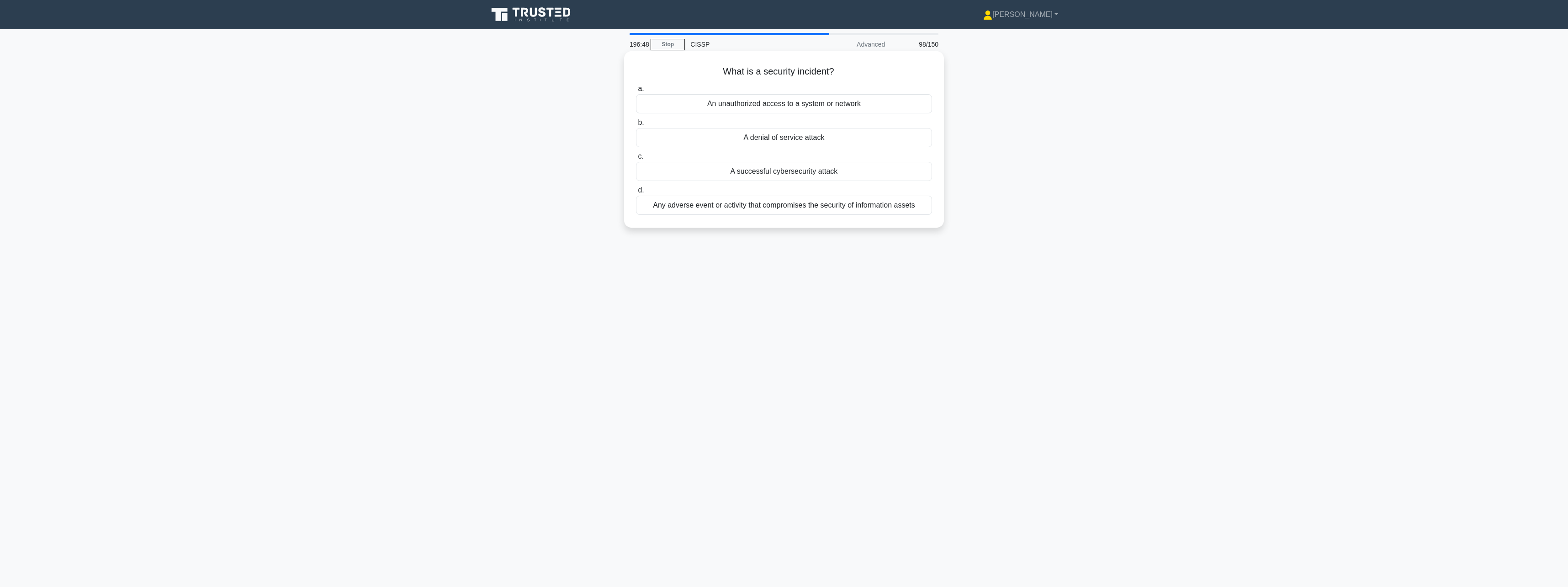
click at [779, 211] on div "Any adverse event or activity that compromises the security of information asse…" at bounding box center [784, 205] width 296 height 19
click at [636, 193] on input "d. Any adverse event or activity that compromises the security of information a…" at bounding box center [636, 191] width 0 height 6
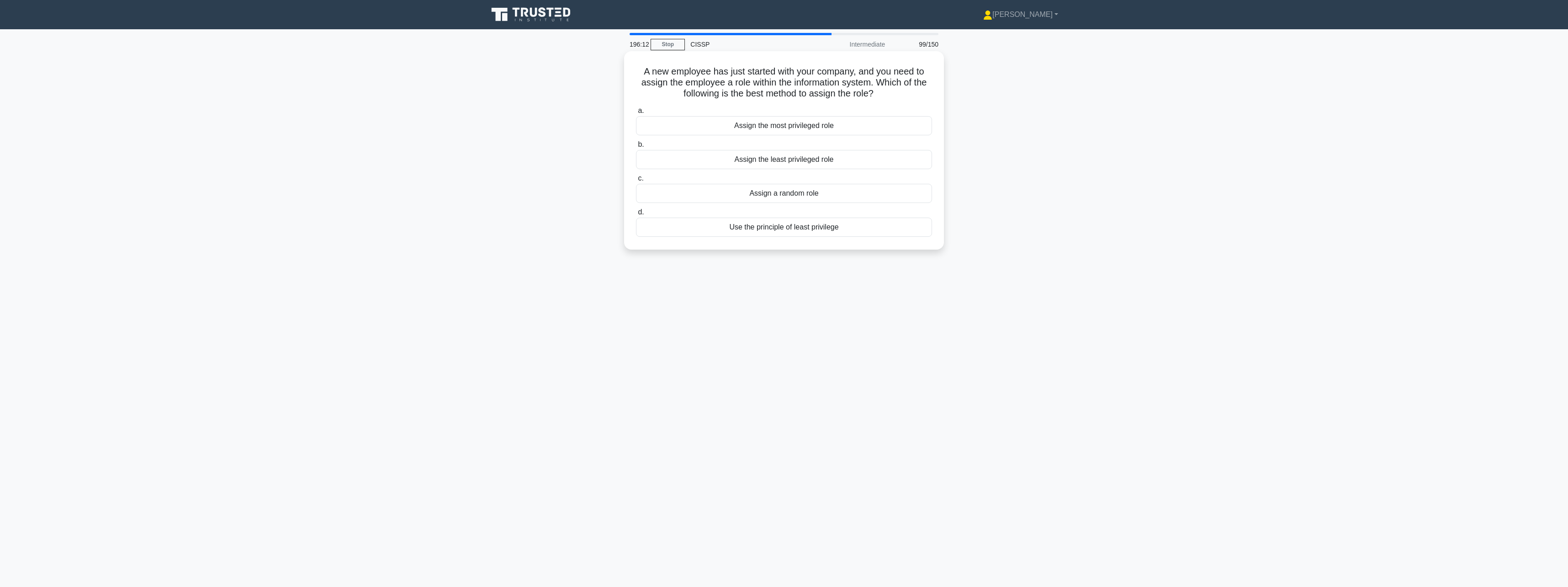
click at [853, 155] on div "Assign the least privileged role" at bounding box center [784, 160] width 296 height 19
click at [636, 147] on input "b. Assign the least privileged role" at bounding box center [636, 145] width 0 height 6
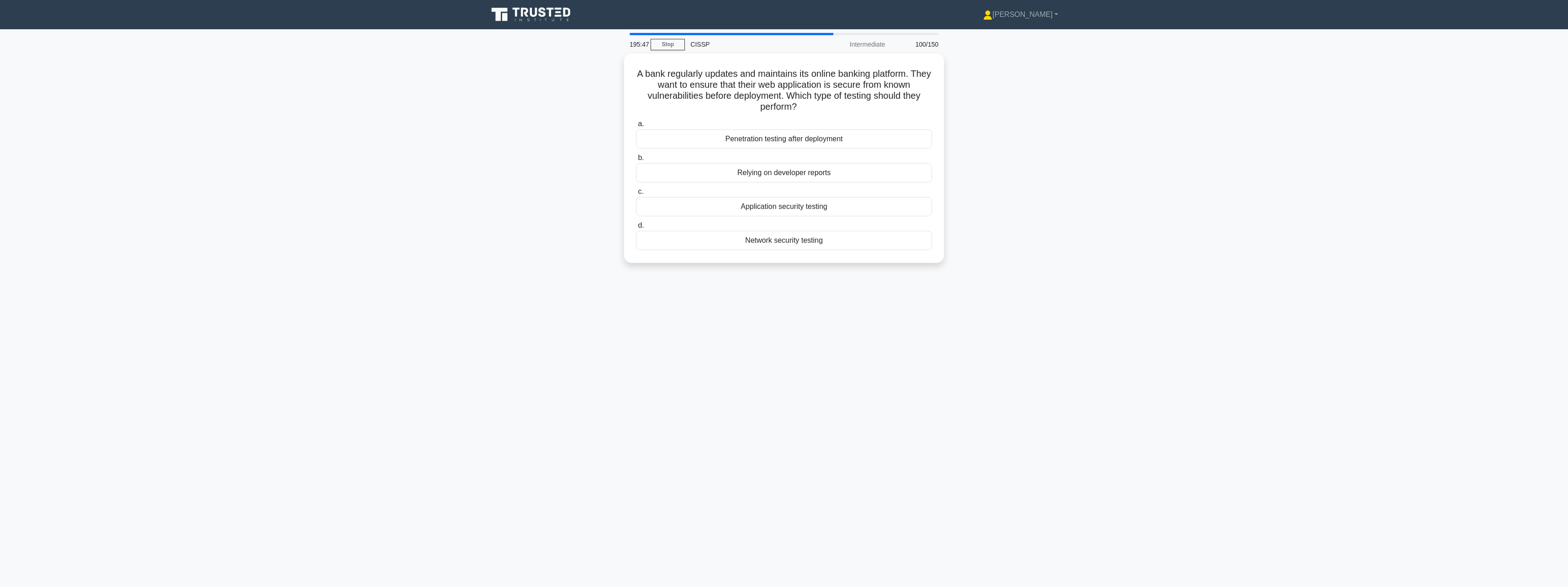
click at [1117, 234] on main "195:47 Stop CISSP Intermediate 100/150 A bank regularly updates and maintains i…" at bounding box center [784, 308] width 1568 height 558
click at [795, 209] on div "Application security testing" at bounding box center [784, 205] width 296 height 19
click at [636, 192] on input "c. Application security testing" at bounding box center [636, 189] width 0 height 6
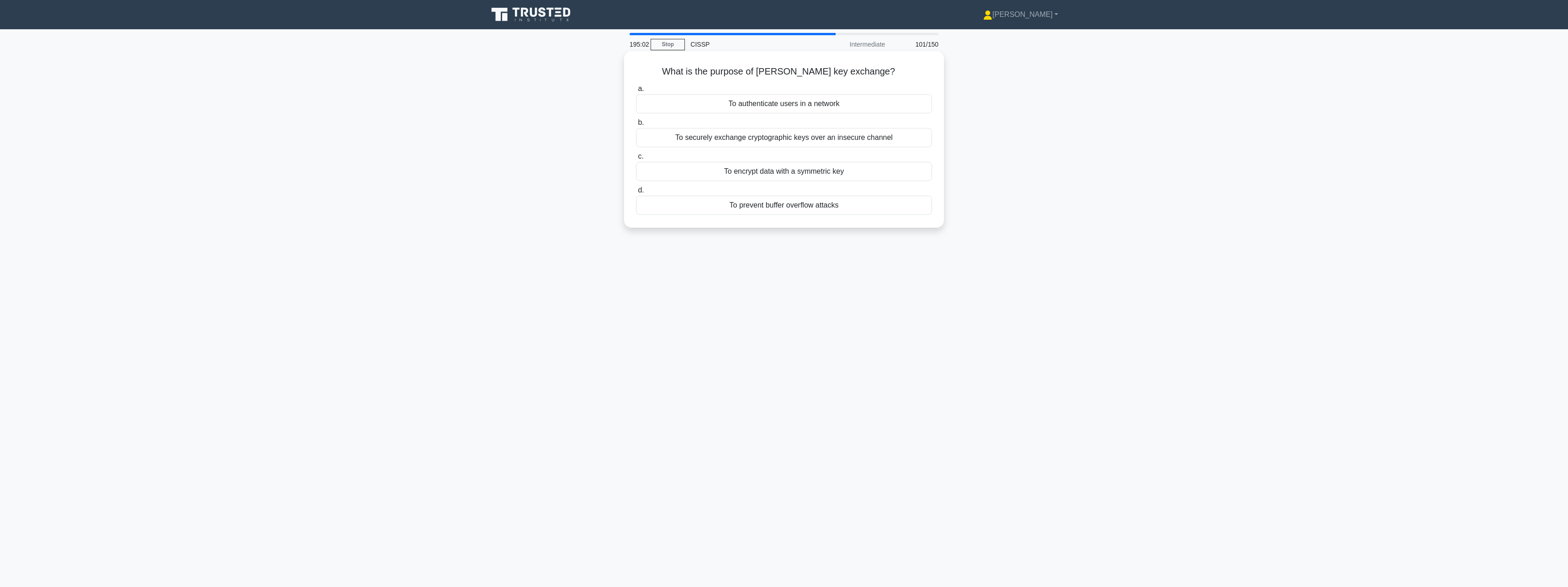
click at [875, 138] on div "To securely exchange cryptographic keys over an insecure channel" at bounding box center [784, 138] width 296 height 19
click at [636, 125] on input "b. To securely exchange cryptographic keys over an insecure channel" at bounding box center [636, 123] width 0 height 6
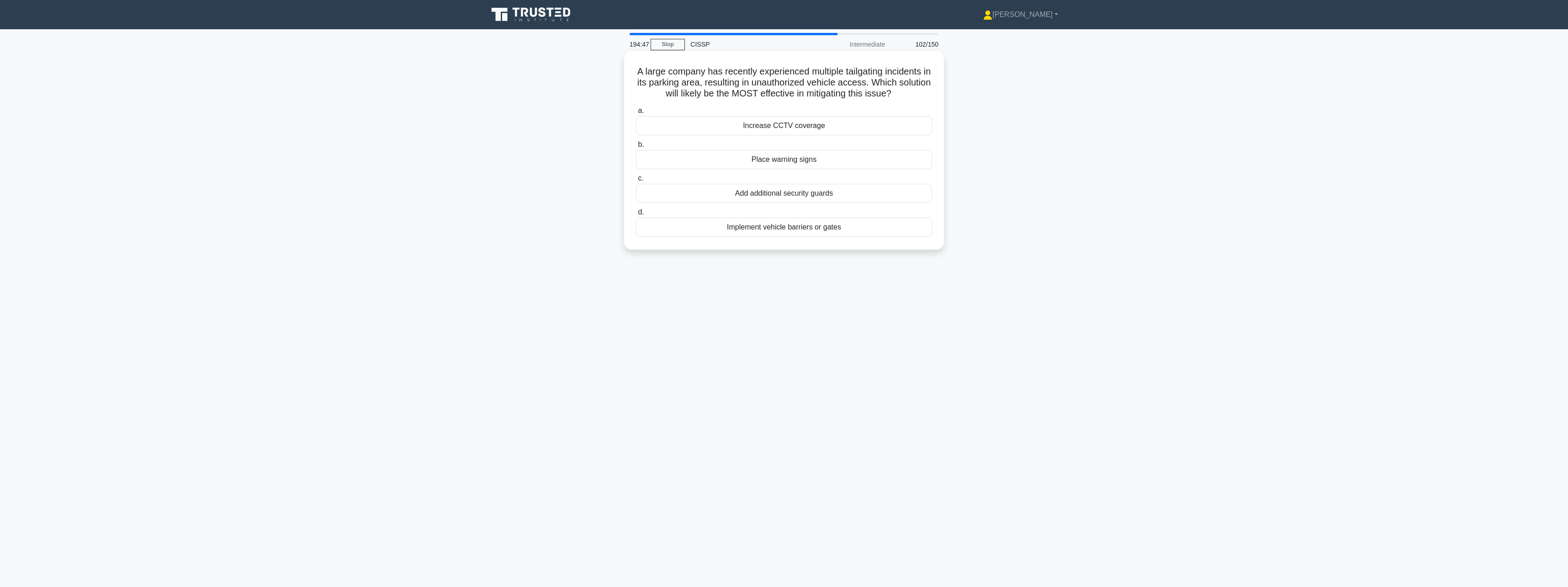
click at [858, 231] on div "Implement vehicle barriers or gates" at bounding box center [784, 227] width 296 height 19
click at [636, 216] on input "d. Implement vehicle barriers or gates" at bounding box center [636, 213] width 0 height 6
click at [847, 119] on div "Criminal record verification" at bounding box center [784, 115] width 296 height 19
click at [636, 103] on input "a. Criminal record verification" at bounding box center [636, 100] width 0 height 6
click at [898, 147] on div "Place both the honeypot and the monitoring computer in the DMZ" at bounding box center [784, 149] width 296 height 19
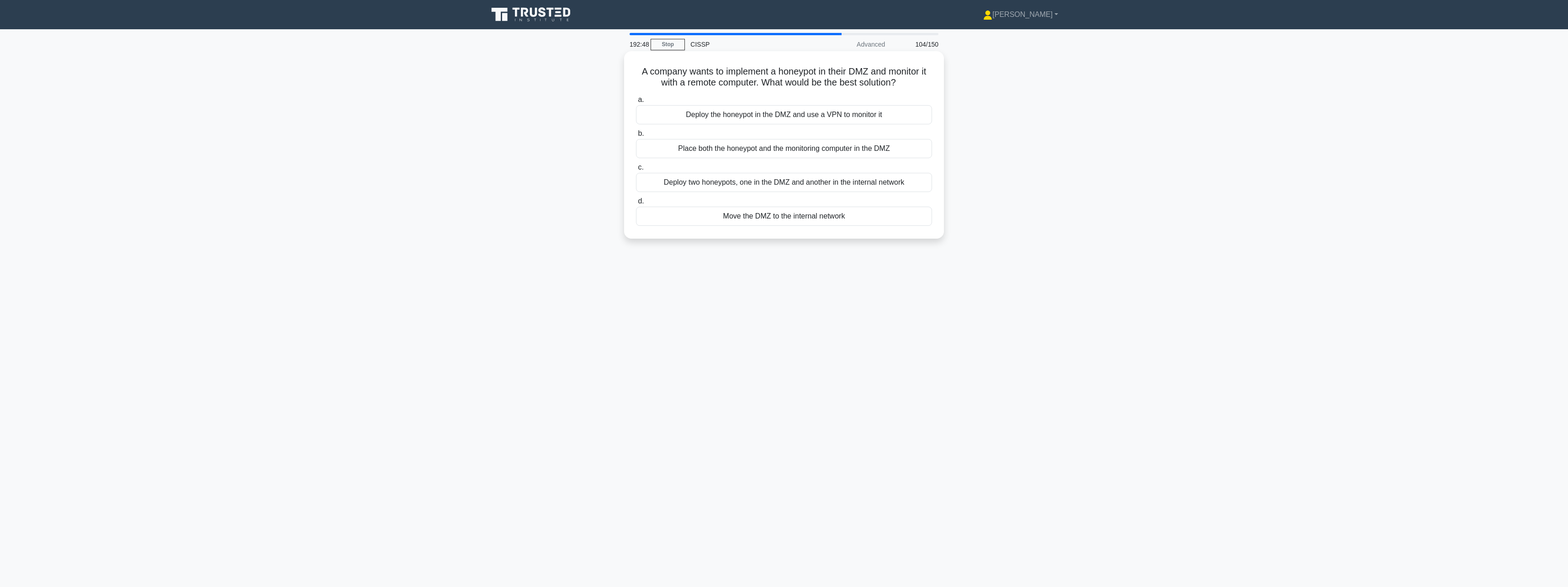
click at [636, 136] on input "b. Place both the honeypot and the monitoring computer in the DMZ" at bounding box center [636, 134] width 0 height 6
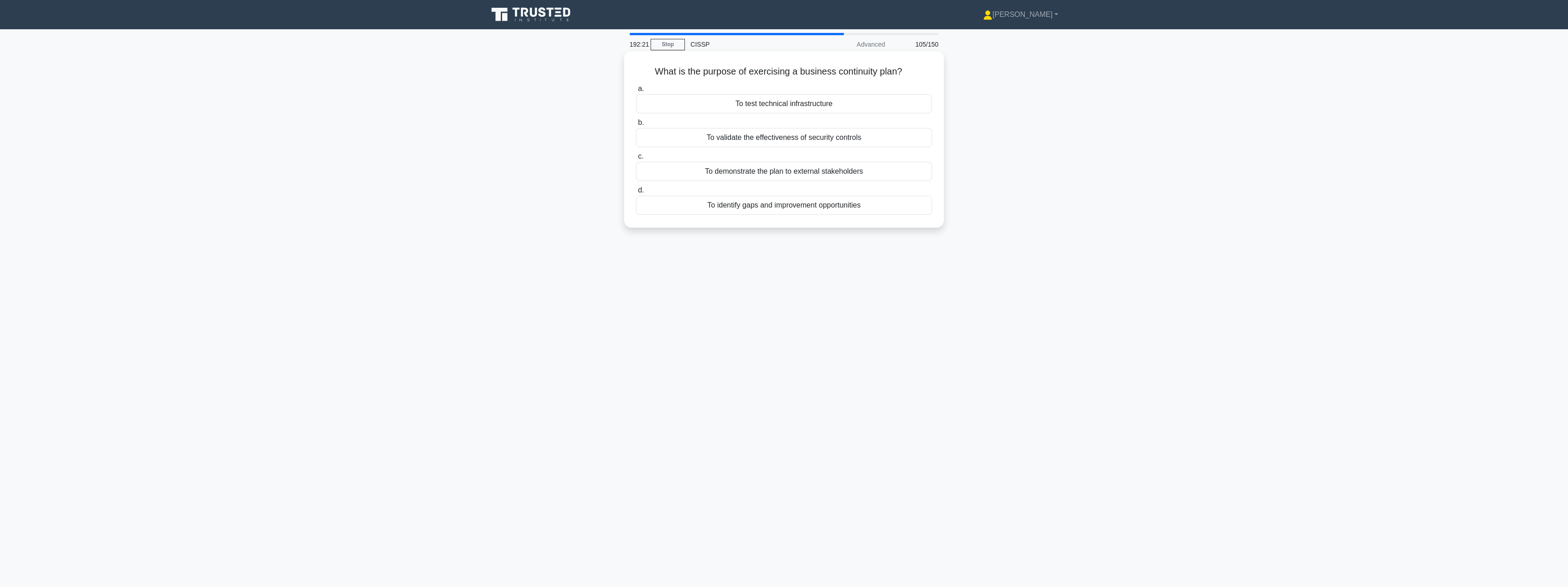
click at [870, 200] on div "To identify gaps and improvement opportunities" at bounding box center [784, 205] width 296 height 19
click at [636, 193] on input "d. To identify gaps and improvement opportunities" at bounding box center [636, 191] width 0 height 6
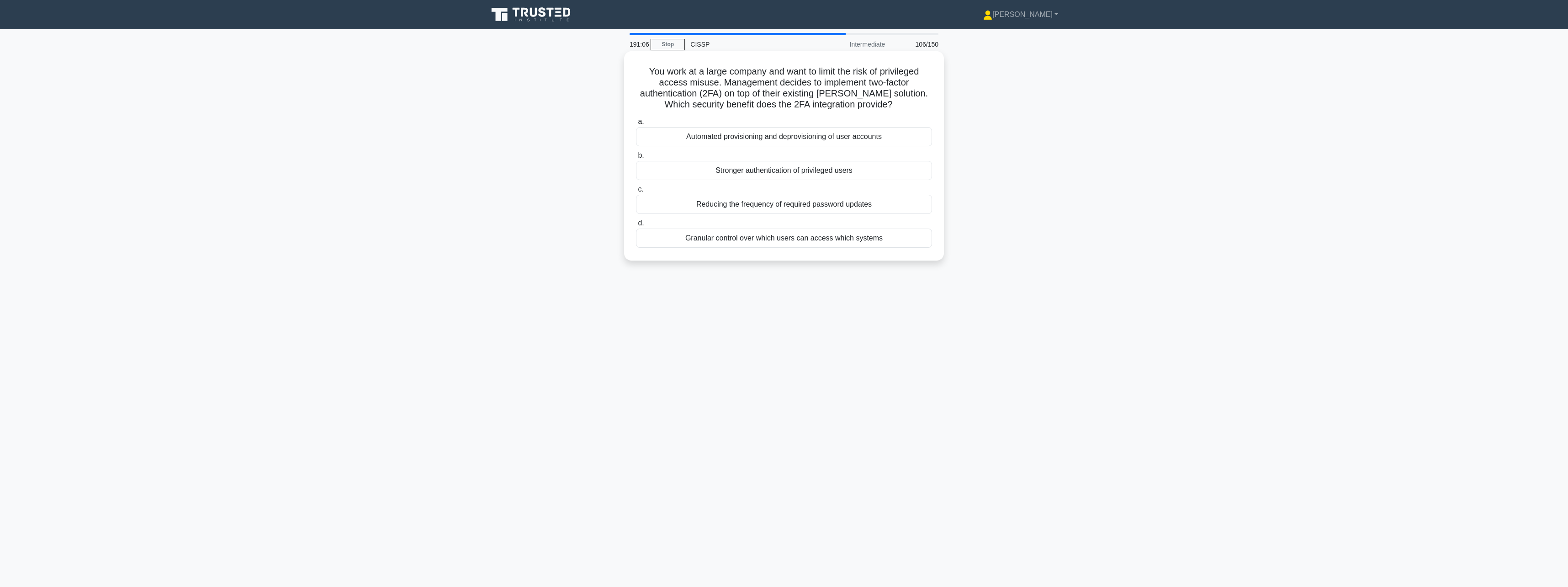
click at [904, 177] on div "Stronger authentication of privileged users" at bounding box center [784, 170] width 296 height 19
click at [636, 158] on input "b. Stronger authentication of privileged users" at bounding box center [636, 156] width 0 height 6
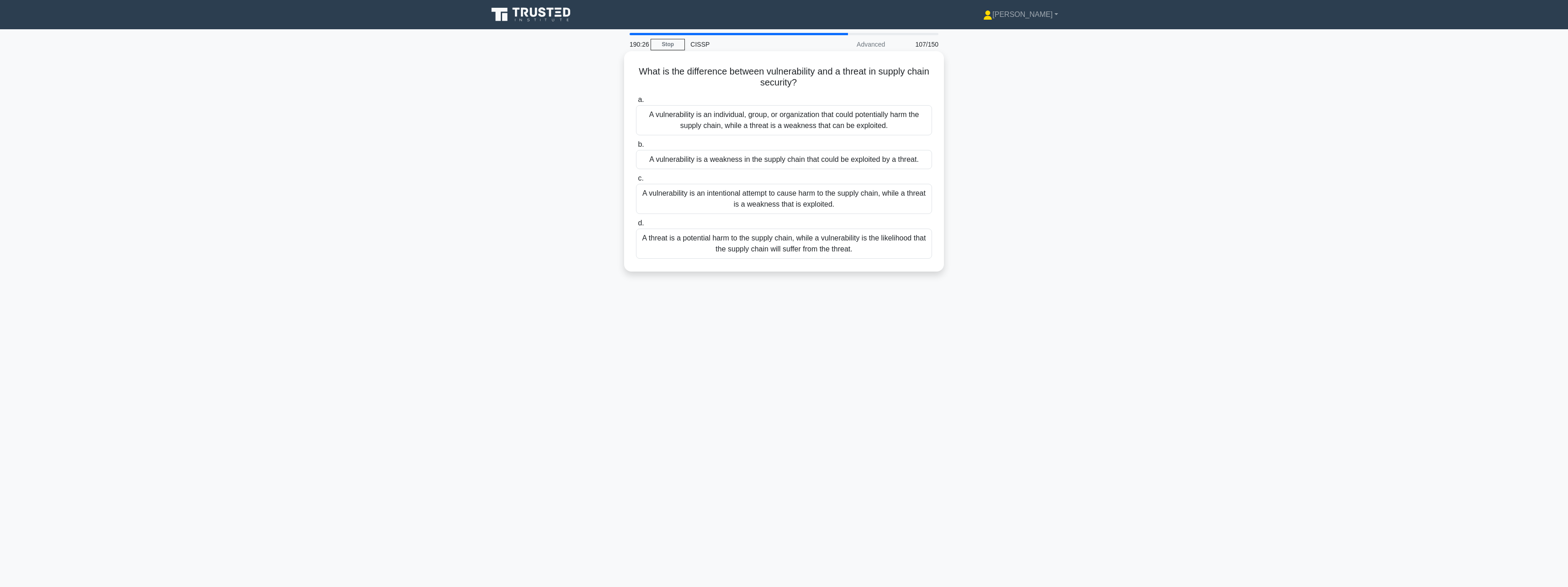
click at [907, 156] on div "A vulnerability is a weakness in the supply chain that could be exploited by a …" at bounding box center [784, 160] width 296 height 19
click at [636, 147] on input "b. A vulnerability is a weakness in the supply chain that could be exploited by…" at bounding box center [636, 145] width 0 height 6
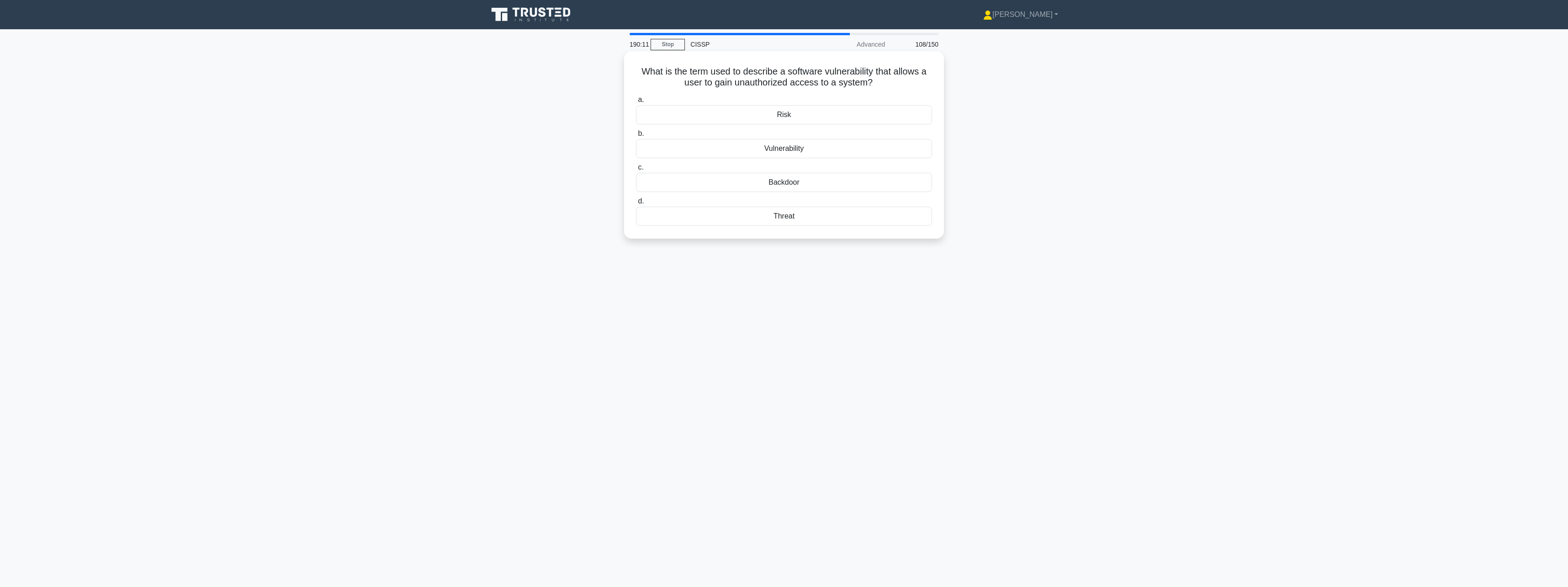
click at [898, 175] on div "Backdoor" at bounding box center [784, 183] width 296 height 19
click at [636, 170] on input "c. Backdoor" at bounding box center [636, 167] width 0 height 6
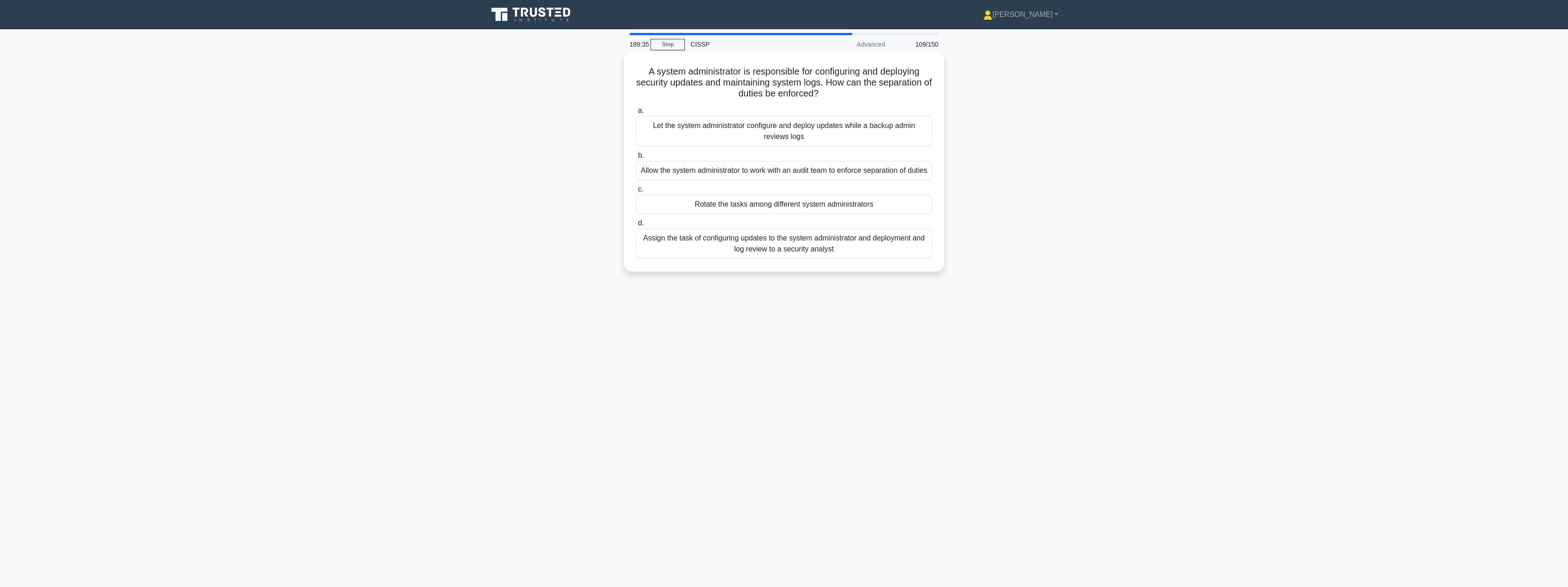
click at [904, 211] on div "Rotate the tasks among different system administrators" at bounding box center [784, 205] width 296 height 19
click at [636, 192] on input "c. Rotate the tasks among different system administrators" at bounding box center [636, 189] width 0 height 6
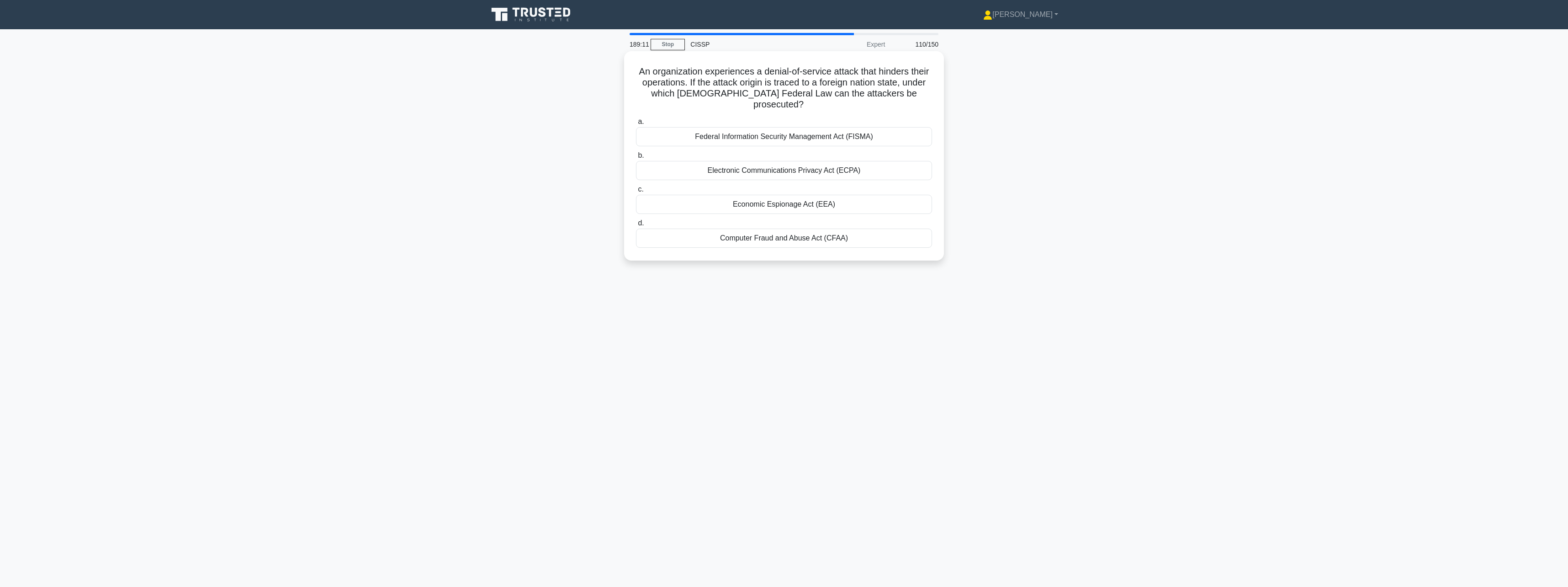
click at [920, 127] on div "Federal Information Security Management Act (FISMA)" at bounding box center [784, 137] width 296 height 19
click at [636, 124] on input "a. Federal Information Security Management Act (FISMA)" at bounding box center [636, 122] width 0 height 6
click at [906, 170] on div "Encrypt the hardcoded token in the source code." at bounding box center [784, 170] width 296 height 19
click at [636, 158] on input "b. Encrypt the hardcoded token in the source code." at bounding box center [636, 156] width 0 height 6
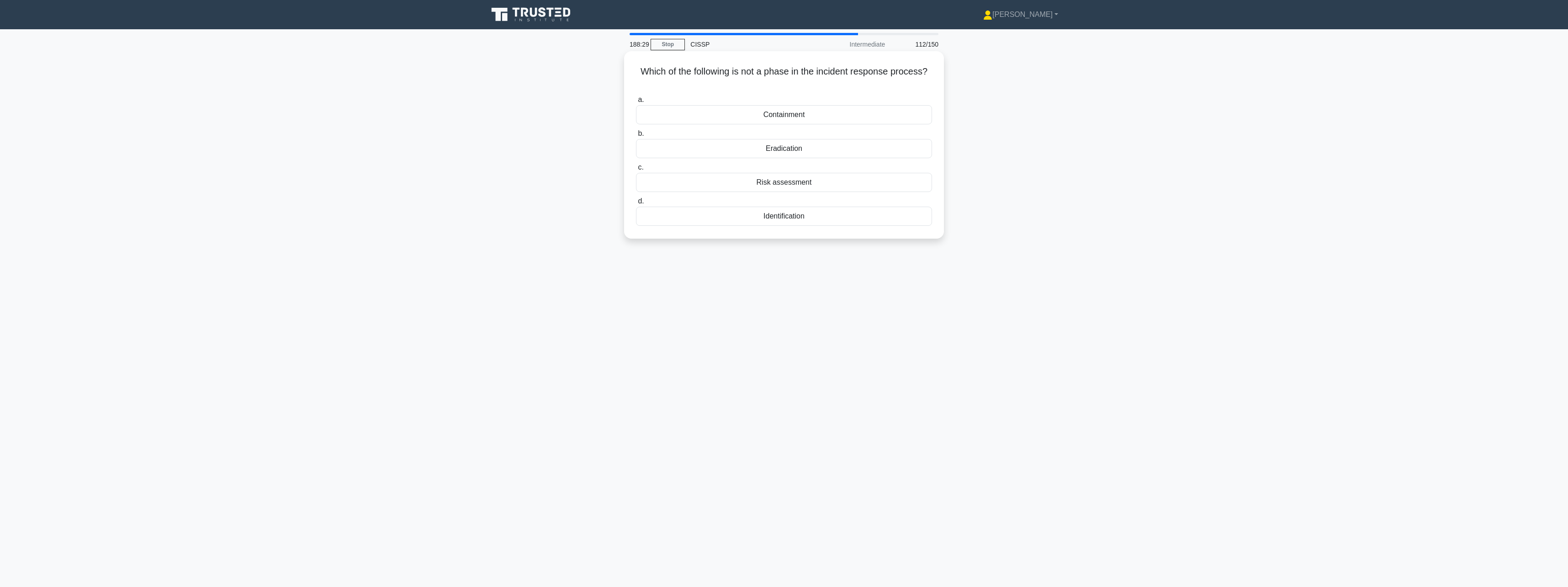
click at [901, 178] on div "Risk assessment" at bounding box center [784, 183] width 296 height 19
click at [636, 170] on input "c. Risk assessment" at bounding box center [636, 167] width 0 height 6
click at [866, 226] on div "Penetration Testing" at bounding box center [784, 227] width 296 height 19
click at [636, 216] on input "d. Penetration Testing" at bounding box center [636, 213] width 0 height 6
click at [884, 160] on div "Implement strict access control rules" at bounding box center [784, 160] width 296 height 19
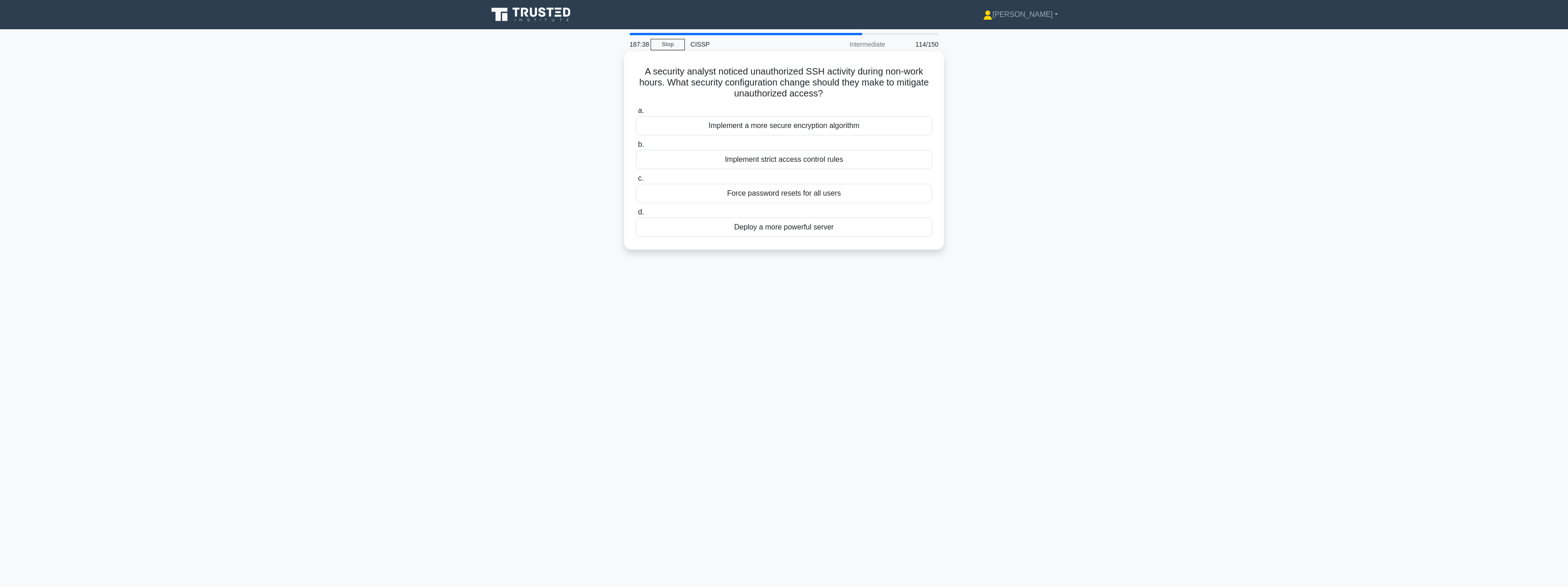
click at [636, 147] on input "b. Implement strict access control rules" at bounding box center [636, 145] width 0 height 6
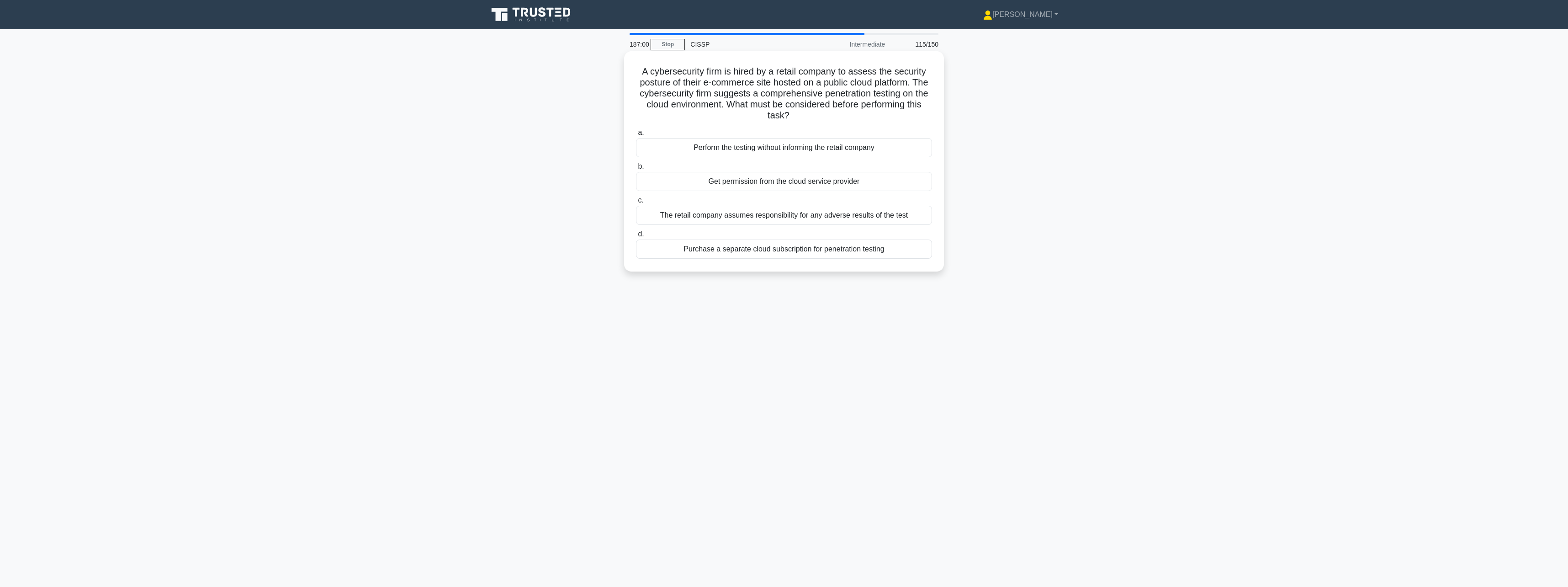
click at [884, 175] on div "Get permission from the cloud service provider" at bounding box center [784, 181] width 296 height 19
click at [636, 169] on input "b. Get permission from the cloud service provider" at bounding box center [636, 167] width 0 height 6
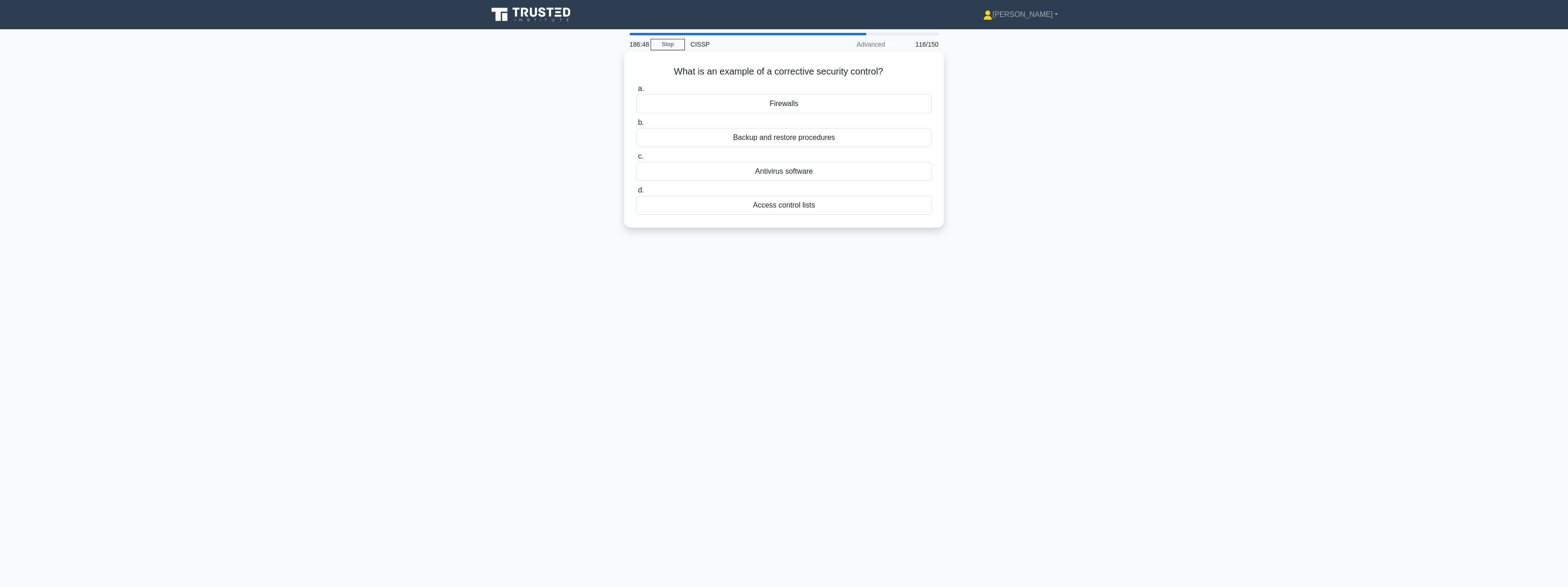
click at [884, 171] on div "Antivirus software" at bounding box center [784, 172] width 296 height 19
click at [636, 160] on input "c. Antivirus software" at bounding box center [636, 156] width 0 height 6
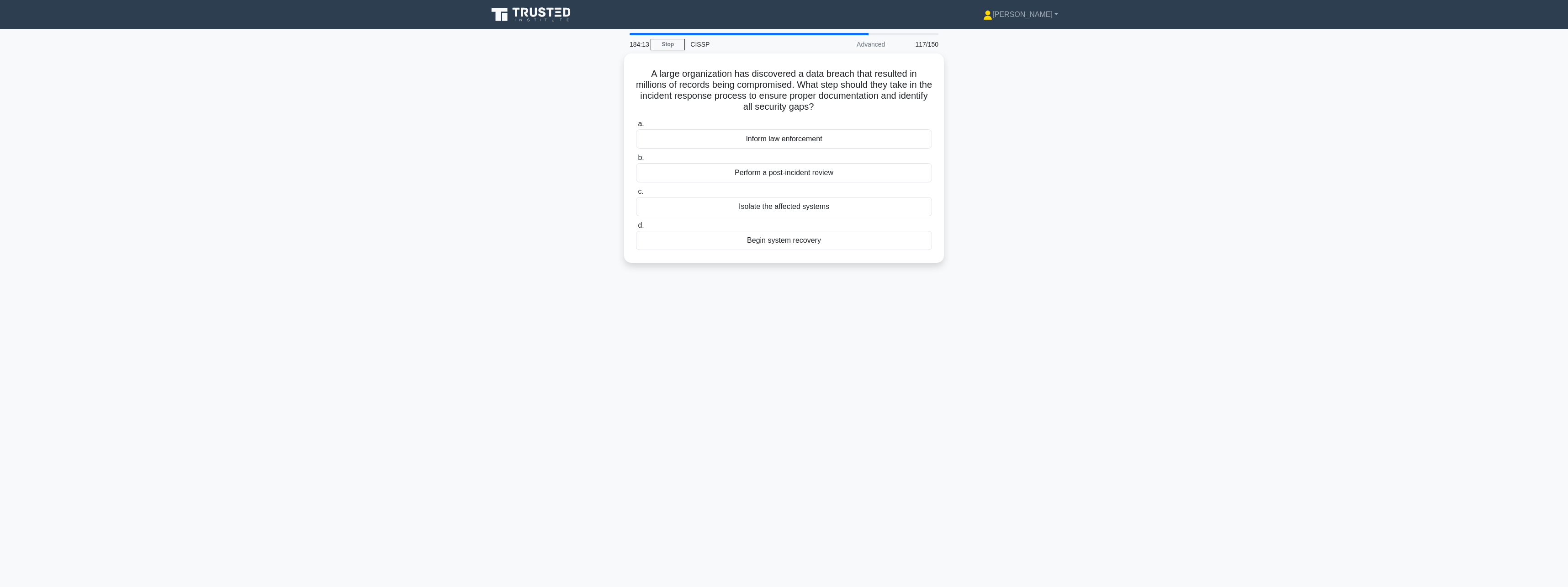
click at [884, 171] on div "Perform a post-incident review" at bounding box center [784, 173] width 296 height 19
click at [636, 161] on input "b. Perform a post-incident review" at bounding box center [636, 158] width 0 height 6
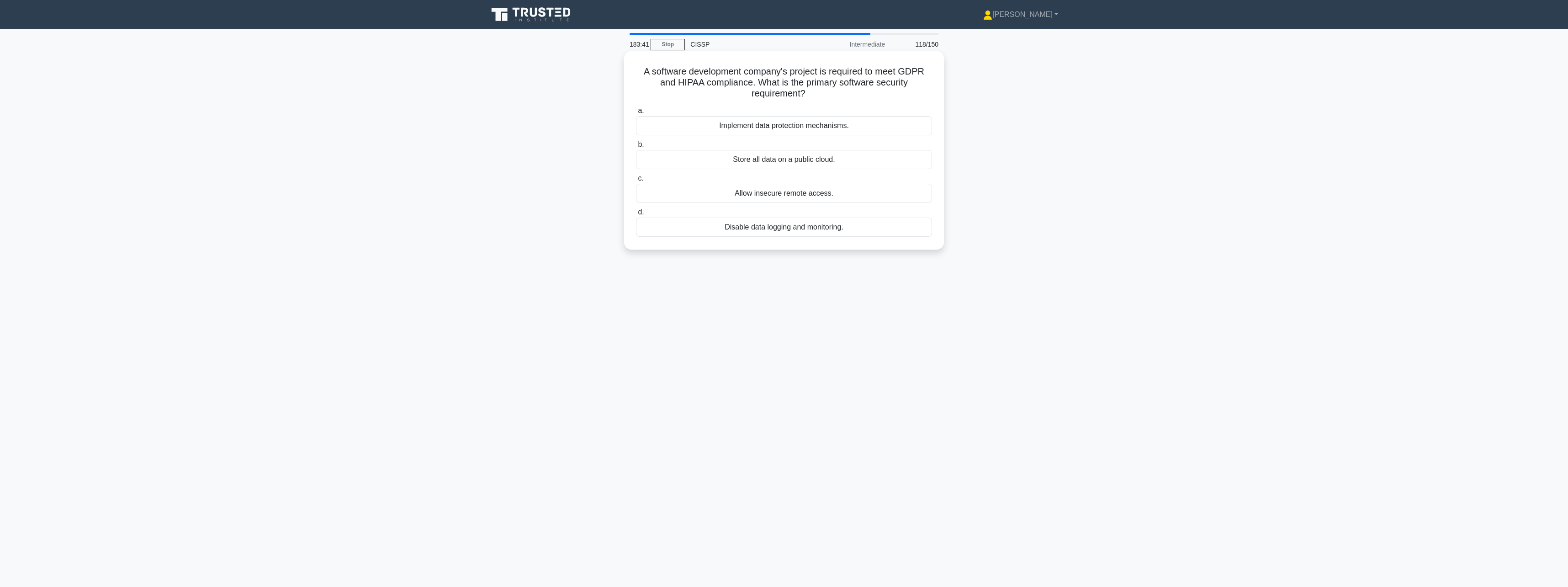
click at [891, 133] on div "Implement data protection mechanisms." at bounding box center [784, 126] width 296 height 19
click at [636, 114] on input "a. Implement data protection mechanisms." at bounding box center [636, 111] width 0 height 6
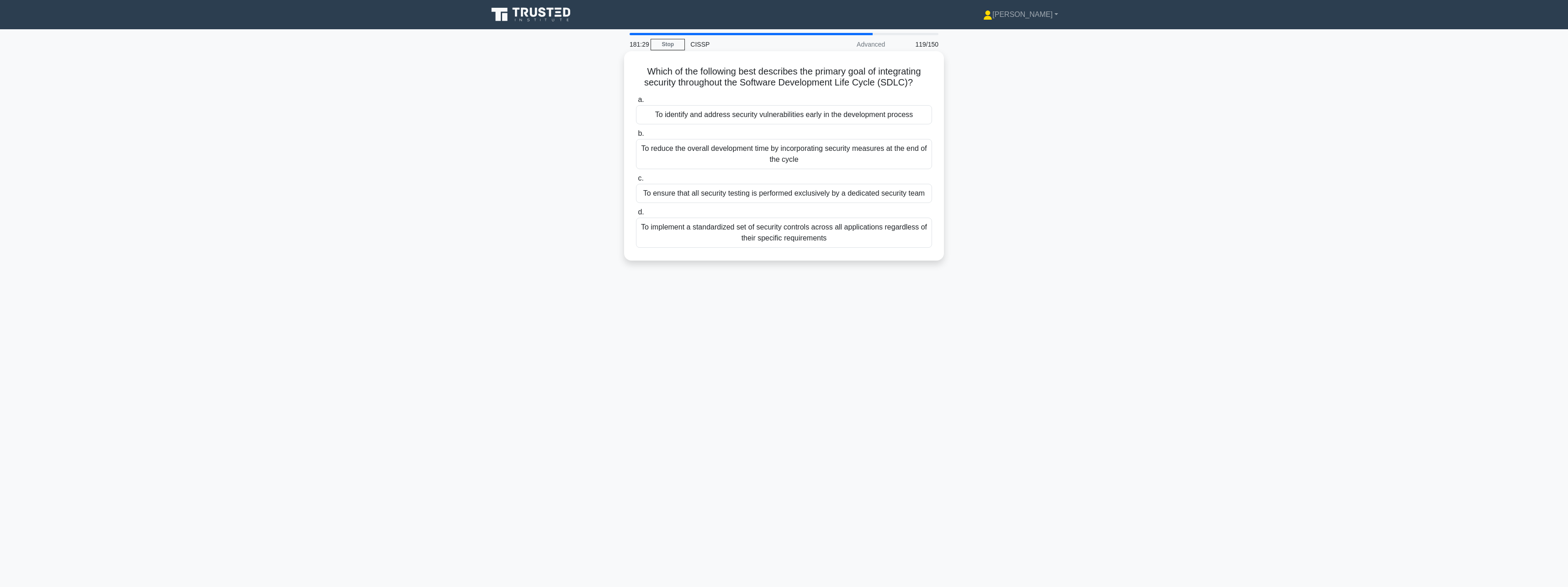
click at [894, 117] on div "To identify and address security vulnerabilities early in the development proce…" at bounding box center [784, 115] width 296 height 19
click at [636, 103] on input "a. To identify and address security vulnerabilities early in the development pr…" at bounding box center [636, 100] width 0 height 6
click at [896, 158] on div "Backup Strategy A: Continuous data protection with a hot site and automatic fai…" at bounding box center [784, 160] width 296 height 19
click at [636, 147] on input "b. Backup Strategy A: Continuous data protection with a hot site and automatic …" at bounding box center [636, 145] width 0 height 6
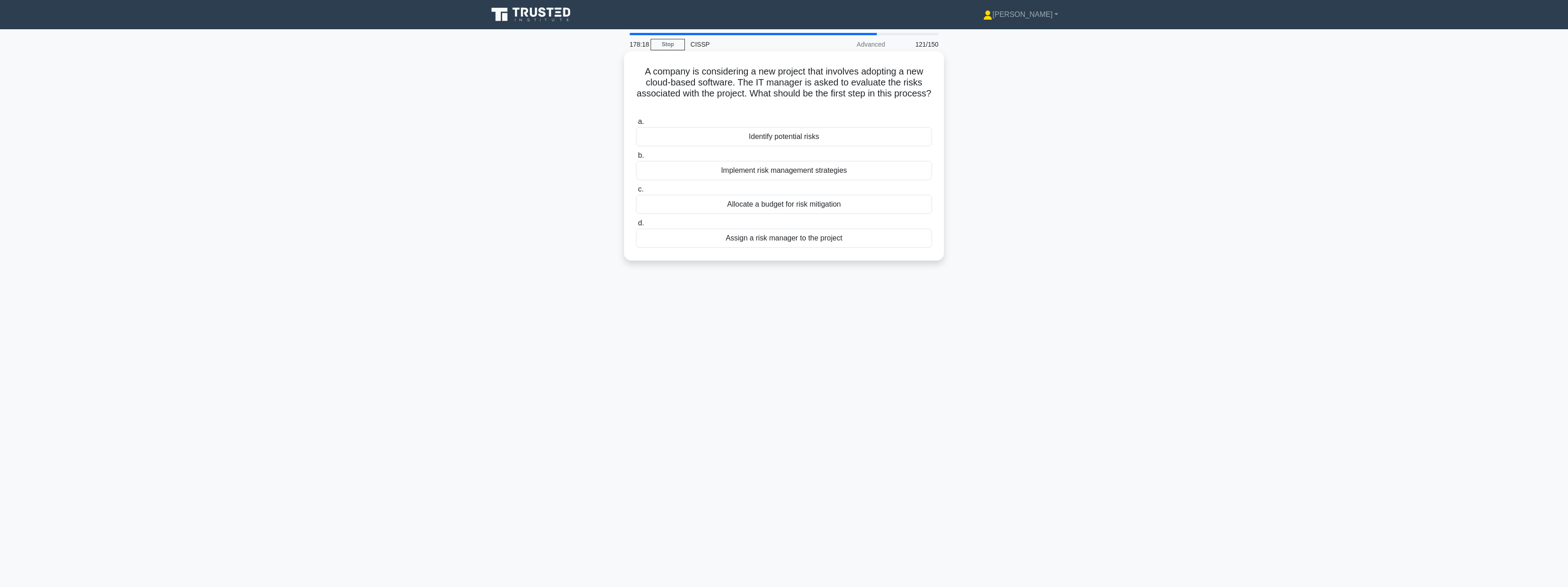
click at [902, 142] on div "Identify potential risks" at bounding box center [784, 137] width 296 height 19
click at [636, 125] on input "a. Identify potential risks" at bounding box center [636, 122] width 0 height 6
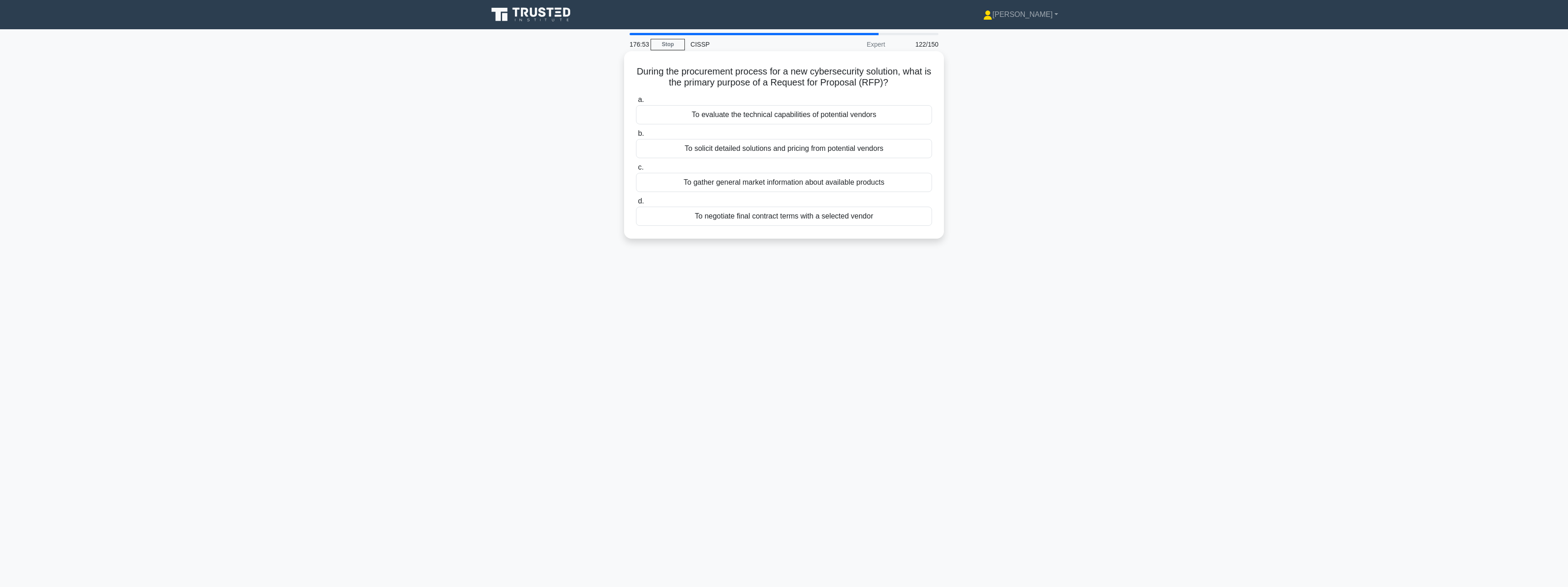
click at [920, 117] on div "To evaluate the technical capabilities of potential vendors" at bounding box center [784, 115] width 296 height 19
click at [636, 103] on input "a. To evaluate the technical capabilities of potential vendors" at bounding box center [636, 100] width 0 height 6
click at [914, 156] on div "Implement active-active replication with load balancing" at bounding box center [784, 149] width 296 height 19
click at [636, 136] on input "b. Implement active-active replication with load balancing" at bounding box center [636, 134] width 0 height 6
click at [887, 219] on div "To detect and analyze attacks by attracting and diverting attackers from real s…" at bounding box center [784, 216] width 296 height 19
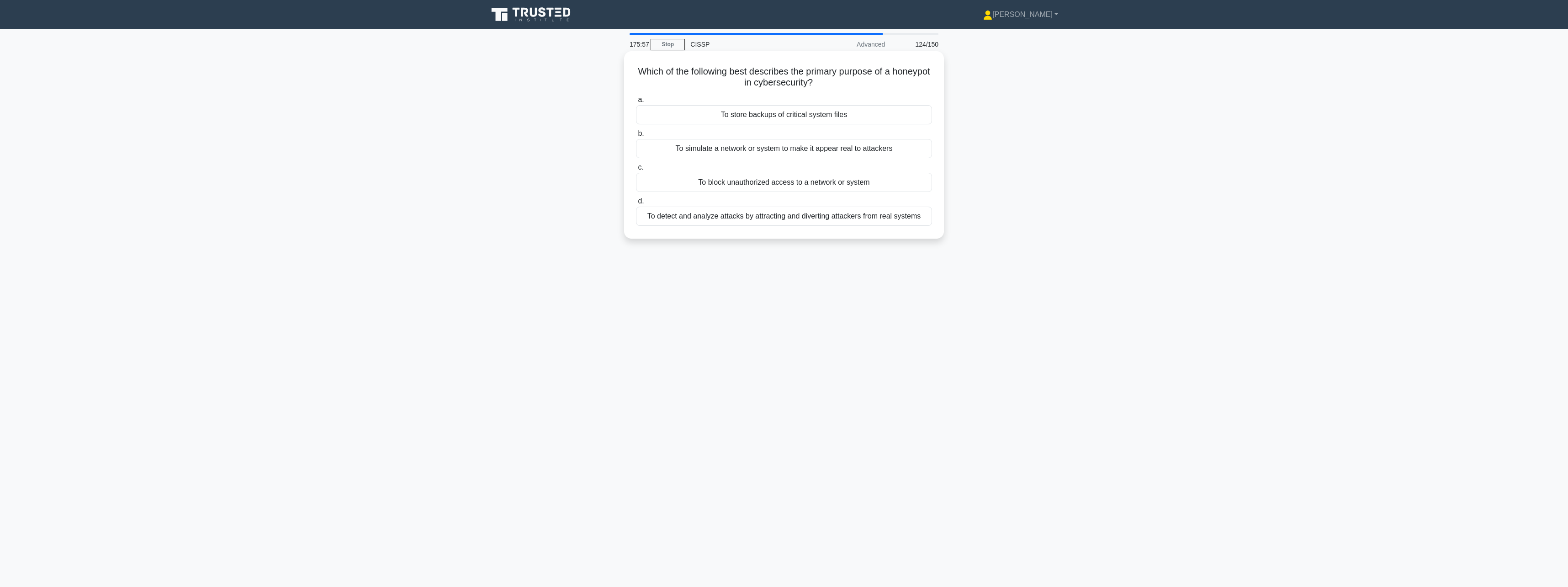
click at [636, 205] on input "d. To detect and analyze attacks by attracting and diverting attackers from rea…" at bounding box center [636, 202] width 0 height 6
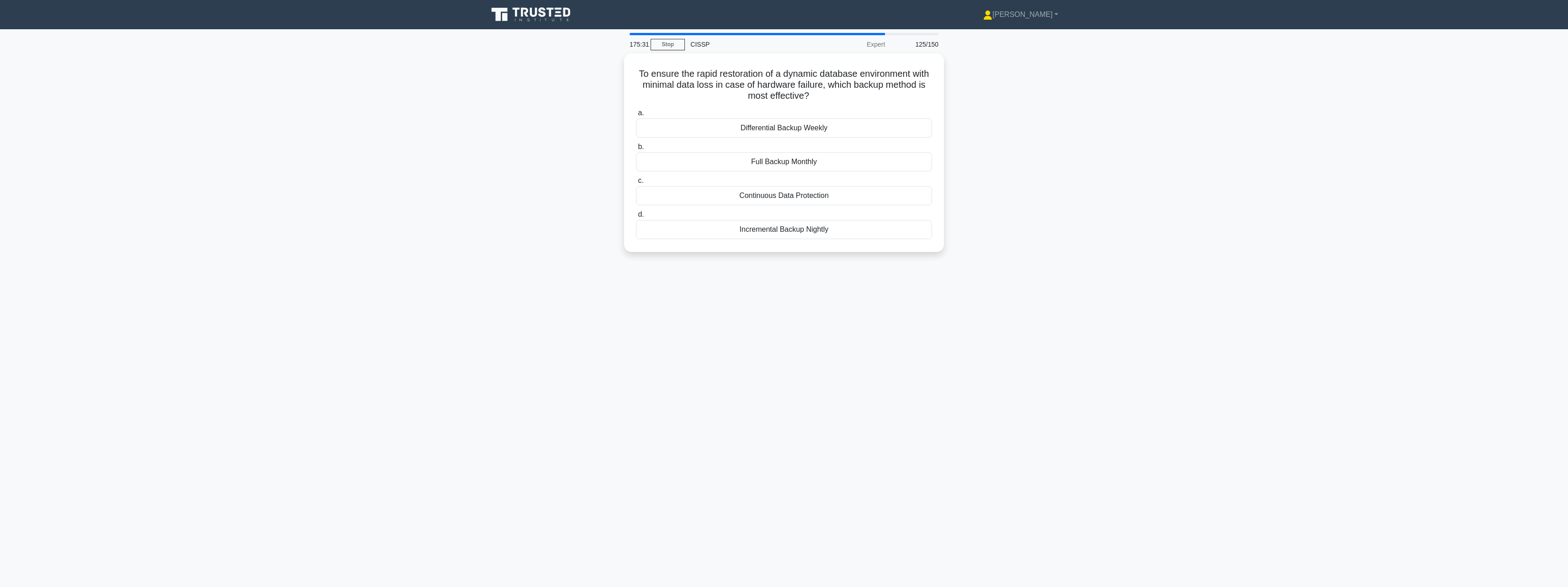
click at [887, 220] on div "Incremental Backup Nightly" at bounding box center [784, 230] width 296 height 19
click at [636, 217] on input "d. Incremental Backup Nightly" at bounding box center [636, 215] width 0 height 6
click at [900, 110] on div "b. Detection Rate" at bounding box center [784, 115] width 296 height 19
click at [636, 103] on input "a. b. Detection Rate" at bounding box center [636, 100] width 0 height 6
click at [869, 192] on div "Cable locks for laptops and devices" at bounding box center [784, 183] width 296 height 19
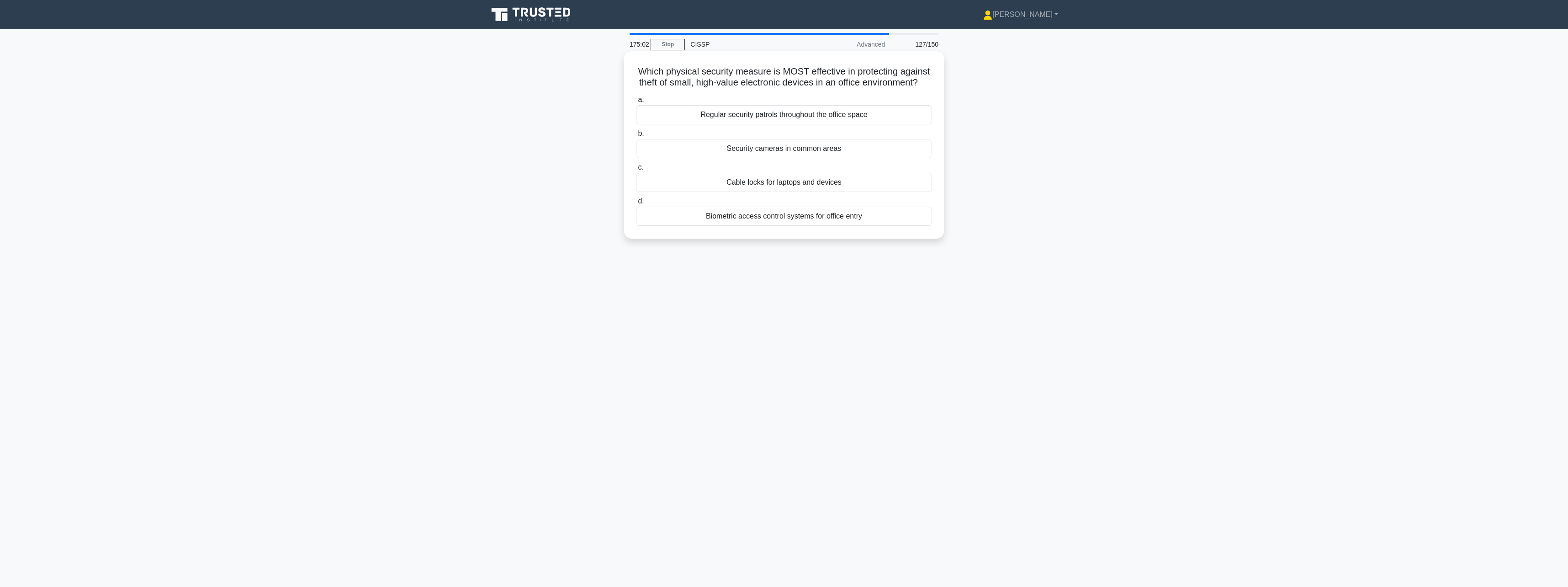
click at [636, 170] on input "c. Cable locks for laptops and devices" at bounding box center [636, 167] width 0 height 6
click at [909, 147] on div "Implement traffic filtering and rate limiting" at bounding box center [784, 149] width 296 height 19
click at [636, 136] on input "b. Implement traffic filtering and rate limiting" at bounding box center [636, 134] width 0 height 6
click at [885, 164] on div "During the design phase" at bounding box center [784, 160] width 296 height 19
click at [636, 147] on input "b. During the design phase" at bounding box center [636, 145] width 0 height 6
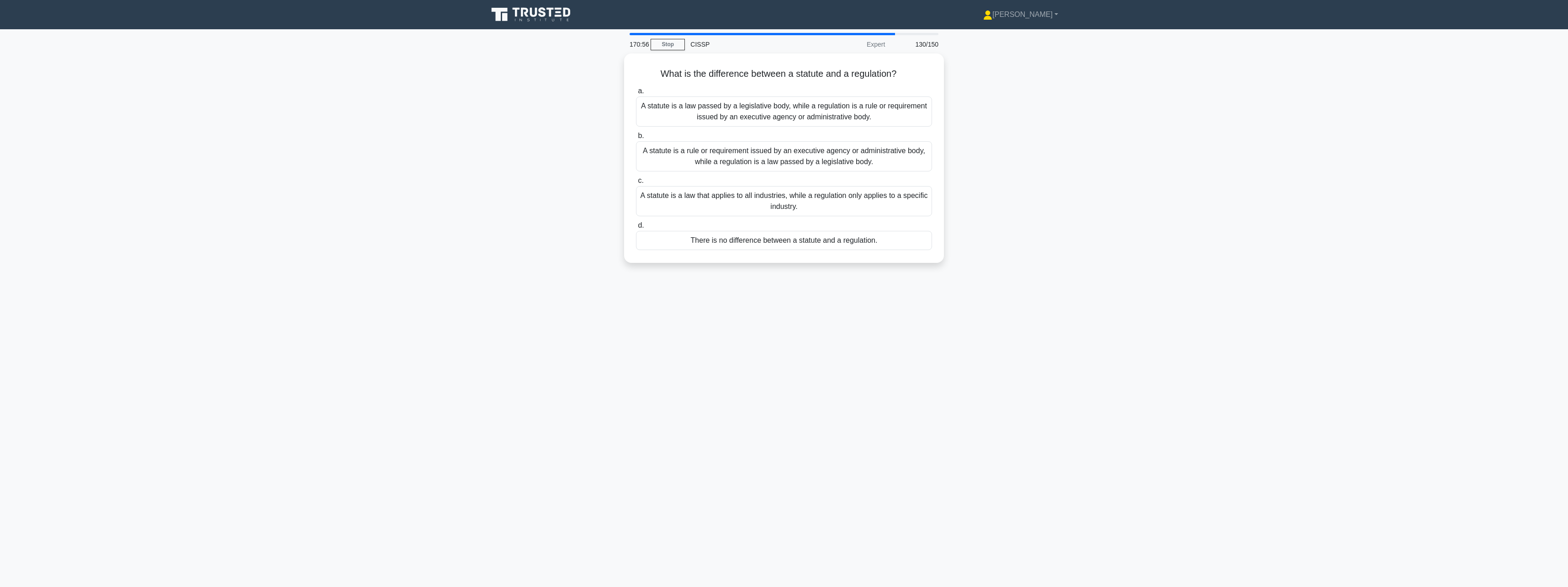
click at [885, 164] on div "A statute is a rule or requirement issued by an executive agency or administrat…" at bounding box center [784, 156] width 296 height 30
click at [636, 139] on input "b. A statute is a rule or requirement issued by an executive agency or administ…" at bounding box center [636, 136] width 0 height 6
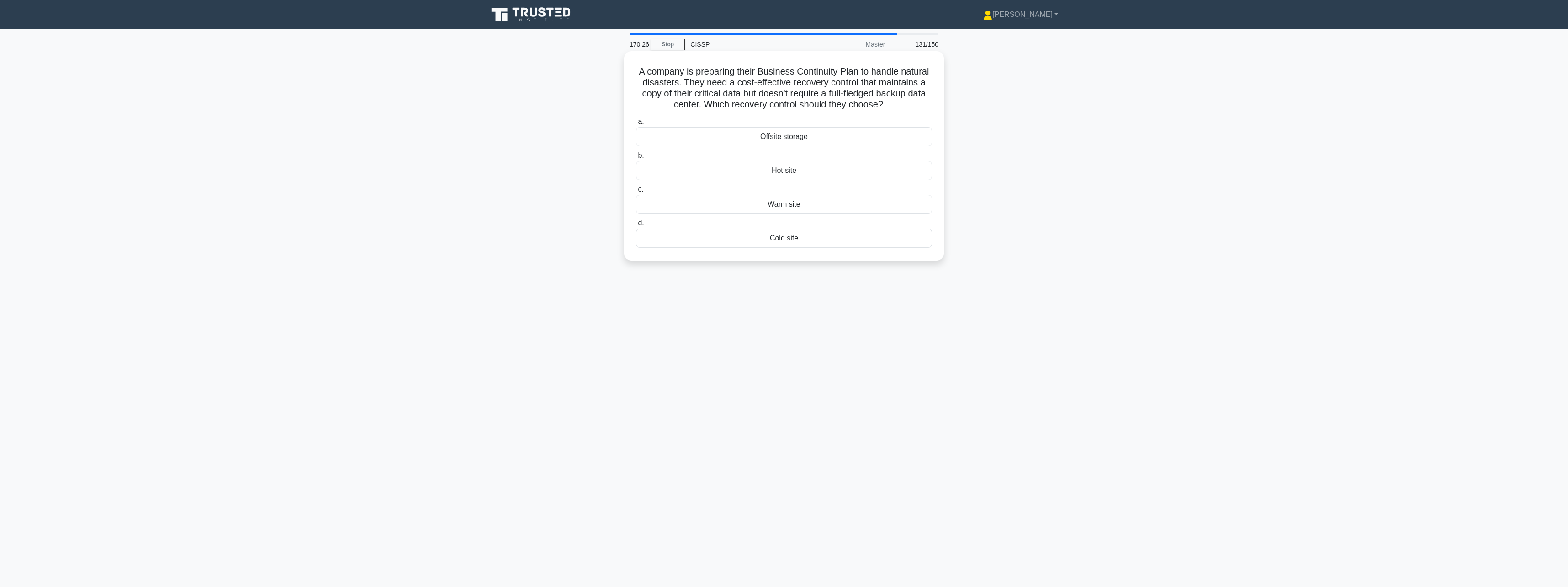
click at [885, 139] on div "Offsite storage" at bounding box center [784, 137] width 296 height 19
click at [636, 125] on input "a. Offsite storage" at bounding box center [636, 122] width 0 height 6
click at [885, 135] on div "Emergency response" at bounding box center [784, 126] width 296 height 19
click at [636, 114] on input "a. Emergency response" at bounding box center [636, 111] width 0 height 6
click at [844, 230] on div "Emergency response" at bounding box center [784, 227] width 296 height 19
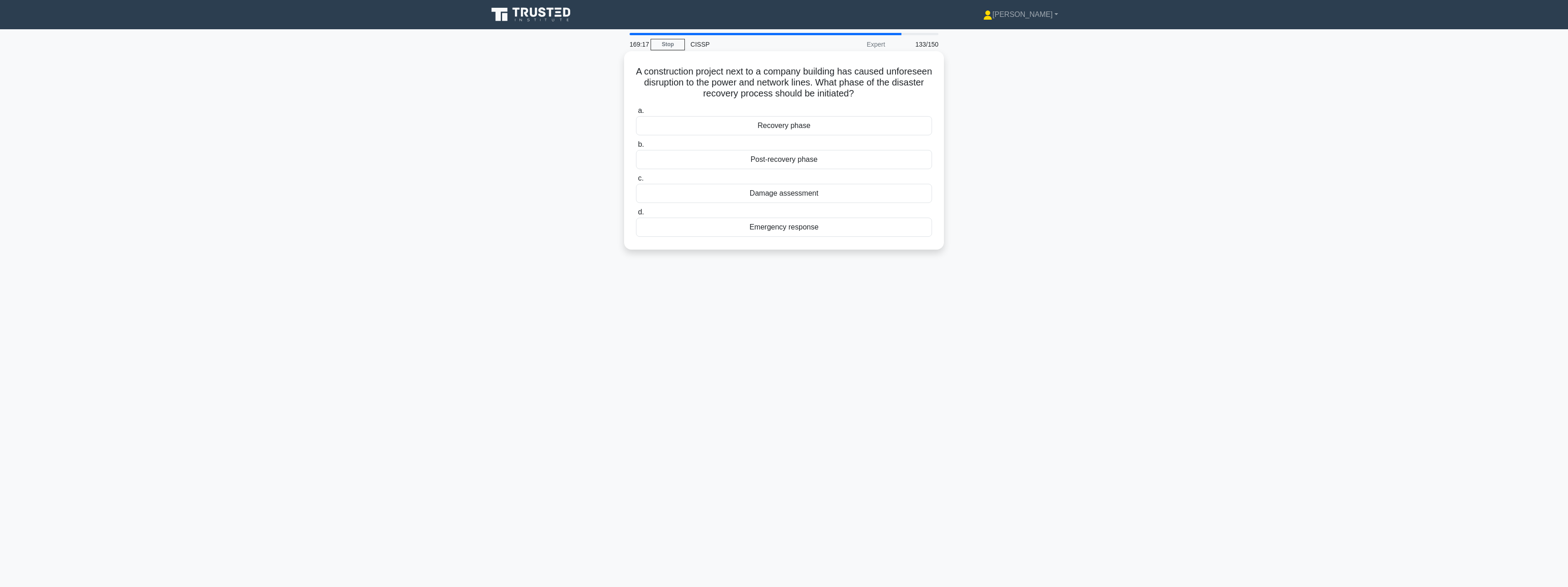
click at [636, 216] on input "d. Emergency response" at bounding box center [636, 213] width 0 height 6
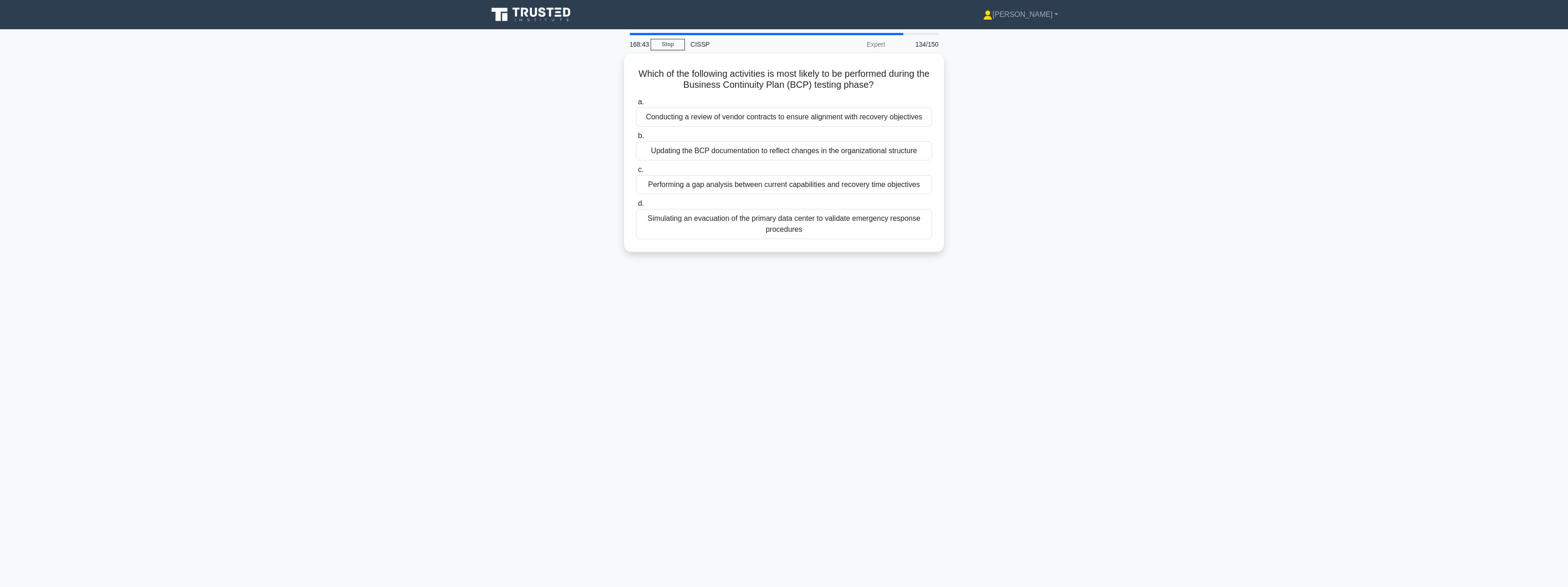
click at [844, 230] on div "Simulating an evacuation of the primary data center to validate emergency respo…" at bounding box center [784, 224] width 296 height 30
click at [636, 206] on input "d. Simulating an evacuation of the primary data center to validate emergency re…" at bounding box center [636, 204] width 0 height 6
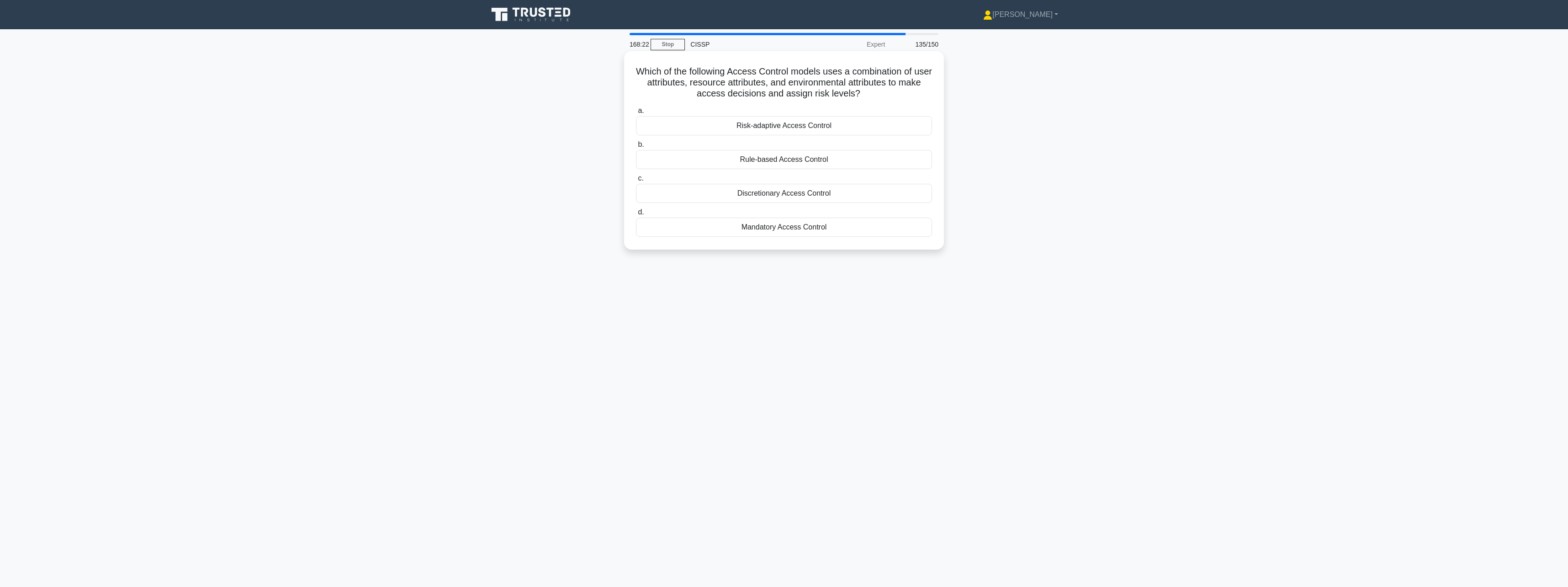
click at [858, 167] on div "Rule-based Access Control" at bounding box center [784, 160] width 296 height 19
click at [636, 147] on input "b. Rule-based Access Control" at bounding box center [636, 145] width 0 height 6
click at [828, 235] on div "Identity Federation Service" at bounding box center [784, 227] width 296 height 19
click at [636, 216] on input "d. Identity Federation Service" at bounding box center [636, 213] width 0 height 6
click at [844, 124] on div "STRIDE methodology" at bounding box center [784, 115] width 296 height 19
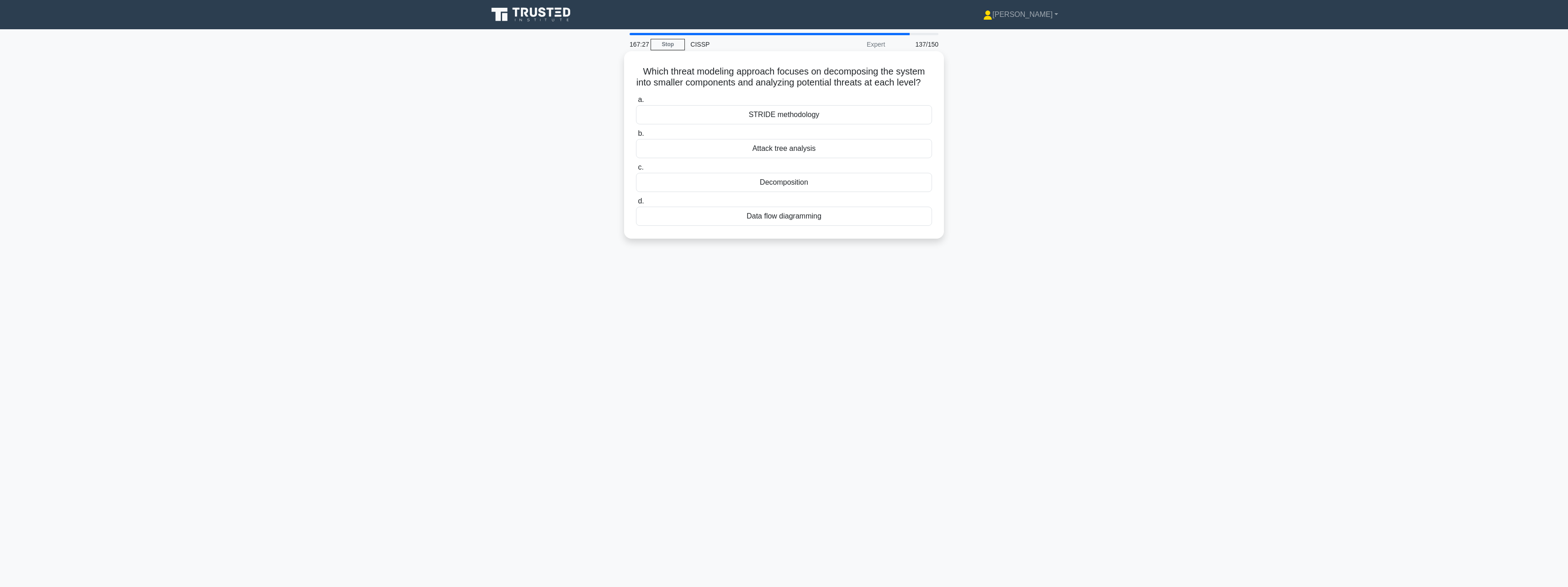
click at [636, 103] on input "a. STRIDE methodology" at bounding box center [636, 100] width 0 height 6
click at [842, 135] on div "Single Sign-On" at bounding box center [784, 126] width 296 height 19
click at [636, 114] on input "a. Single Sign-On" at bounding box center [636, 111] width 0 height 6
click at [846, 183] on div "Percentage of employees who pass phishing simulation tests" at bounding box center [784, 183] width 296 height 19
click at [636, 170] on input "c. Percentage of employees who pass phishing simulation tests" at bounding box center [636, 167] width 0 height 6
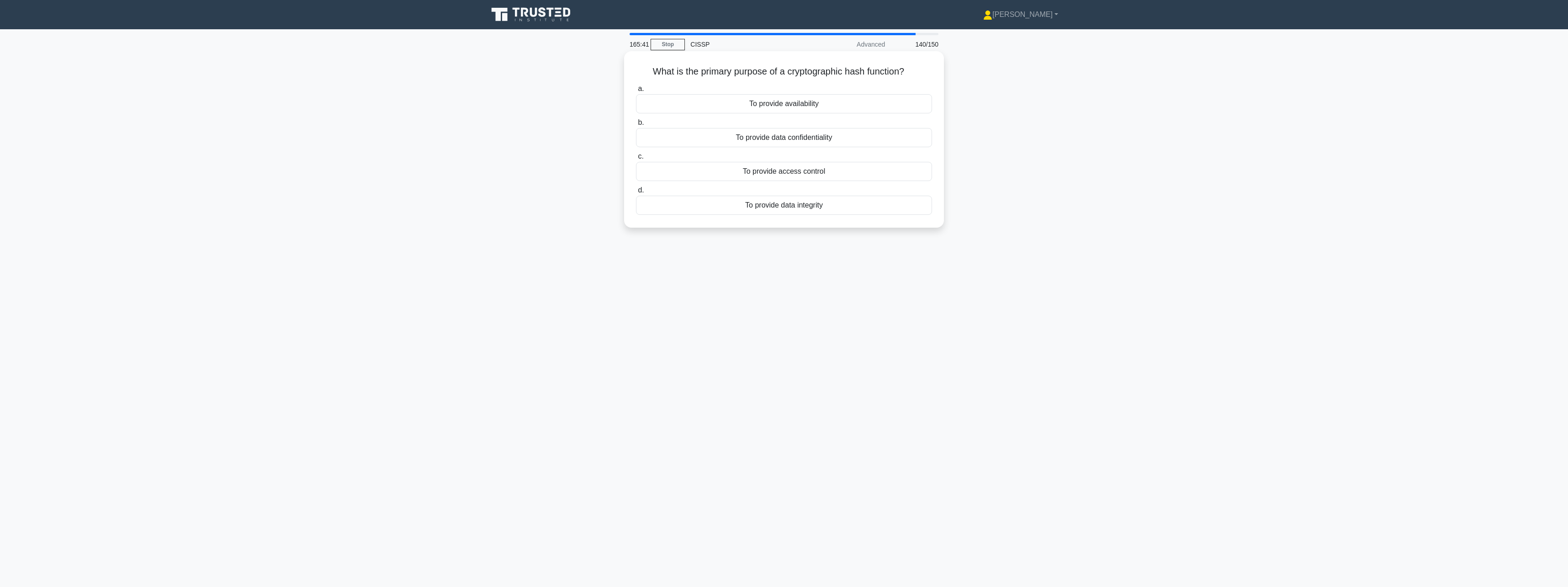
click at [886, 200] on div "To provide data integrity" at bounding box center [784, 205] width 296 height 19
click at [636, 193] on input "d. To provide data integrity" at bounding box center [636, 191] width 0 height 6
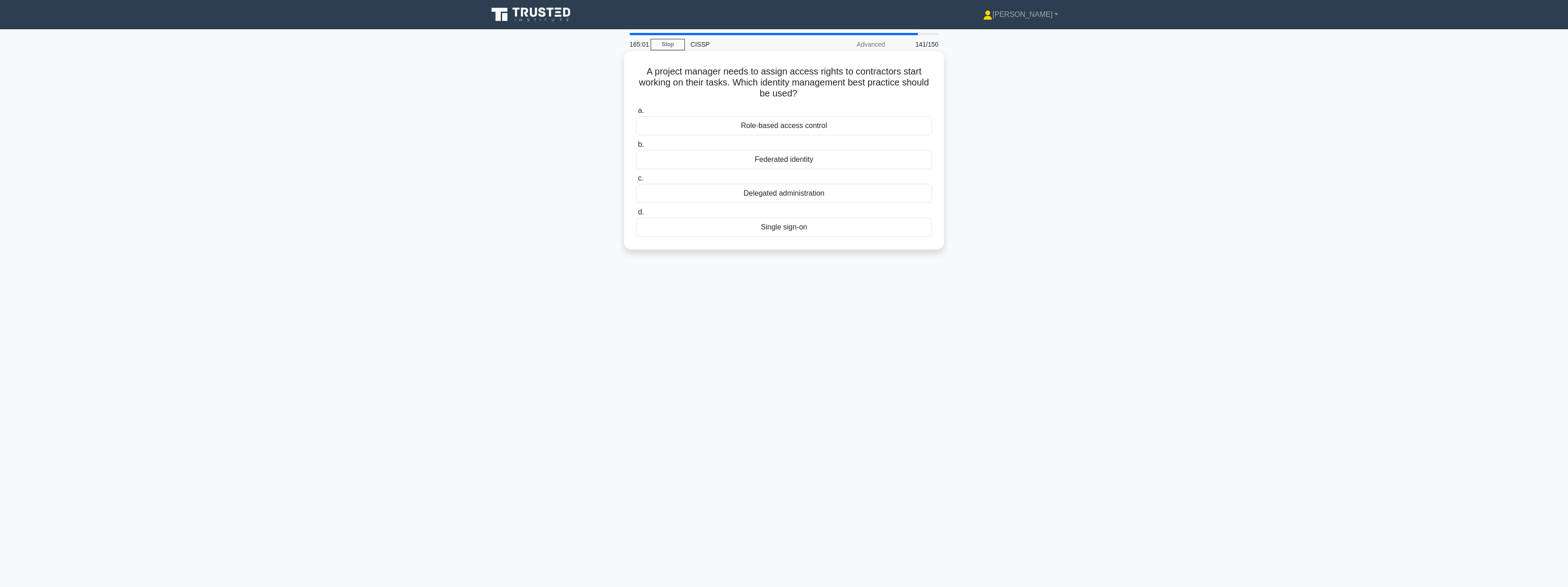
click at [881, 126] on div "Role-based access control" at bounding box center [784, 126] width 296 height 19
click at [636, 114] on input "a. Role-based access control" at bounding box center [636, 111] width 0 height 6
click at [886, 120] on div "Security awareness training" at bounding box center [784, 115] width 296 height 19
click at [636, 103] on input "a. Security awareness training" at bounding box center [636, 100] width 0 height 6
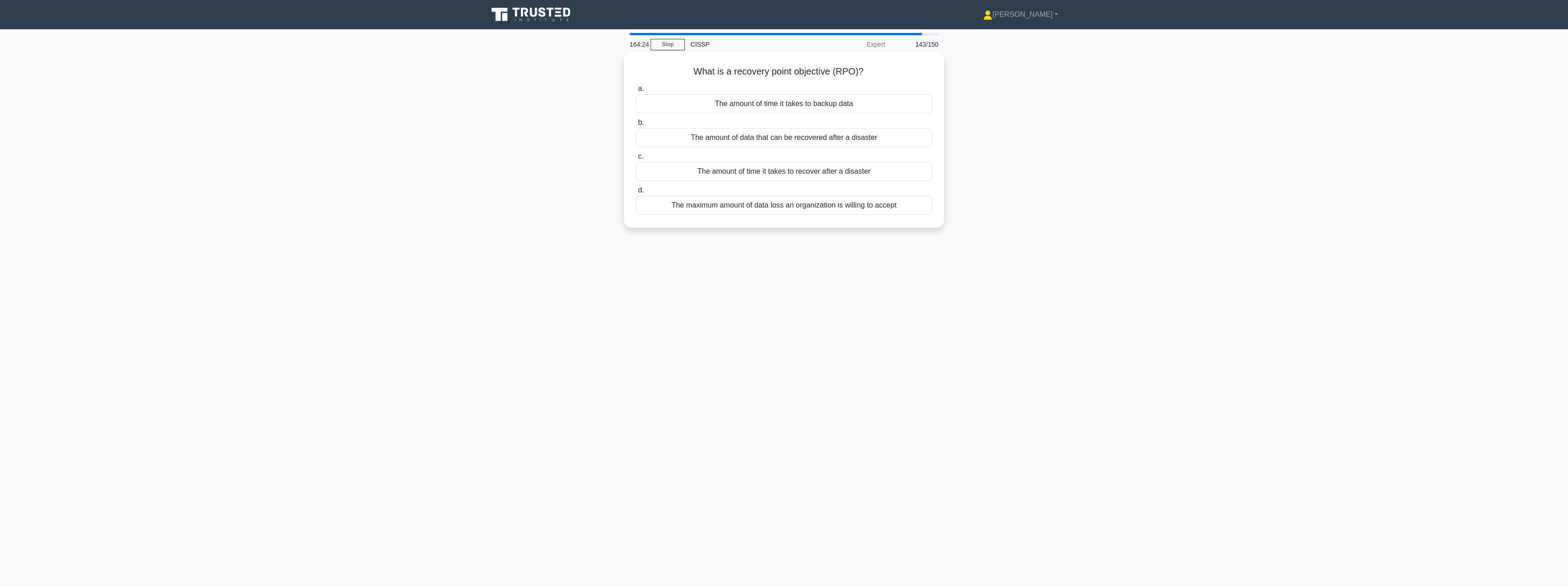
click at [876, 169] on div "The amount of time it takes to recover after a disaster" at bounding box center [784, 172] width 296 height 19
click at [636, 160] on input "c. The amount of time it takes to recover after a disaster" at bounding box center [636, 156] width 0 height 6
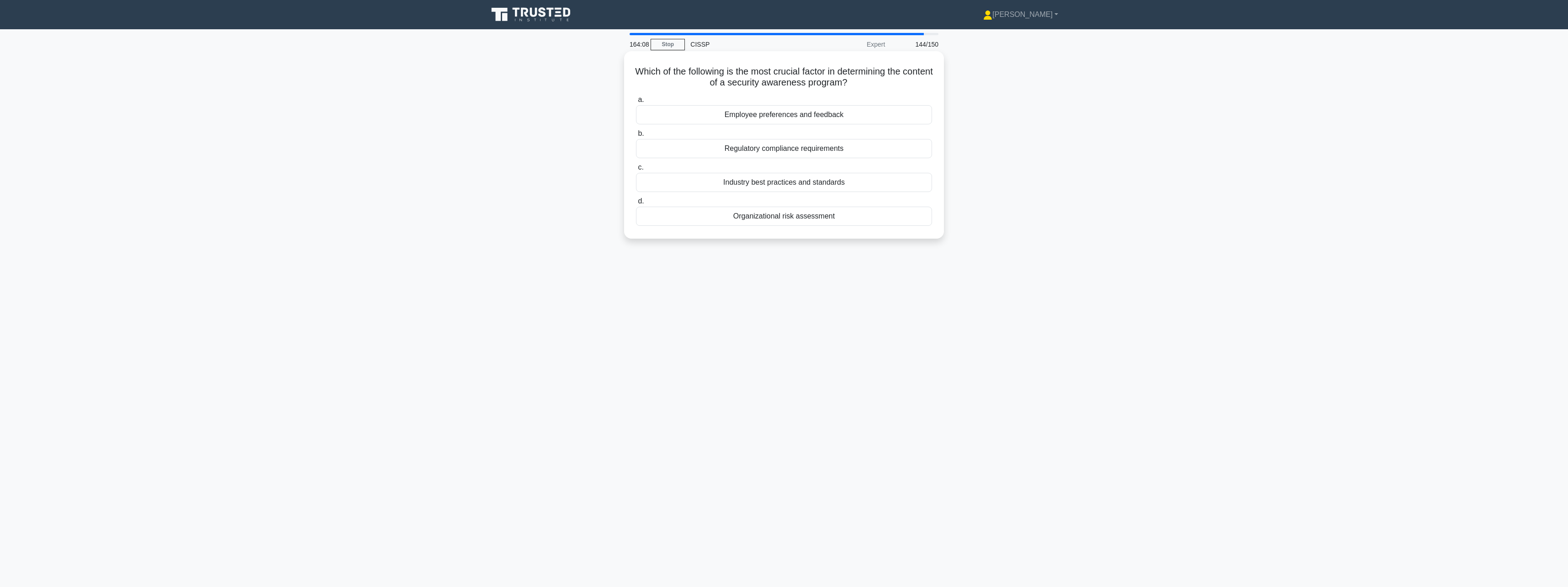
click at [810, 216] on div "Organizational risk assessment" at bounding box center [784, 216] width 296 height 19
click at [636, 205] on input "d. Organizational risk assessment" at bounding box center [636, 202] width 0 height 6
click at [853, 129] on div "Public Key Infrastructure (PKI)" at bounding box center [784, 126] width 296 height 19
click at [636, 114] on input "a. Public Key Infrastructure (PKI)" at bounding box center [636, 111] width 0 height 6
click at [872, 122] on div "Ensuring data retention periods align with regulatory requirements" at bounding box center [784, 115] width 296 height 19
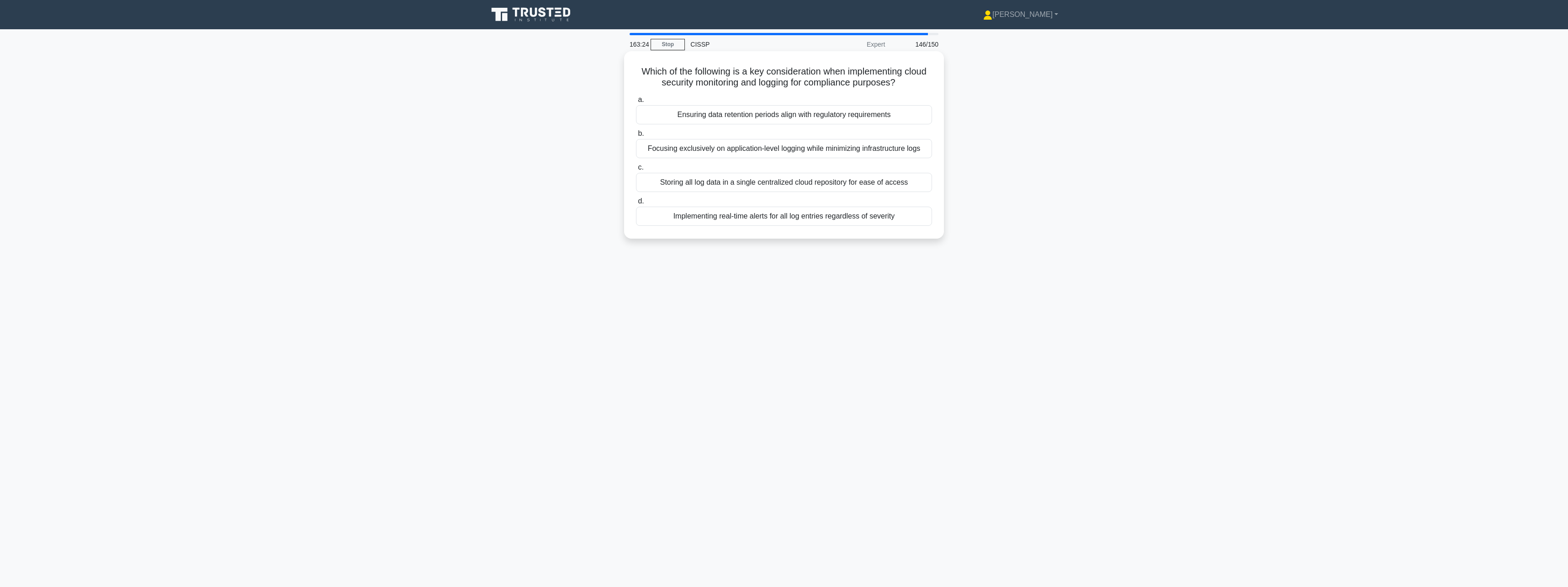
click at [636, 103] on input "a. Ensuring data retention periods align with regulatory requirements" at bounding box center [636, 100] width 0 height 6
click at [858, 195] on div "Ensure vendors adhere to established communication protocols" at bounding box center [784, 194] width 296 height 19
click at [636, 181] on input "c. Ensure vendors adhere to established communication protocols" at bounding box center [636, 178] width 0 height 6
click at [866, 193] on div "Establishing communication protocols with Internet Service Providers" at bounding box center [784, 194] width 296 height 19
click at [636, 181] on input "c. Establishing communication protocols with Internet Service Providers" at bounding box center [636, 178] width 0 height 6
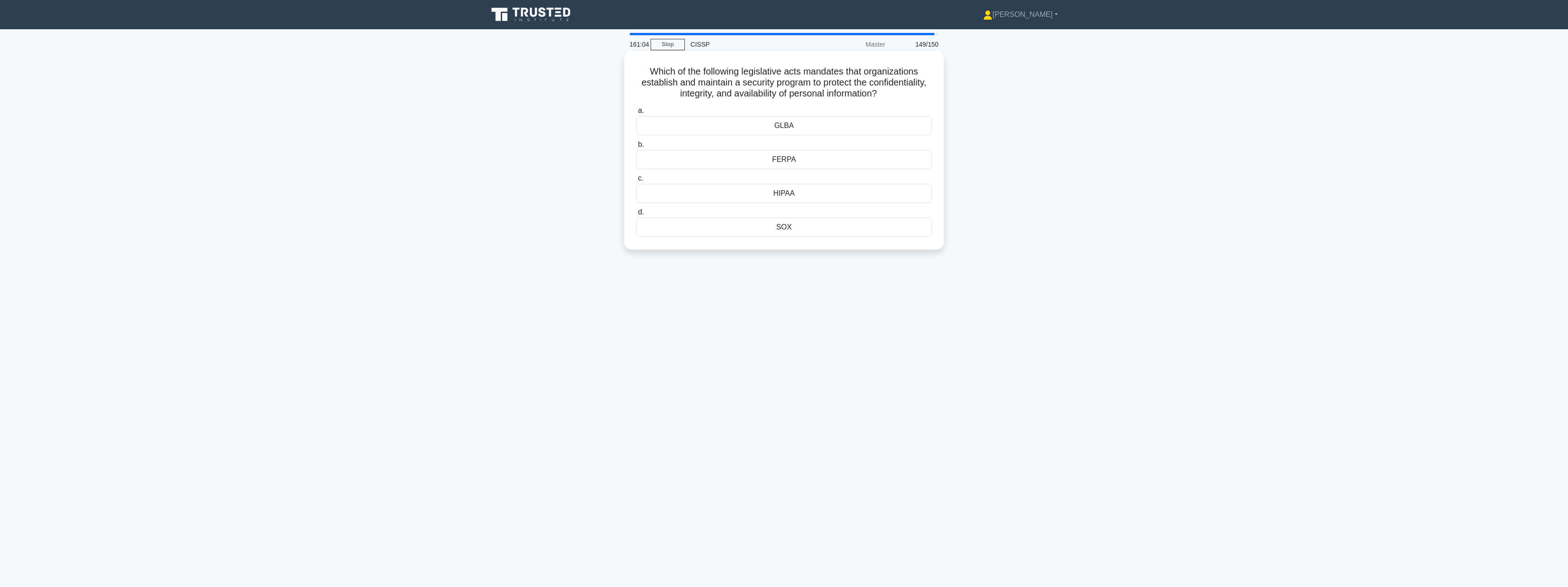
click at [839, 189] on div "HIPAA" at bounding box center [784, 194] width 296 height 19
click at [636, 181] on input "c. HIPAA" at bounding box center [636, 178] width 0 height 6
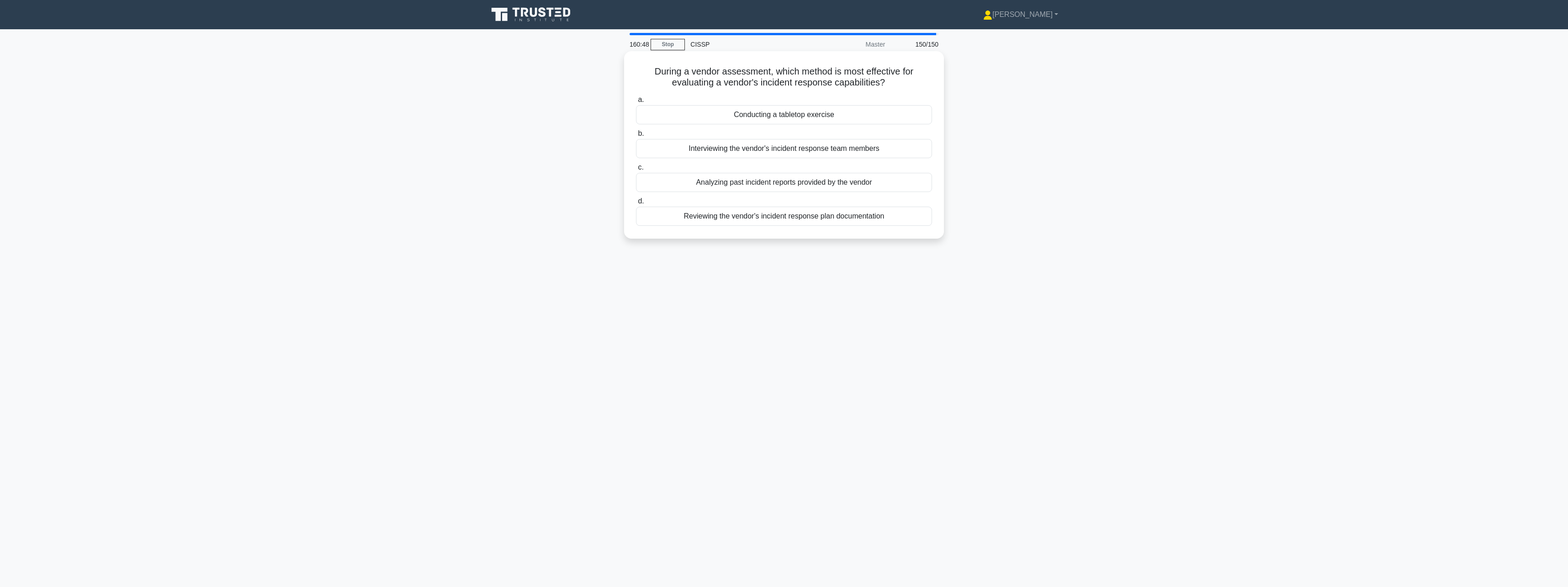
click at [911, 153] on div "Interviewing the vendor's incident response team members" at bounding box center [784, 149] width 296 height 19
click at [636, 136] on input "b. Interviewing the vendor's incident response team members" at bounding box center [636, 134] width 0 height 6
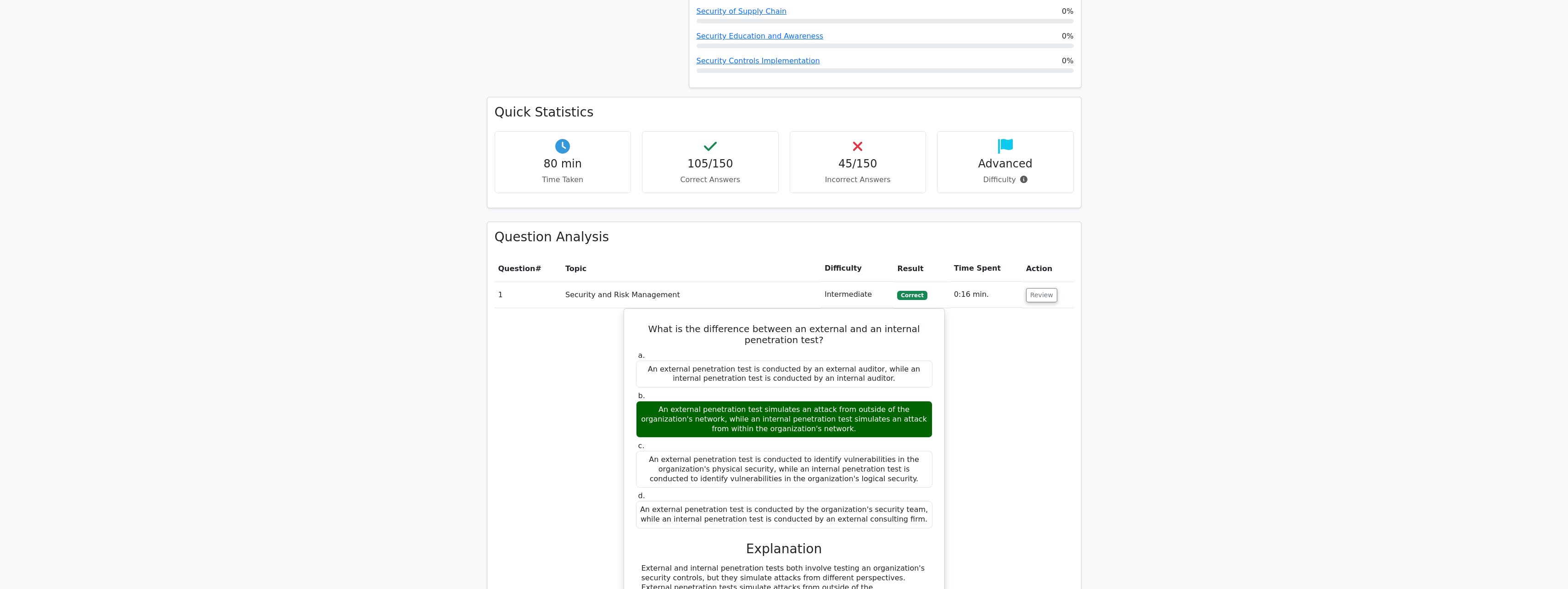
scroll to position [871, 0]
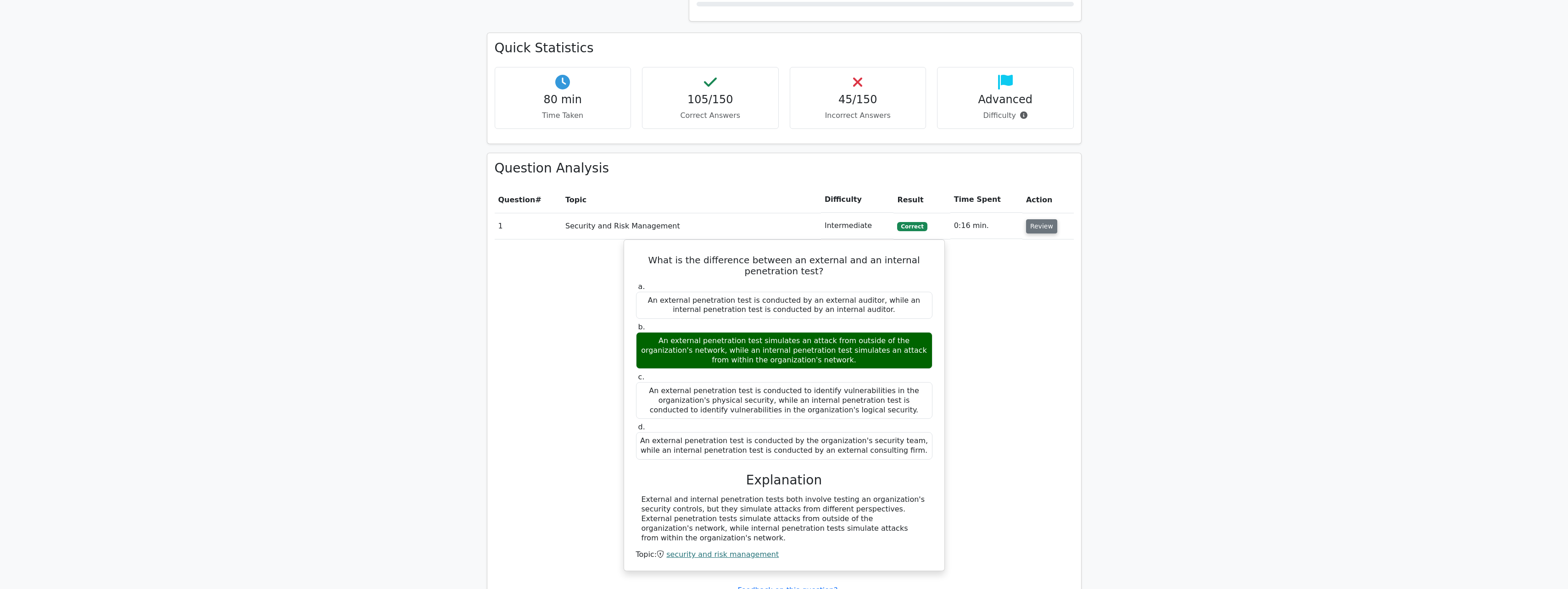
click at [1033, 222] on button "Review" at bounding box center [1041, 226] width 31 height 14
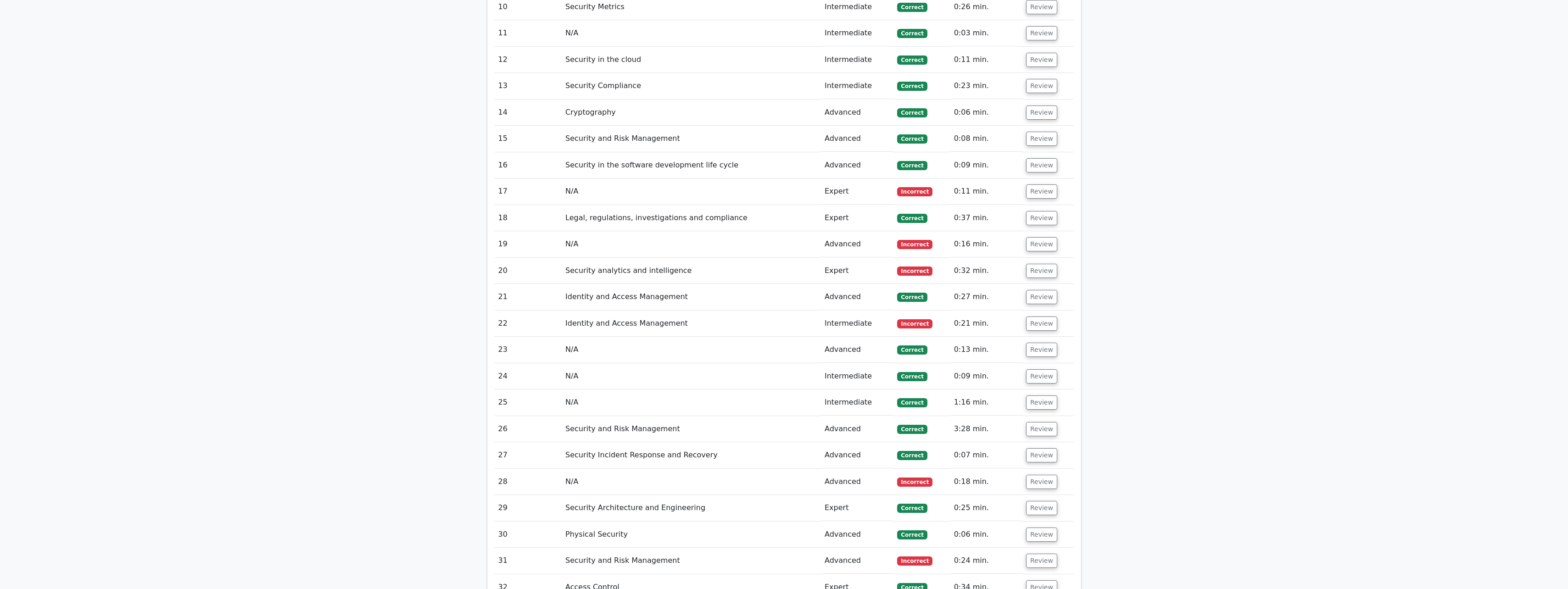
scroll to position [1330, 0]
click at [1040, 193] on button "Review" at bounding box center [1041, 189] width 31 height 14
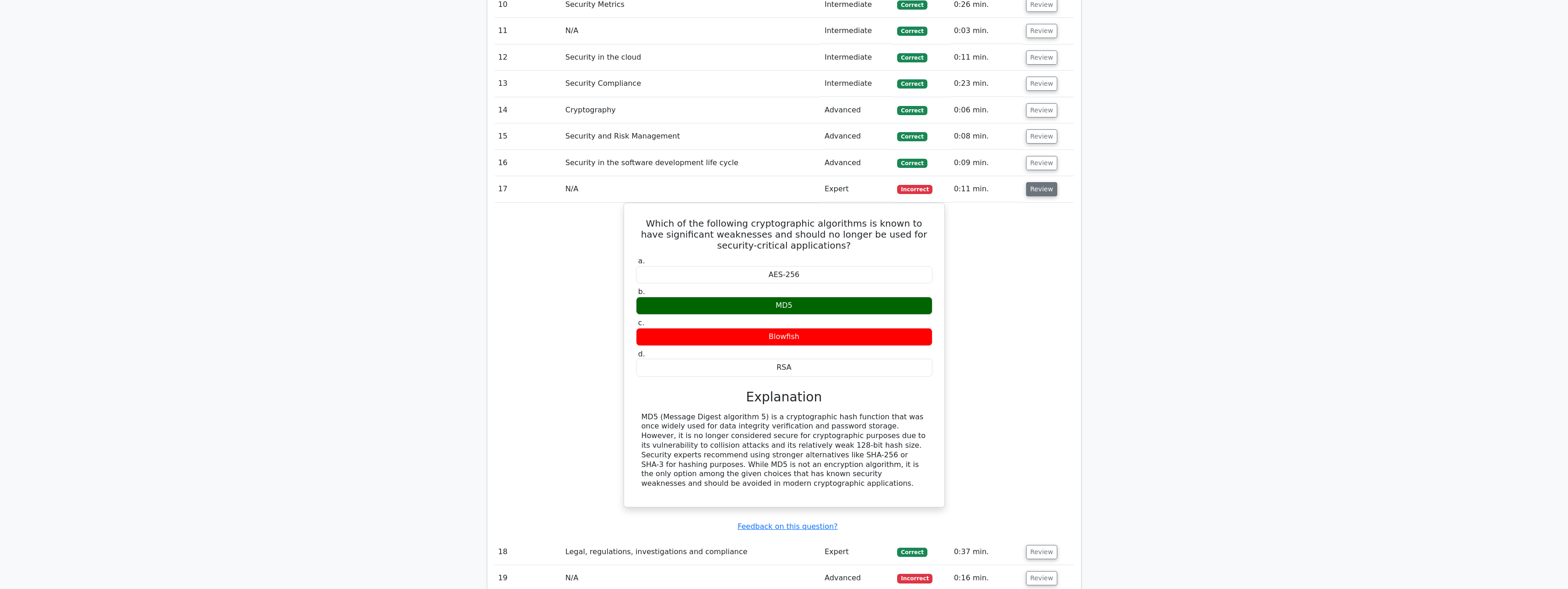
click at [1040, 193] on button "Review" at bounding box center [1041, 189] width 31 height 14
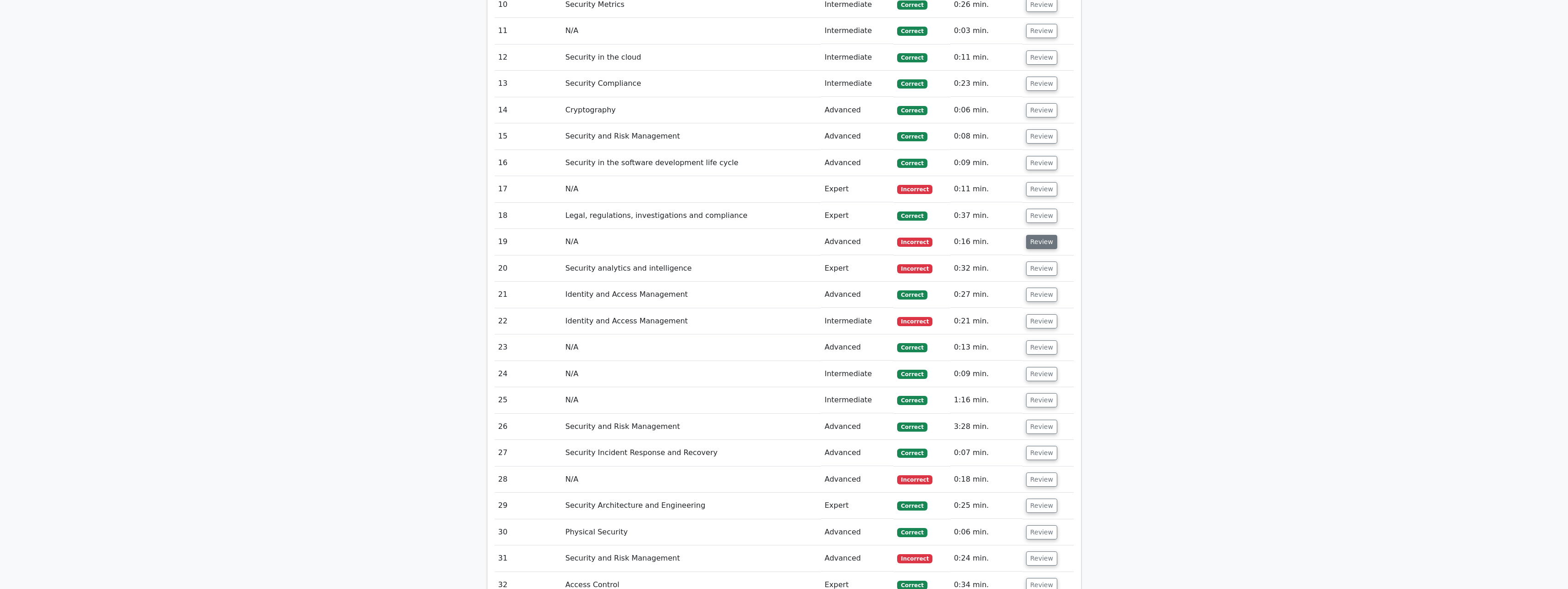
click at [1026, 243] on button "Review" at bounding box center [1041, 241] width 31 height 14
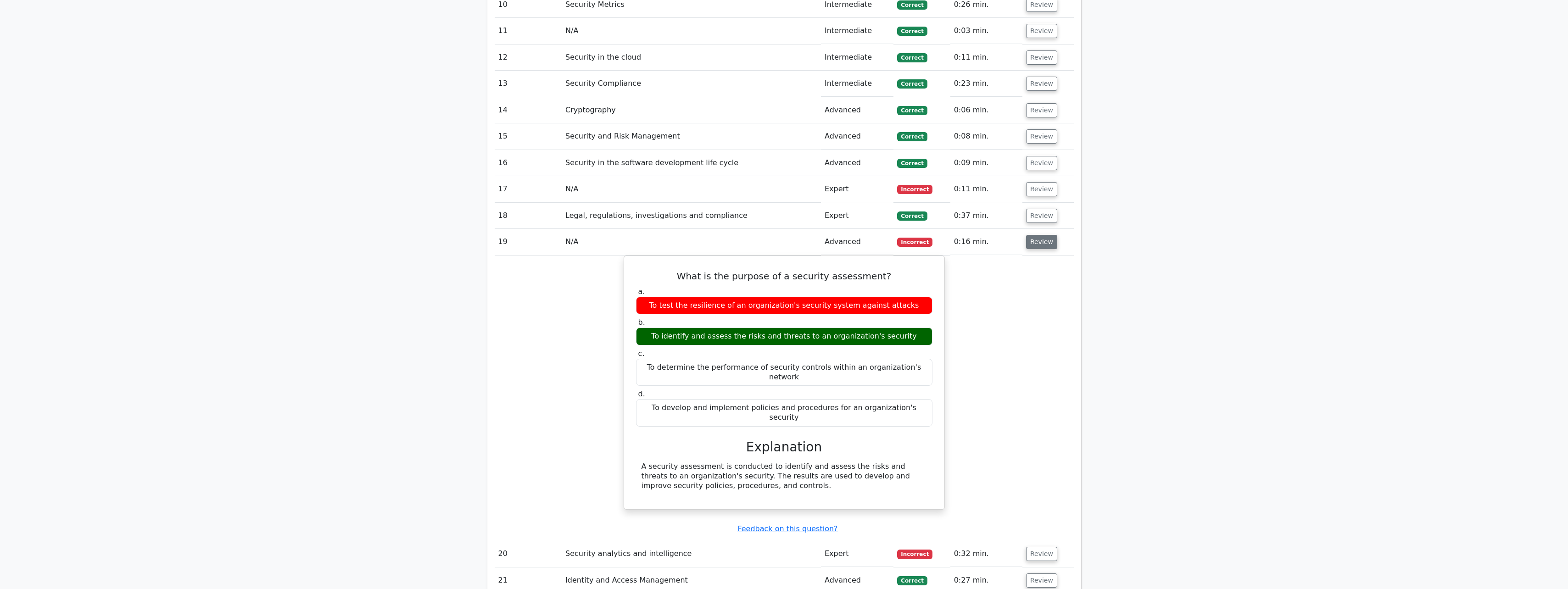
click at [1026, 243] on button "Review" at bounding box center [1041, 241] width 31 height 14
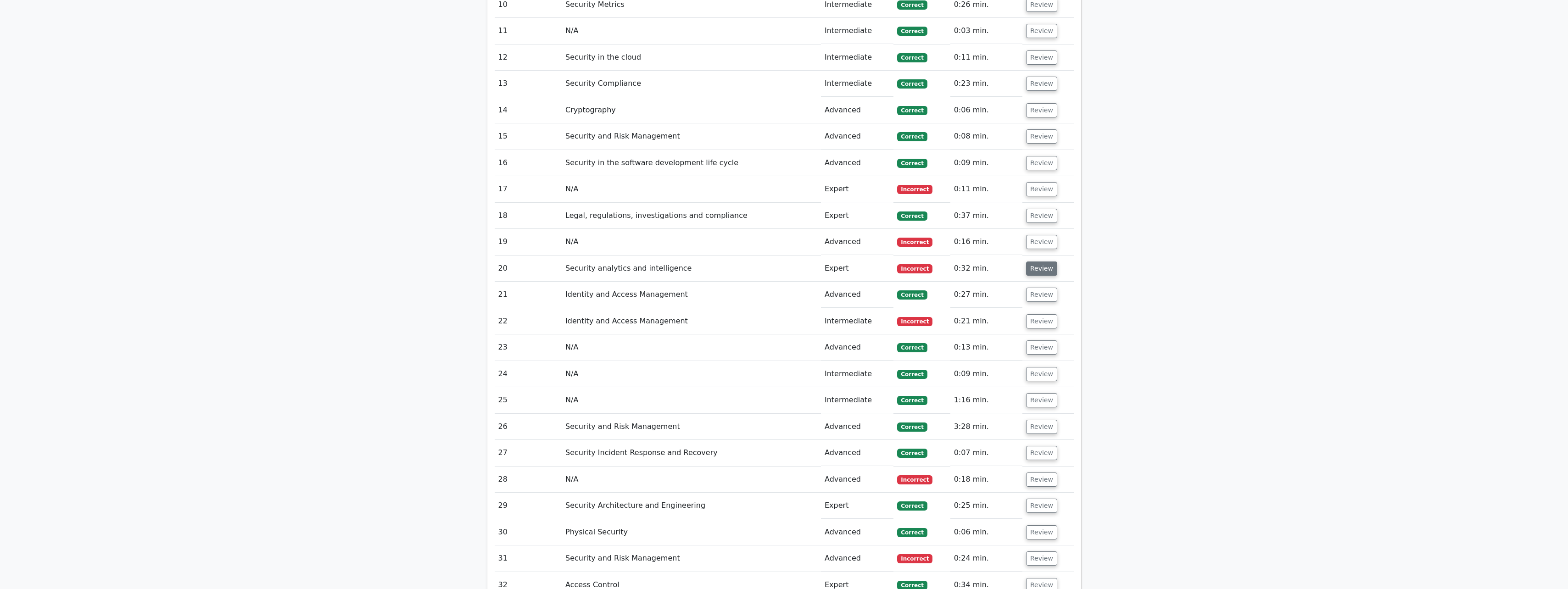
click at [1028, 271] on button "Review" at bounding box center [1041, 268] width 31 height 14
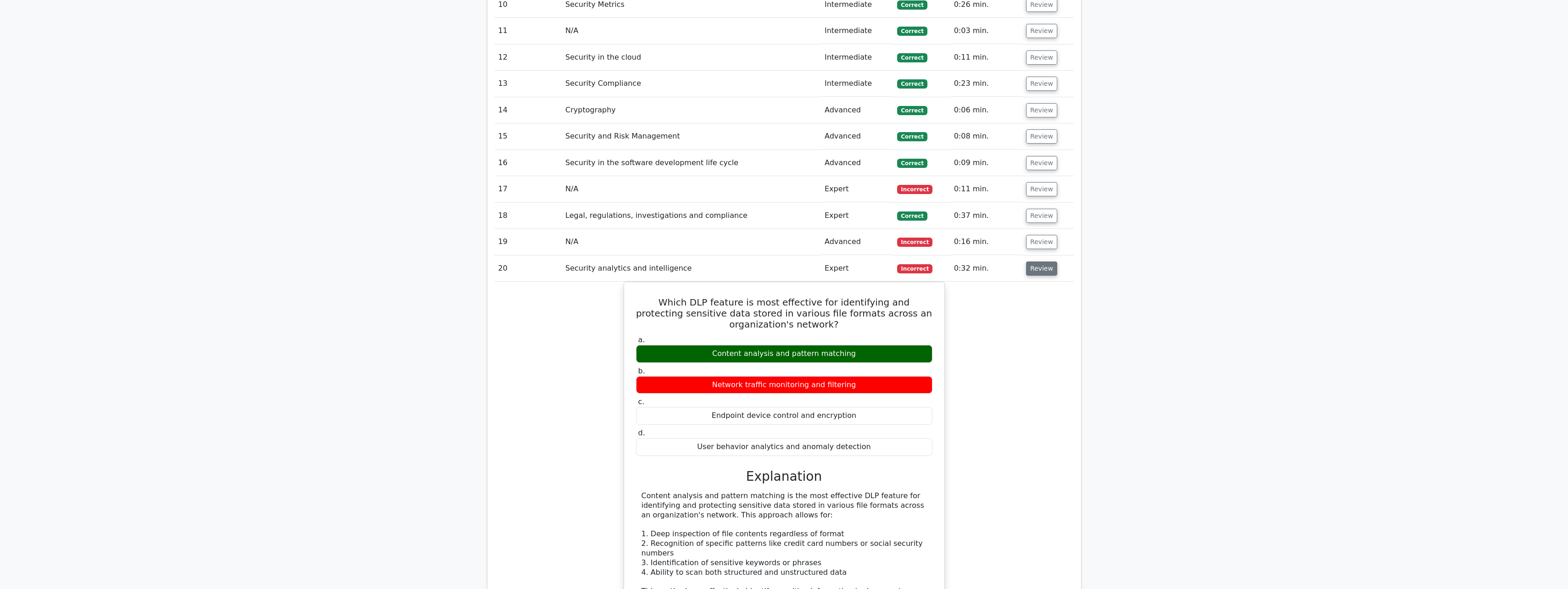
click at [1028, 271] on button "Review" at bounding box center [1041, 268] width 31 height 14
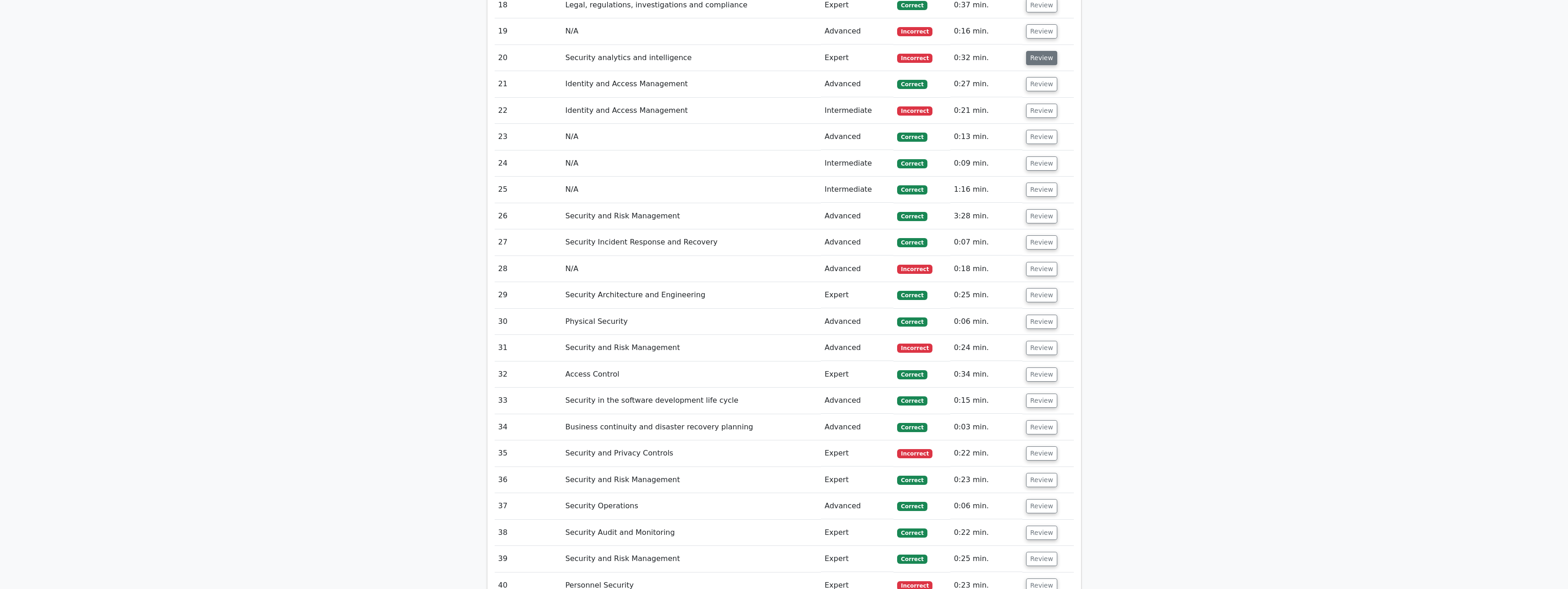
scroll to position [1743, 0]
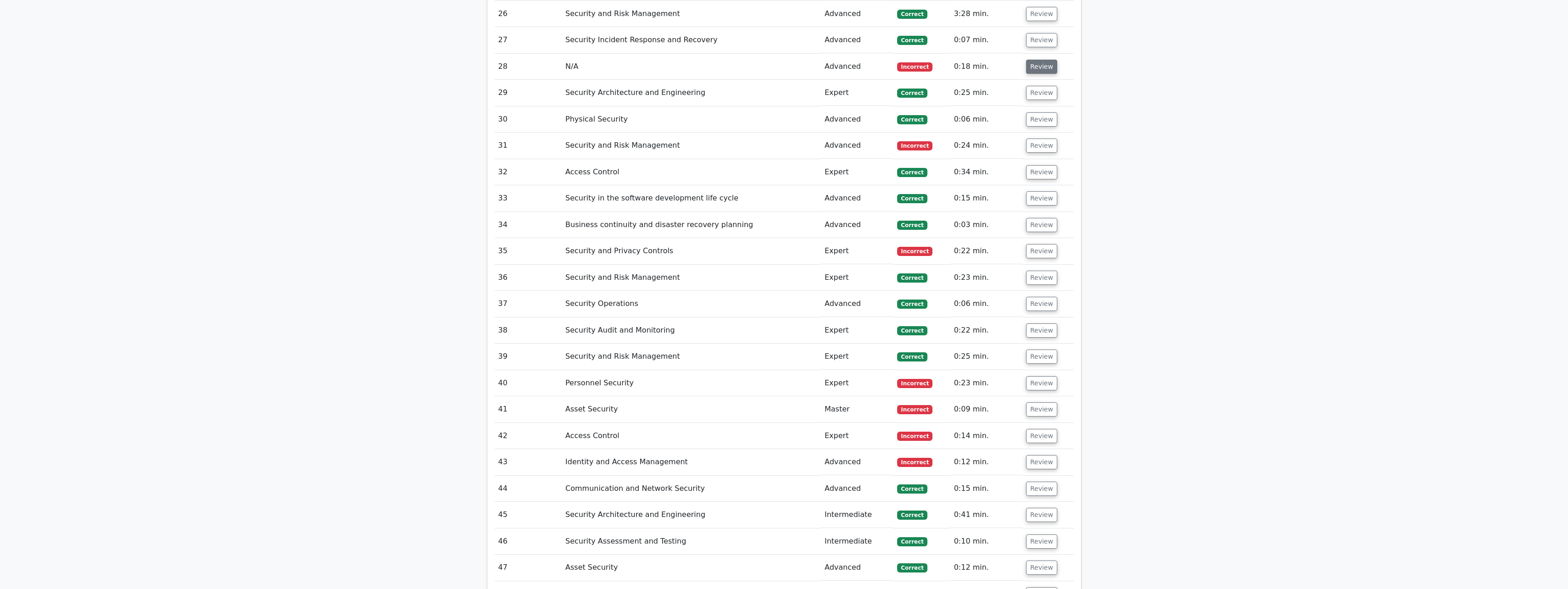
click at [1042, 69] on button "Review" at bounding box center [1041, 67] width 31 height 14
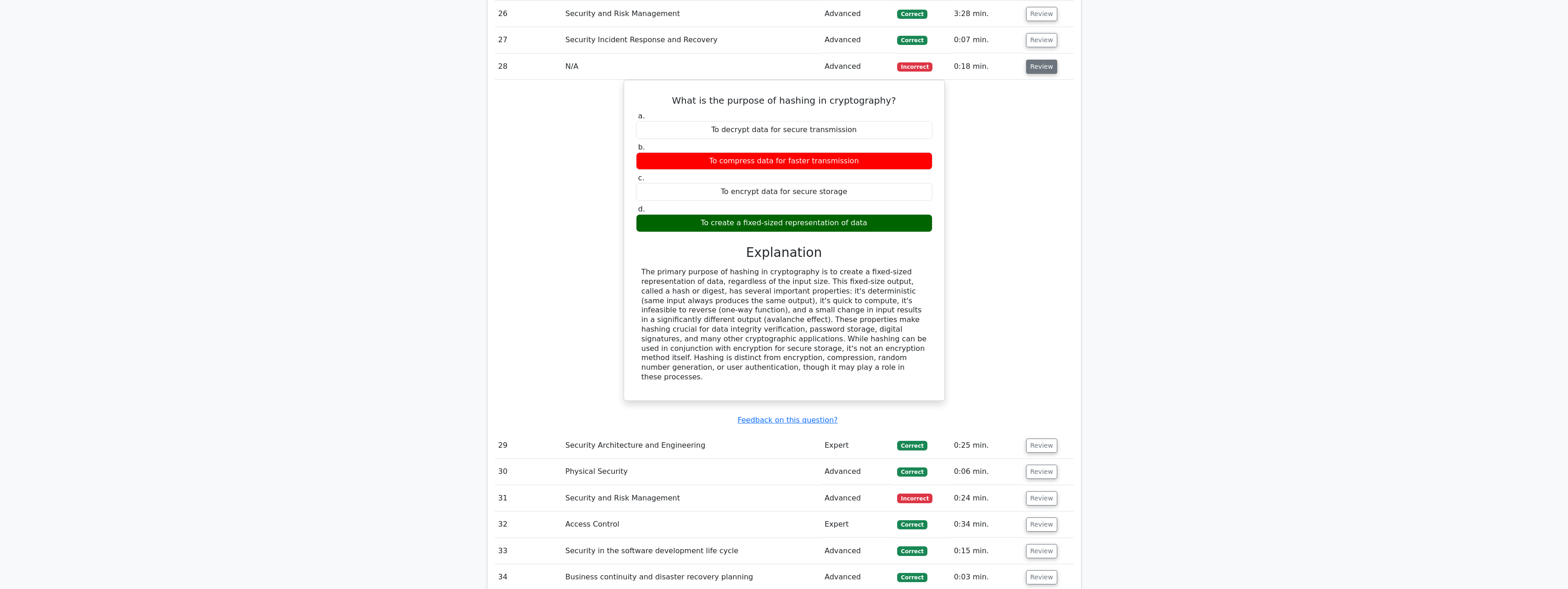
click at [1042, 69] on button "Review" at bounding box center [1041, 67] width 31 height 14
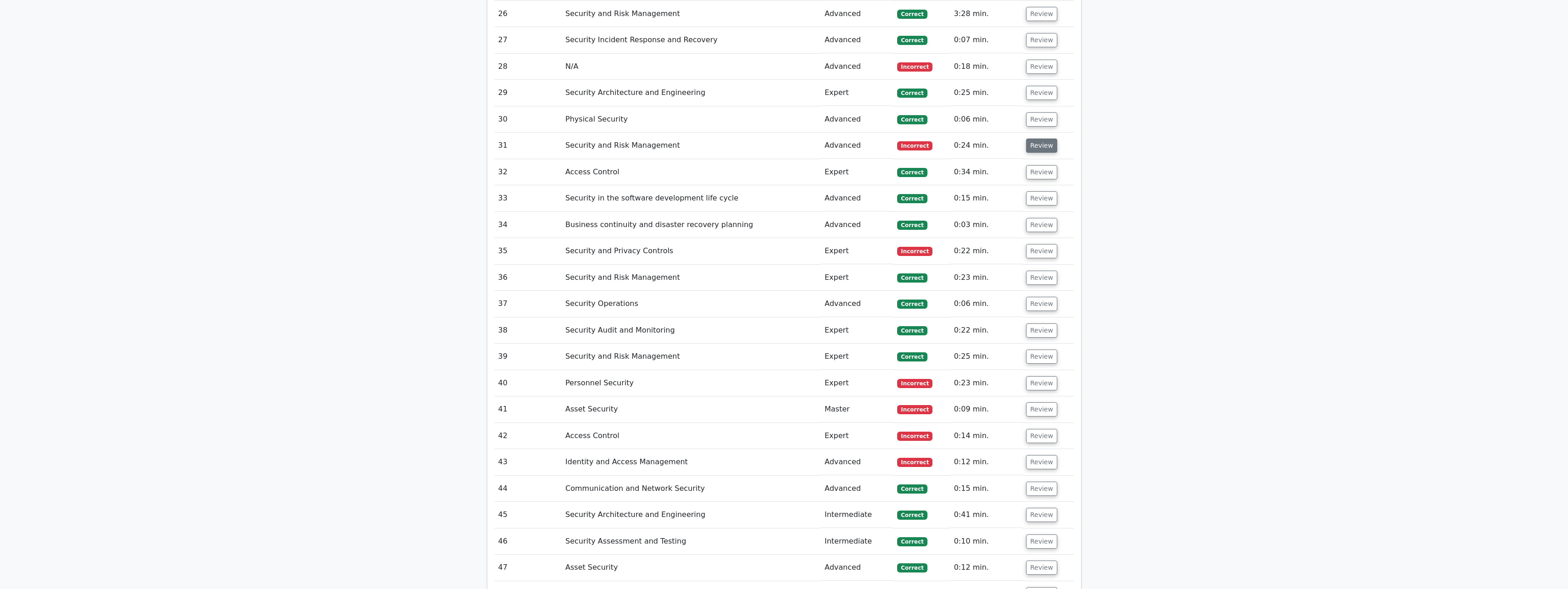
click at [1035, 150] on button "Review" at bounding box center [1041, 145] width 31 height 14
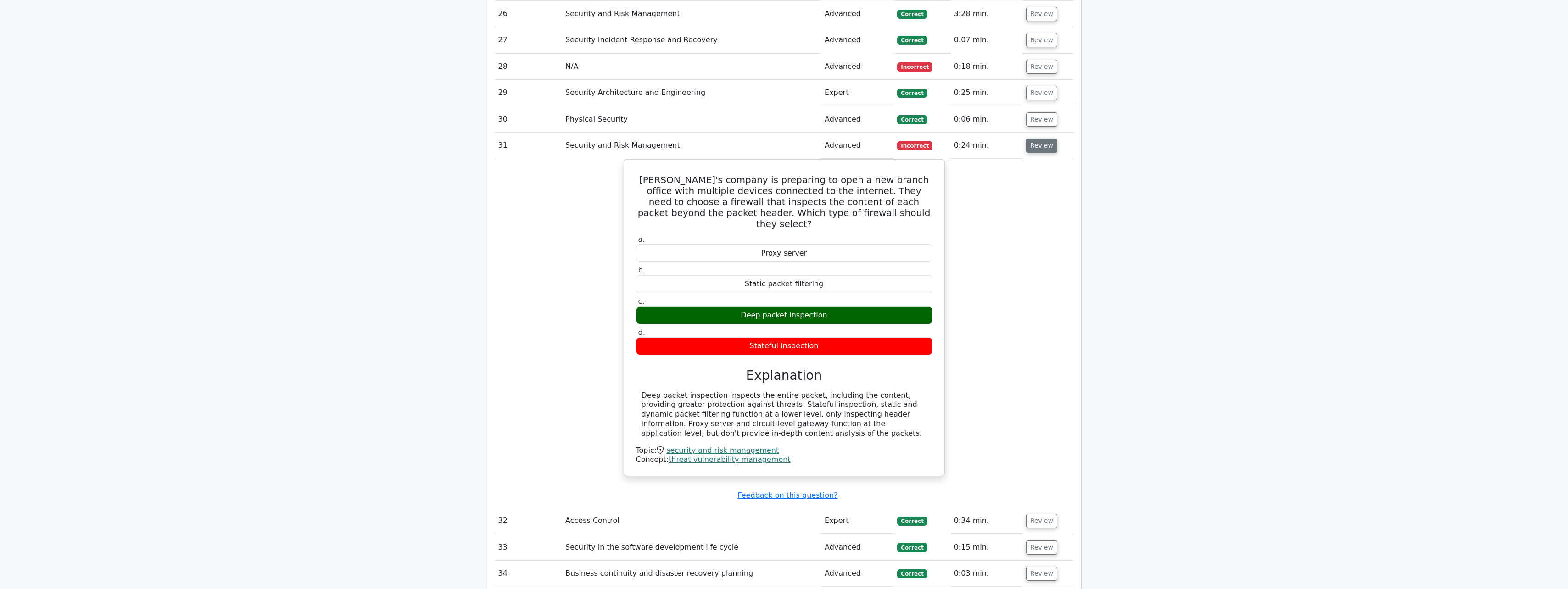
click at [1035, 150] on button "Review" at bounding box center [1041, 145] width 31 height 14
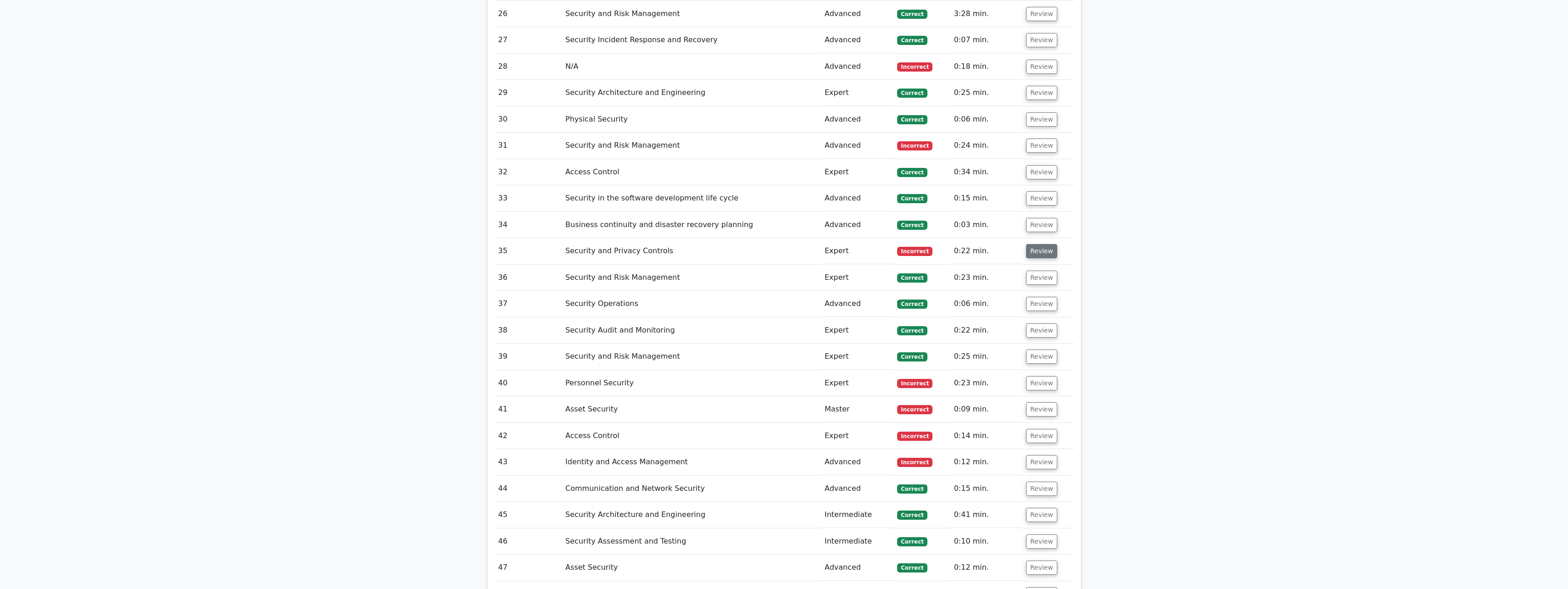
click at [1026, 251] on button "Review" at bounding box center [1041, 251] width 31 height 14
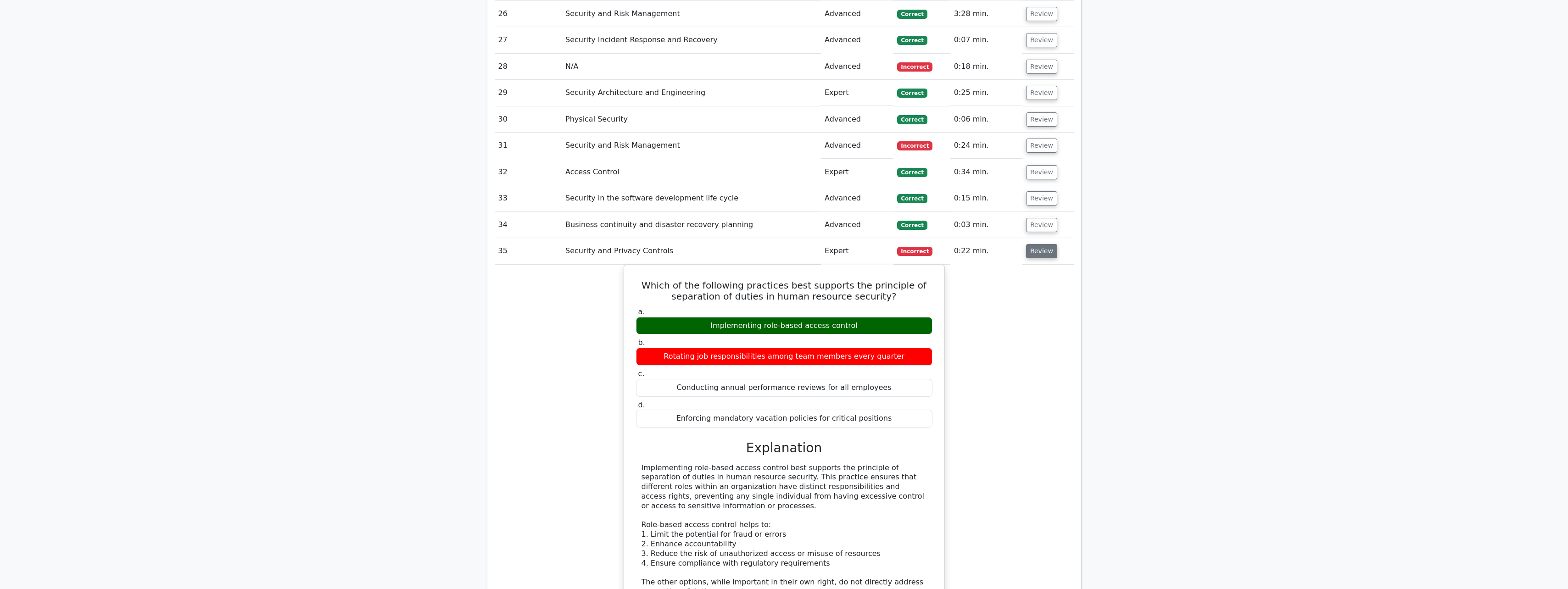
click at [1026, 251] on button "Review" at bounding box center [1041, 251] width 31 height 14
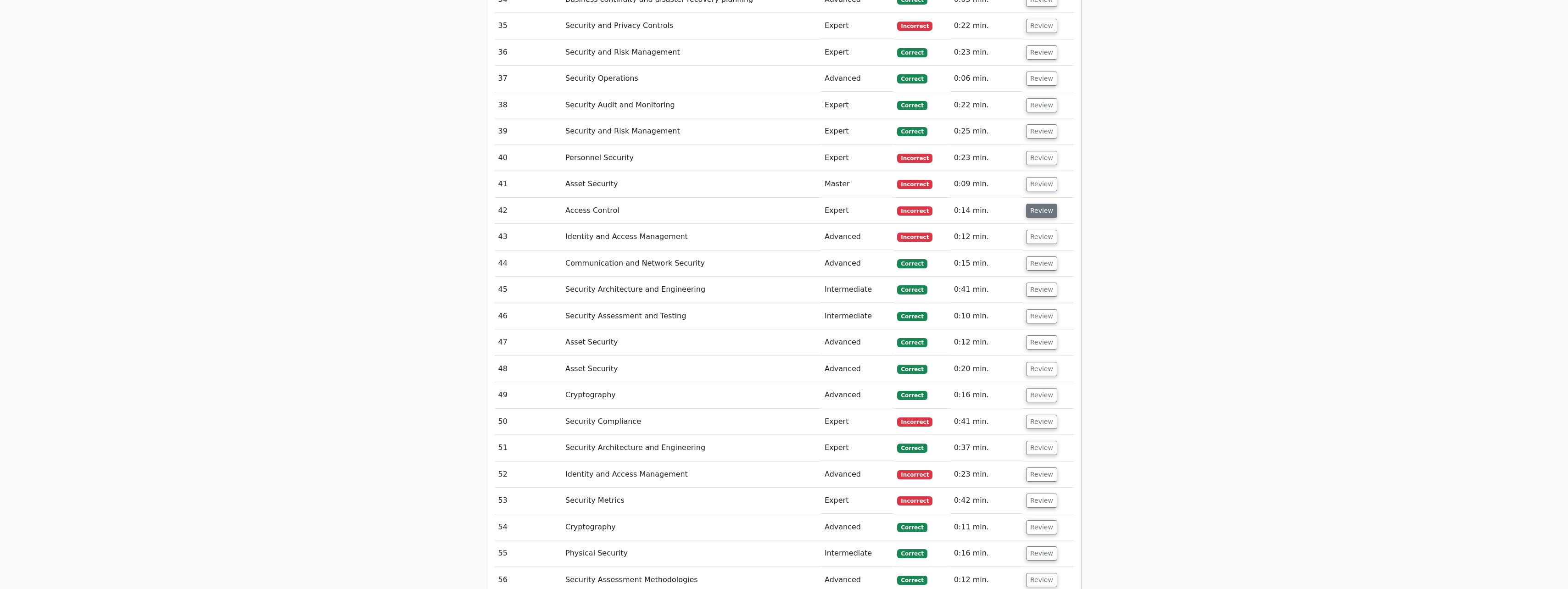
scroll to position [1972, 0]
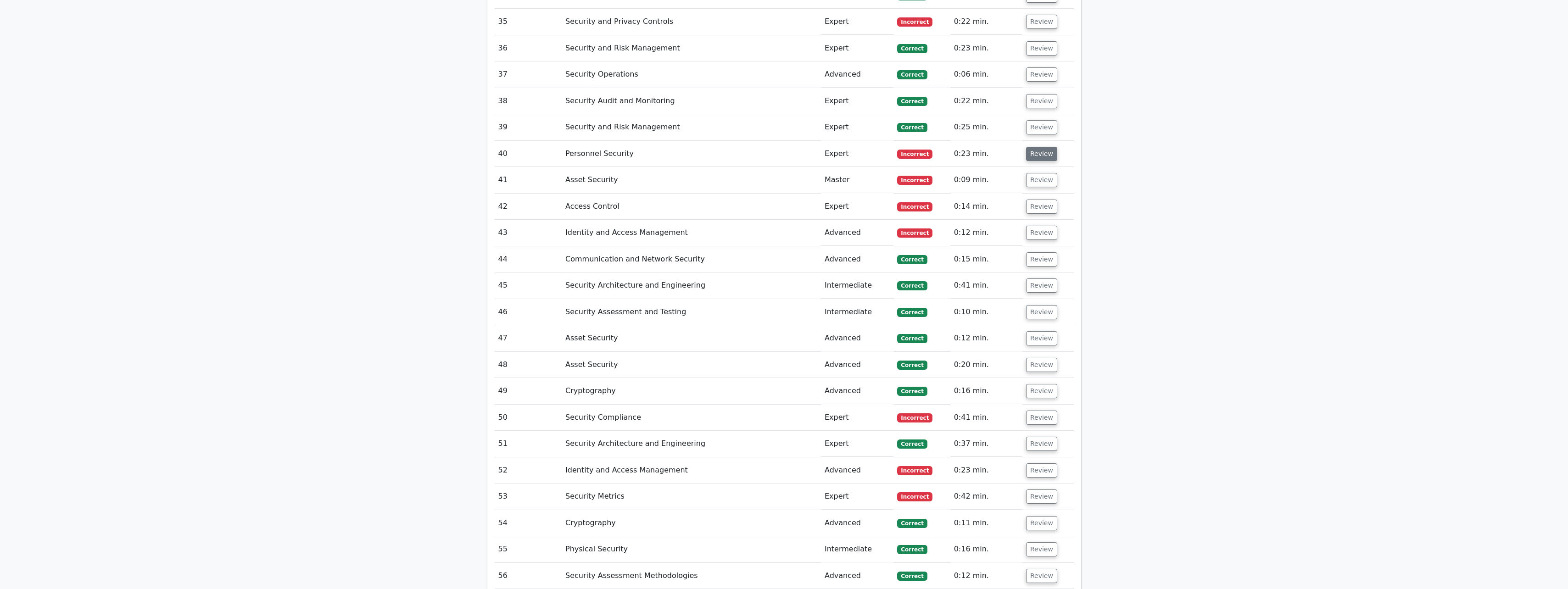
click at [1043, 153] on button "Review" at bounding box center [1041, 153] width 31 height 14
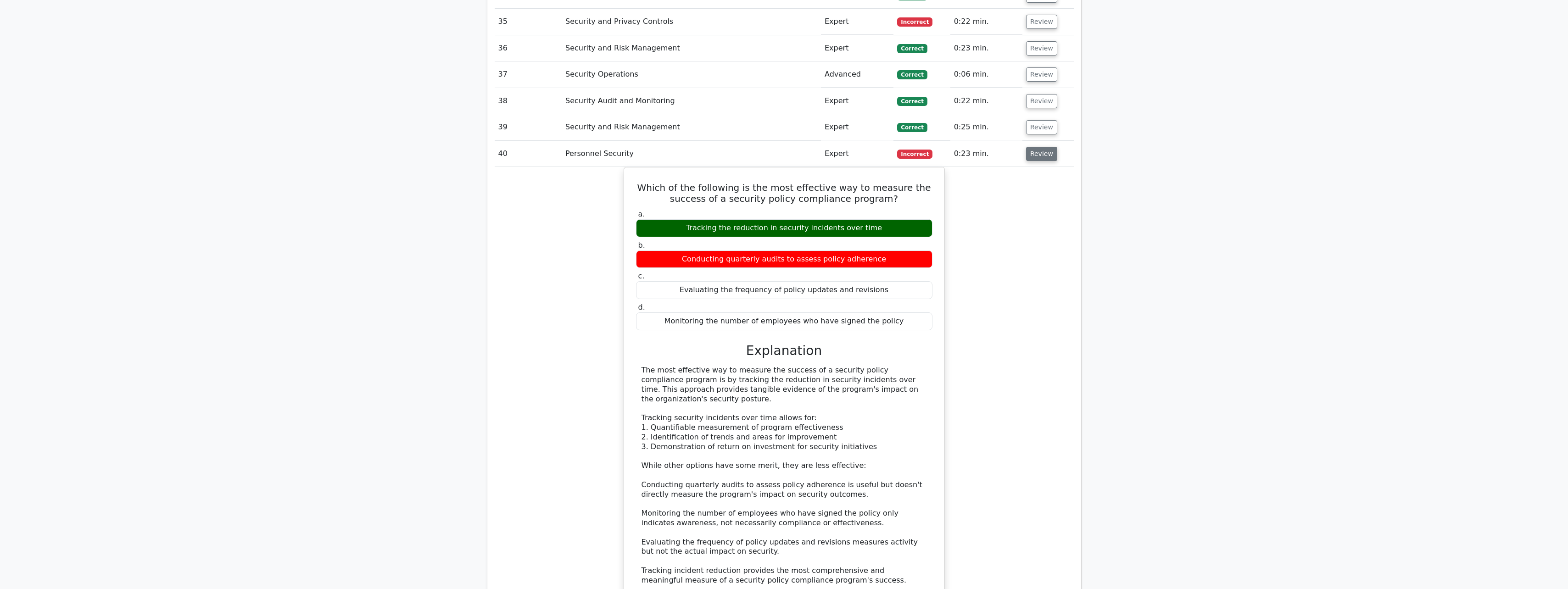
click at [1043, 153] on button "Review" at bounding box center [1041, 153] width 31 height 14
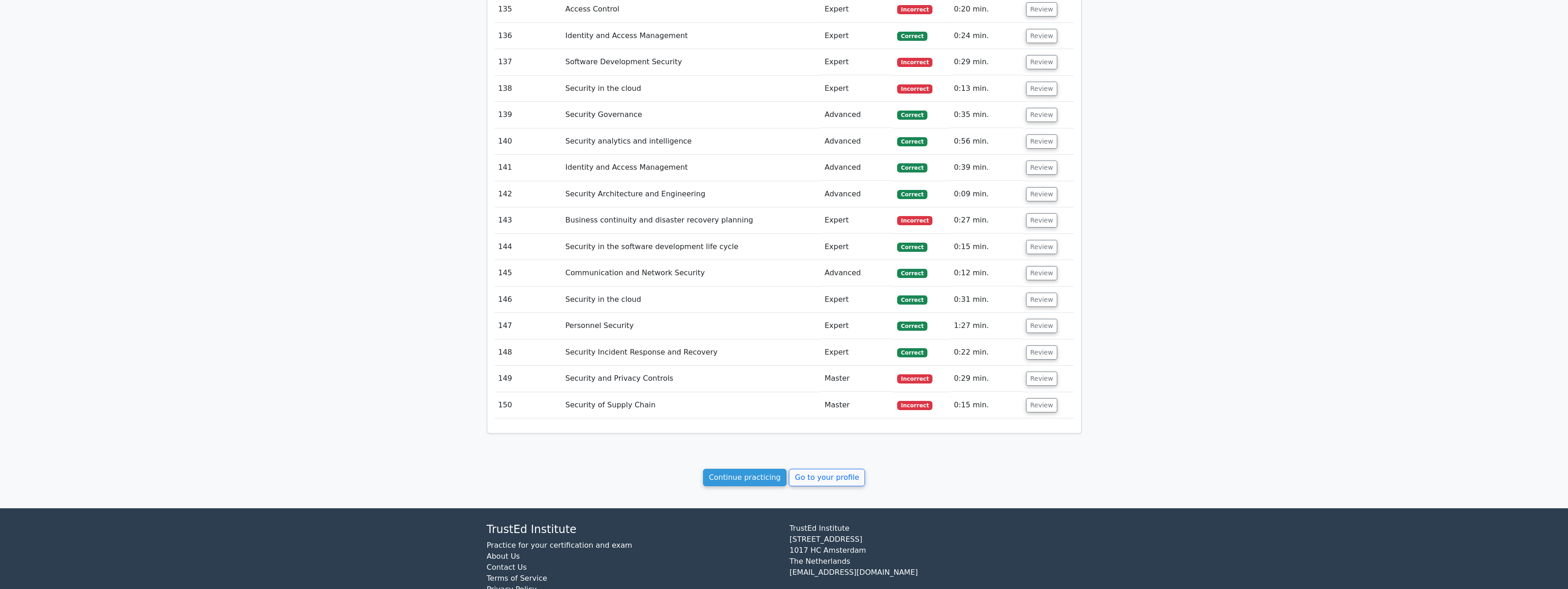
scroll to position [4649, 0]
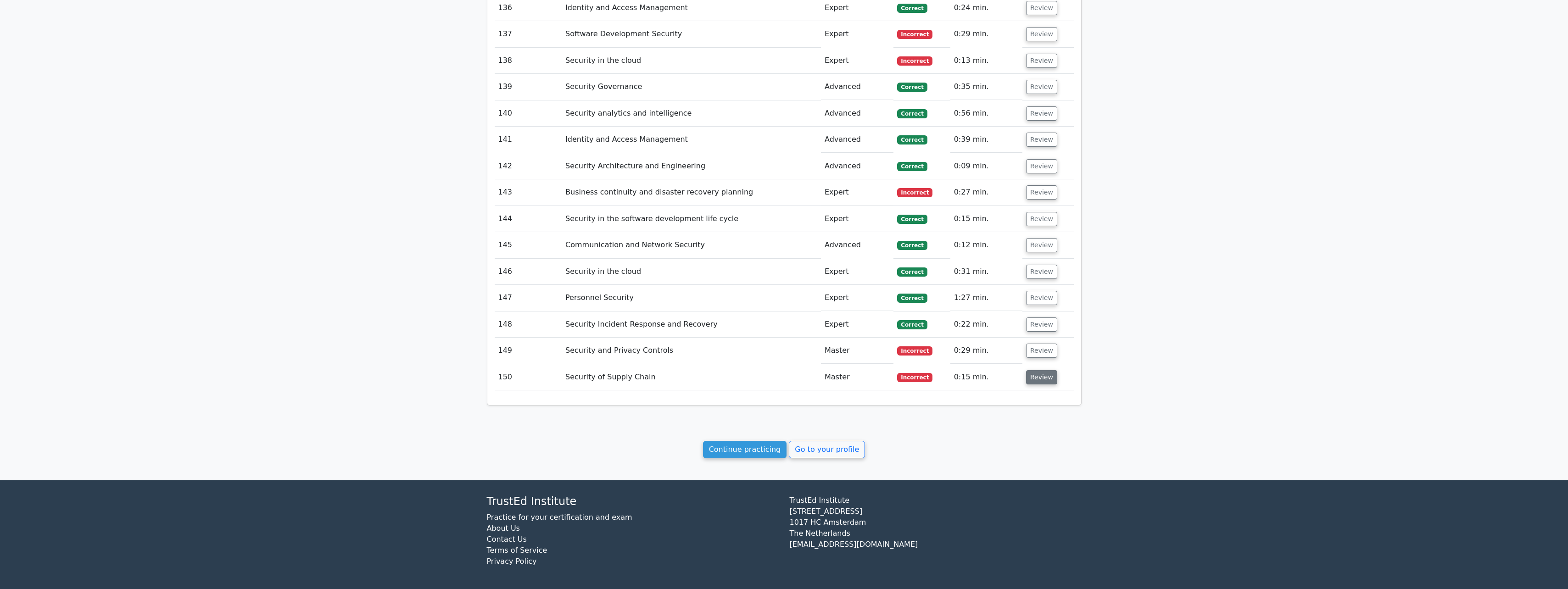
click at [1036, 376] on button "Review" at bounding box center [1041, 377] width 31 height 14
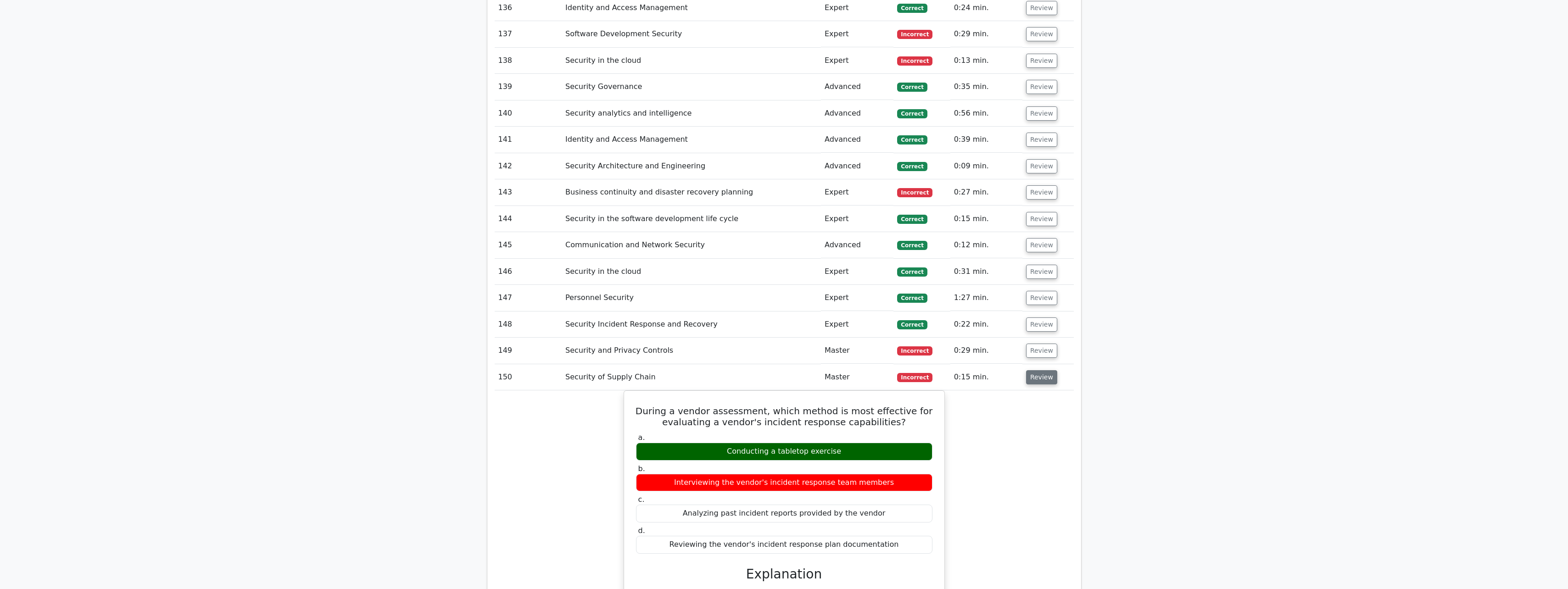
click at [1036, 376] on button "Review" at bounding box center [1041, 377] width 31 height 14
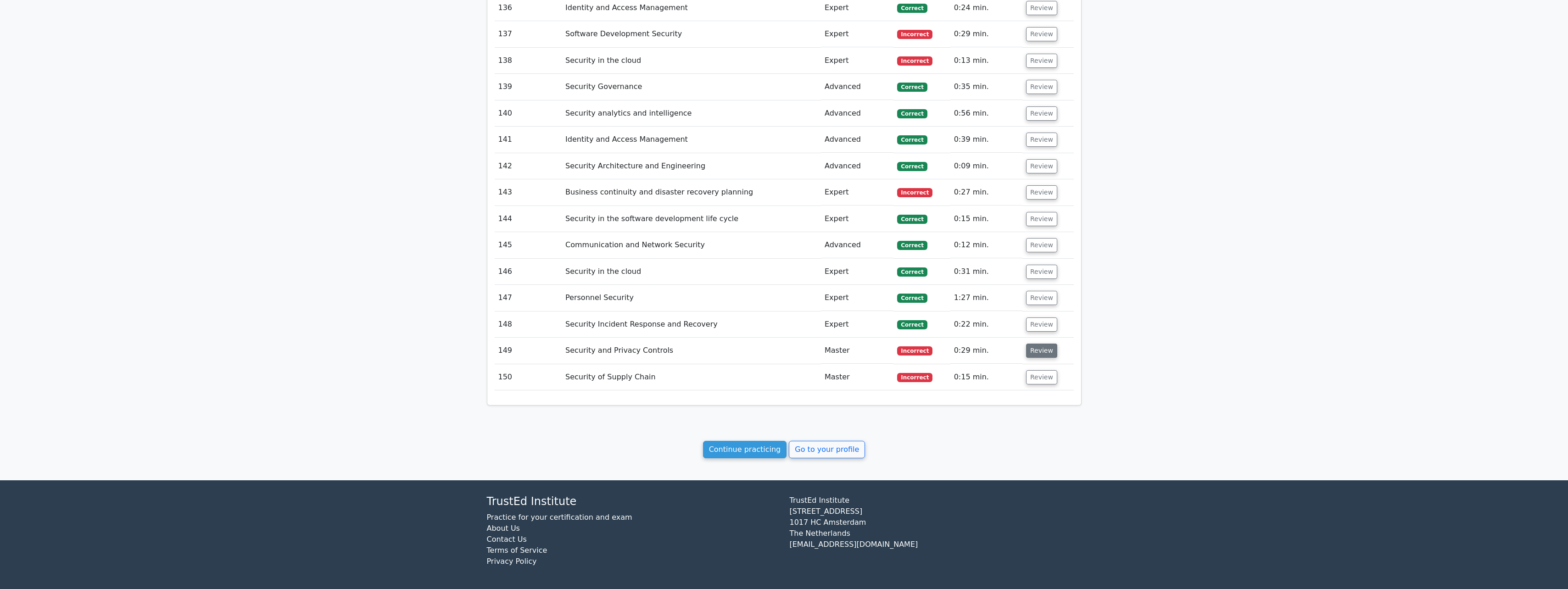
click at [1039, 347] on button "Review" at bounding box center [1041, 350] width 31 height 14
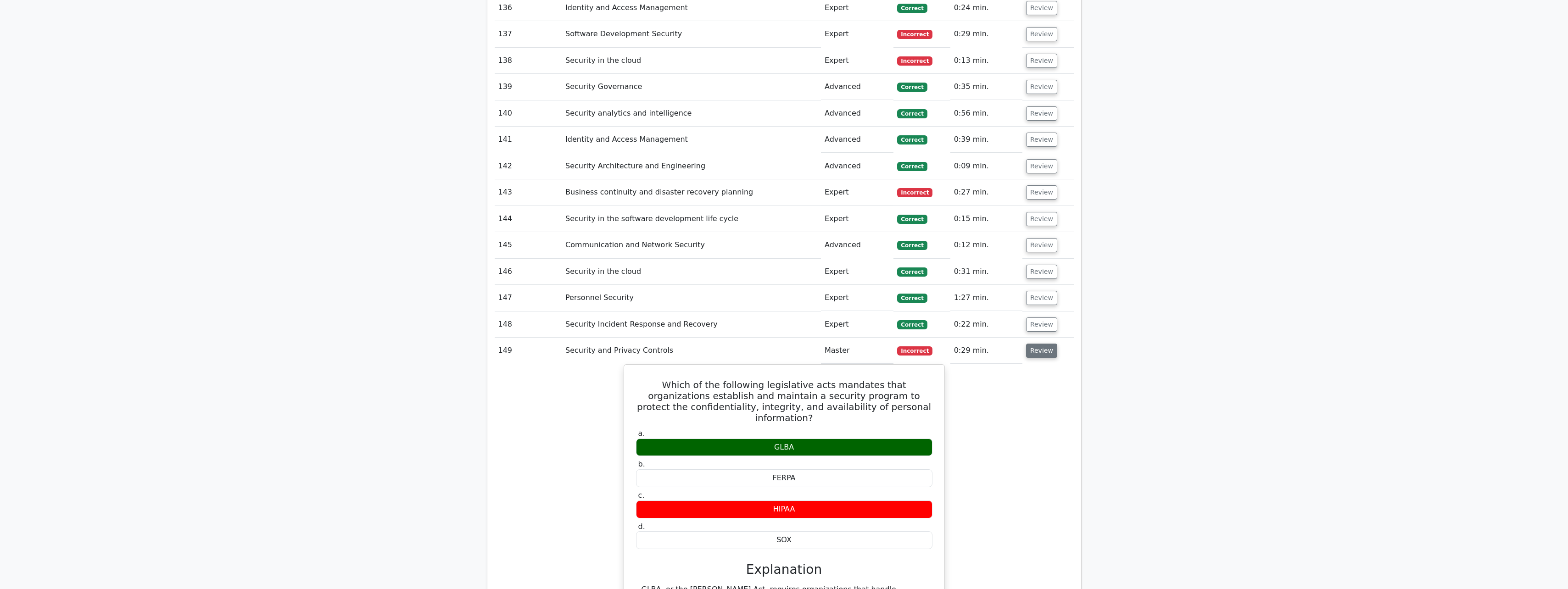
click at [1032, 356] on button "Review" at bounding box center [1041, 350] width 31 height 14
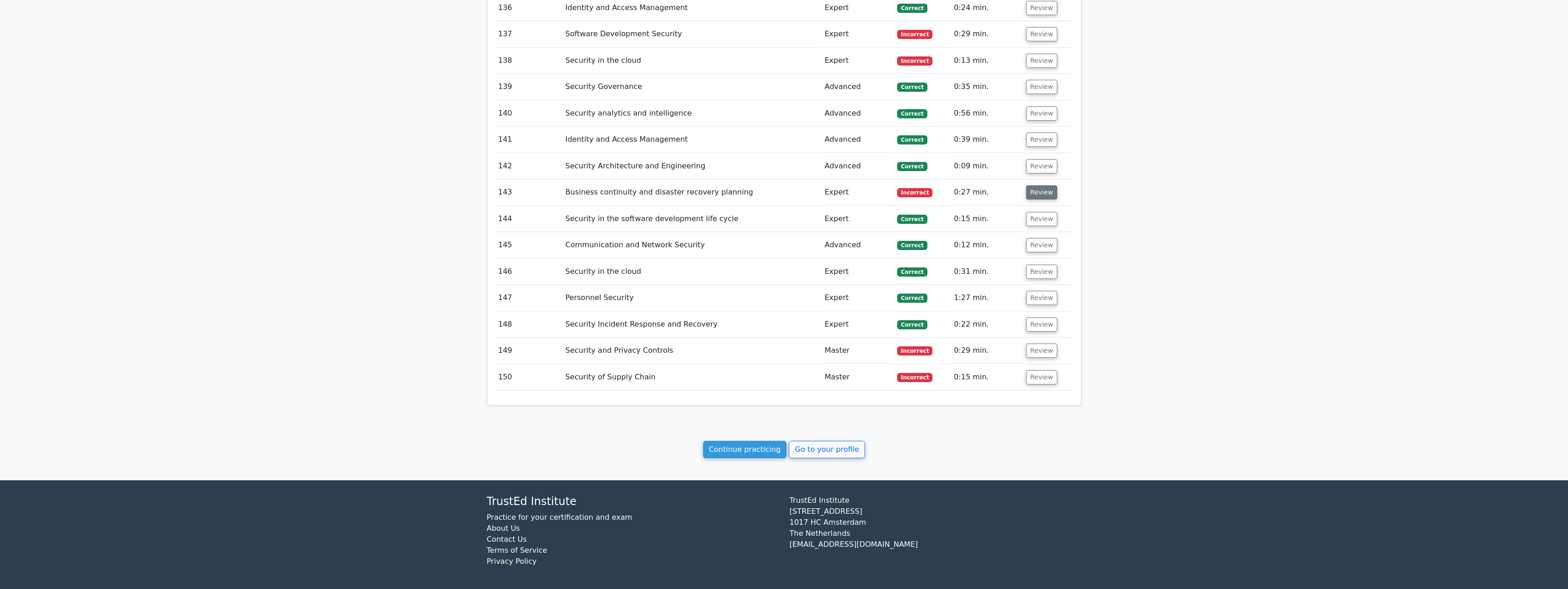
click at [1030, 189] on button "Review" at bounding box center [1041, 192] width 31 height 14
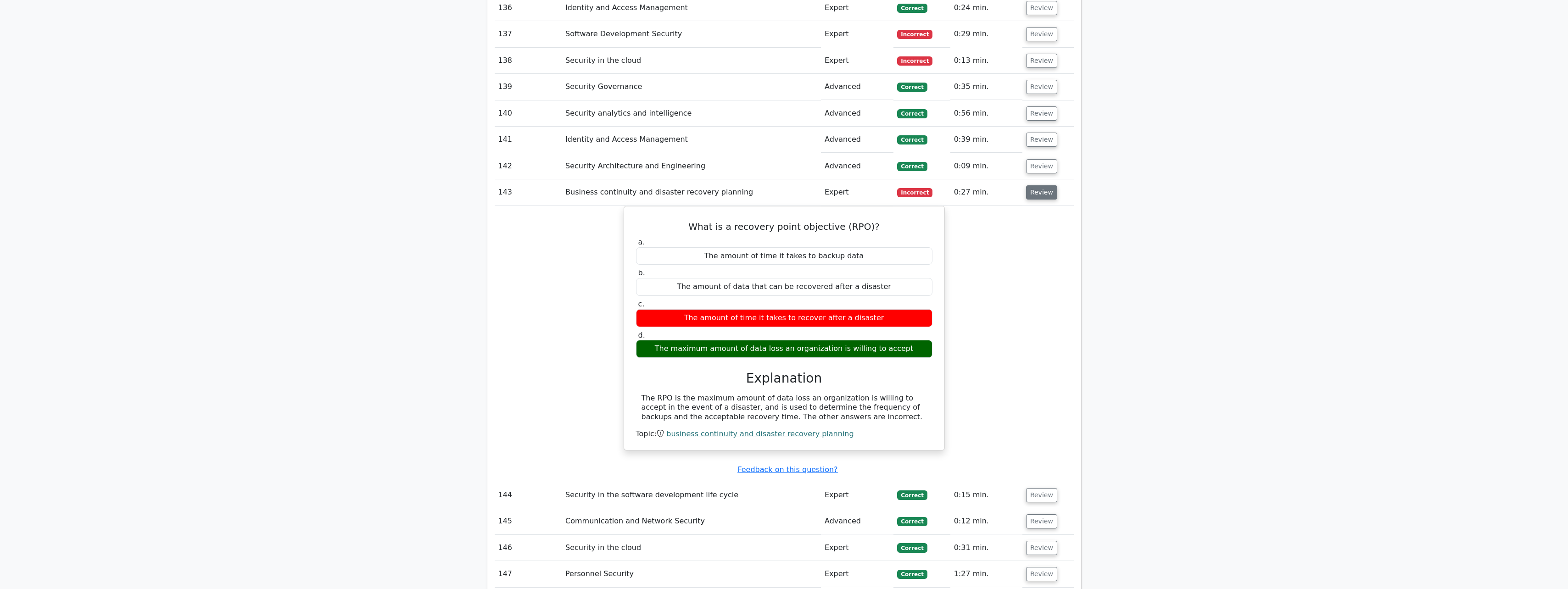
click at [1030, 189] on button "Review" at bounding box center [1041, 192] width 31 height 14
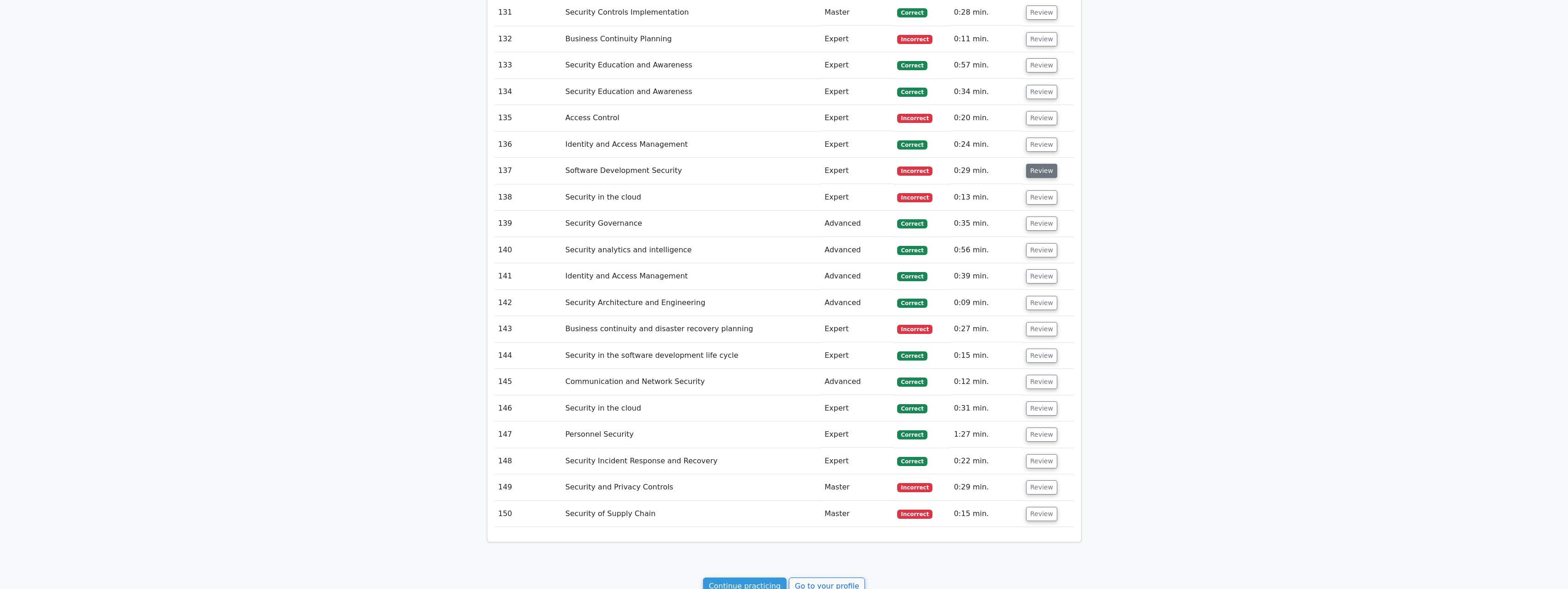
scroll to position [4512, 0]
click at [1036, 200] on button "Review" at bounding box center [1041, 198] width 31 height 14
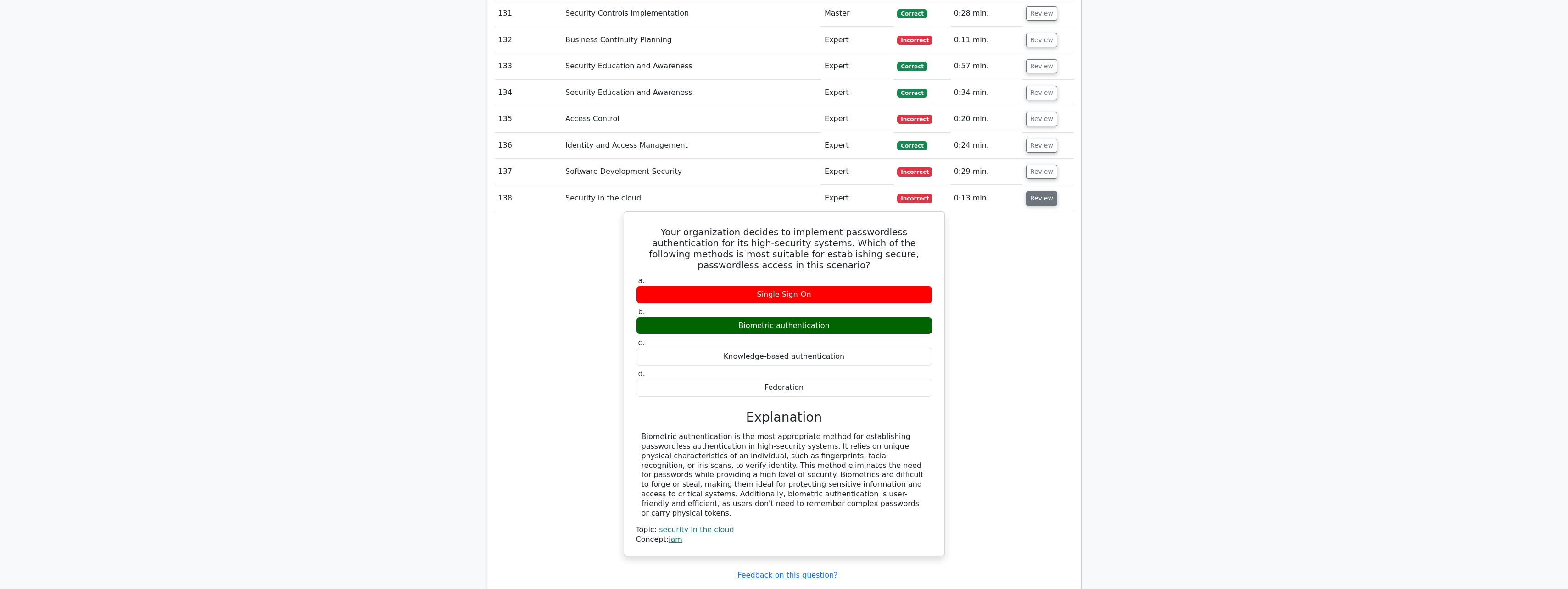
click at [1036, 200] on button "Review" at bounding box center [1041, 198] width 31 height 14
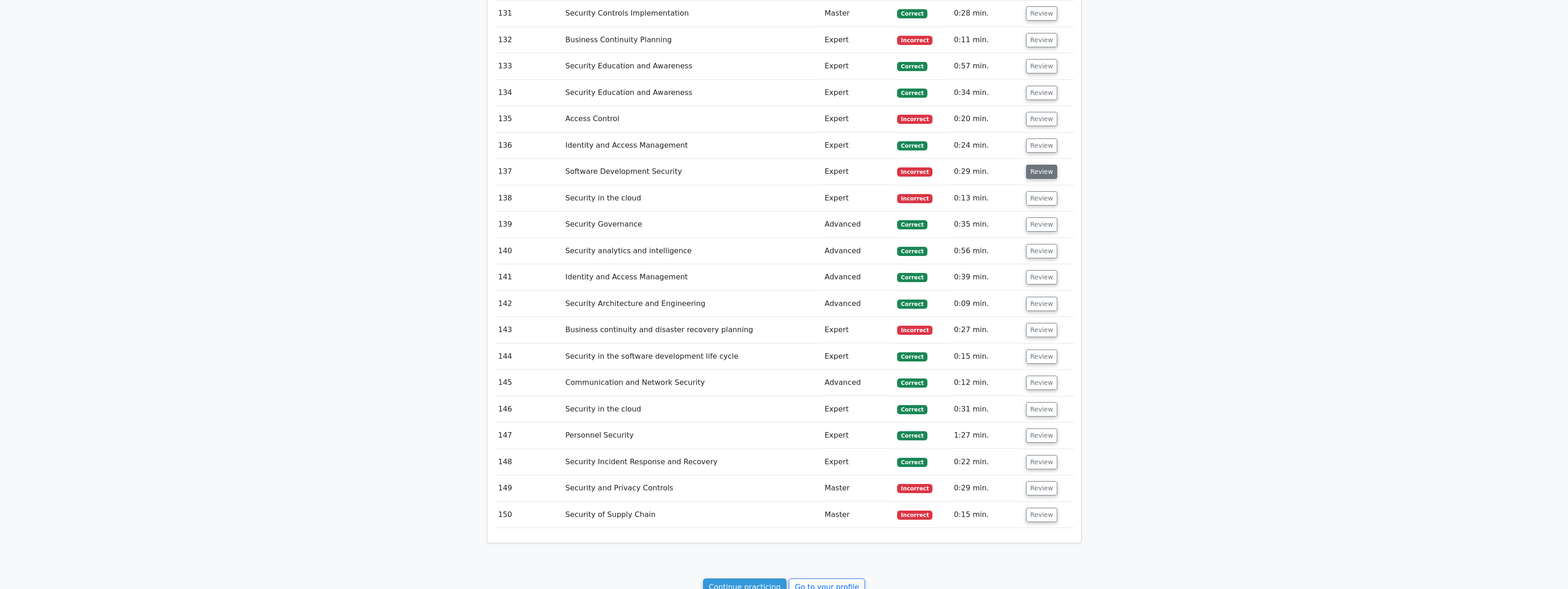
click at [1034, 173] on button "Review" at bounding box center [1041, 171] width 31 height 14
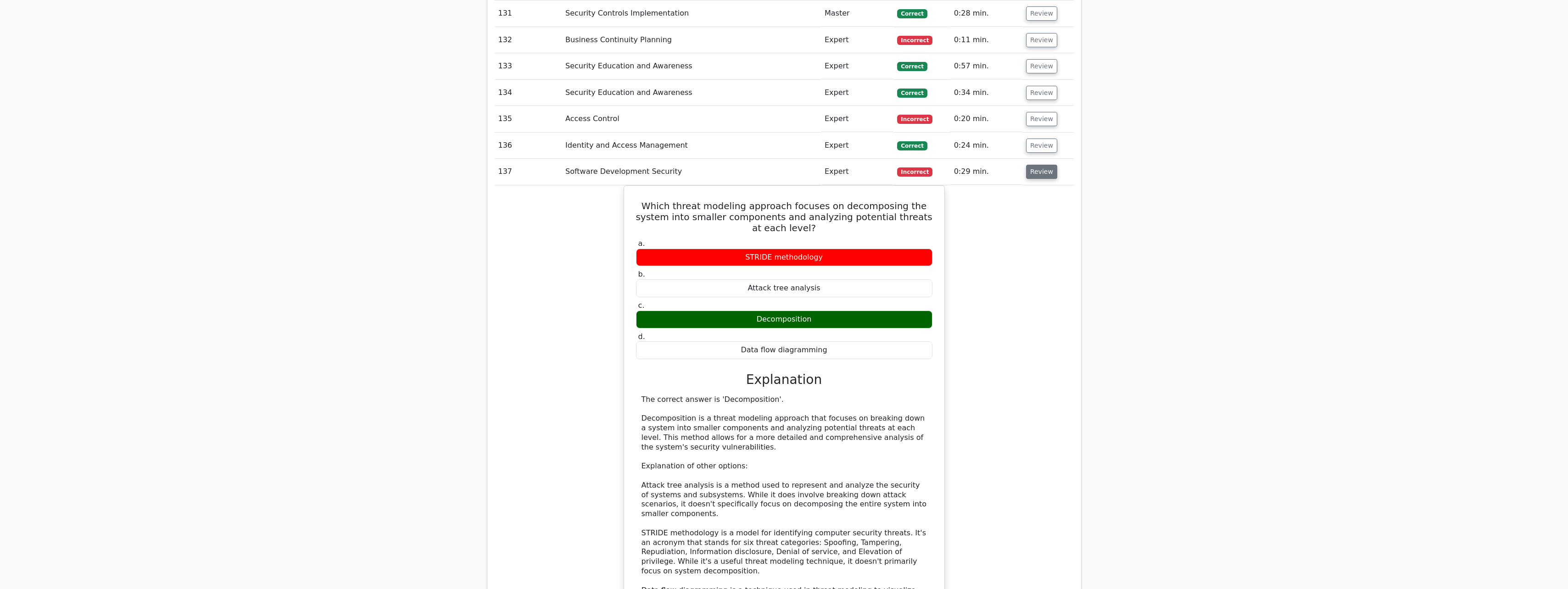
click at [1034, 173] on button "Review" at bounding box center [1041, 171] width 31 height 14
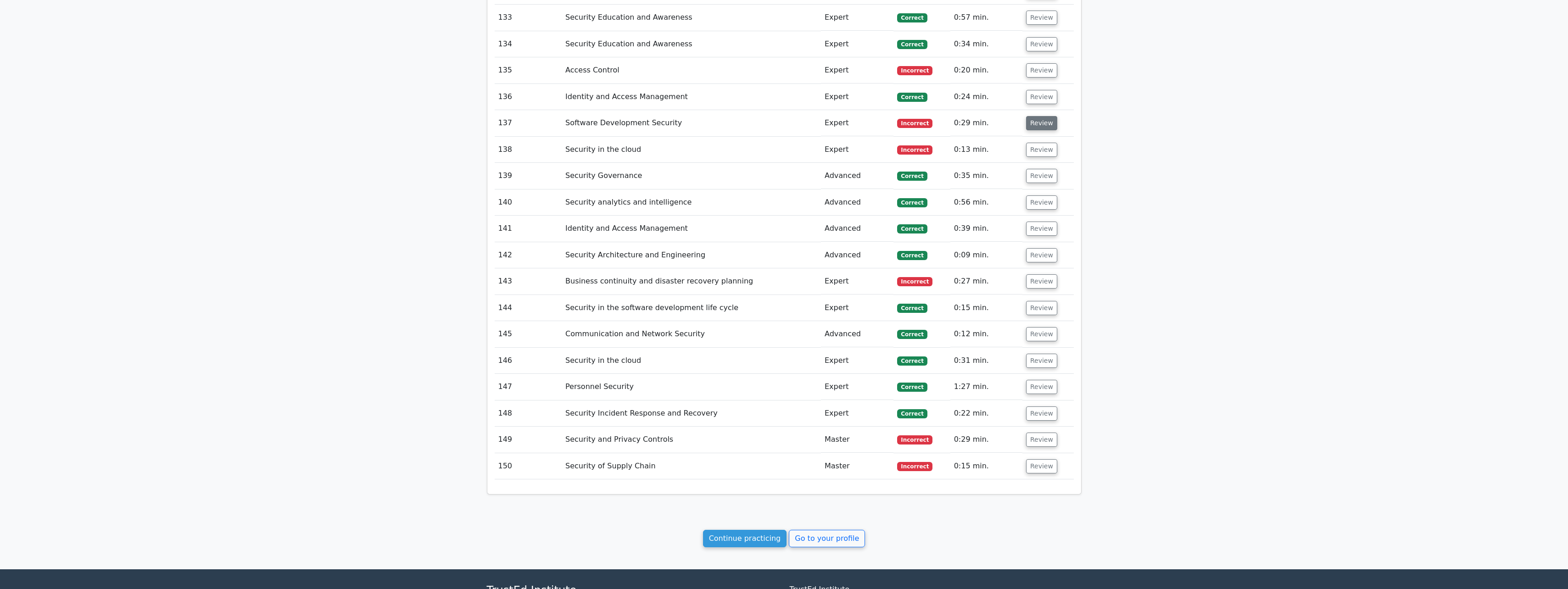
scroll to position [4649, 0]
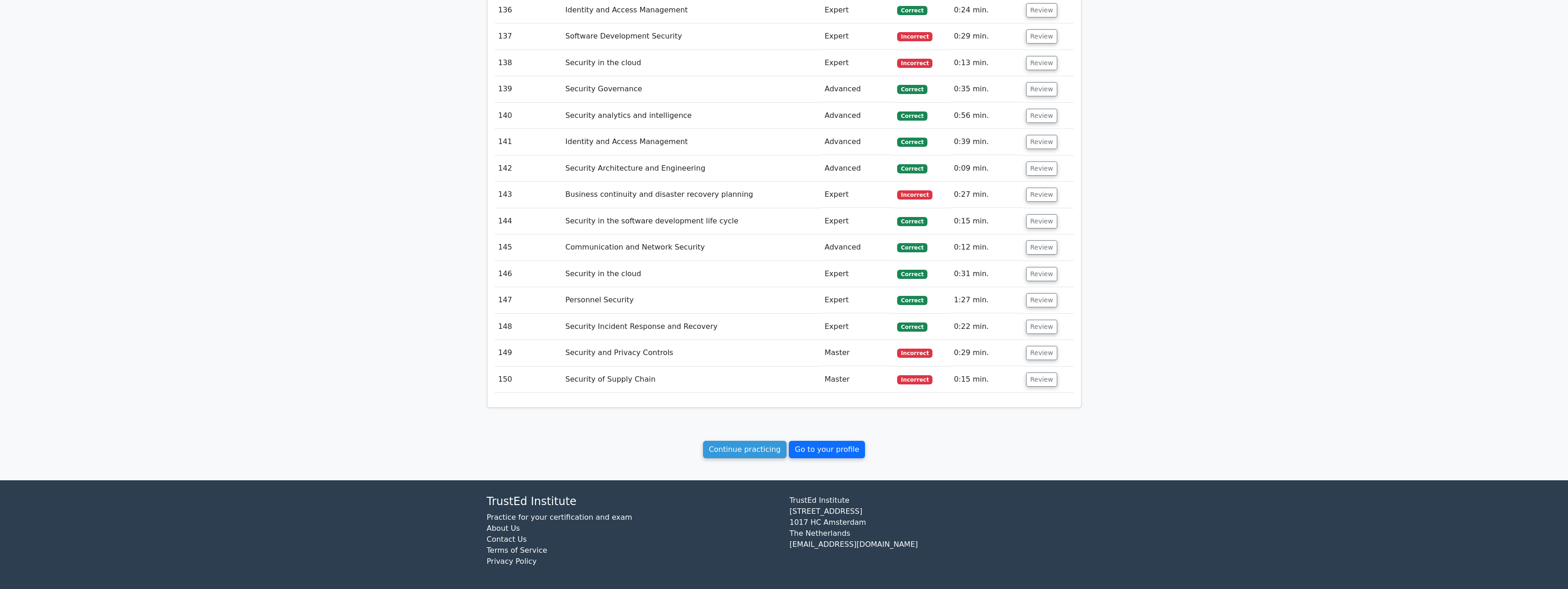
click at [849, 455] on link "Go to your profile" at bounding box center [826, 449] width 76 height 18
